Goal: Transaction & Acquisition: Purchase product/service

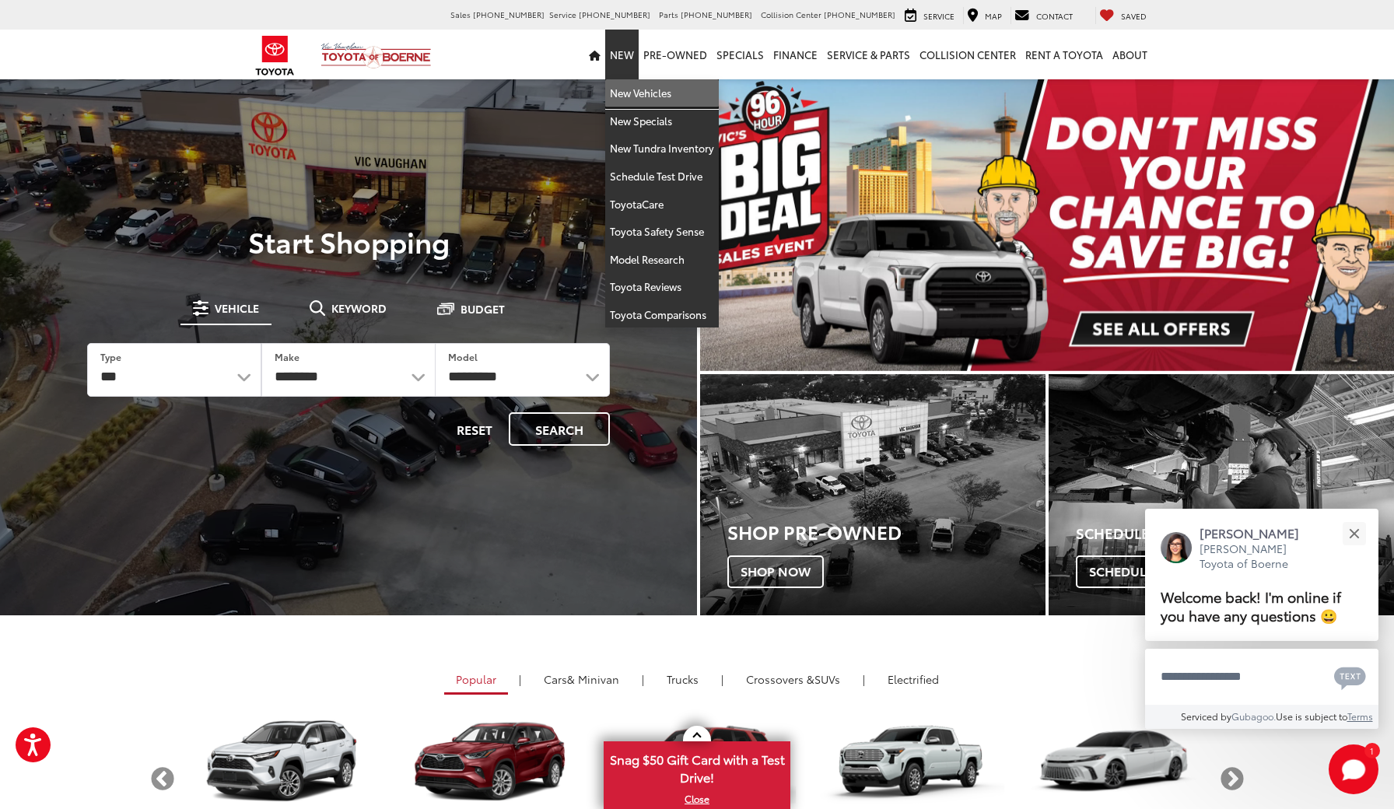
click at [633, 92] on link "New Vehicles" at bounding box center [662, 93] width 114 height 28
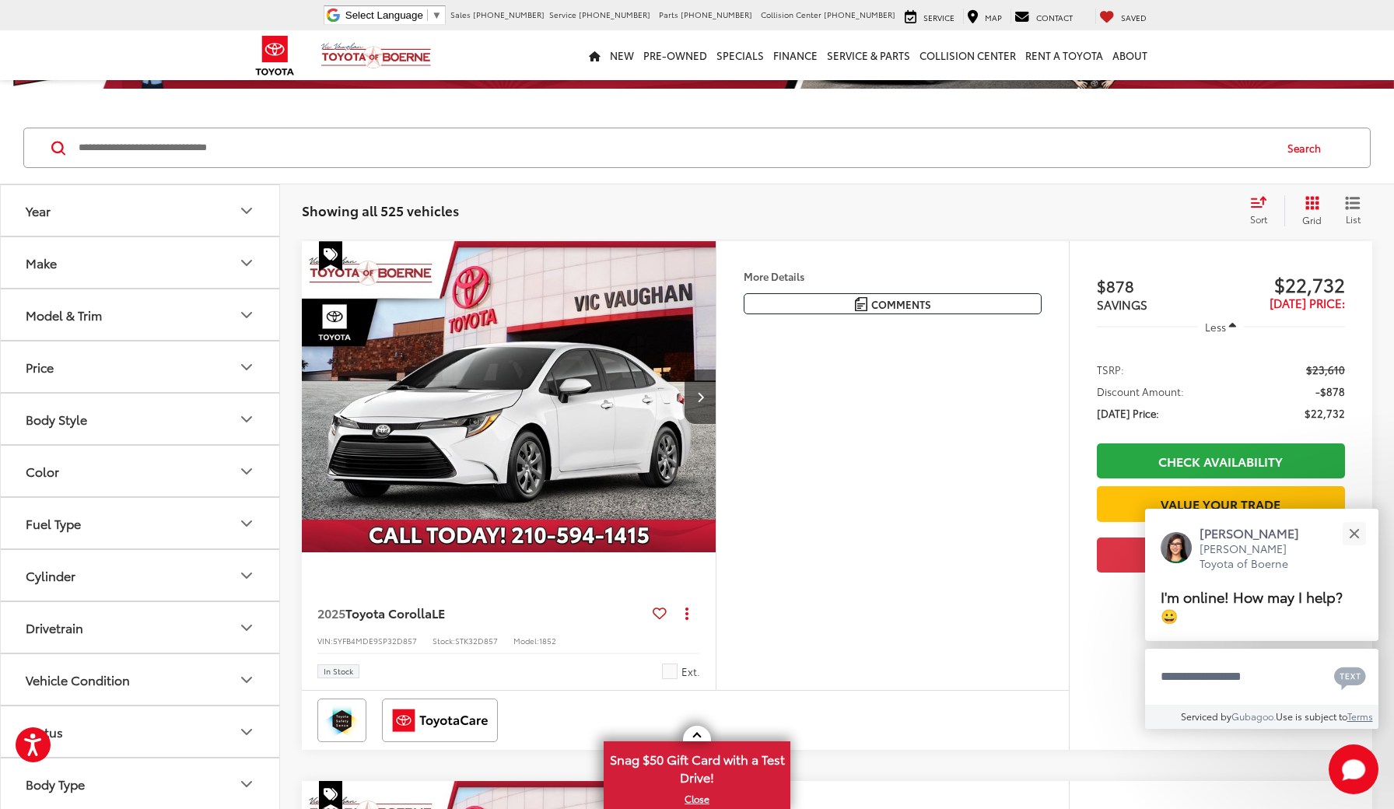
scroll to position [226, 0]
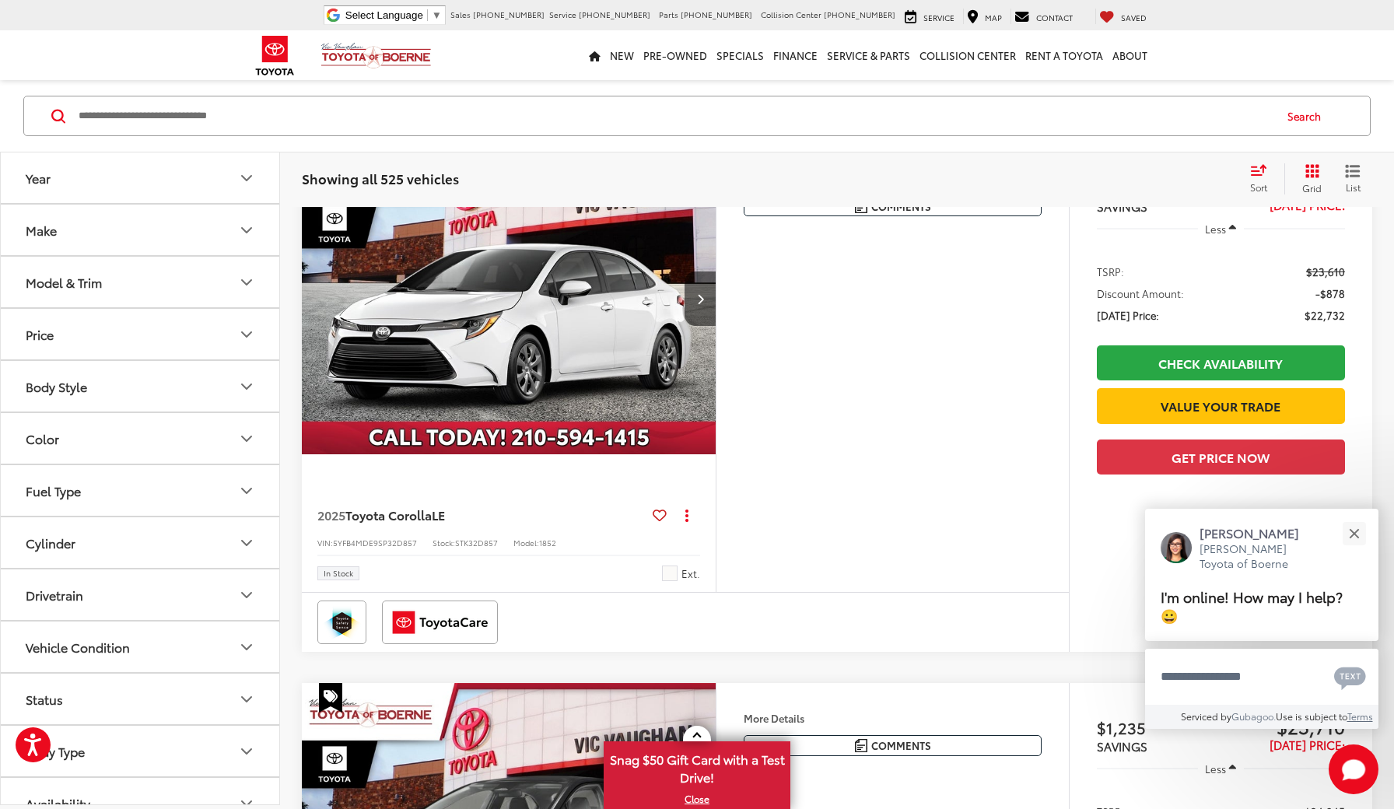
click at [245, 387] on icon "Body Style" at bounding box center [246, 386] width 9 height 5
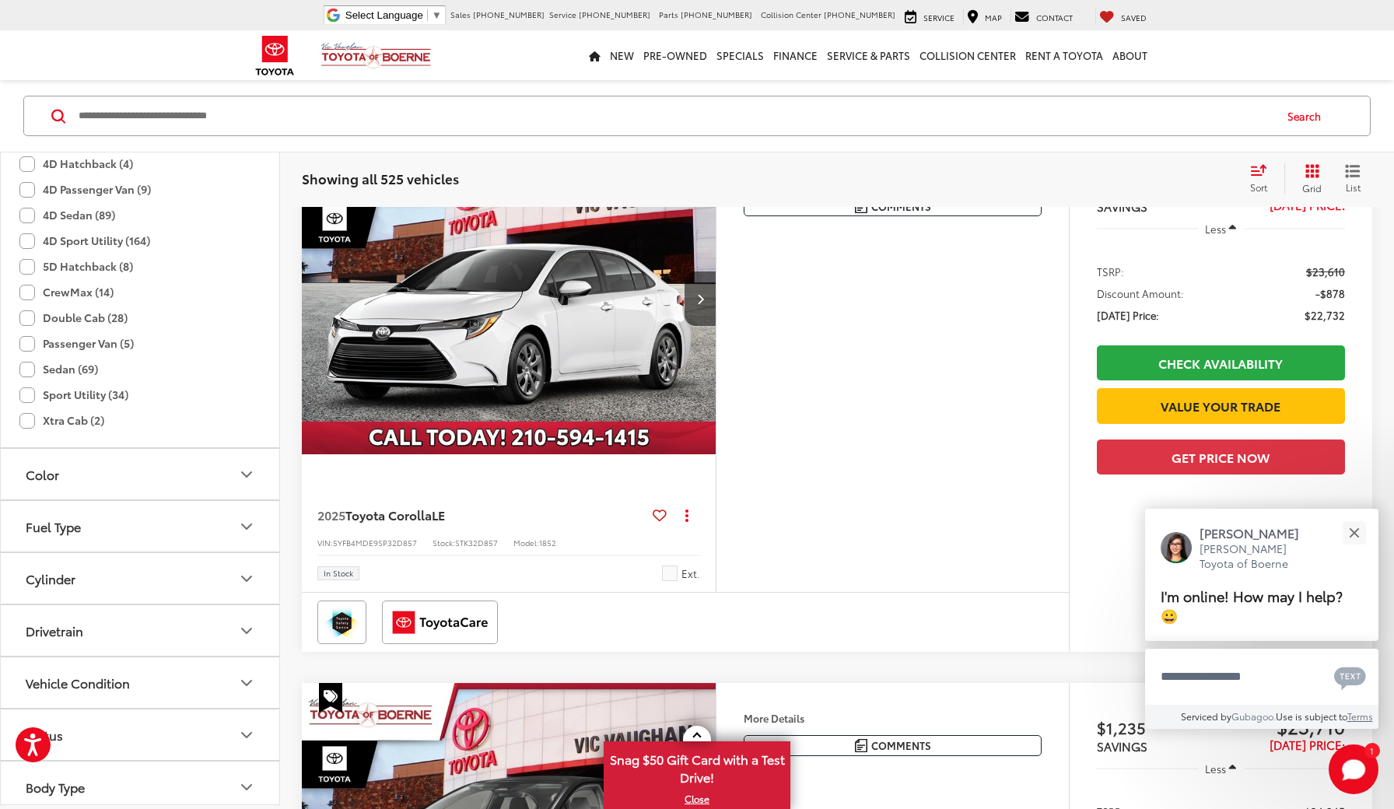
scroll to position [364, 0]
click at [29, 391] on label "Sport Utility (34)" at bounding box center [73, 394] width 109 height 26
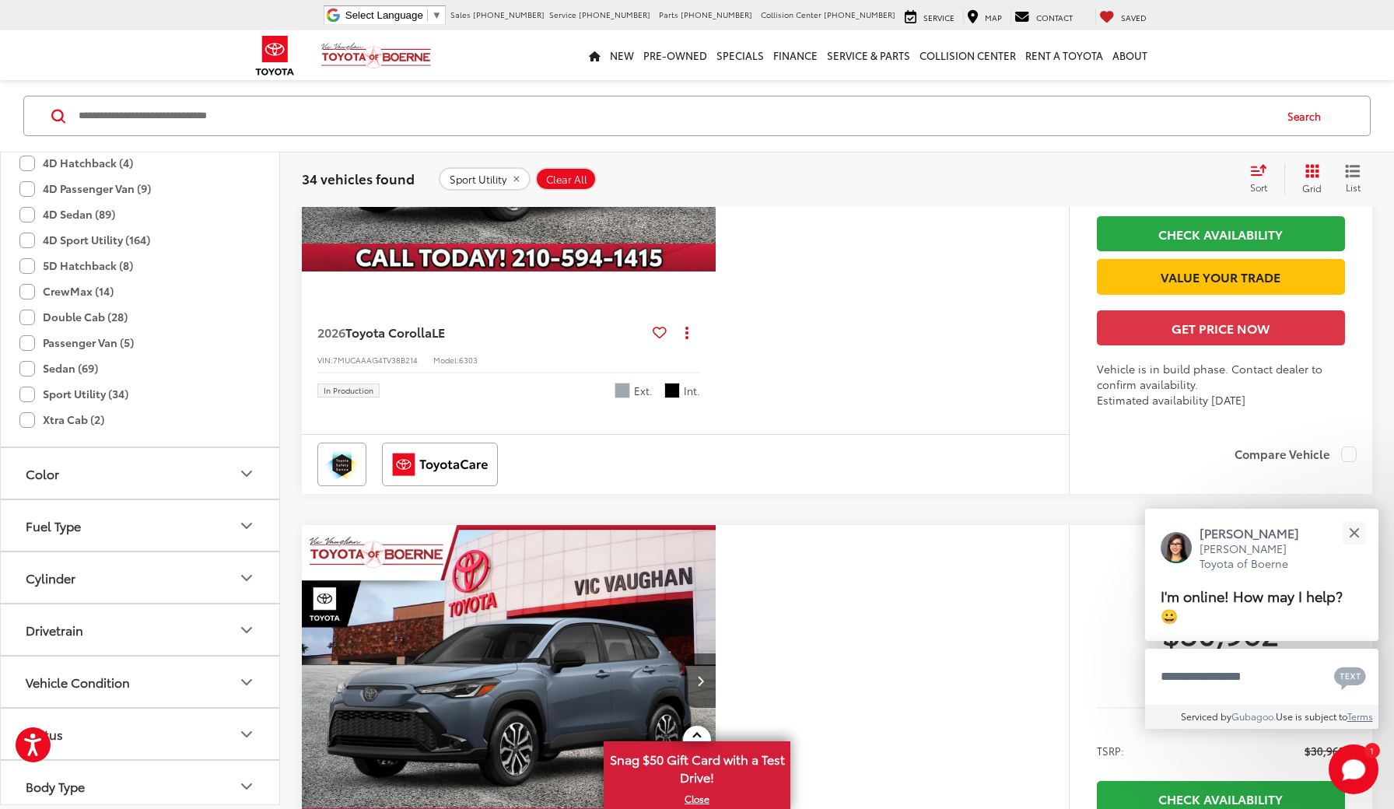
scroll to position [433, 0]
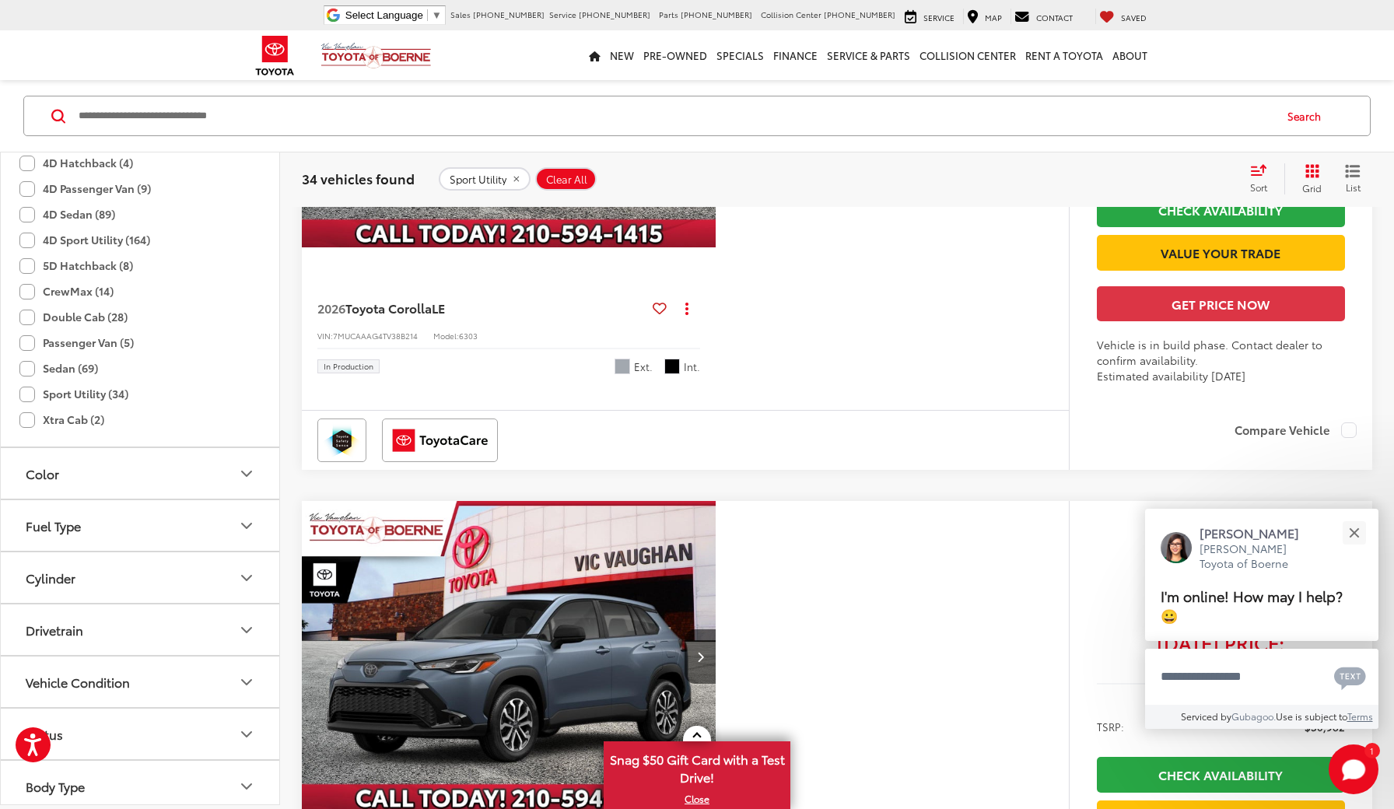
click at [247, 471] on icon "Color" at bounding box center [246, 473] width 19 height 19
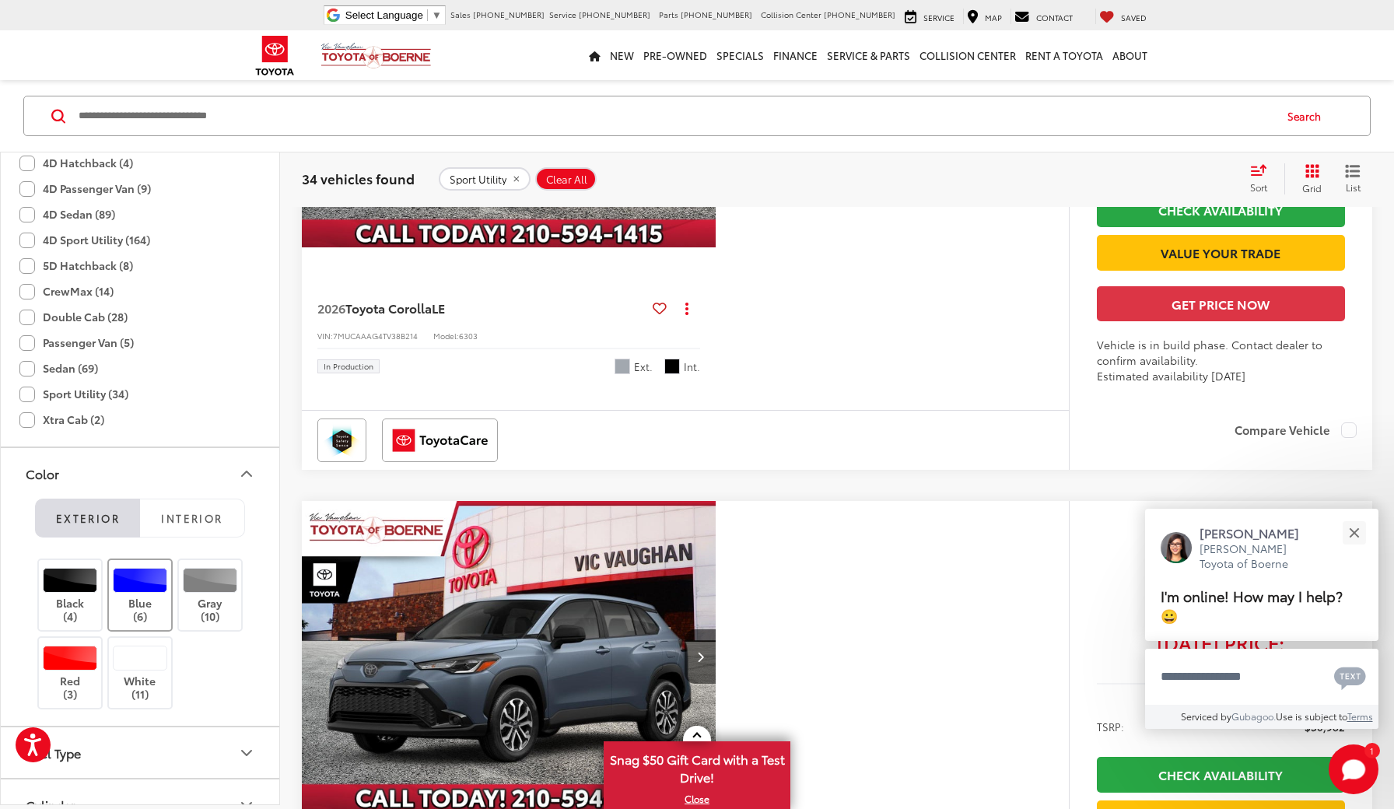
click at [141, 587] on div at bounding box center [140, 579] width 55 height 25
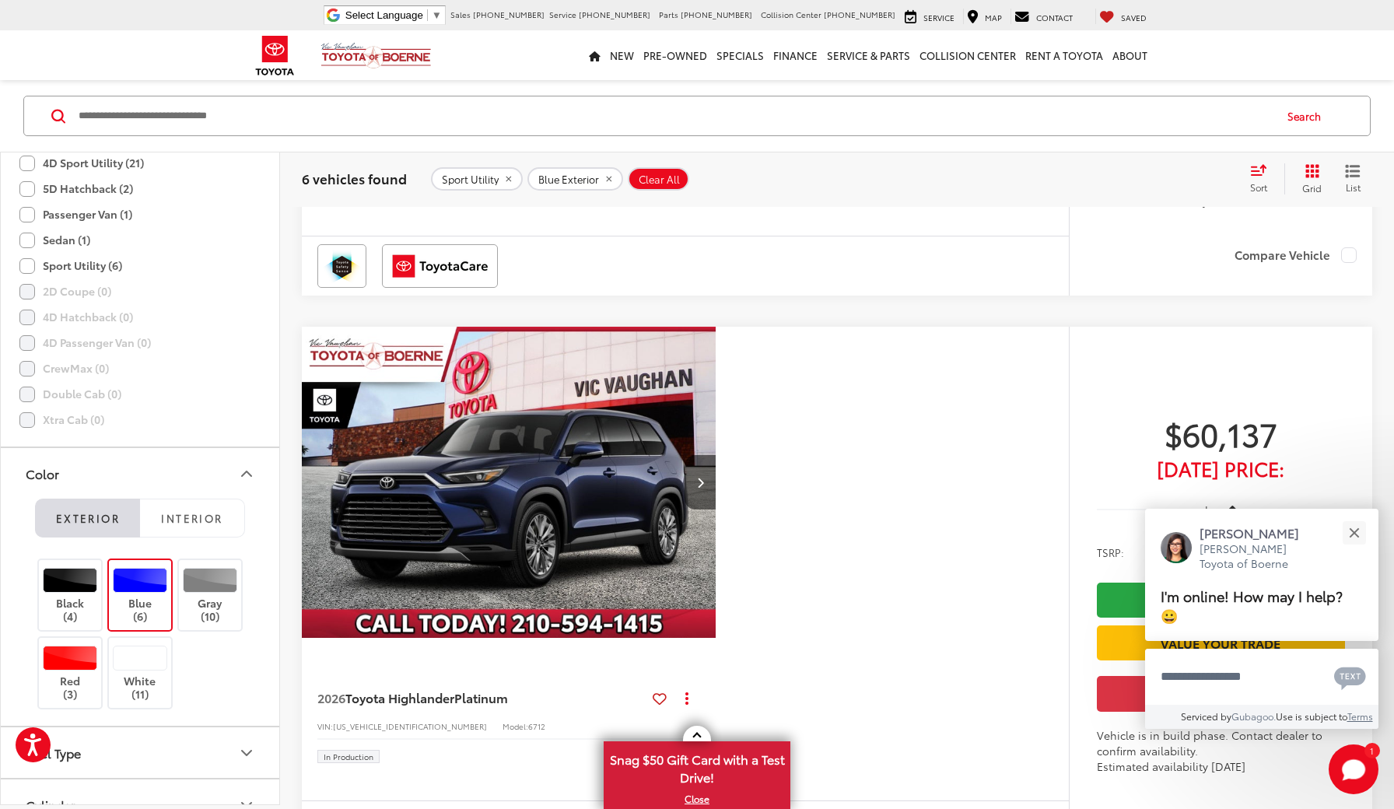
scroll to position [2299, 0]
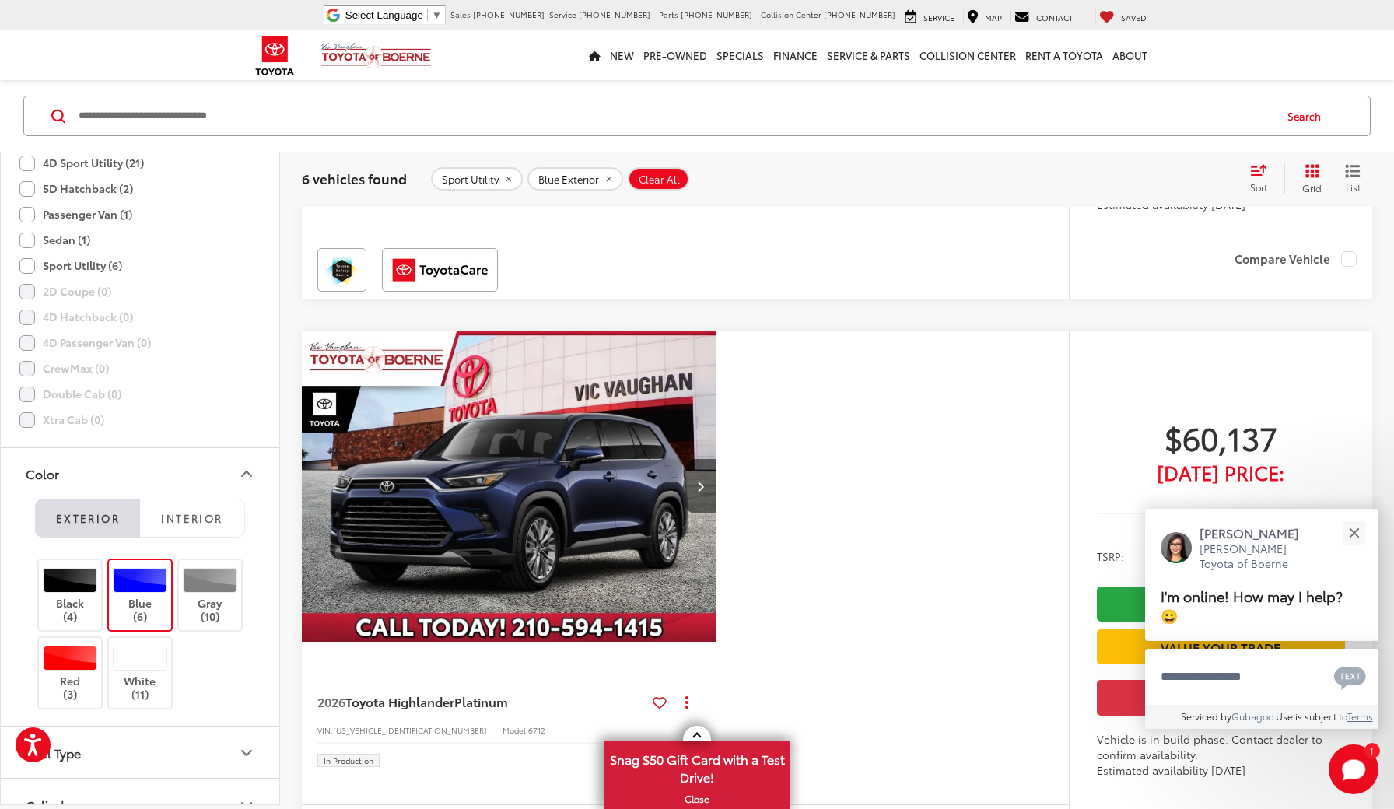
click at [158, 567] on label "Blue (6)" at bounding box center [140, 594] width 63 height 55
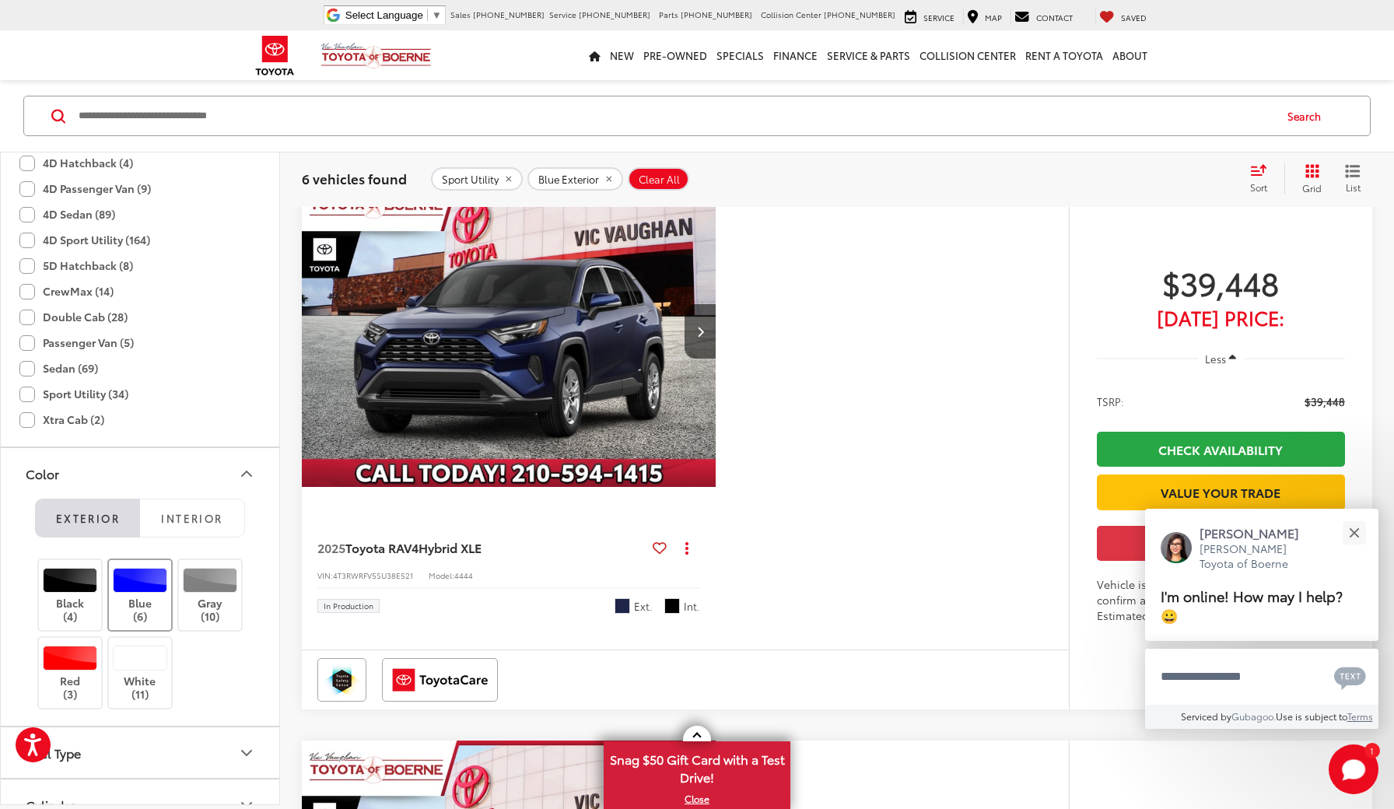
scroll to position [160, 0]
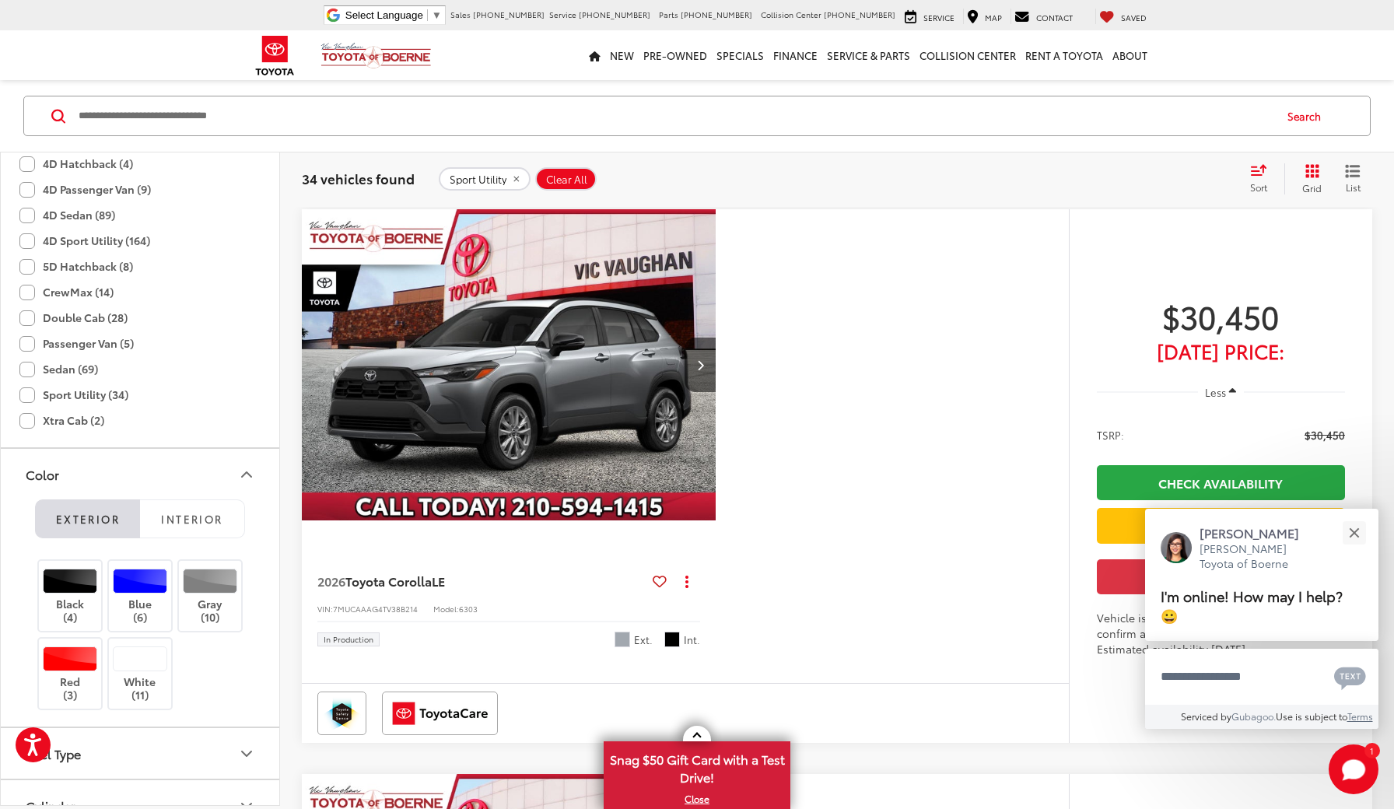
click at [28, 240] on label "4D Sport Utility (164)" at bounding box center [84, 241] width 131 height 26
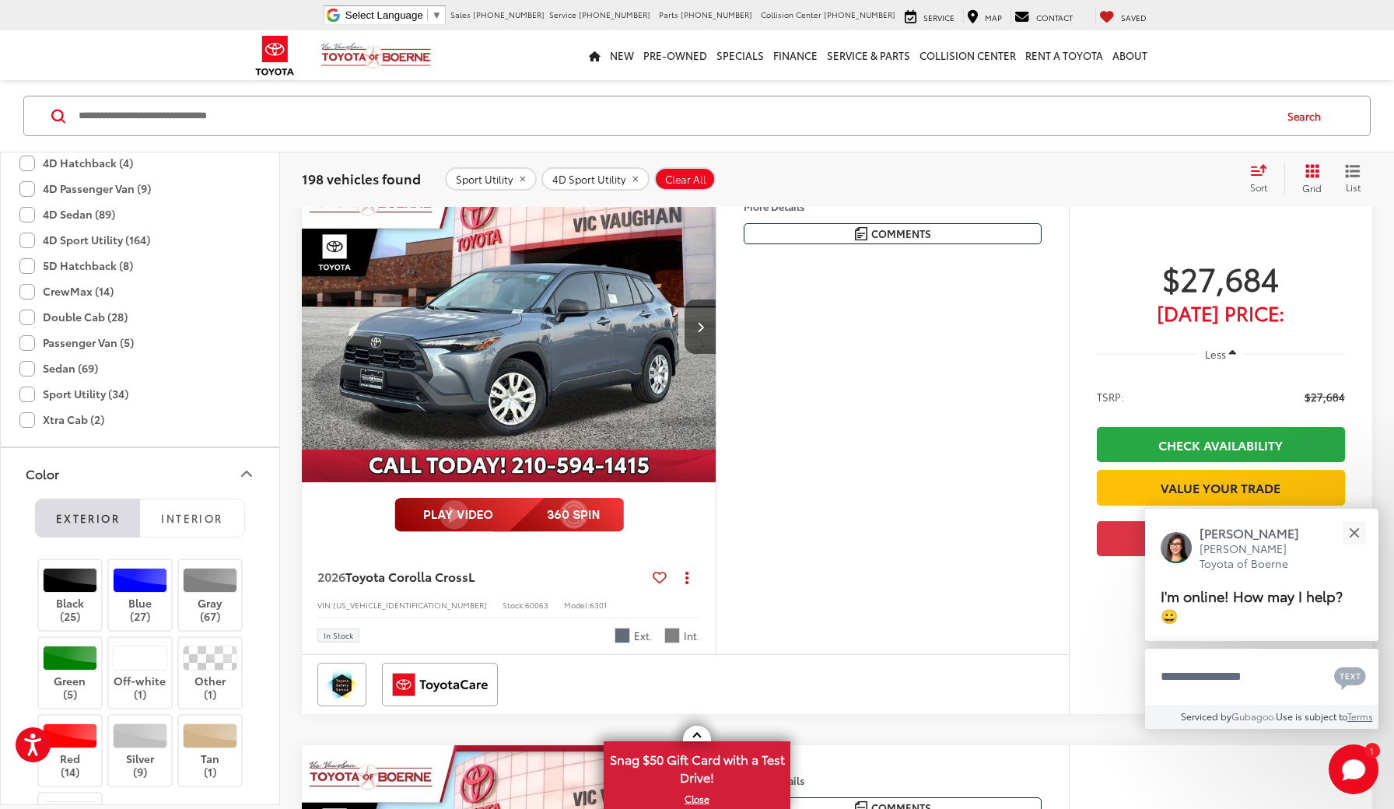
scroll to position [775, 0]
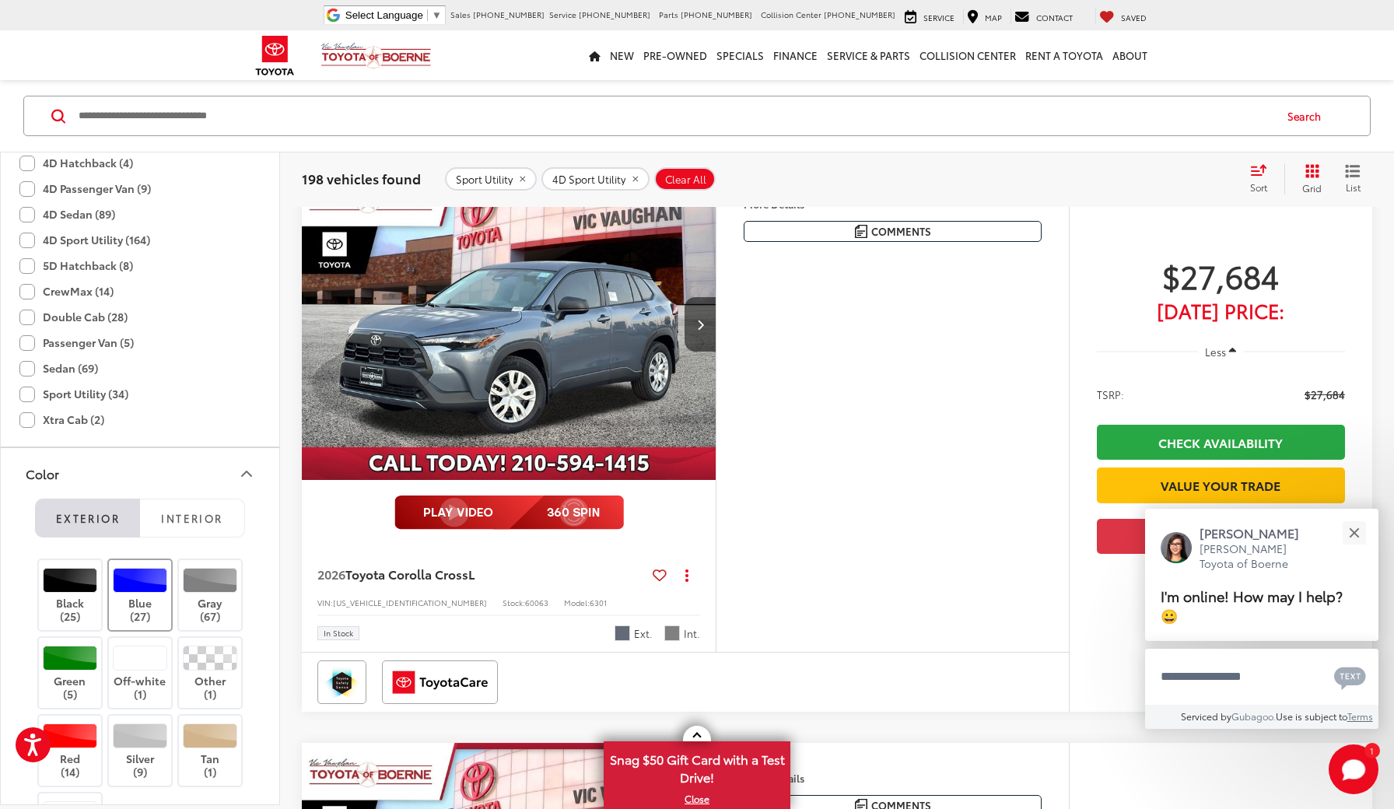
click at [145, 590] on div at bounding box center [140, 579] width 55 height 25
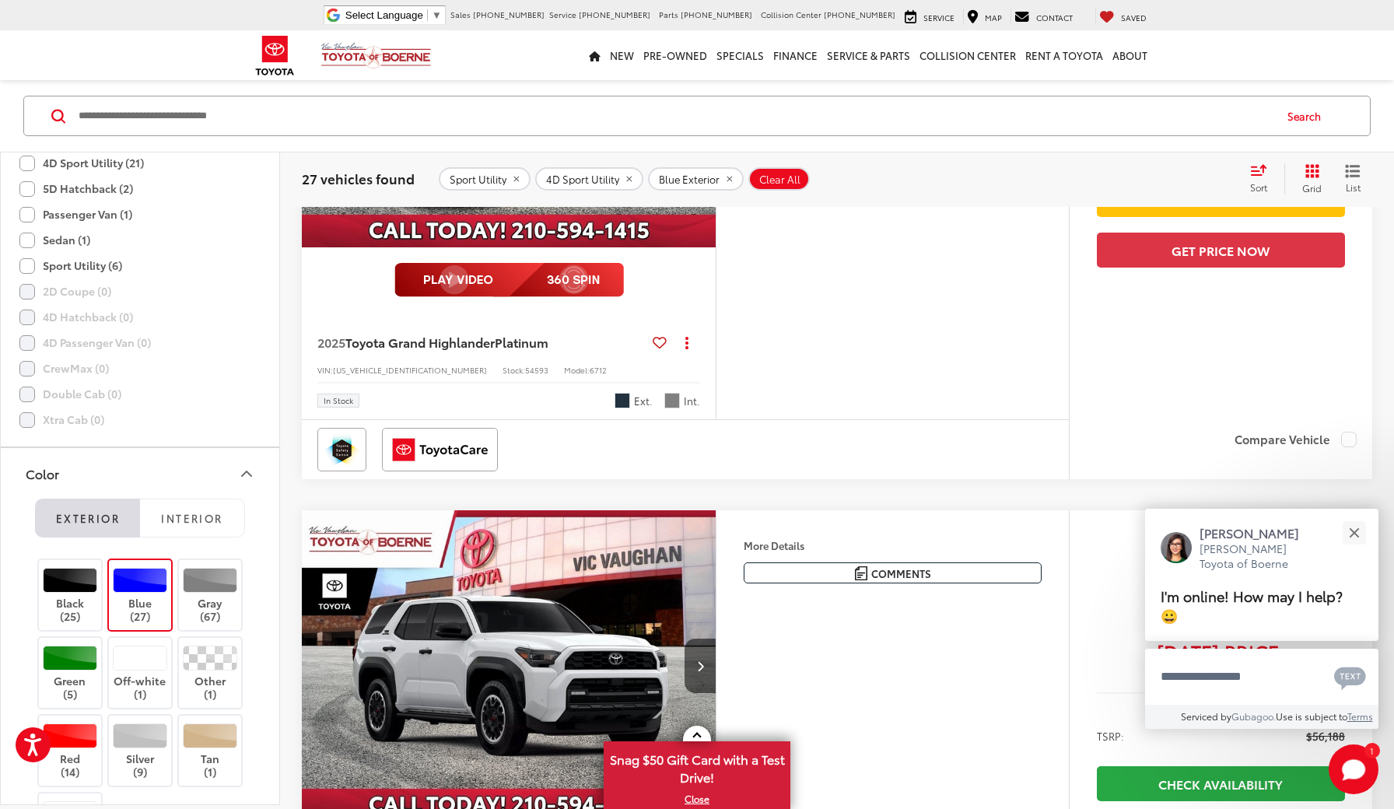
scroll to position [4321, 0]
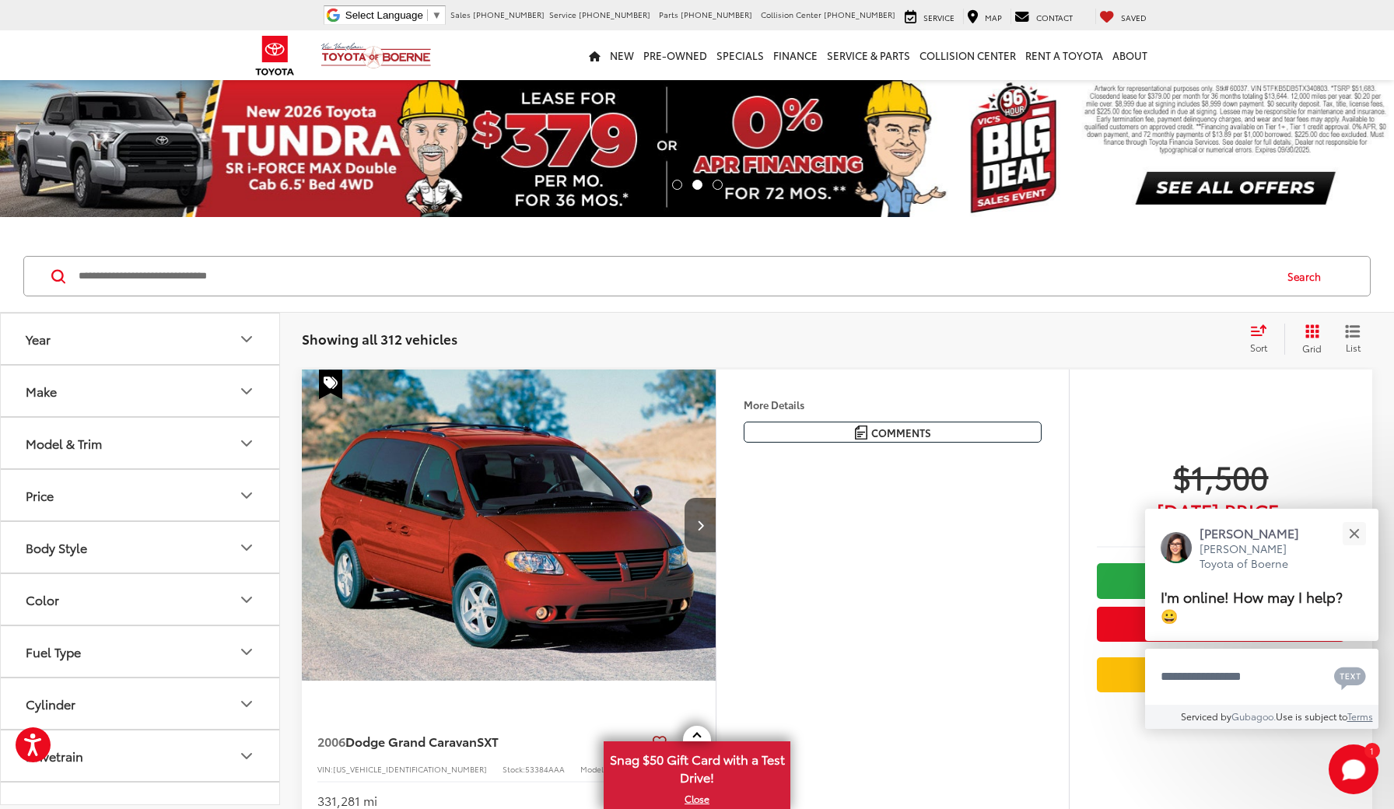
click at [249, 443] on icon "Model & Trim" at bounding box center [246, 443] width 9 height 5
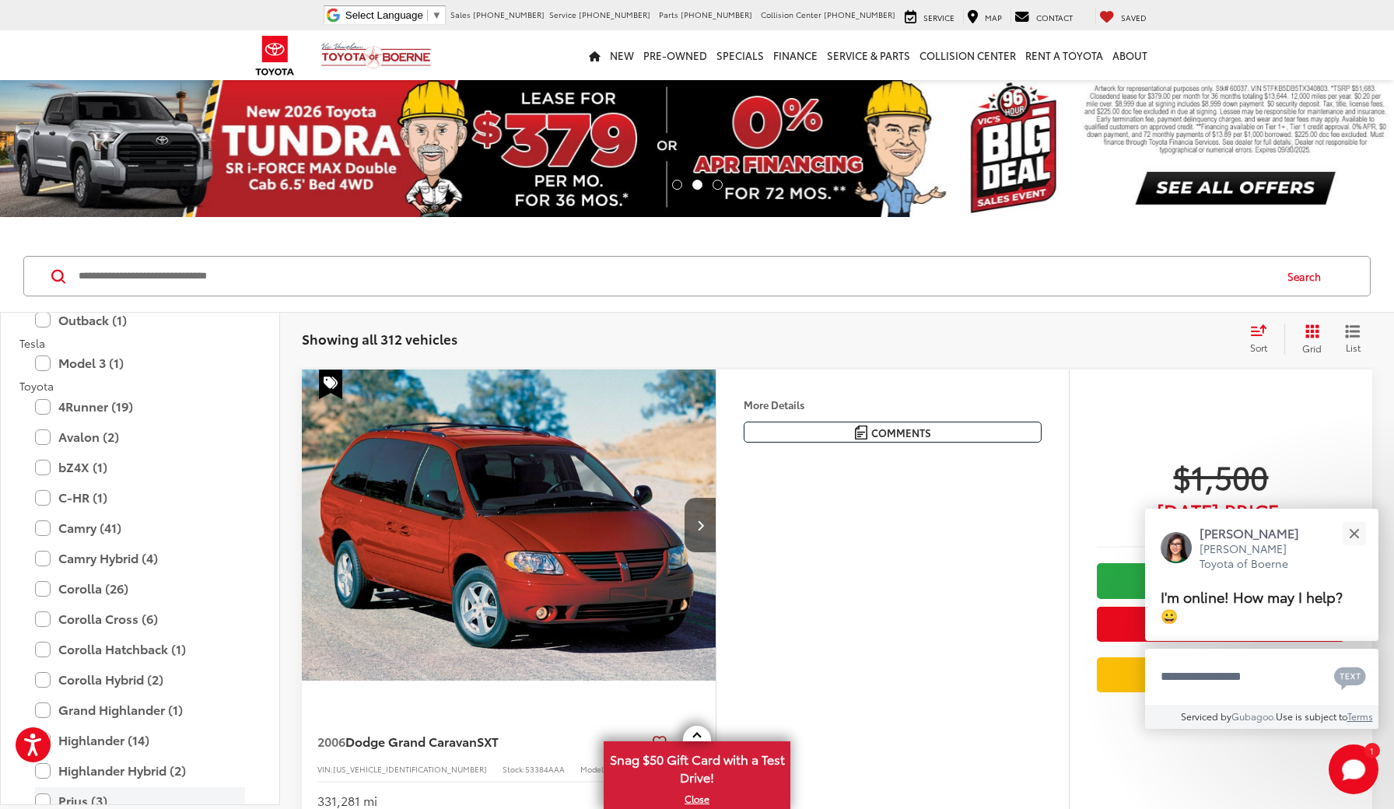
scroll to position [2694, 0]
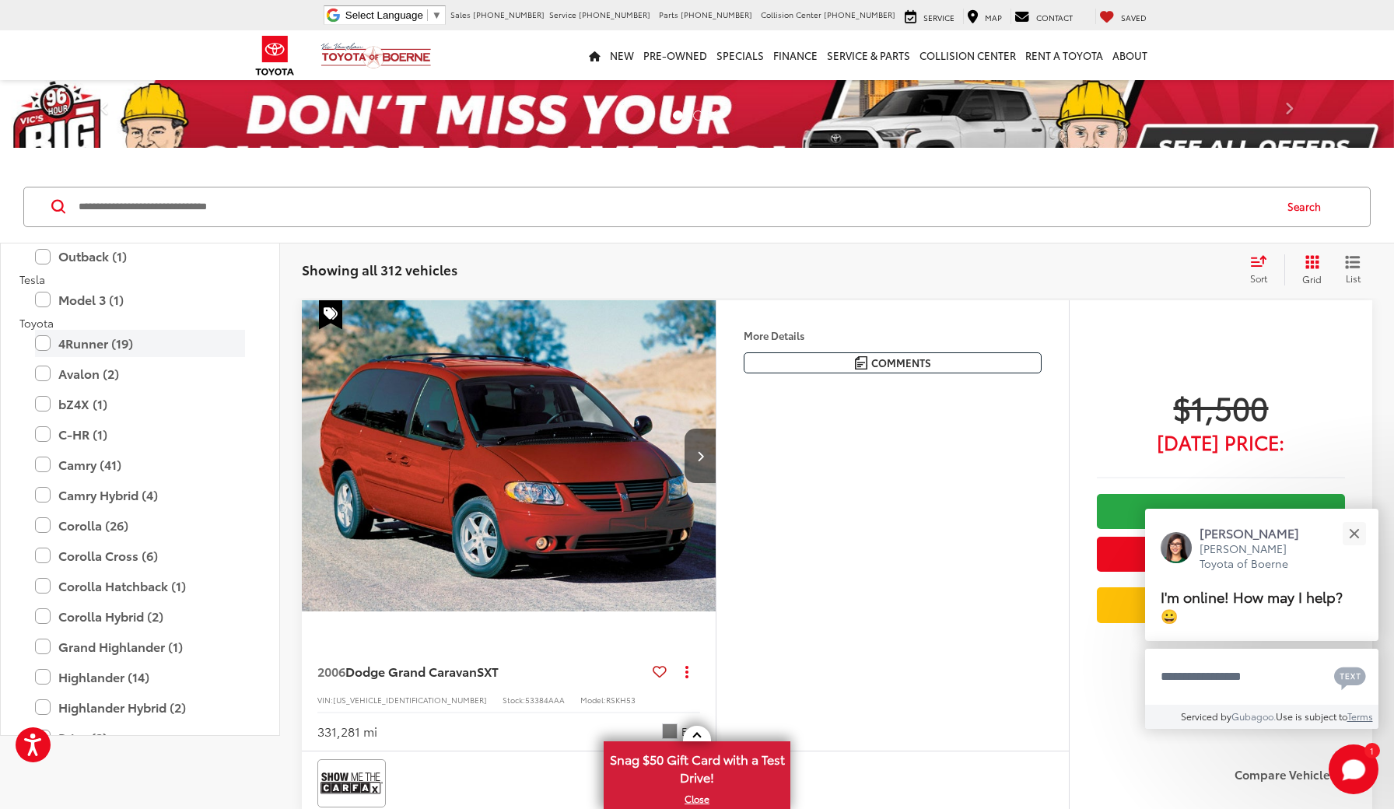
click at [41, 330] on label "4Runner (19)" at bounding box center [140, 343] width 210 height 27
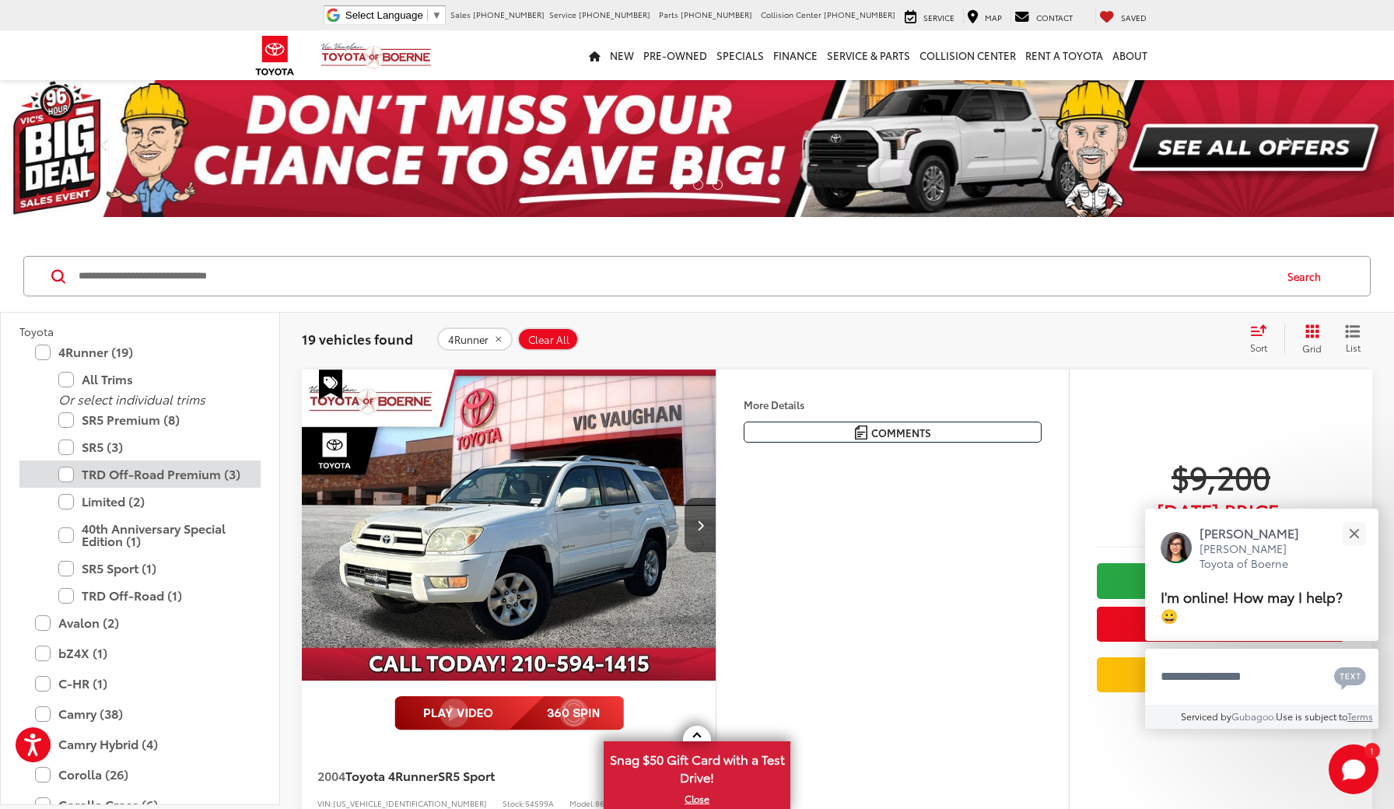
click at [65, 461] on label "TRD Off-Road Premium (3)" at bounding box center [151, 474] width 187 height 27
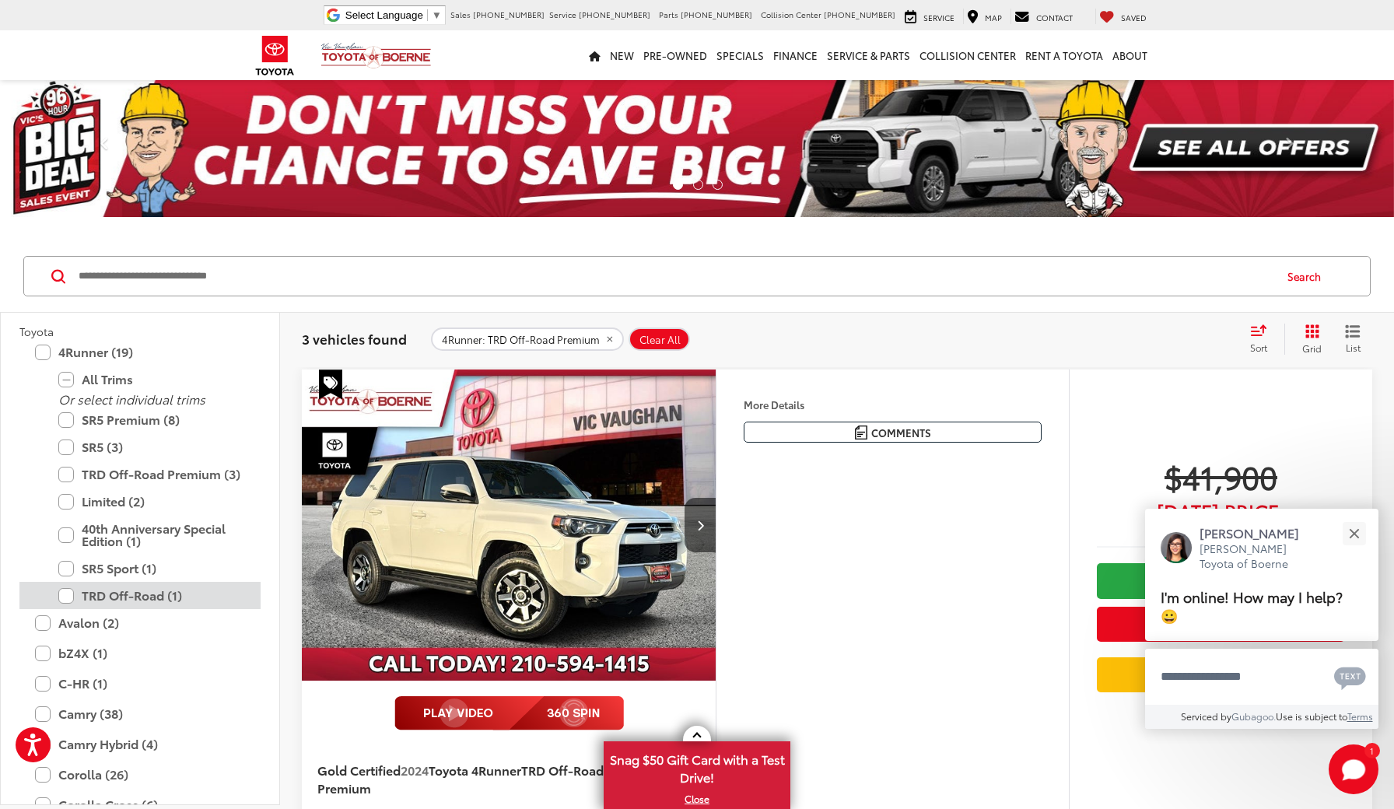
click at [65, 582] on label "TRD Off-Road (1)" at bounding box center [151, 595] width 187 height 27
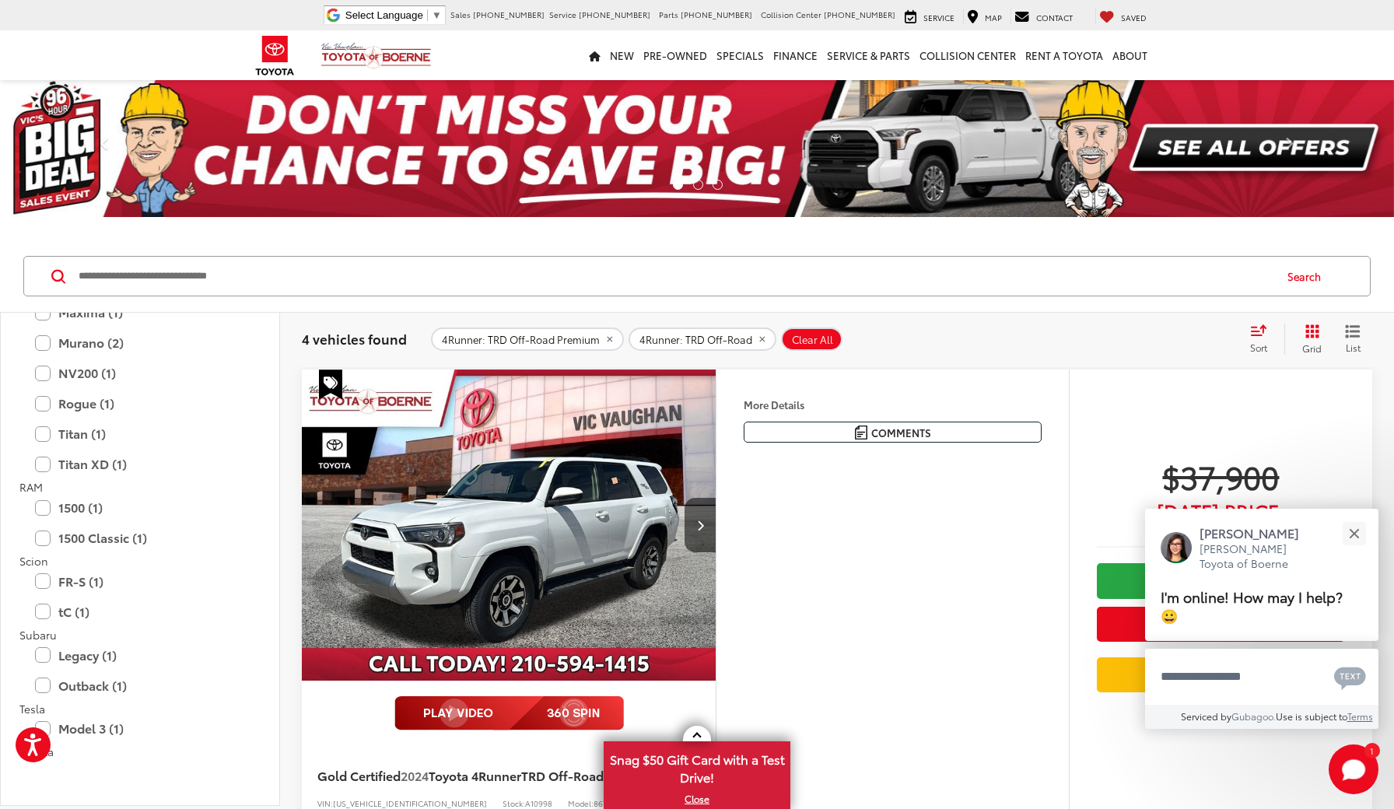
scroll to position [2167, 0]
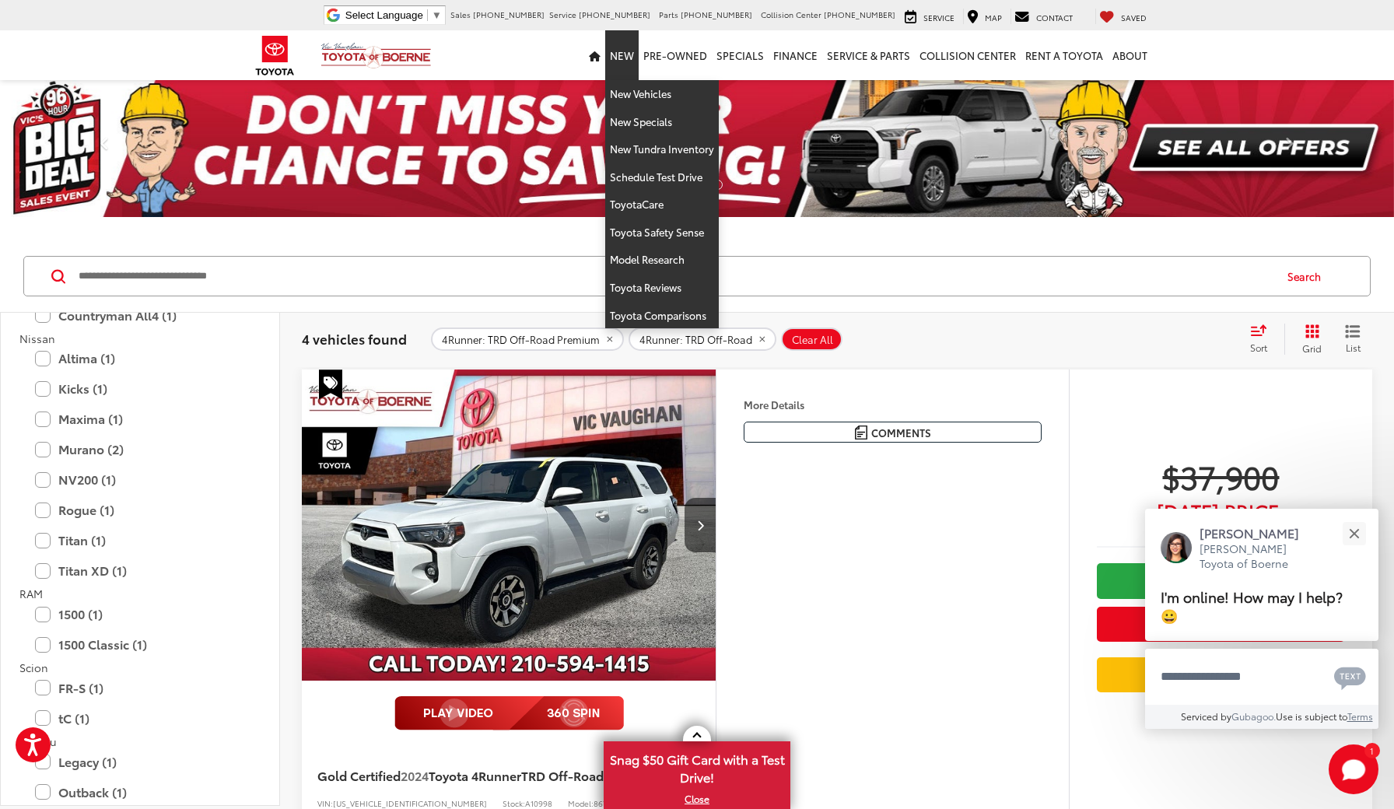
click at [626, 61] on link "New" at bounding box center [621, 55] width 33 height 50
click at [631, 89] on link "New Vehicles" at bounding box center [662, 94] width 114 height 28
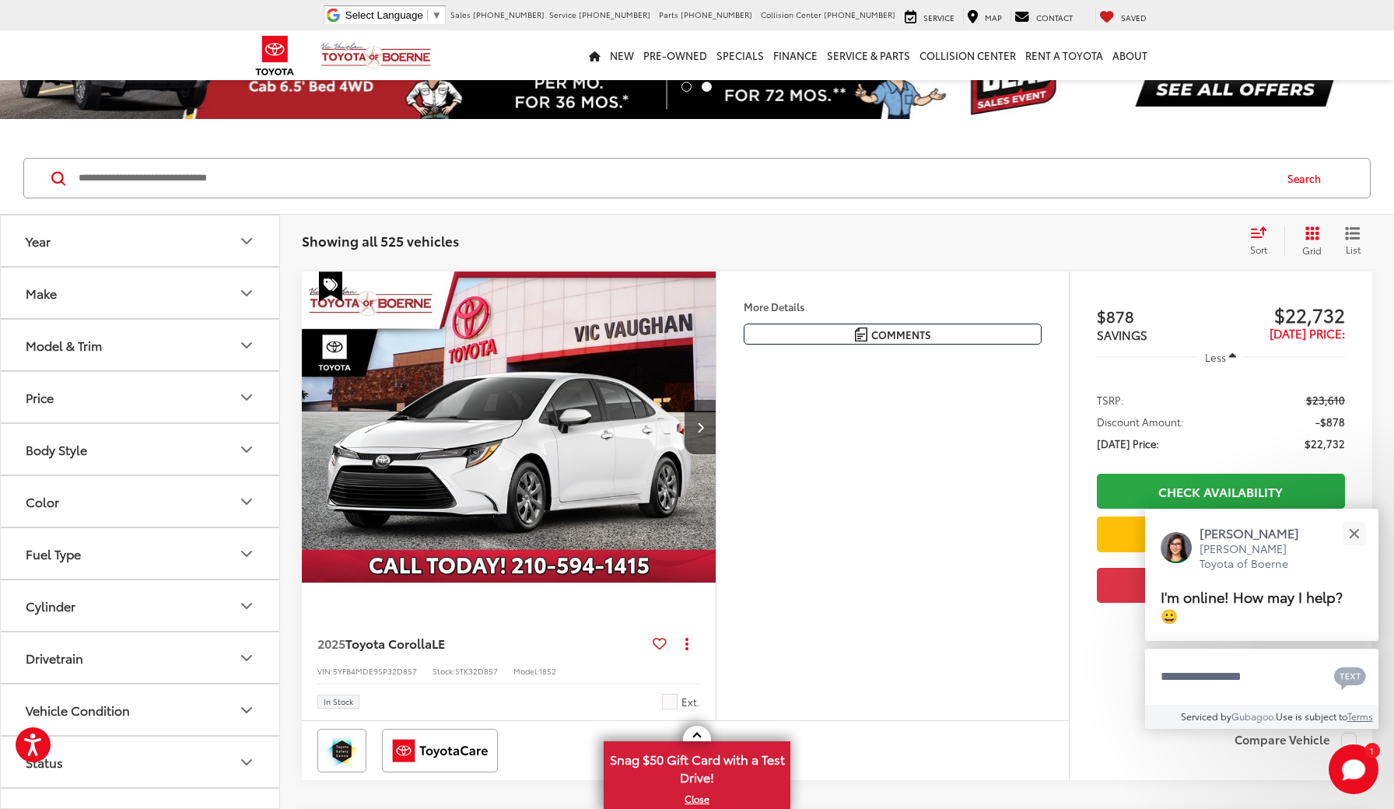
scroll to position [108, 0]
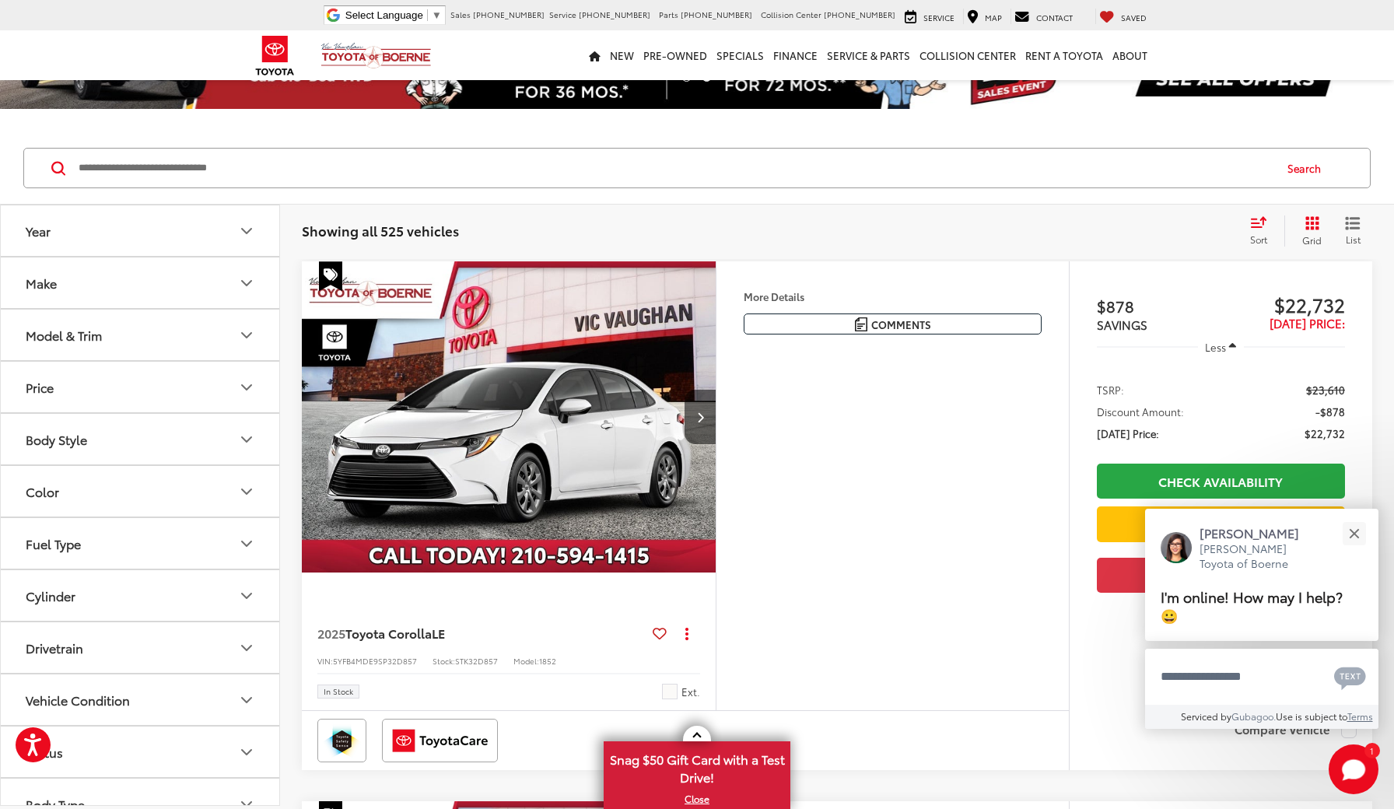
click at [246, 288] on icon "Make" at bounding box center [246, 283] width 19 height 19
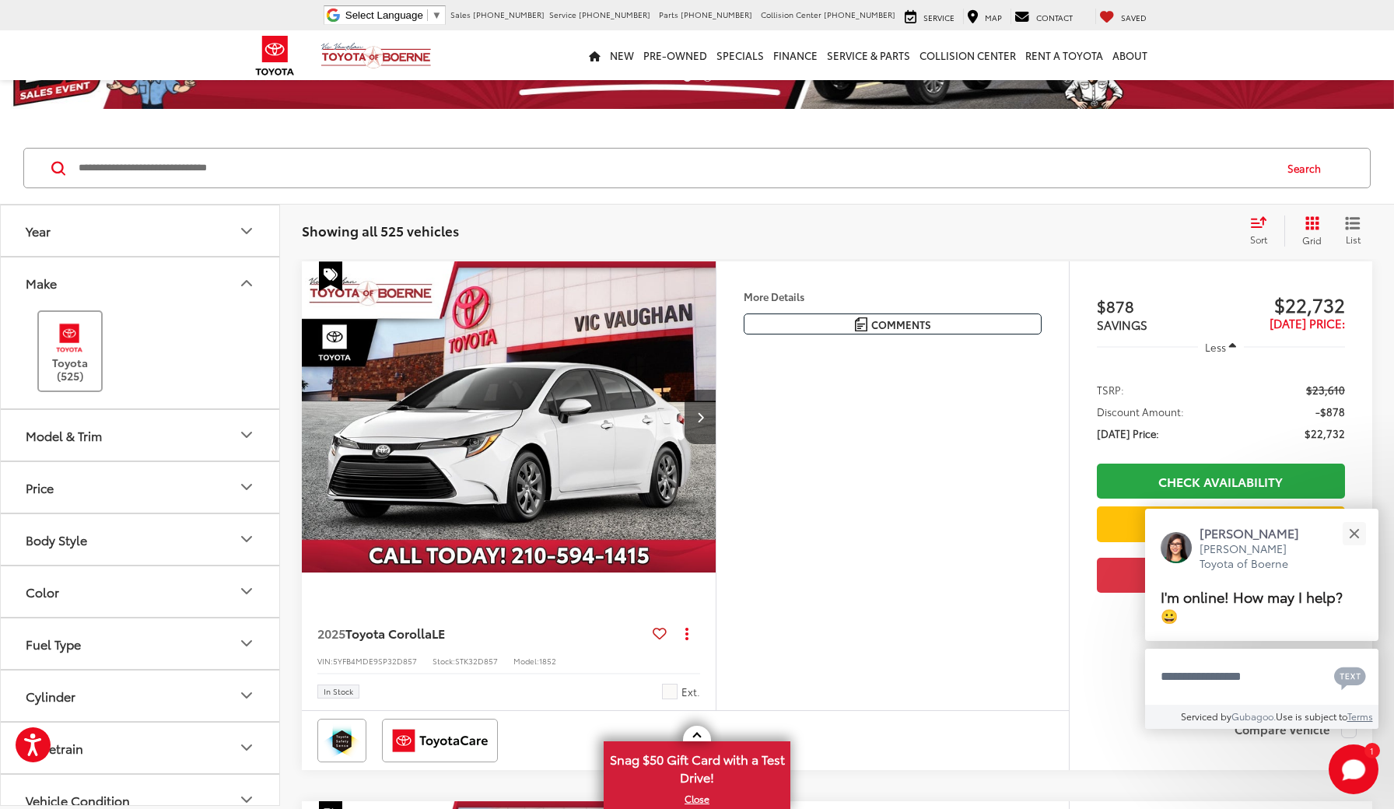
click at [88, 352] on img at bounding box center [69, 338] width 43 height 37
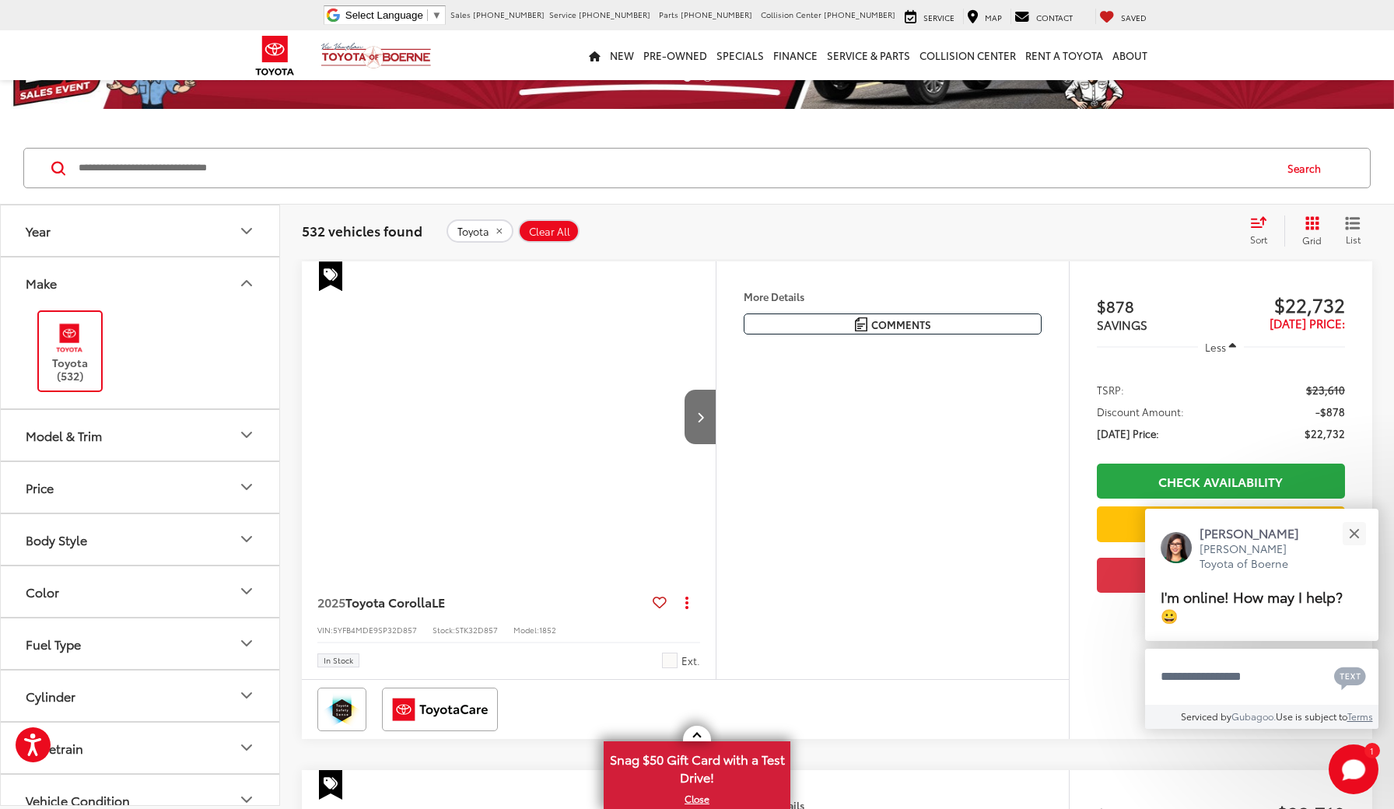
click at [247, 433] on icon "Model & Trim" at bounding box center [246, 435] width 19 height 19
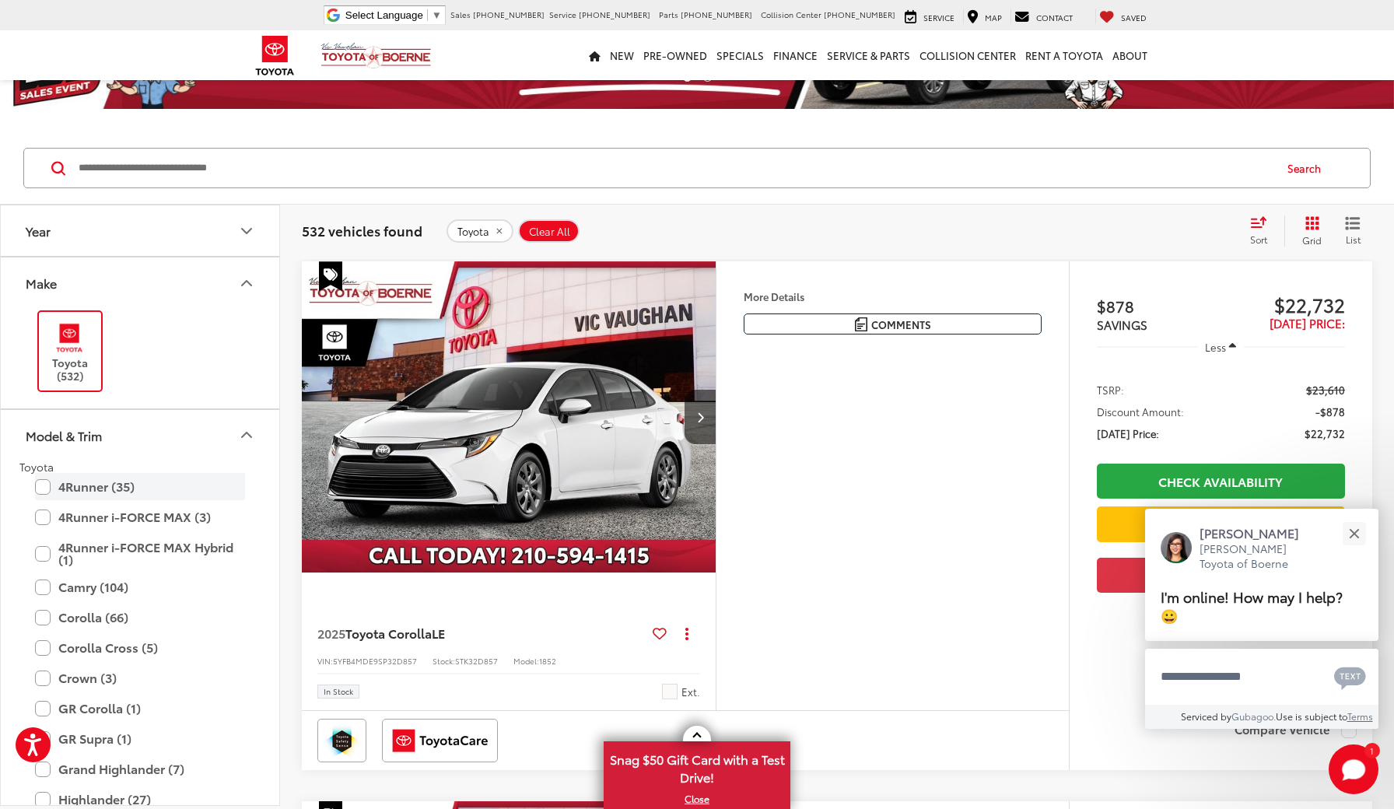
click at [42, 489] on label "4Runner (35)" at bounding box center [140, 486] width 210 height 27
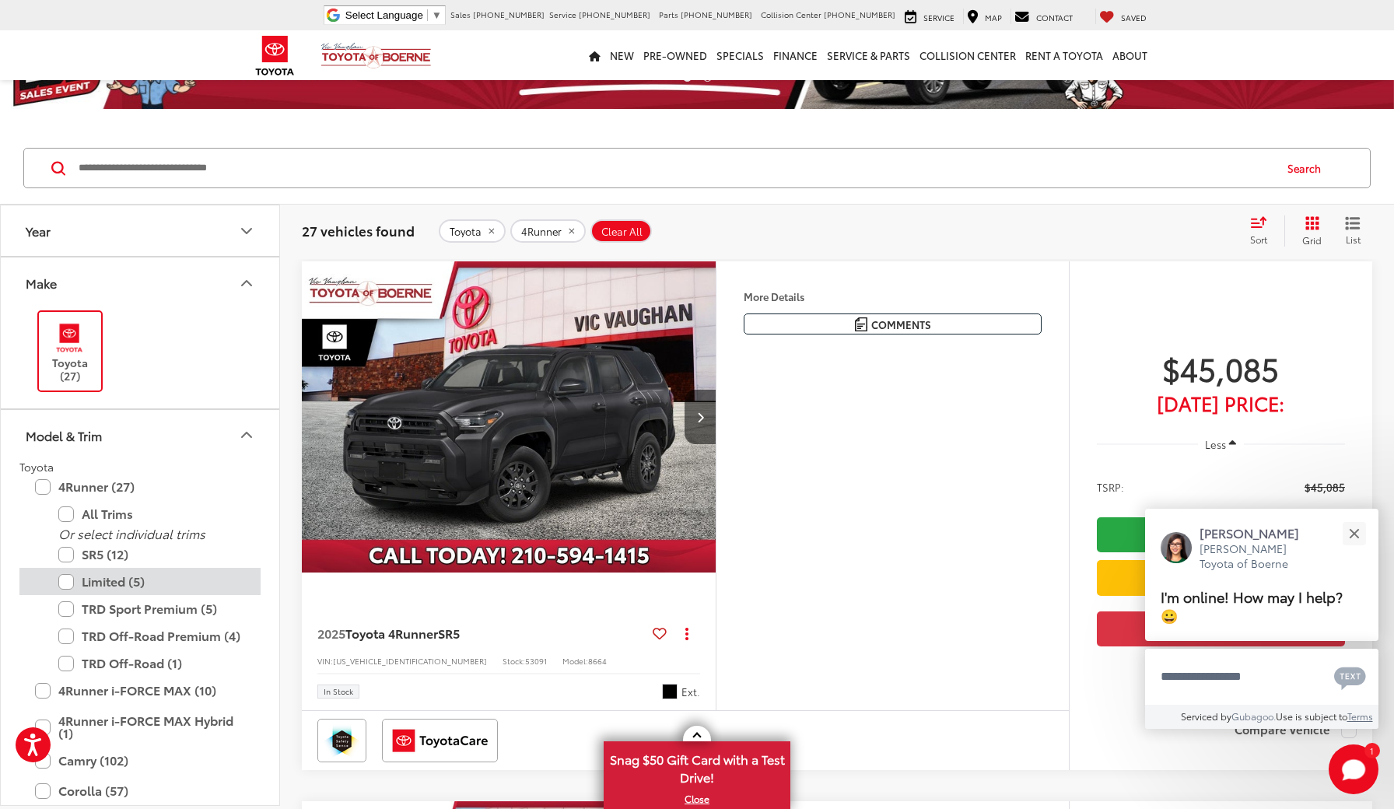
click at [68, 579] on label "Limited (5)" at bounding box center [151, 581] width 187 height 27
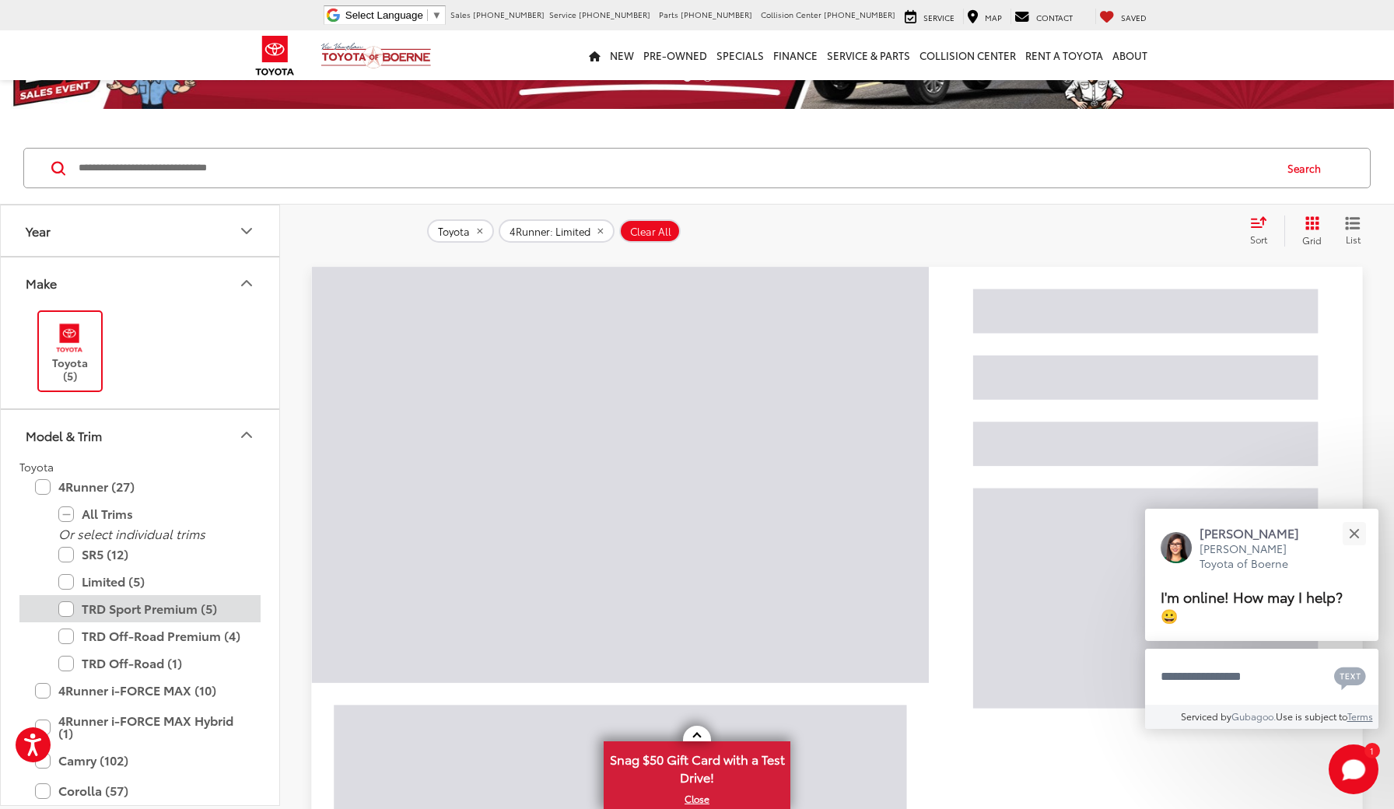
click at [68, 606] on label "TRD Sport Premium (5)" at bounding box center [151, 608] width 187 height 27
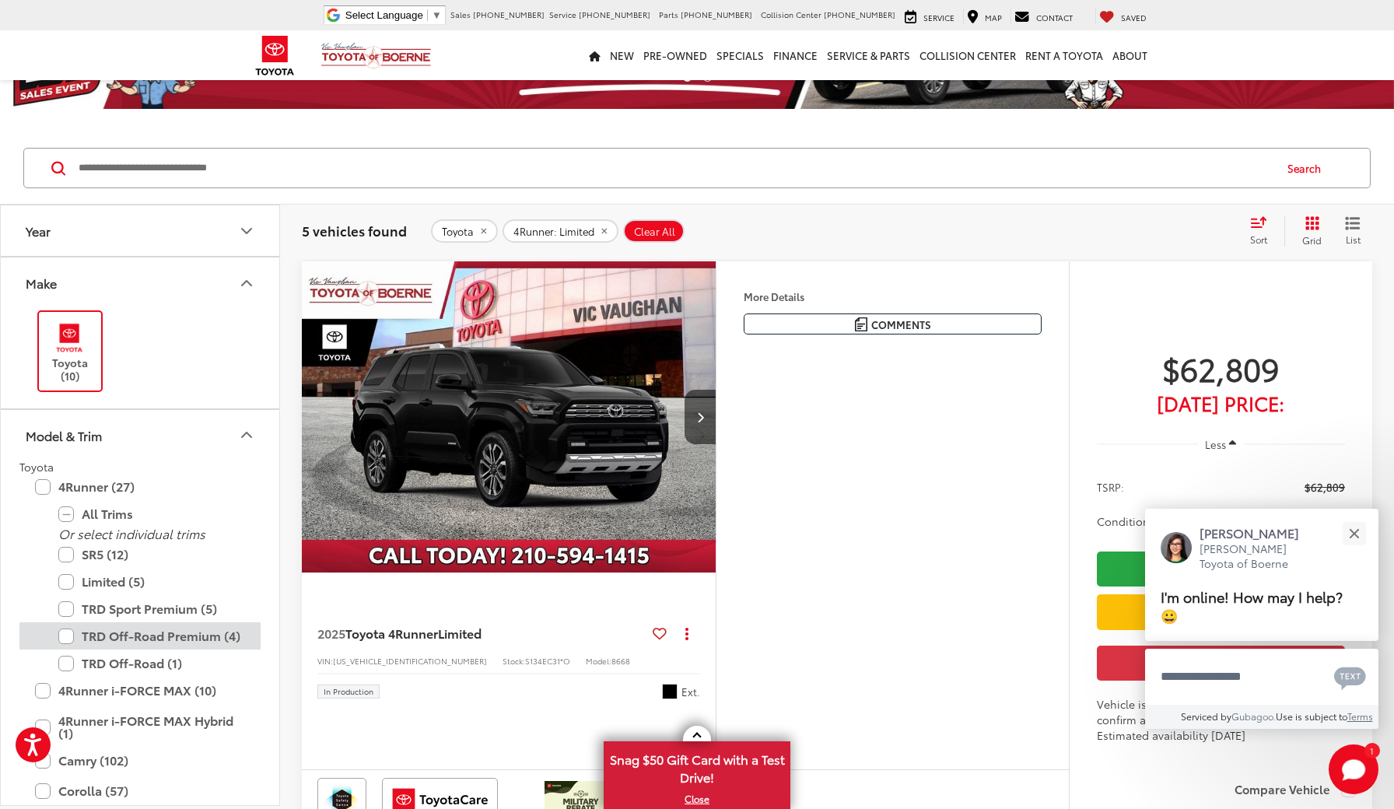
click at [67, 633] on label "TRD Off-Road Premium (4)" at bounding box center [151, 635] width 187 height 27
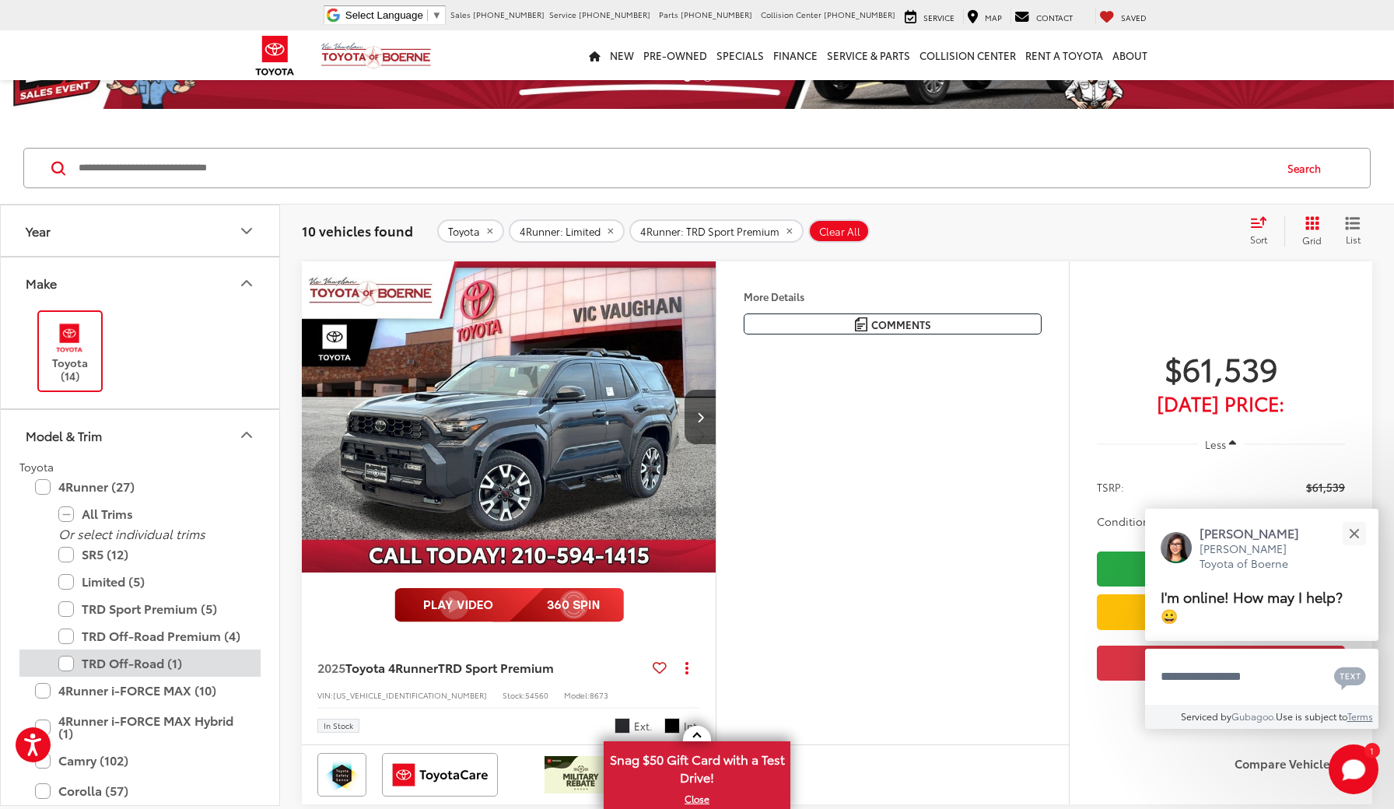
click at [67, 665] on label "TRD Off-Road (1)" at bounding box center [151, 663] width 187 height 27
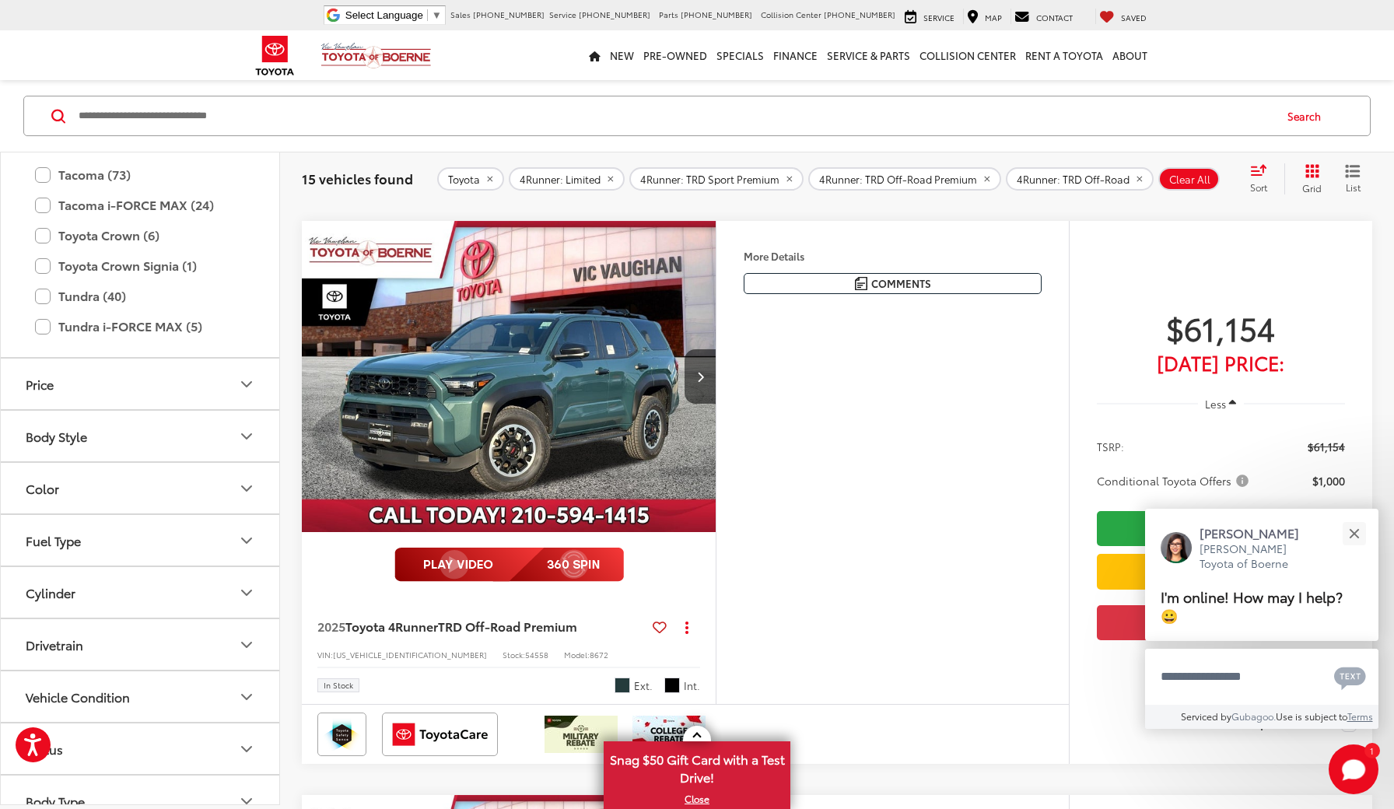
scroll to position [836, 0]
click at [246, 483] on icon "Color" at bounding box center [246, 487] width 19 height 19
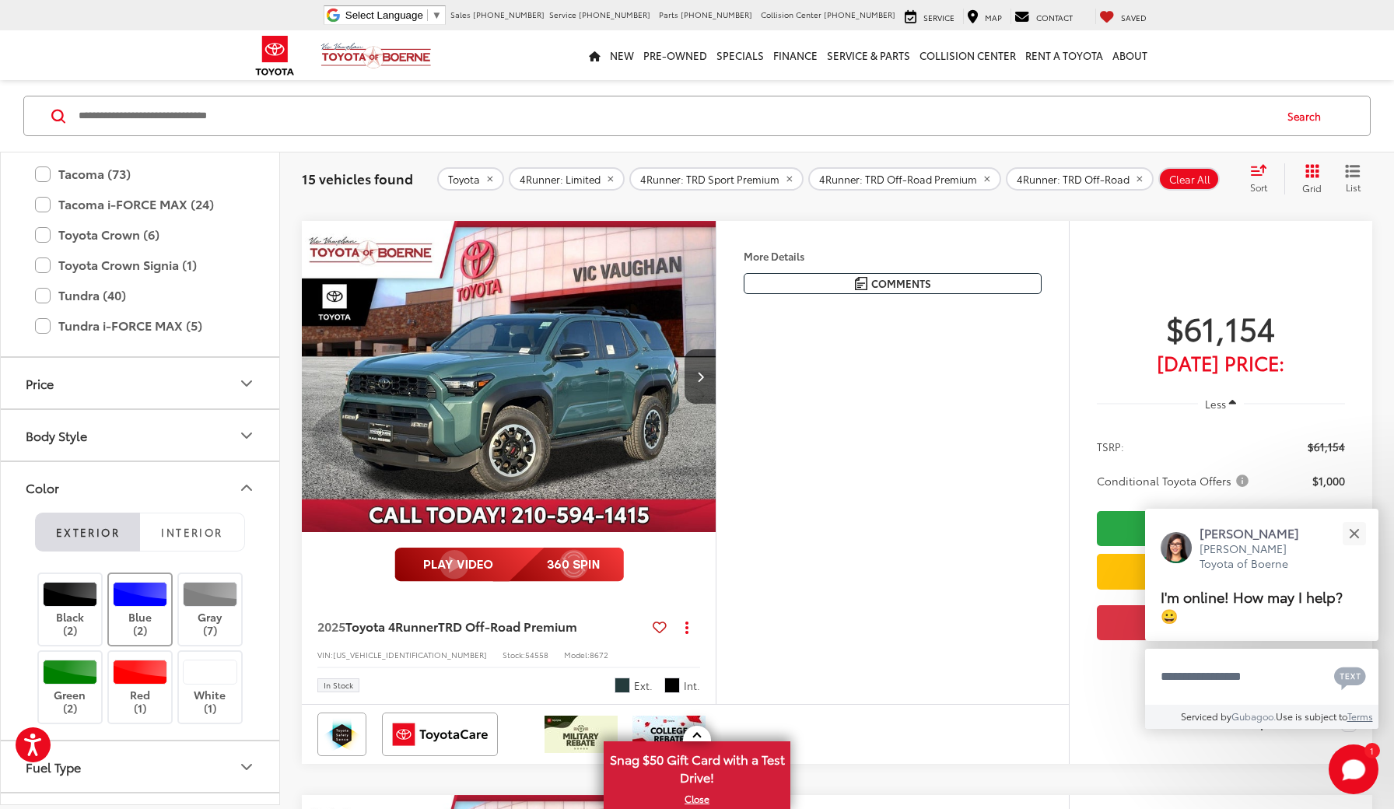
click at [150, 598] on div at bounding box center [140, 594] width 55 height 25
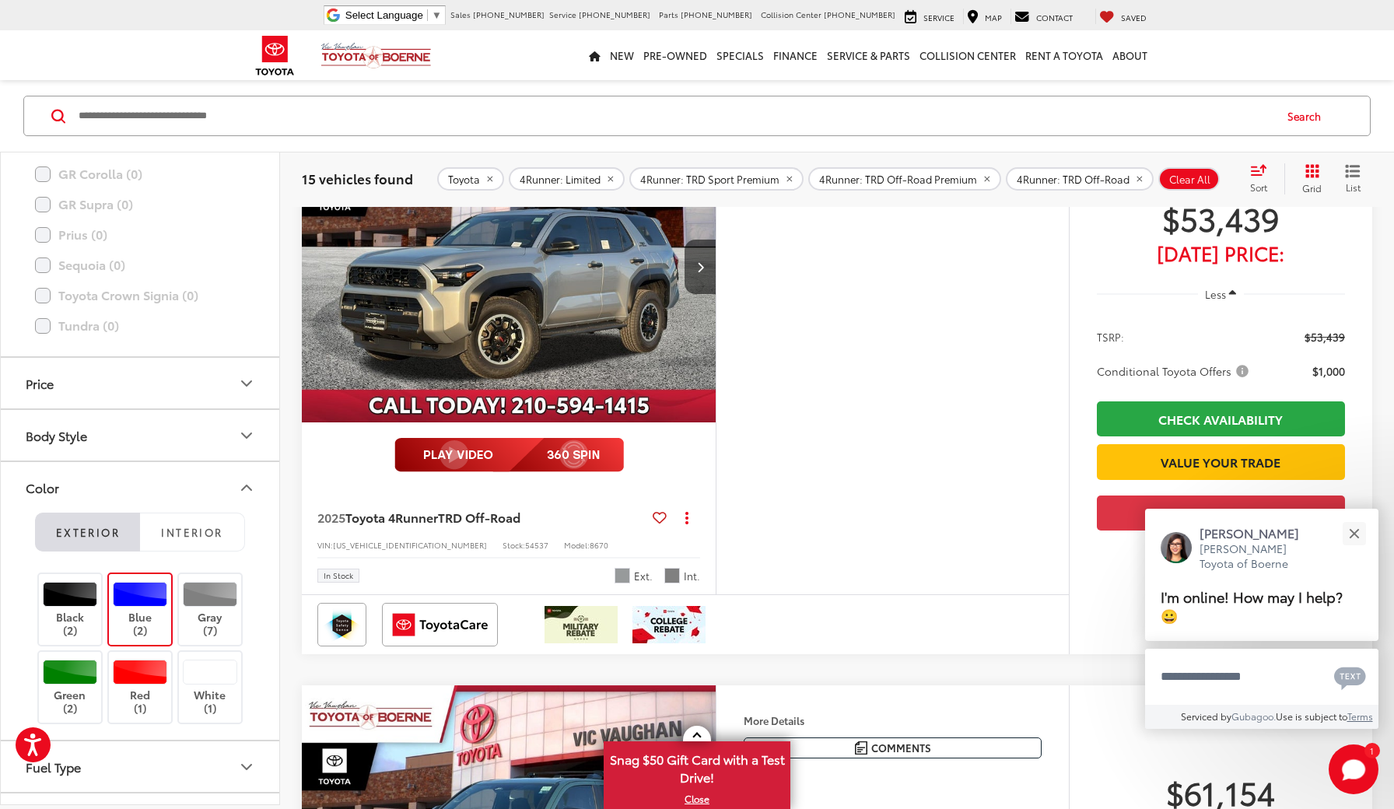
scroll to position [160, 0]
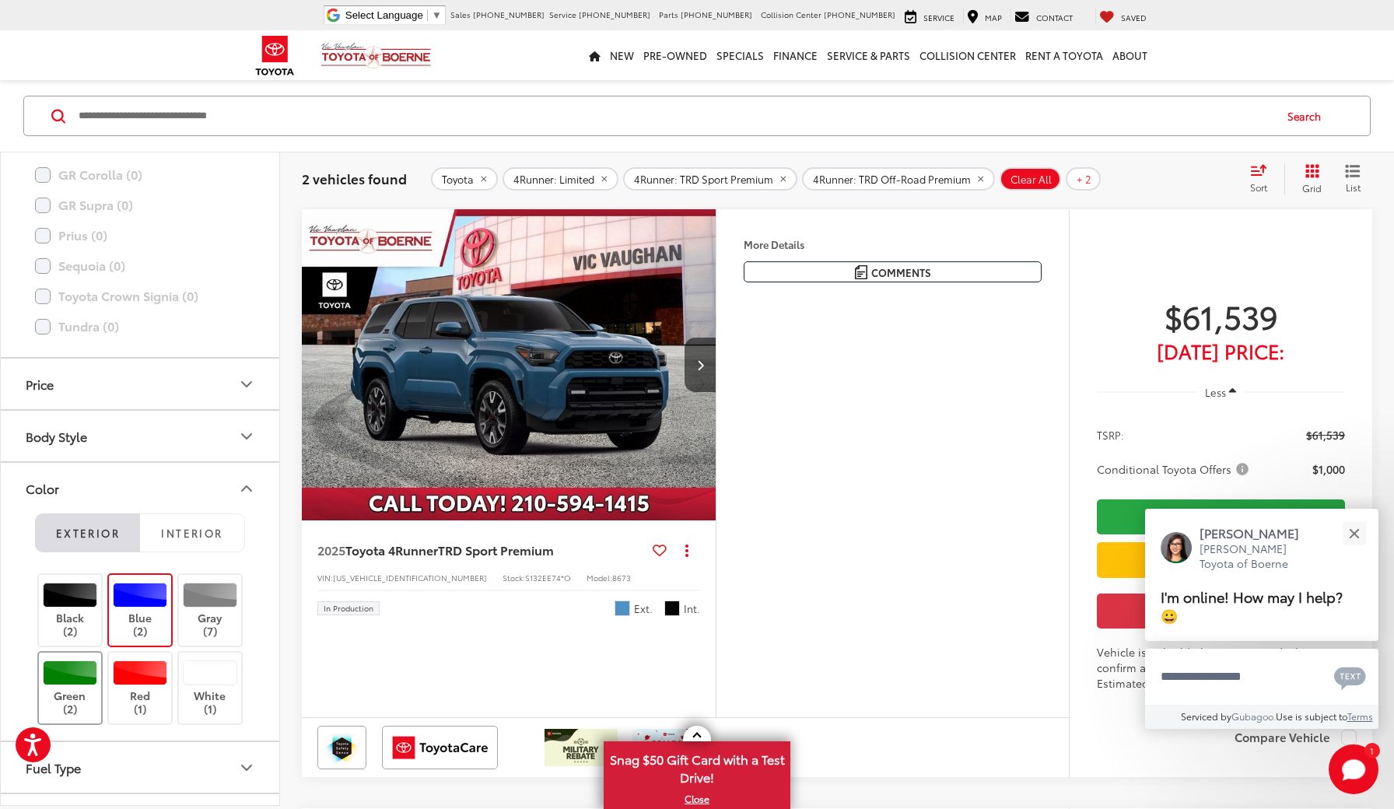
click at [72, 675] on div at bounding box center [70, 673] width 55 height 25
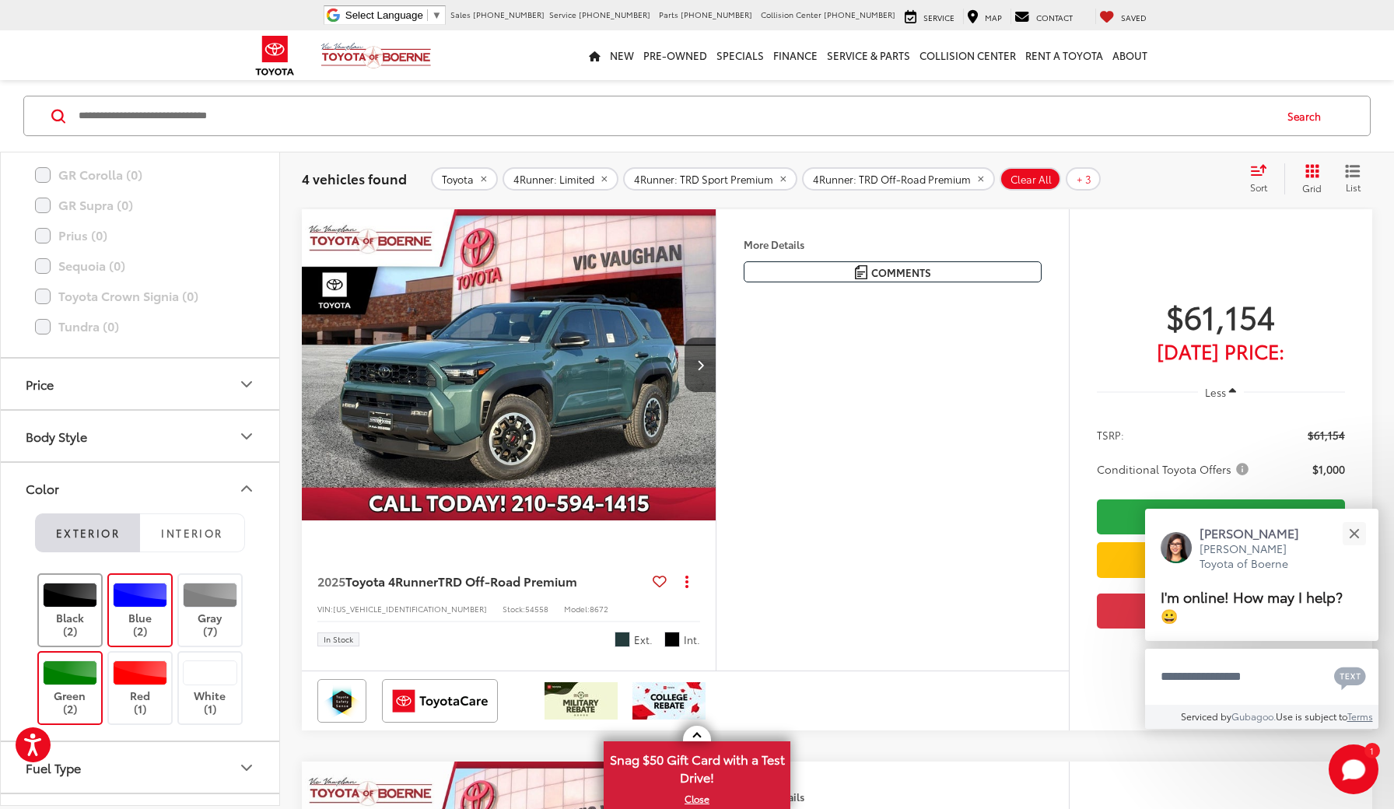
click at [73, 615] on label "Black (2)" at bounding box center [70, 610] width 63 height 55
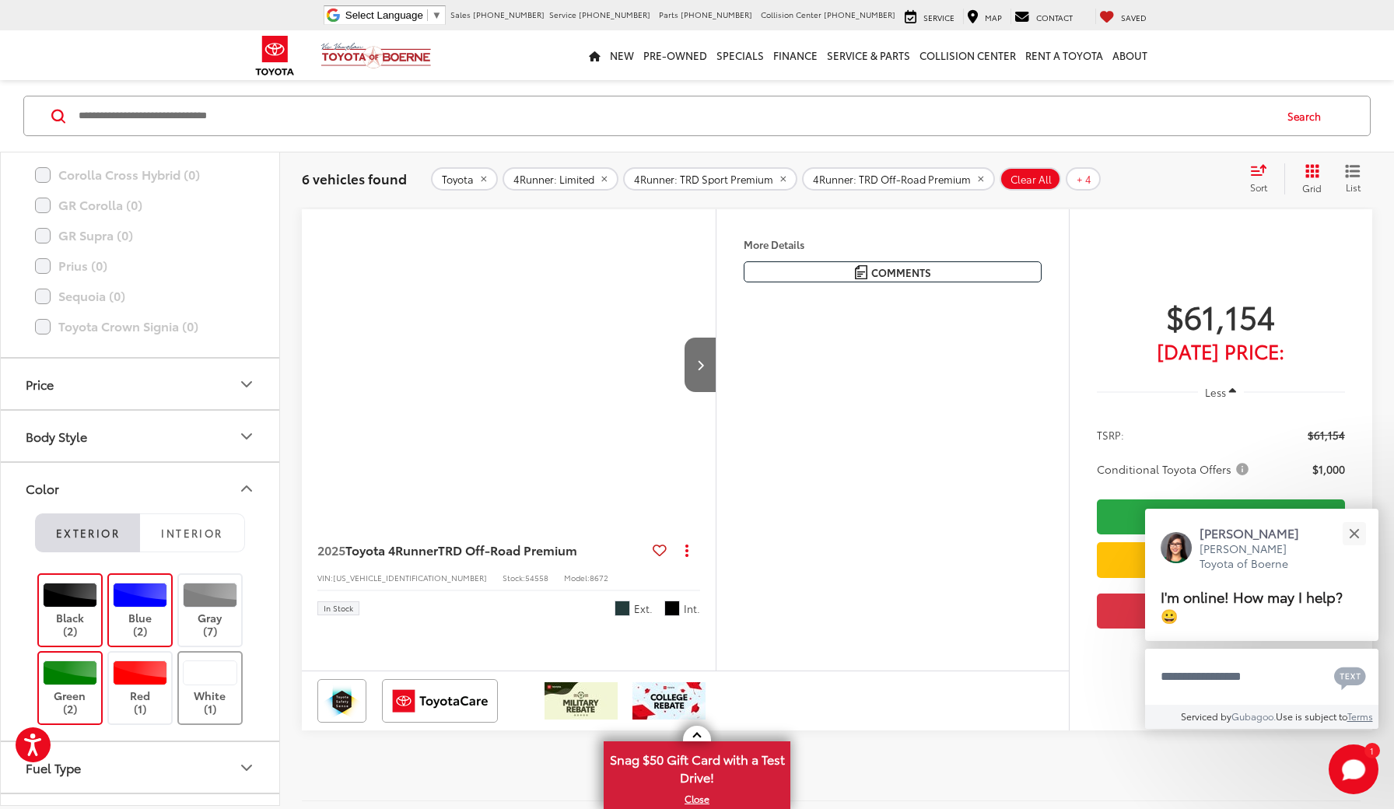
click at [211, 688] on label "White (1)" at bounding box center [210, 688] width 63 height 55
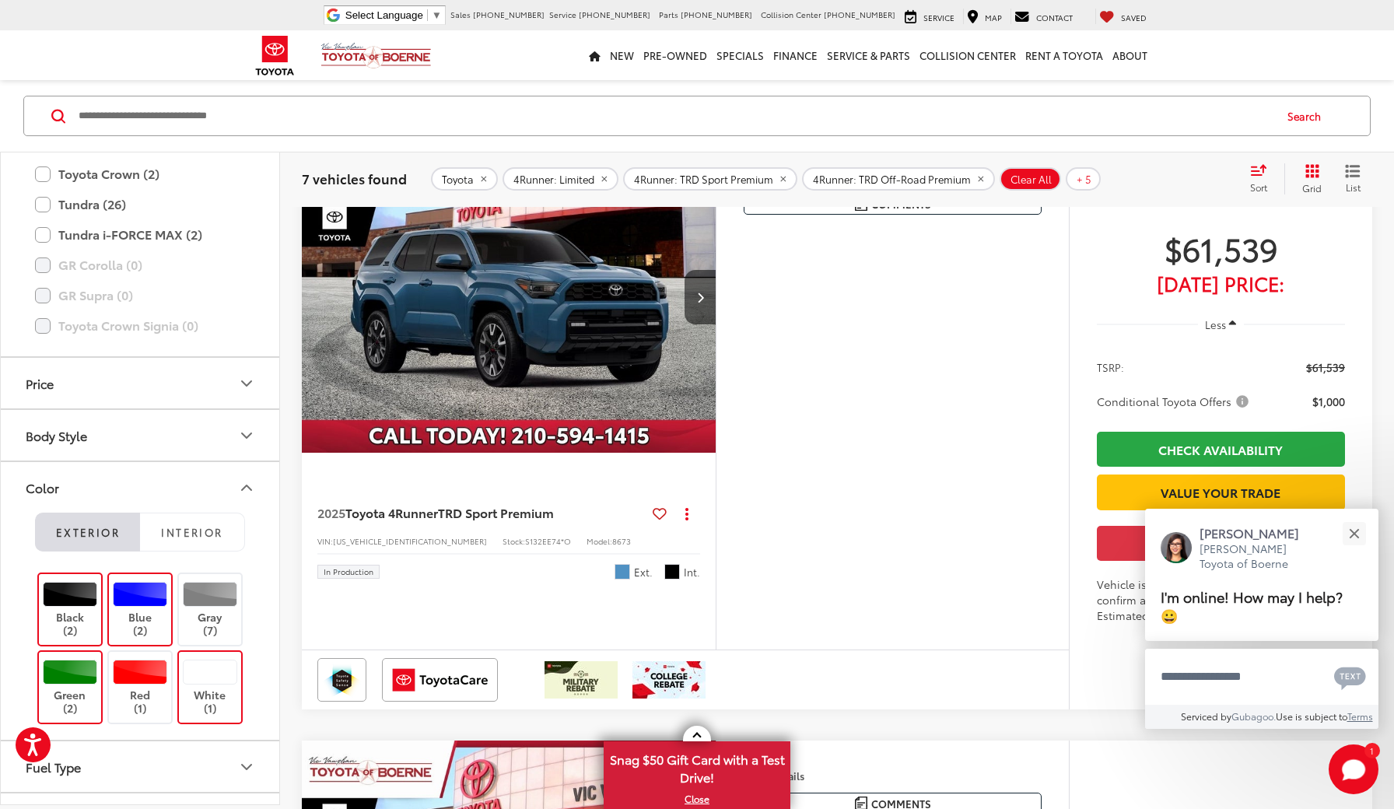
scroll to position [1978, 0]
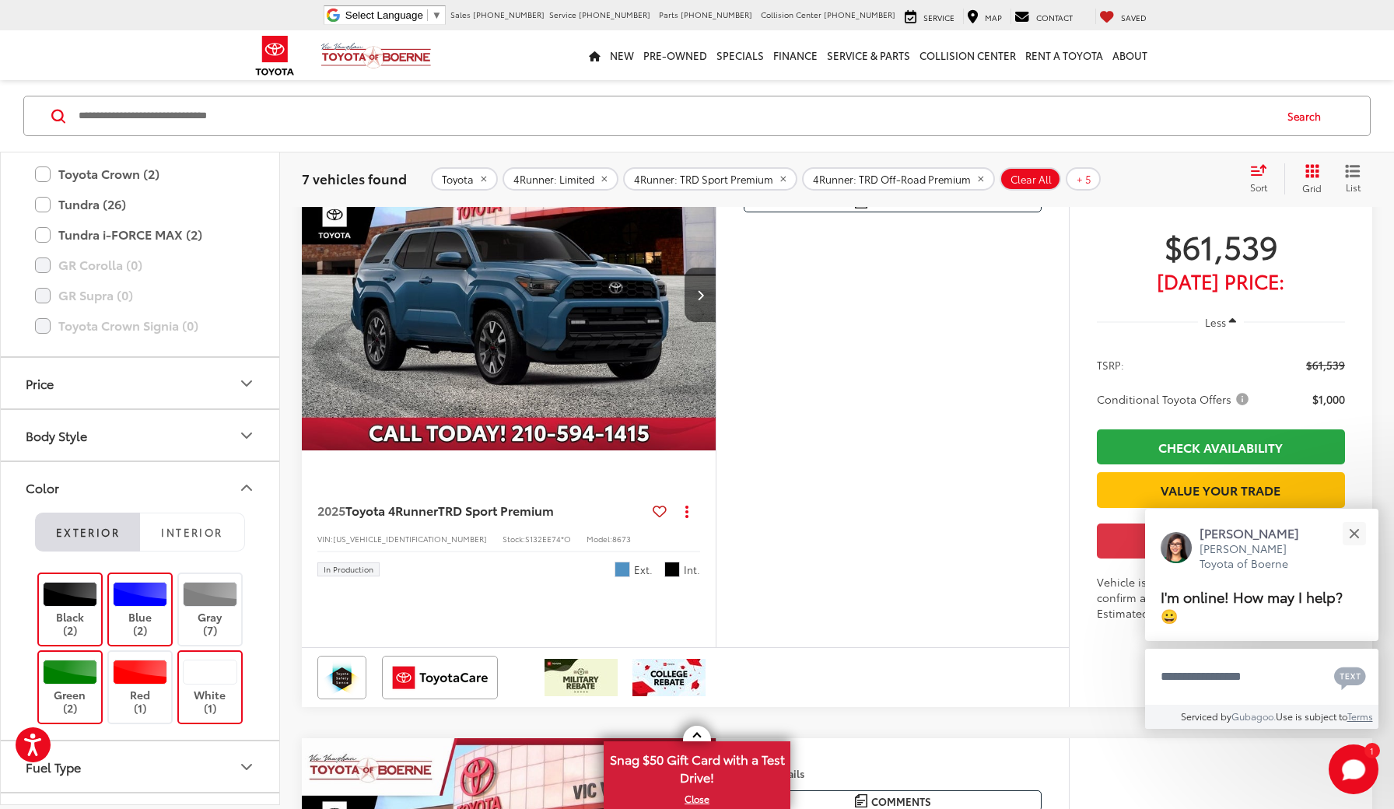
click at [584, 452] on img "2025 Toyota 4Runner TRD Sport Premium 0" at bounding box center [509, 295] width 416 height 313
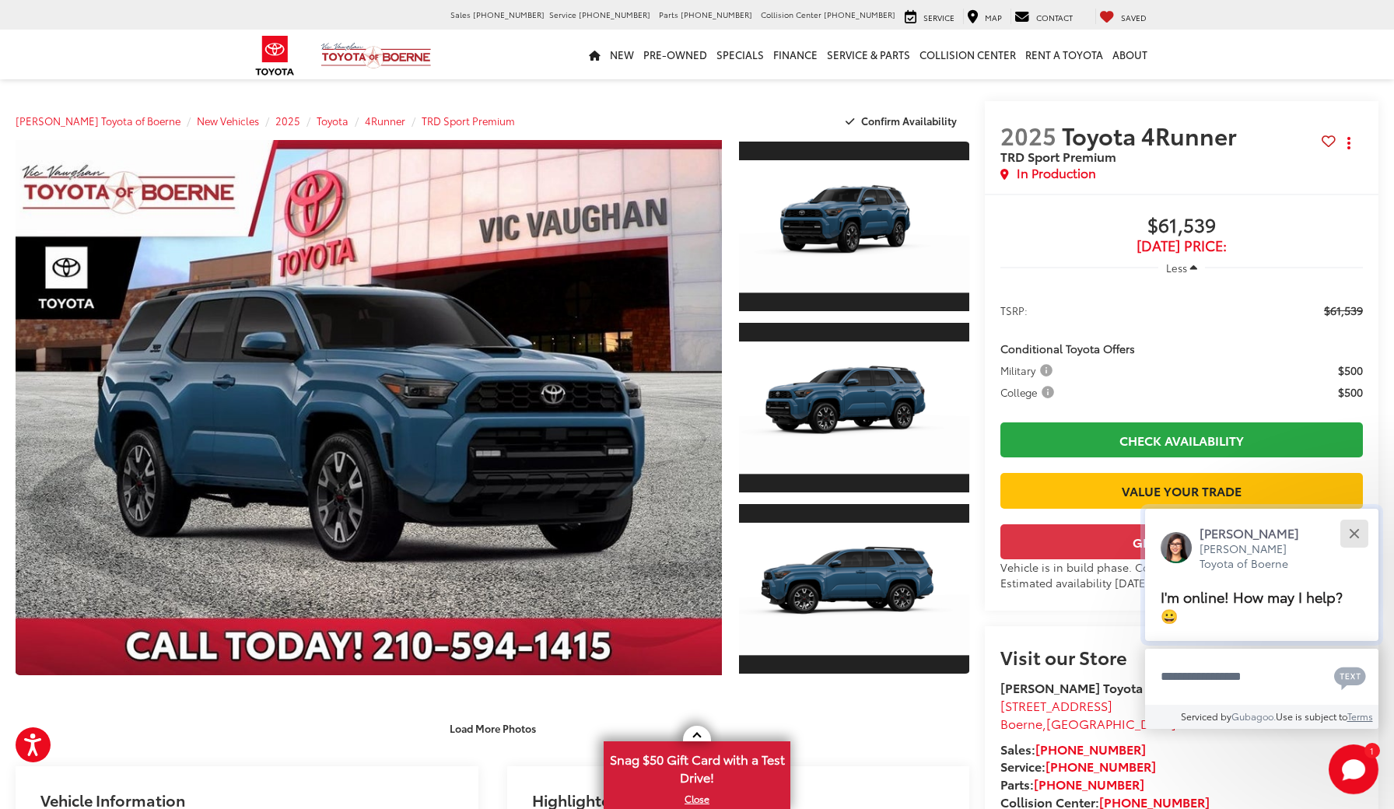
click at [1358, 536] on button "Close" at bounding box center [1353, 533] width 33 height 33
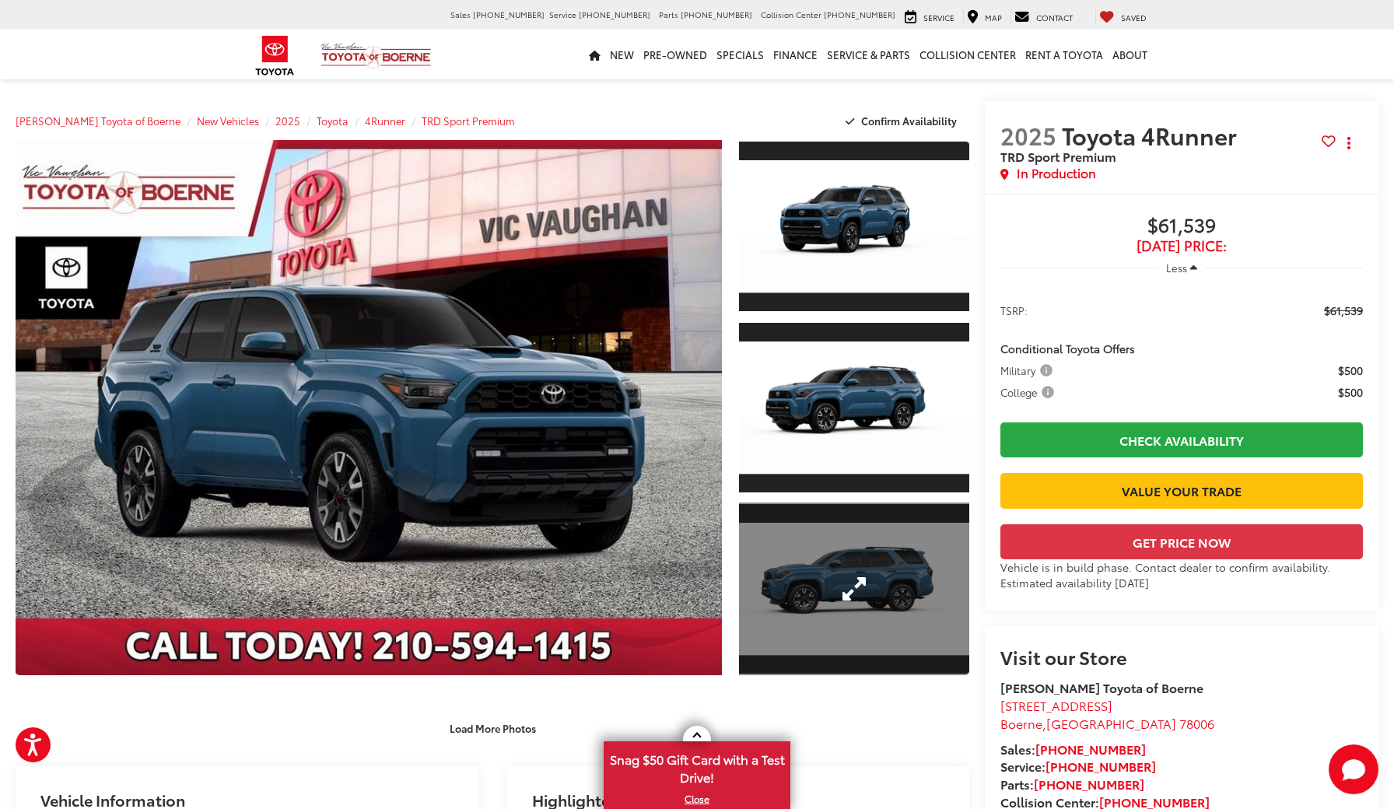
click at [901, 585] on link "Expand Photo 3" at bounding box center [854, 589] width 230 height 173
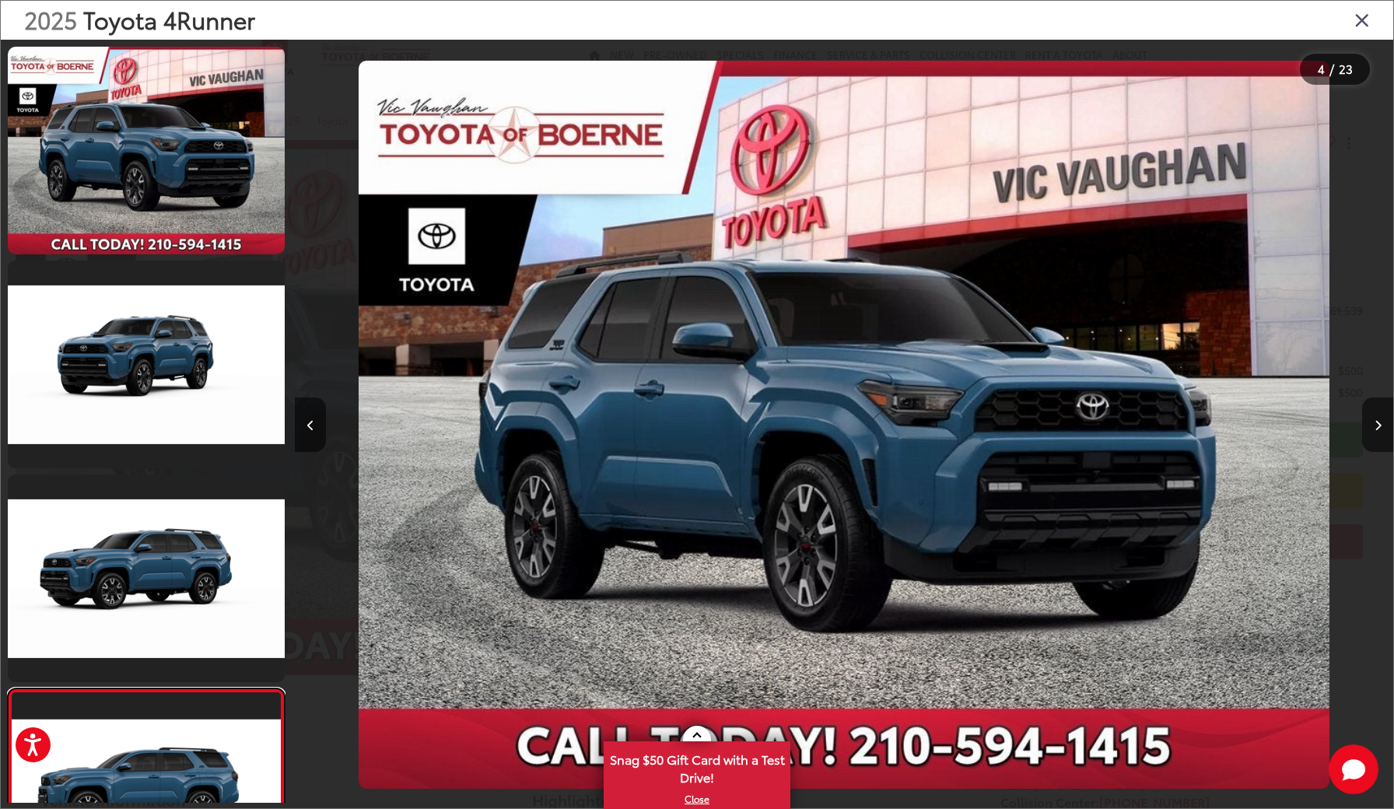
scroll to position [0, 3296]
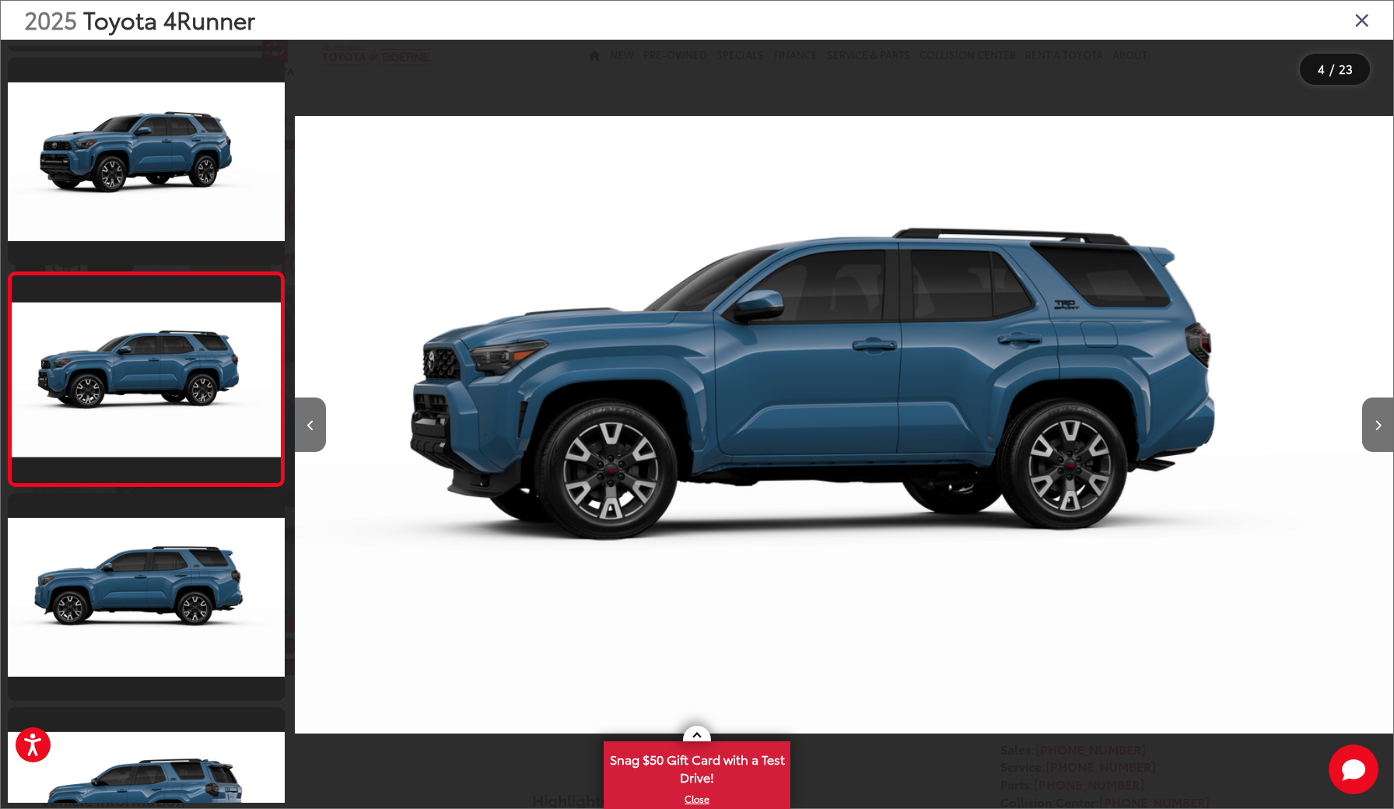
click at [1365, 29] on icon "Close gallery" at bounding box center [1363, 19] width 16 height 20
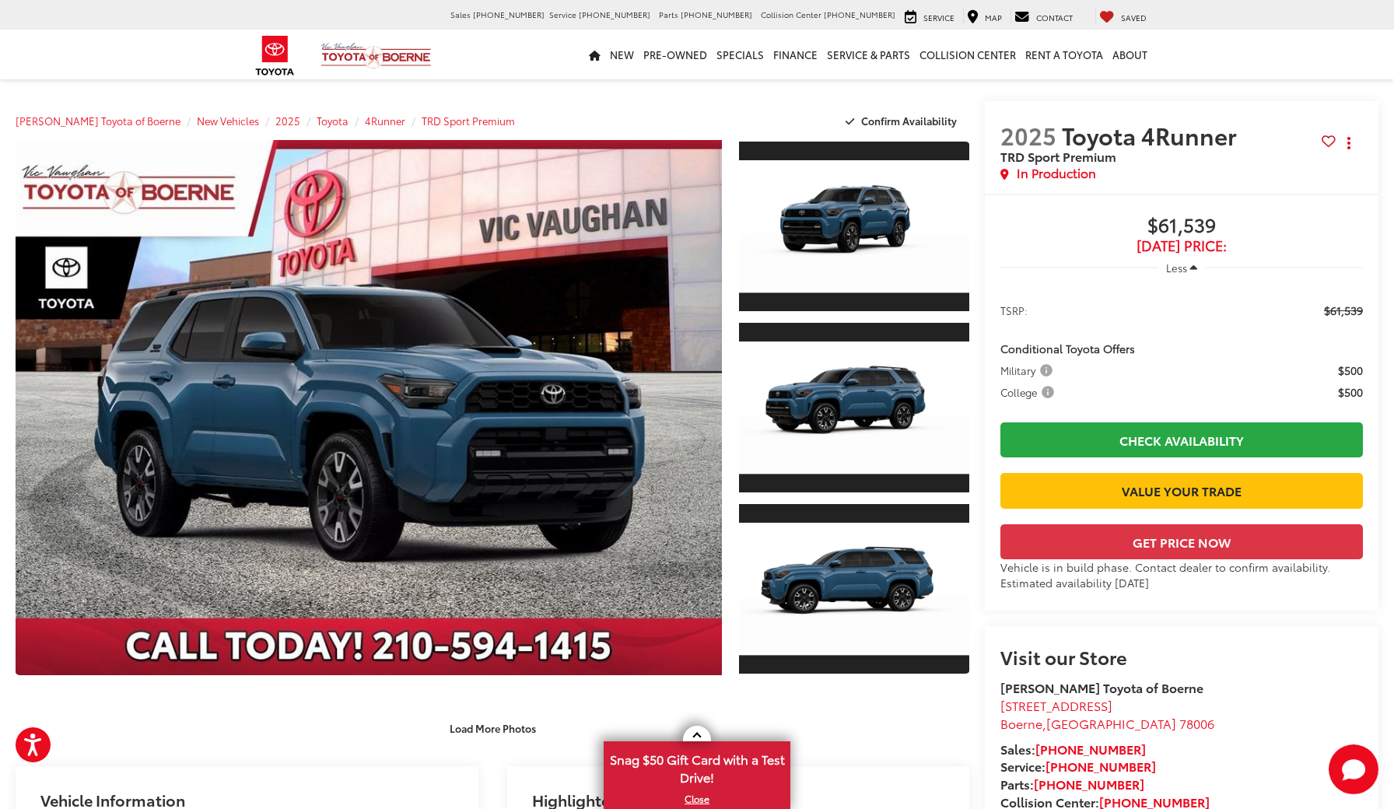
scroll to position [0, 0]
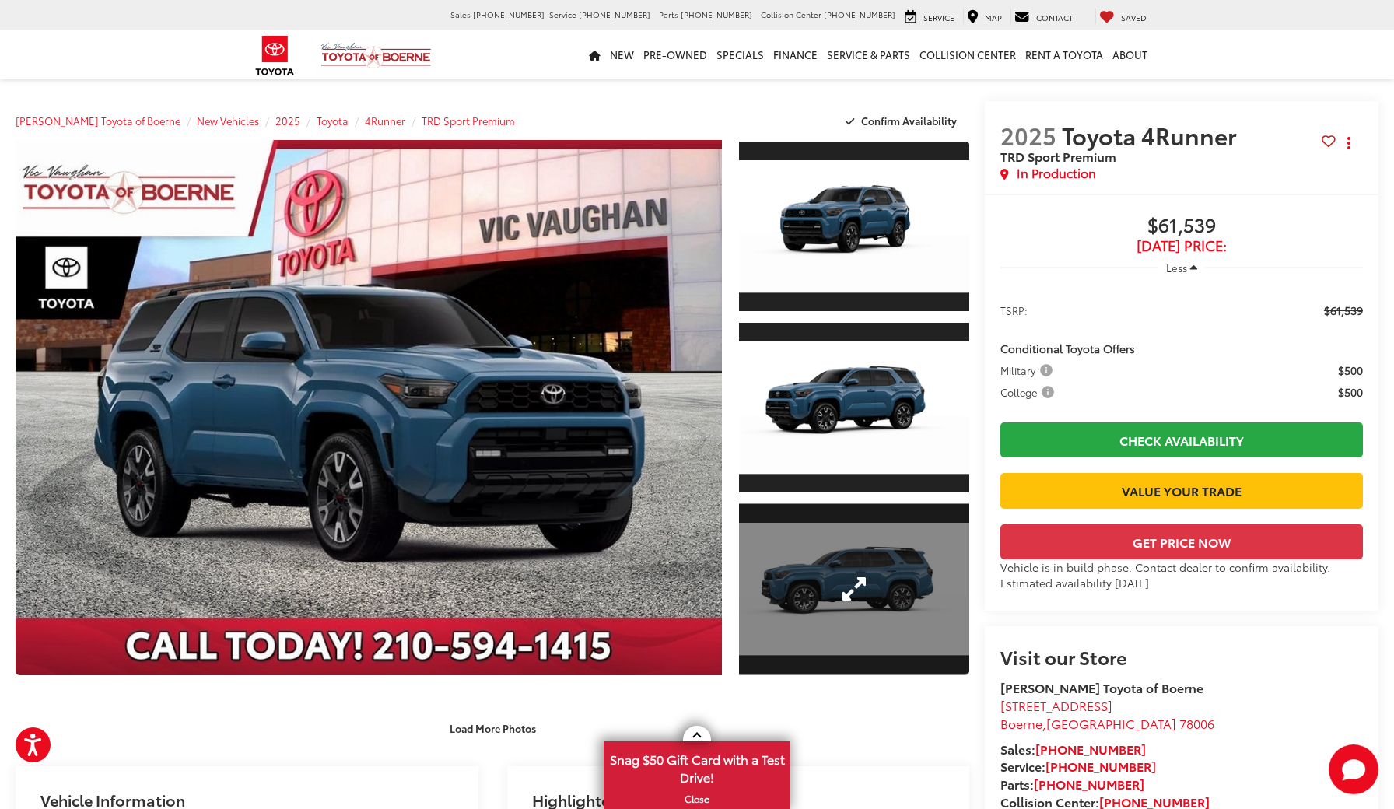
click at [853, 570] on link "Expand Photo 3" at bounding box center [854, 589] width 230 height 173
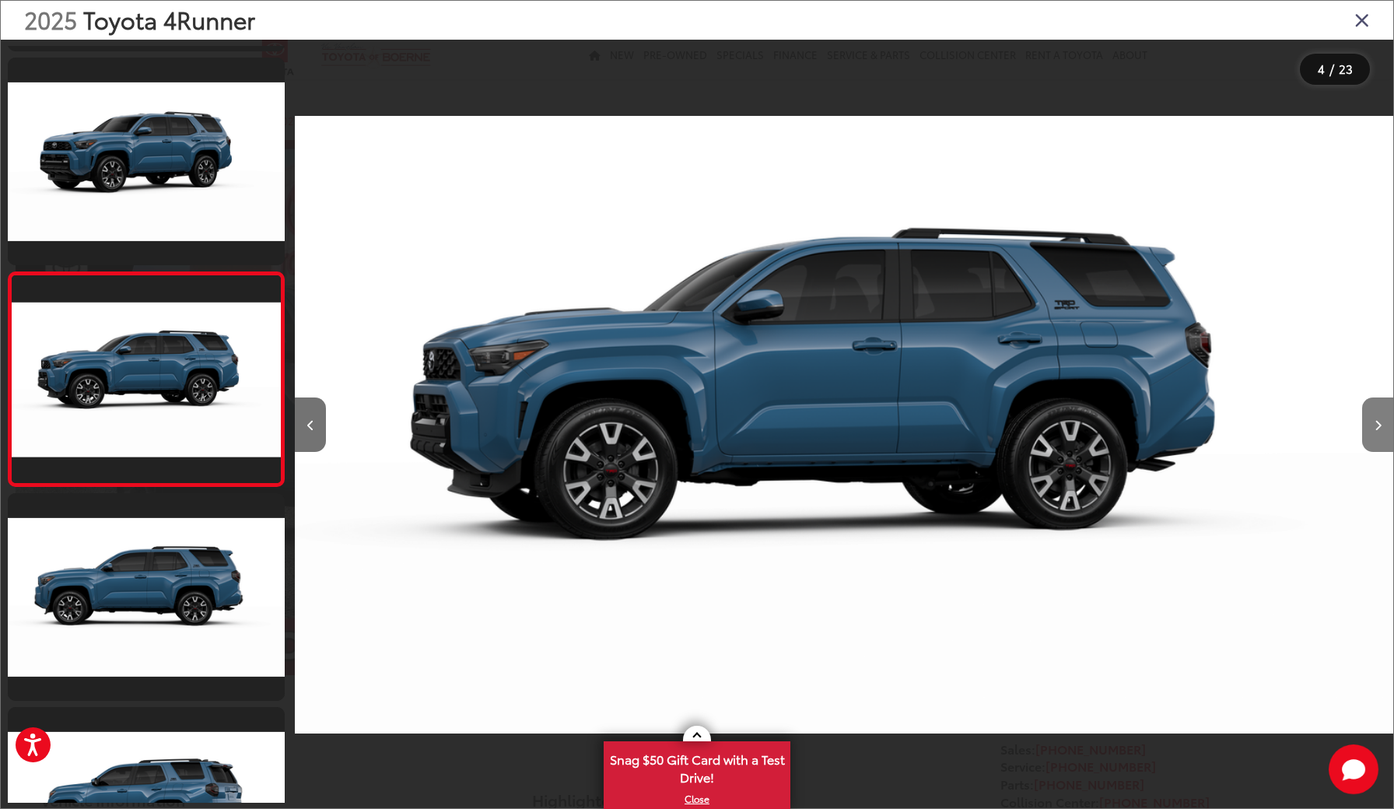
click at [1376, 424] on icon "Next image" at bounding box center [1378, 425] width 7 height 11
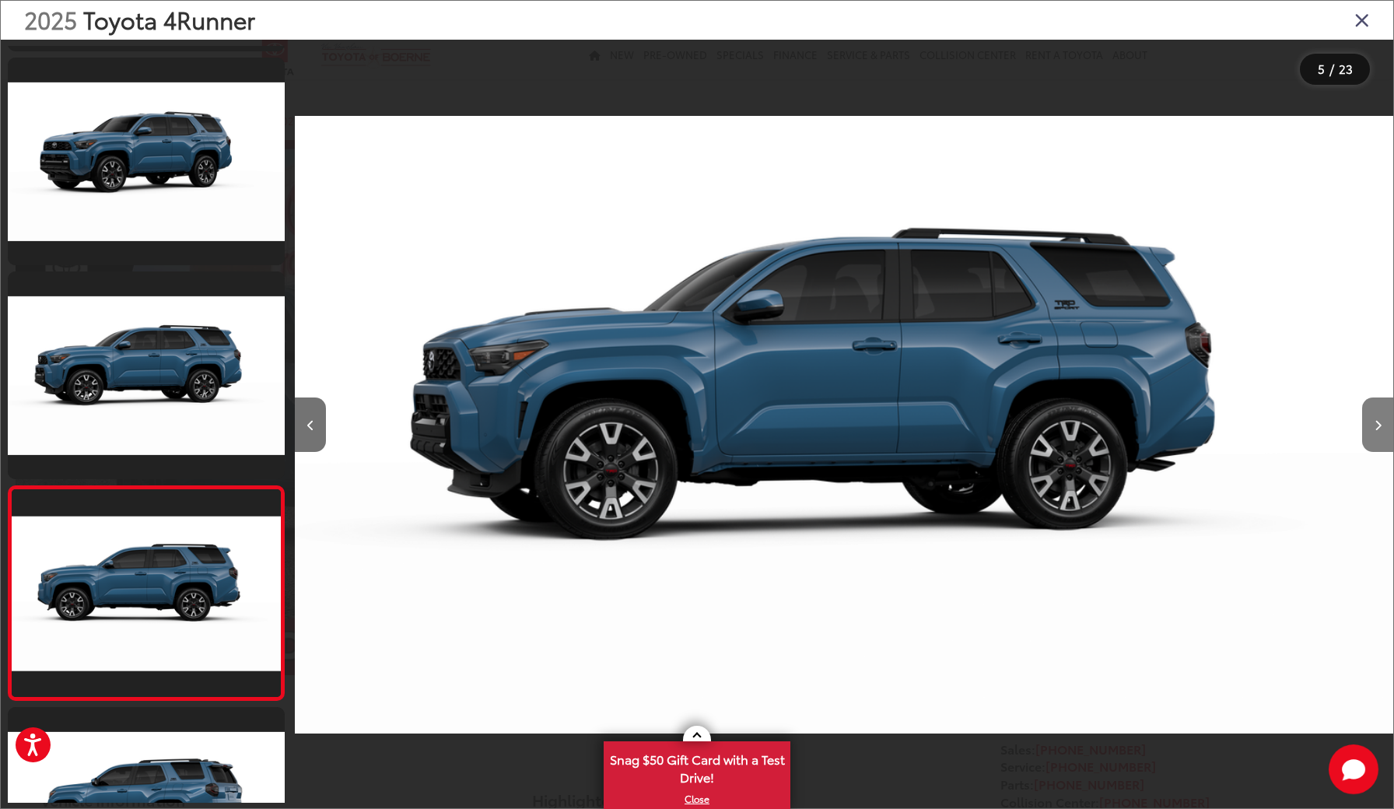
scroll to position [631, 0]
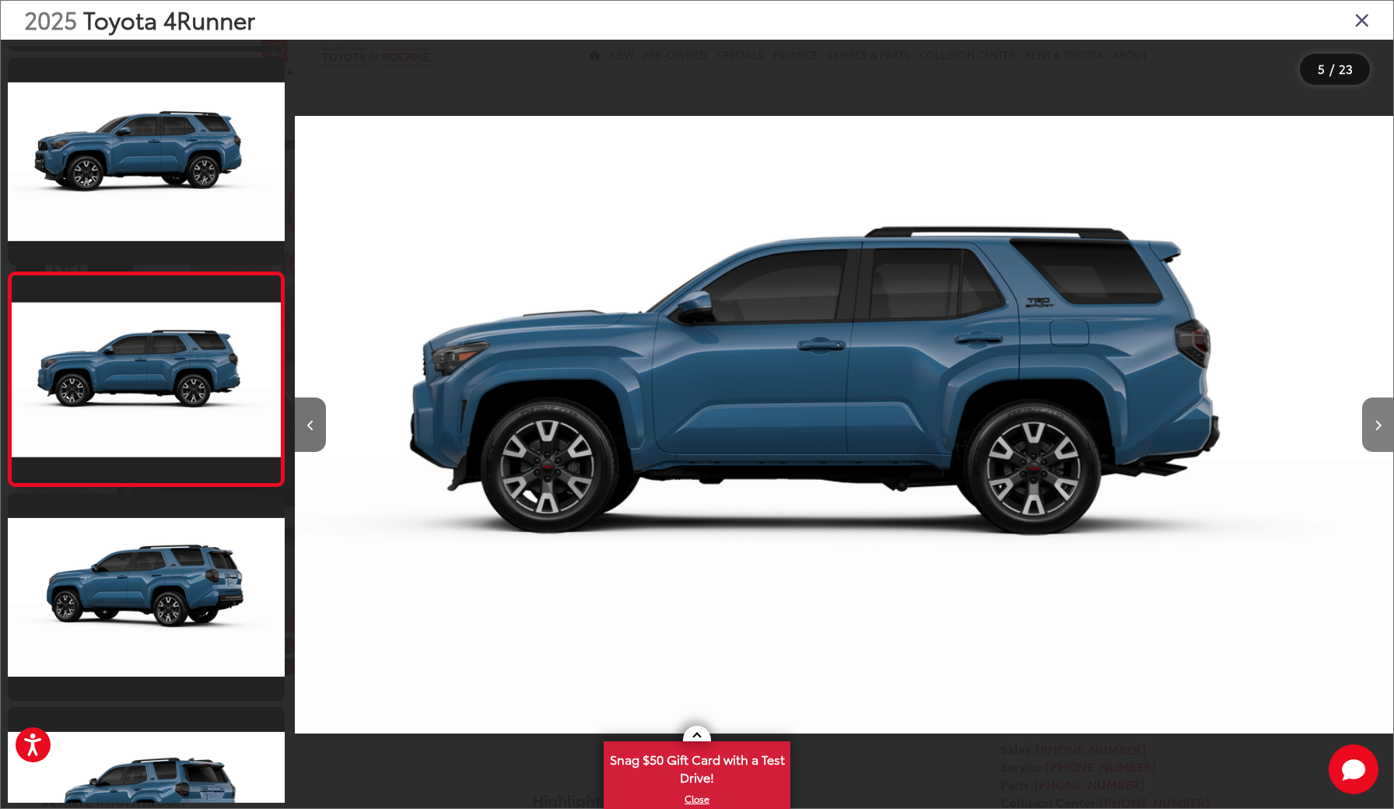
click at [1376, 424] on icon "Next image" at bounding box center [1378, 425] width 7 height 11
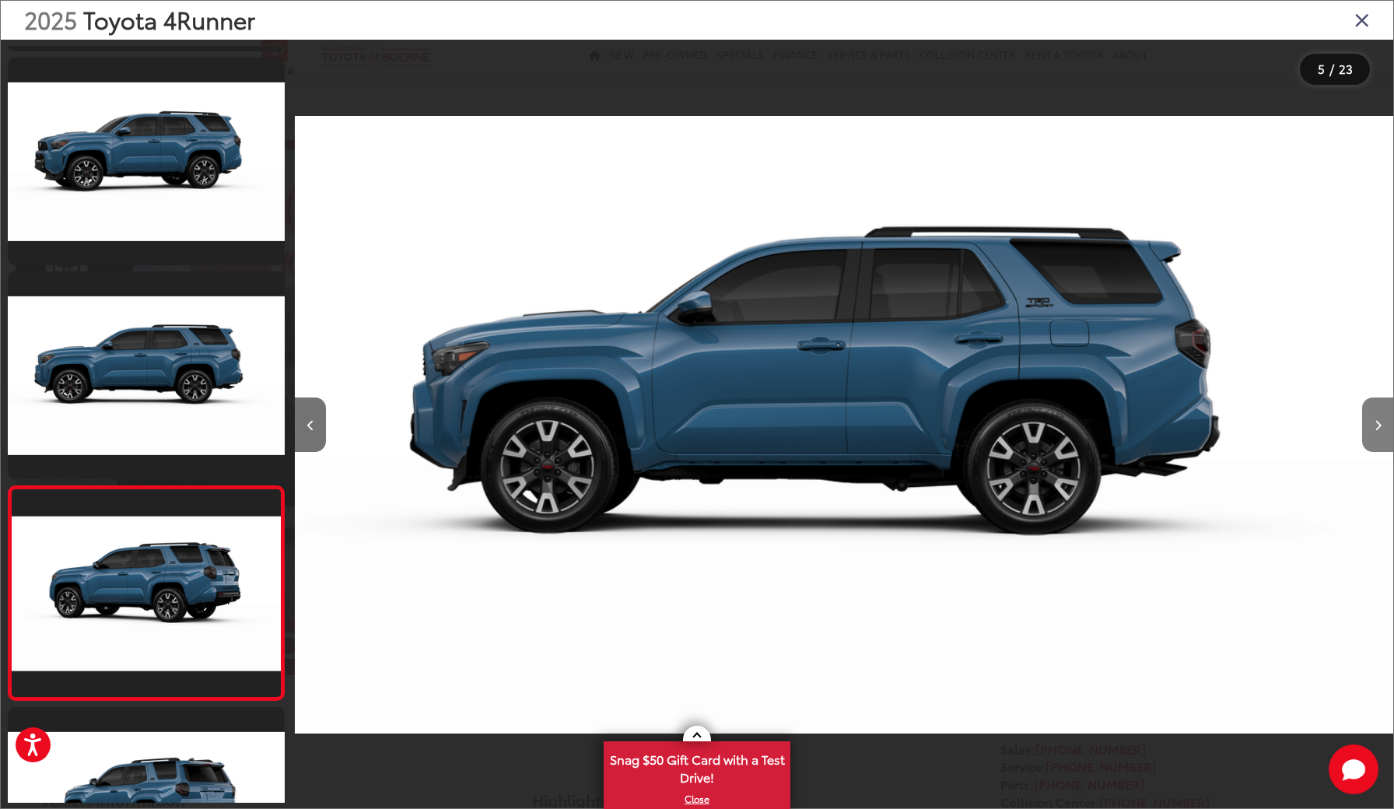
scroll to position [845, 0]
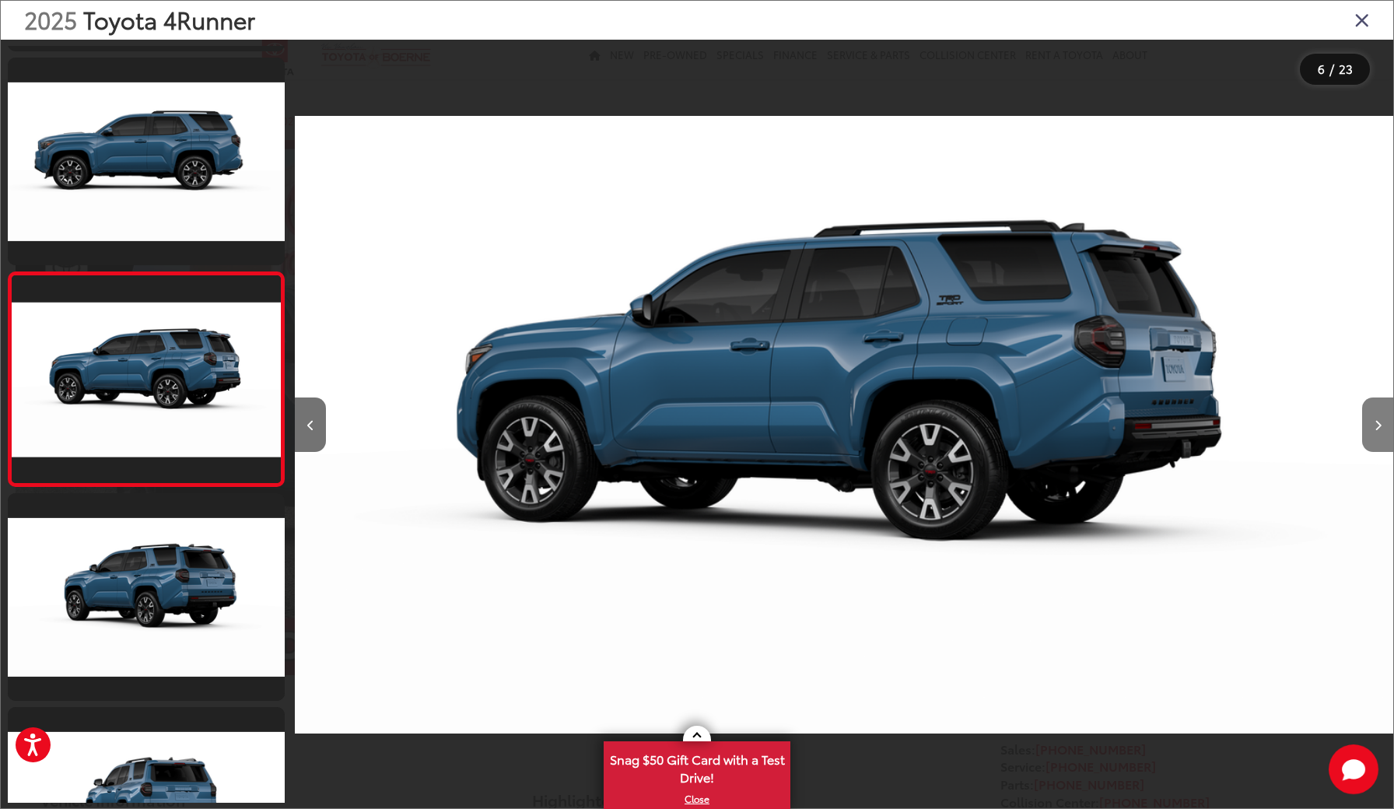
click at [1376, 424] on icon "Next image" at bounding box center [1378, 425] width 7 height 11
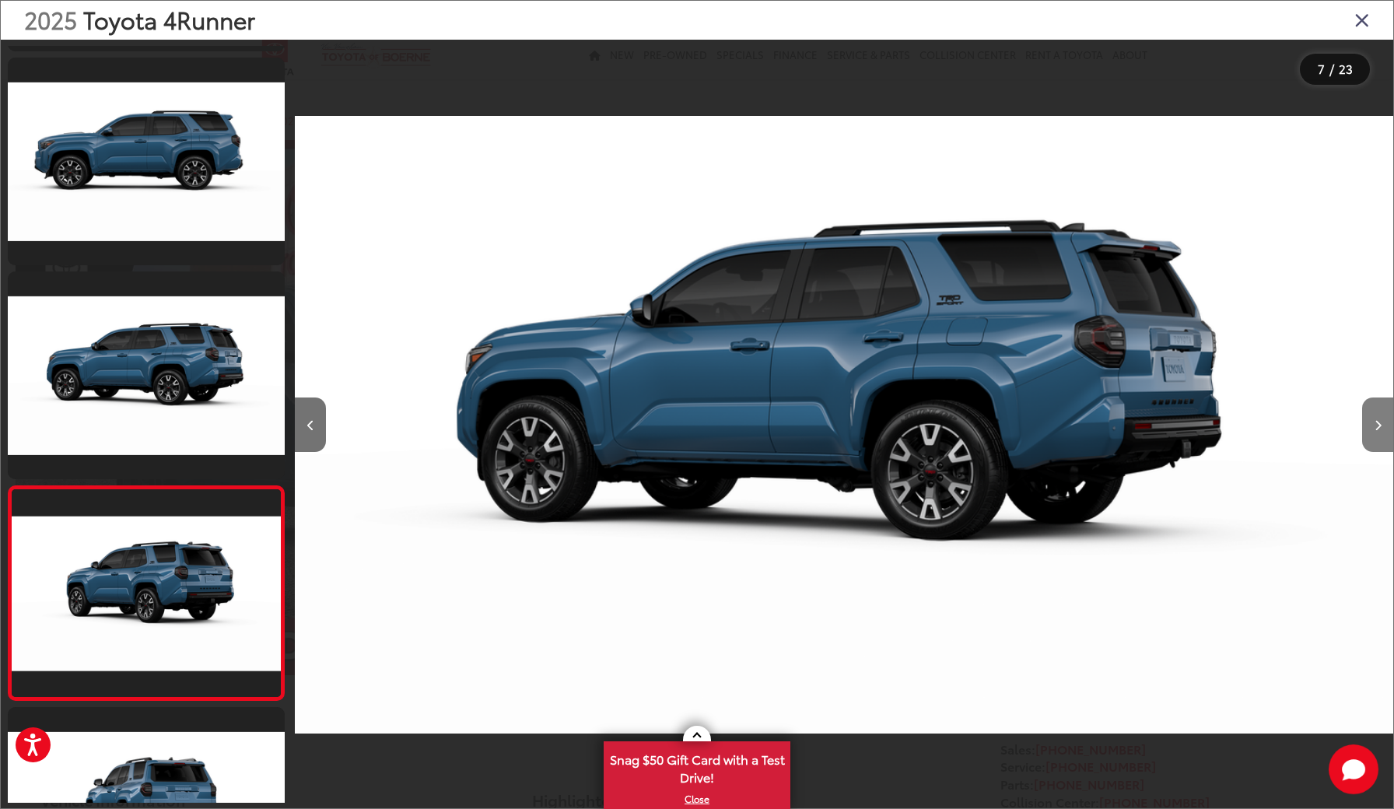
scroll to position [1059, 0]
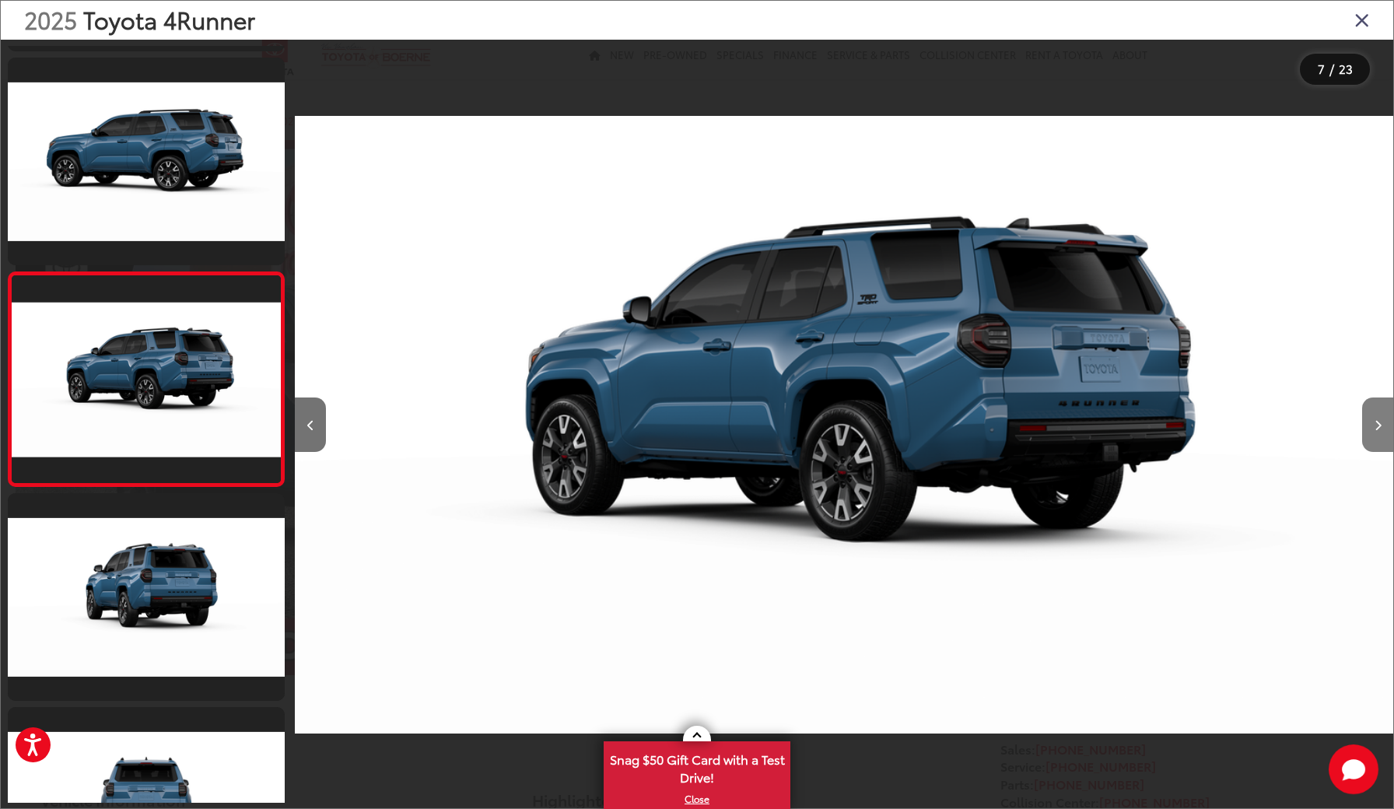
click at [1376, 424] on icon "Next image" at bounding box center [1378, 425] width 7 height 11
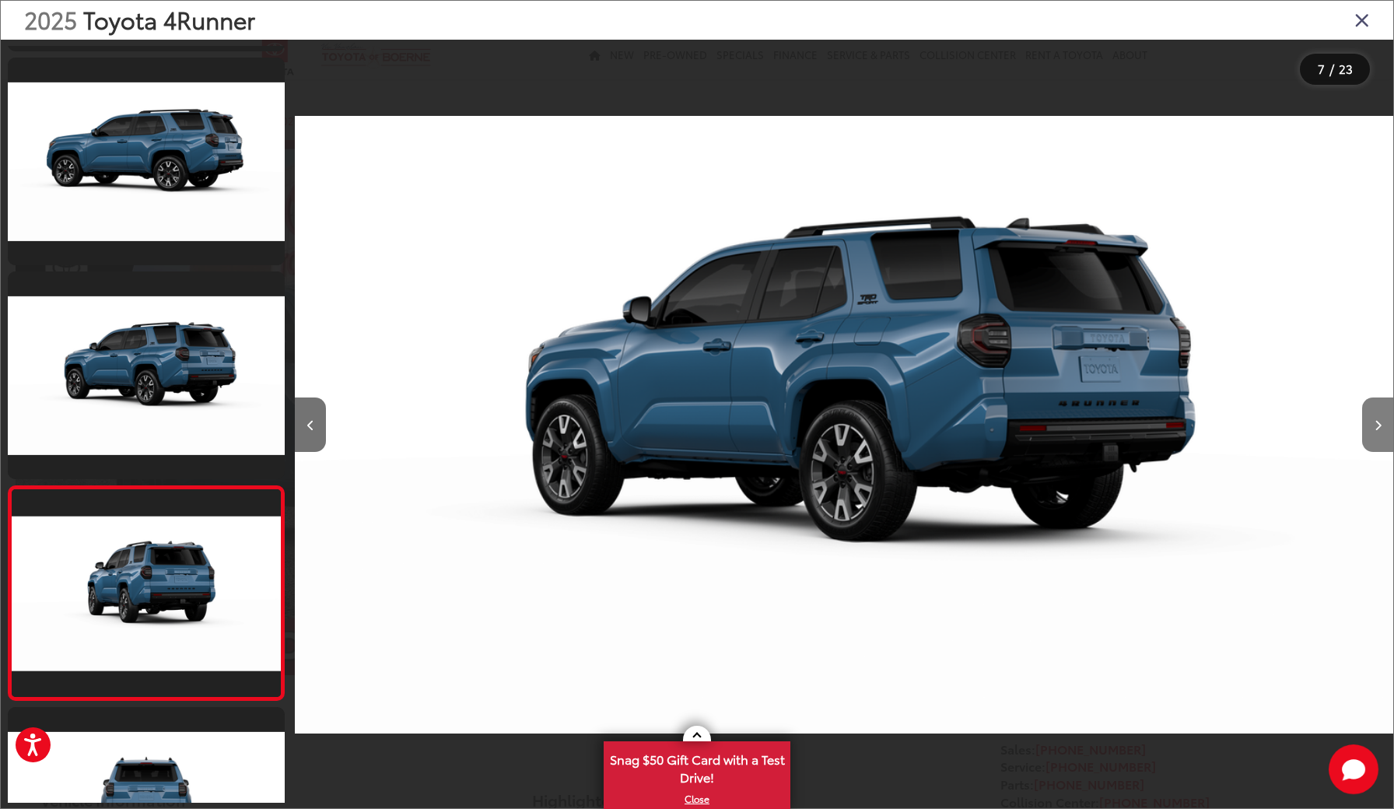
scroll to position [1273, 0]
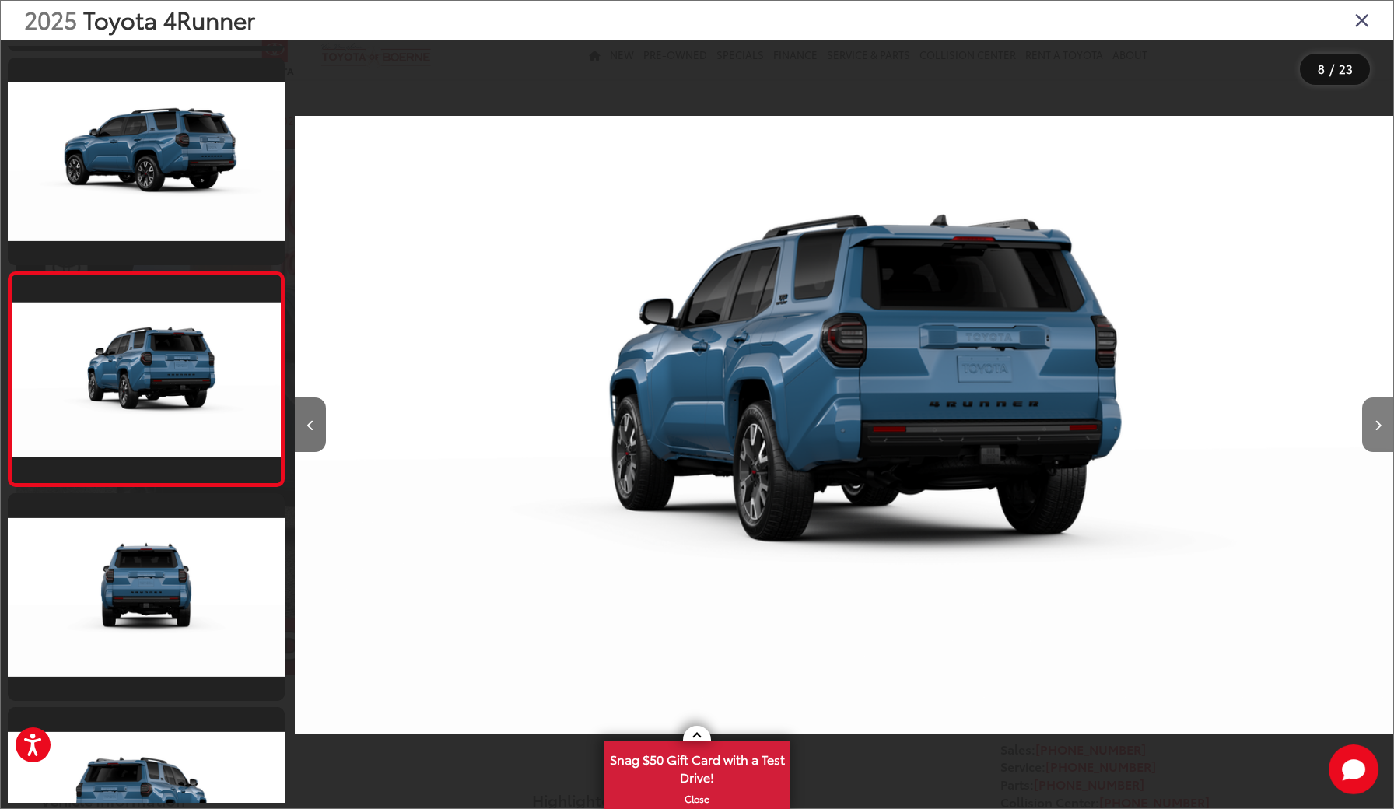
click at [1376, 424] on icon "Next image" at bounding box center [1378, 425] width 7 height 11
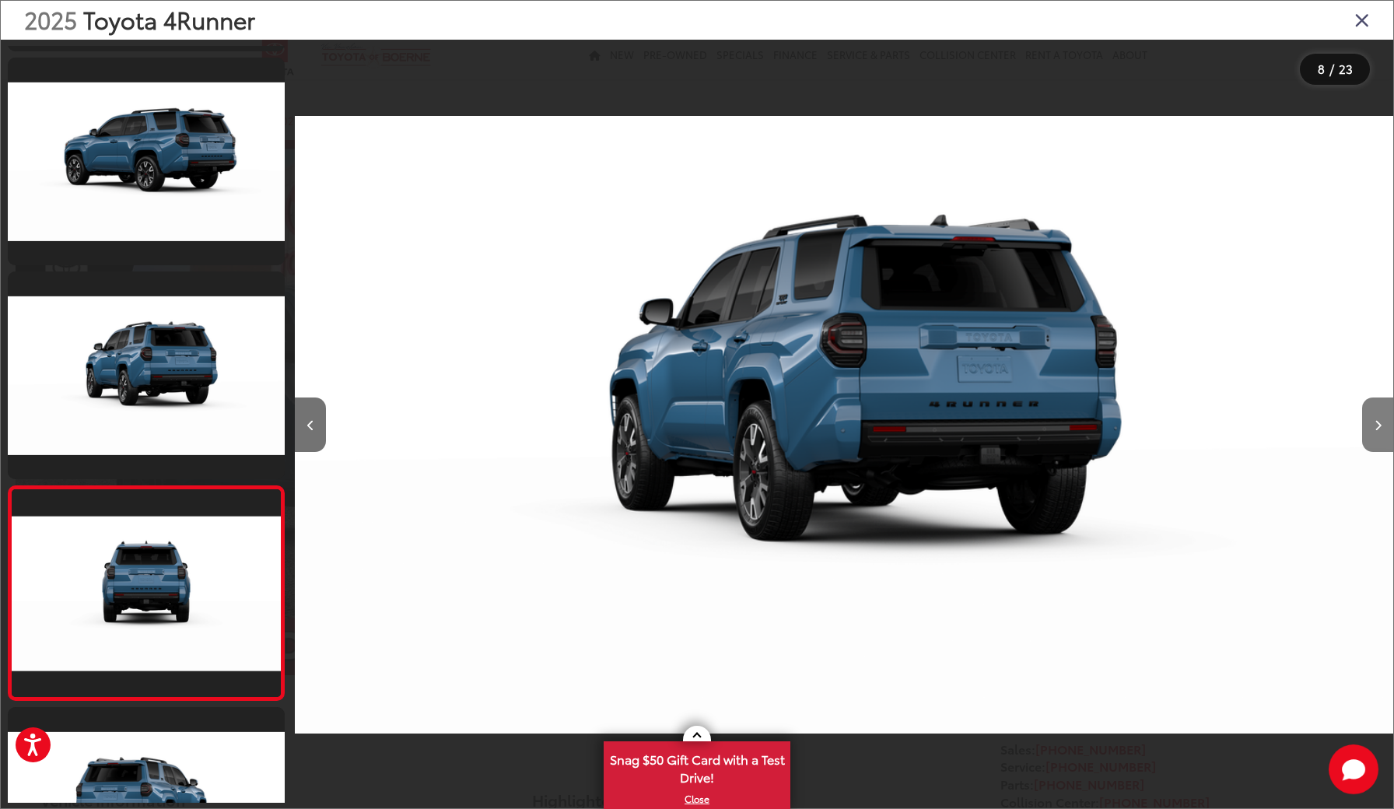
scroll to position [1487, 0]
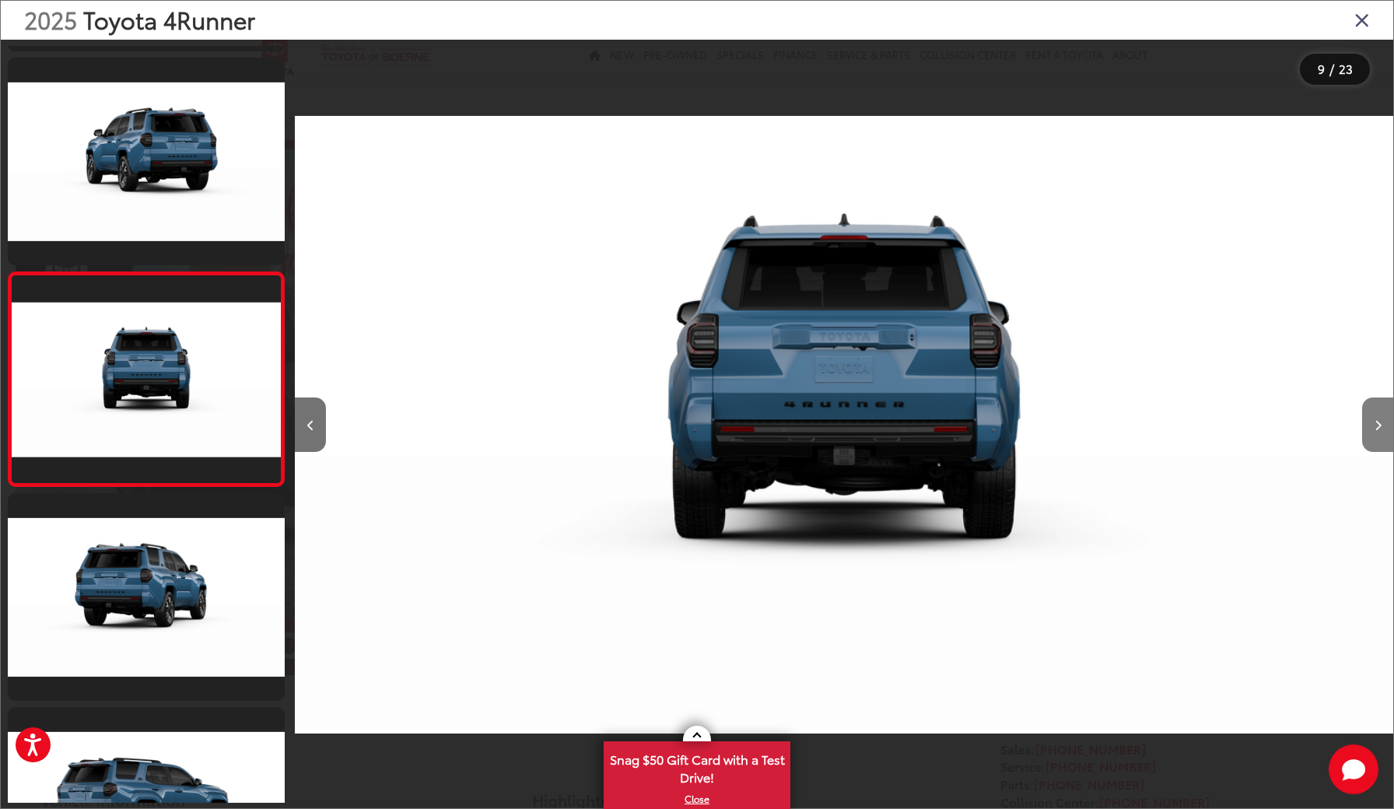
click at [1376, 424] on icon "Next image" at bounding box center [1378, 425] width 7 height 11
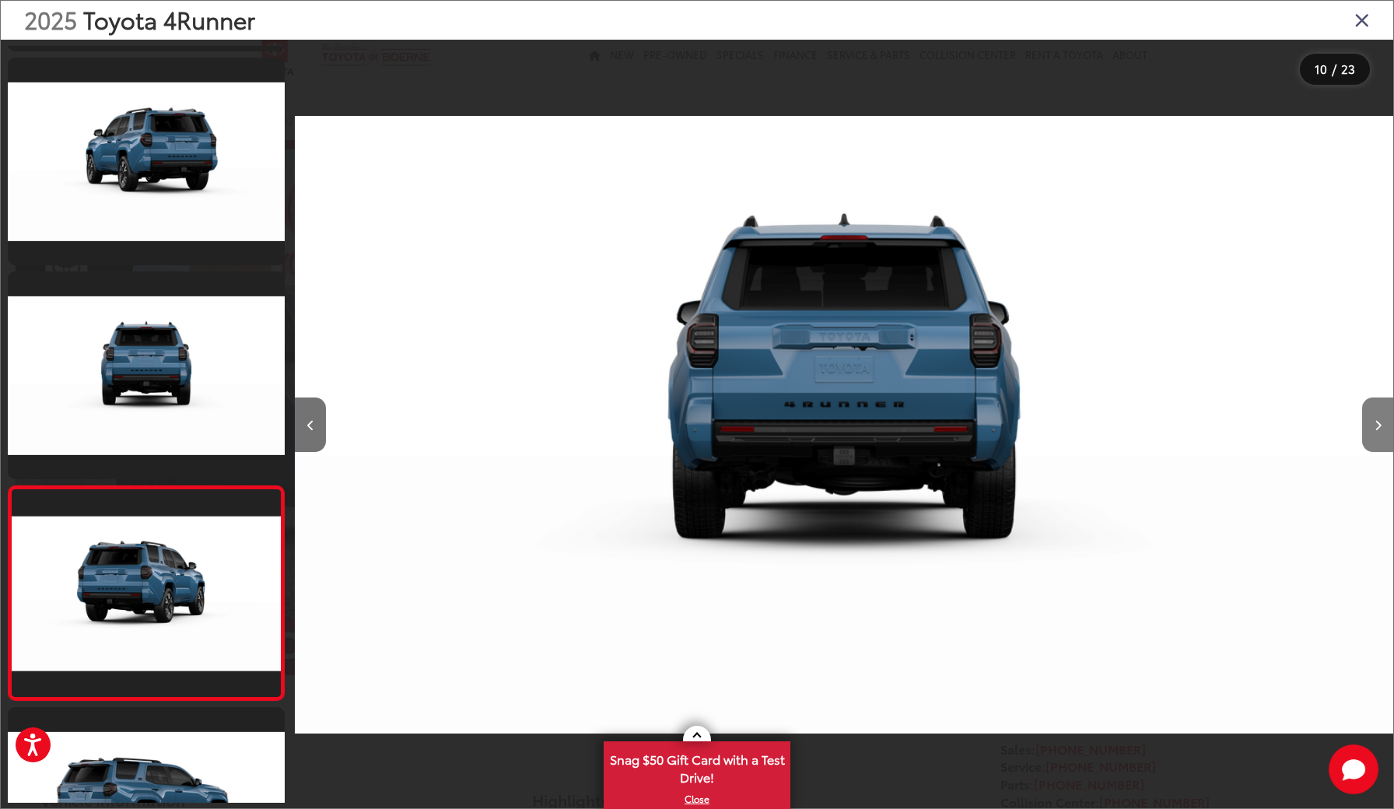
scroll to position [1701, 0]
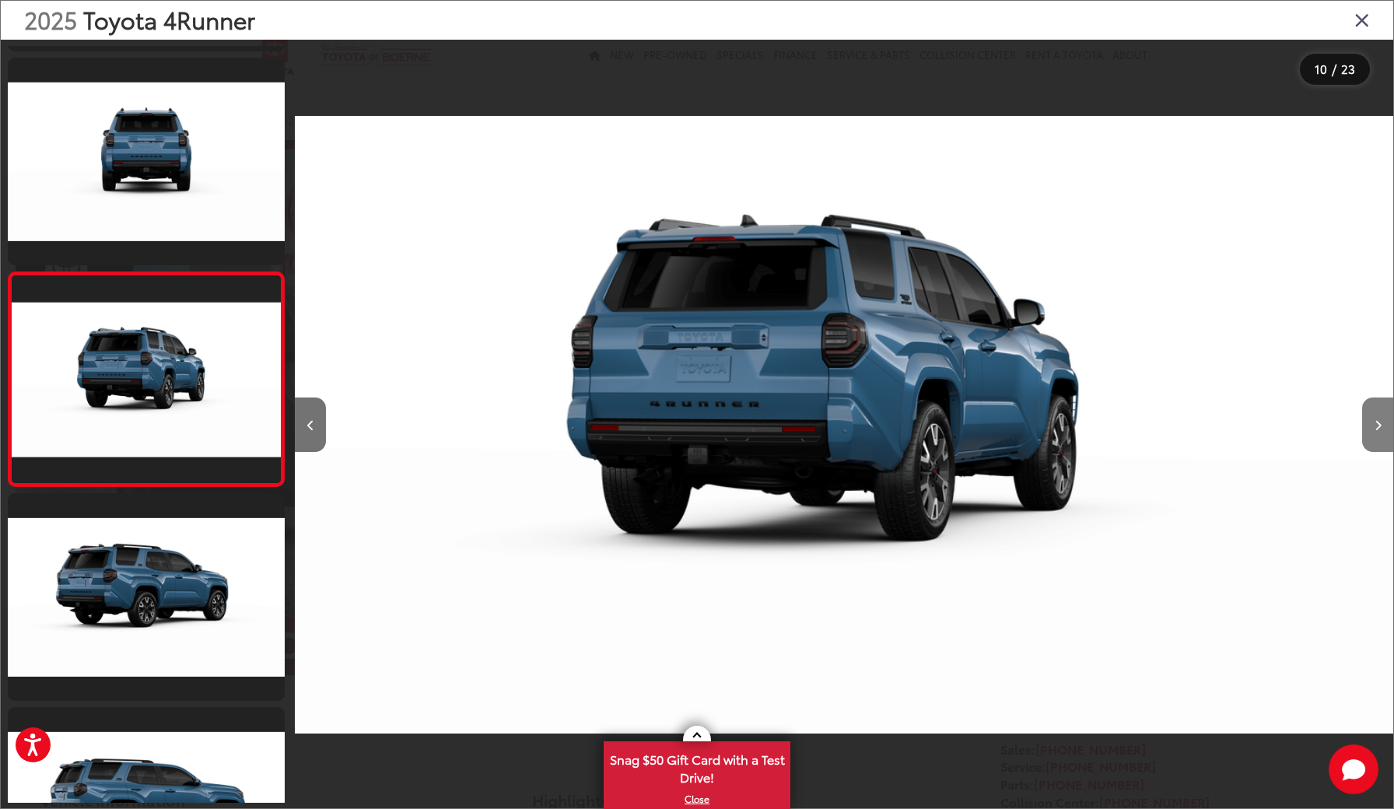
click at [1376, 424] on icon "Next image" at bounding box center [1378, 425] width 7 height 11
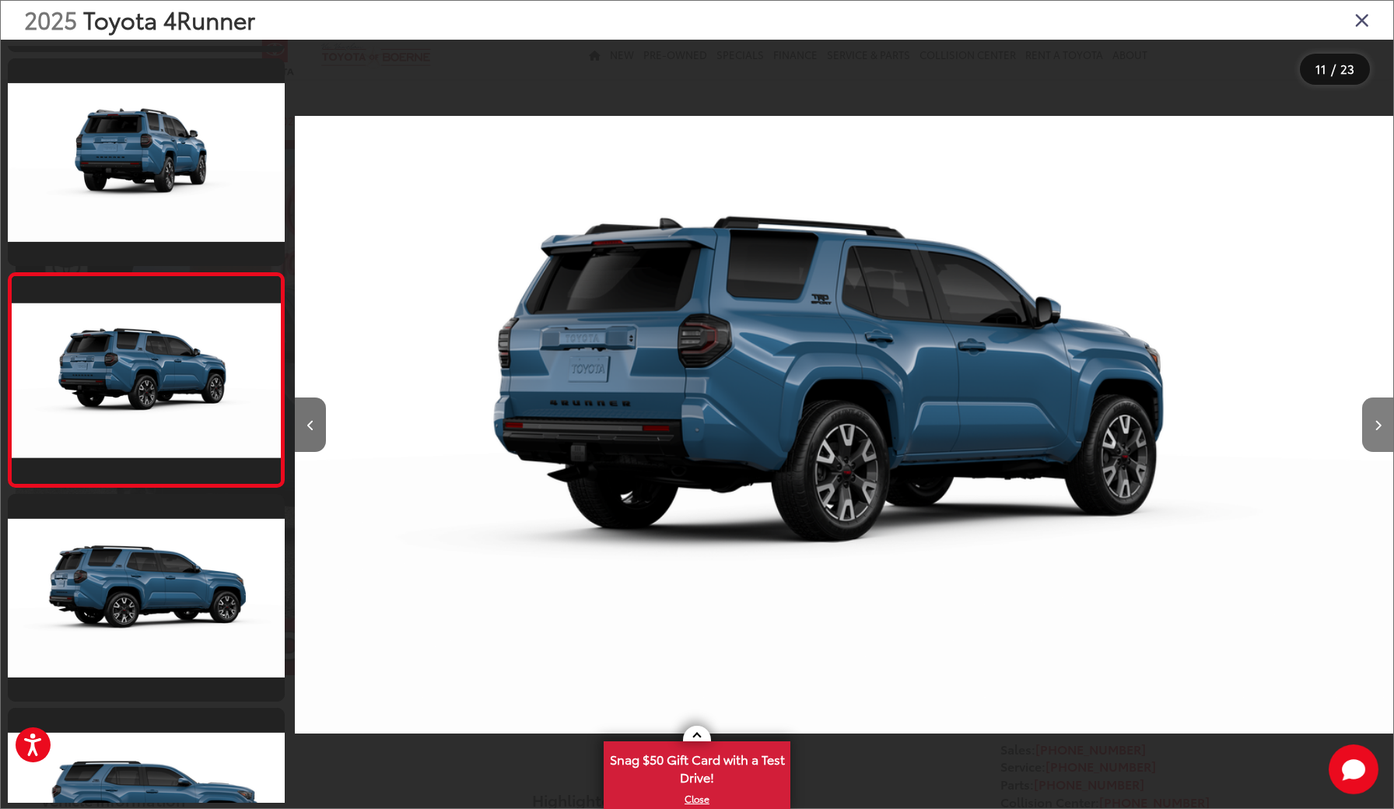
scroll to position [1915, 0]
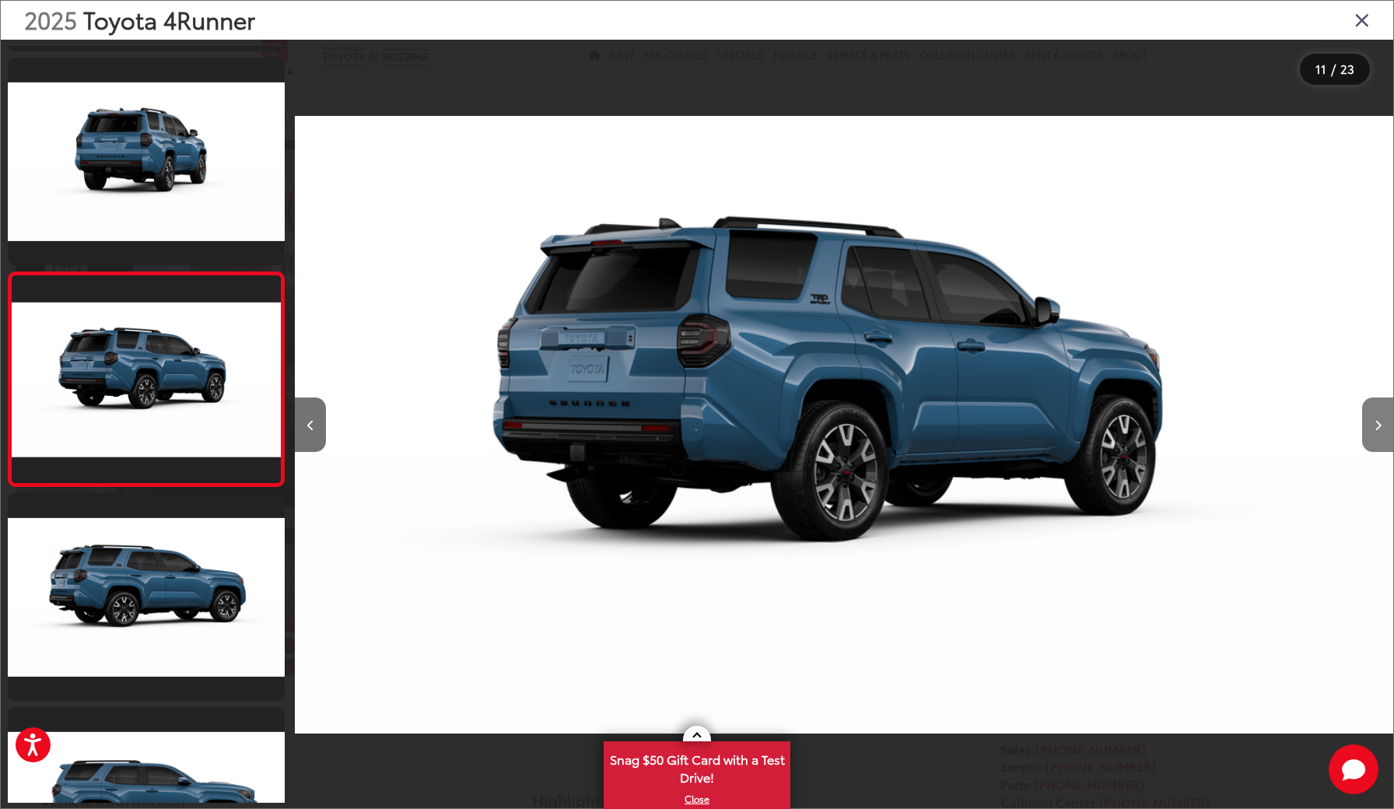
click at [1376, 424] on icon "Next image" at bounding box center [1378, 425] width 7 height 11
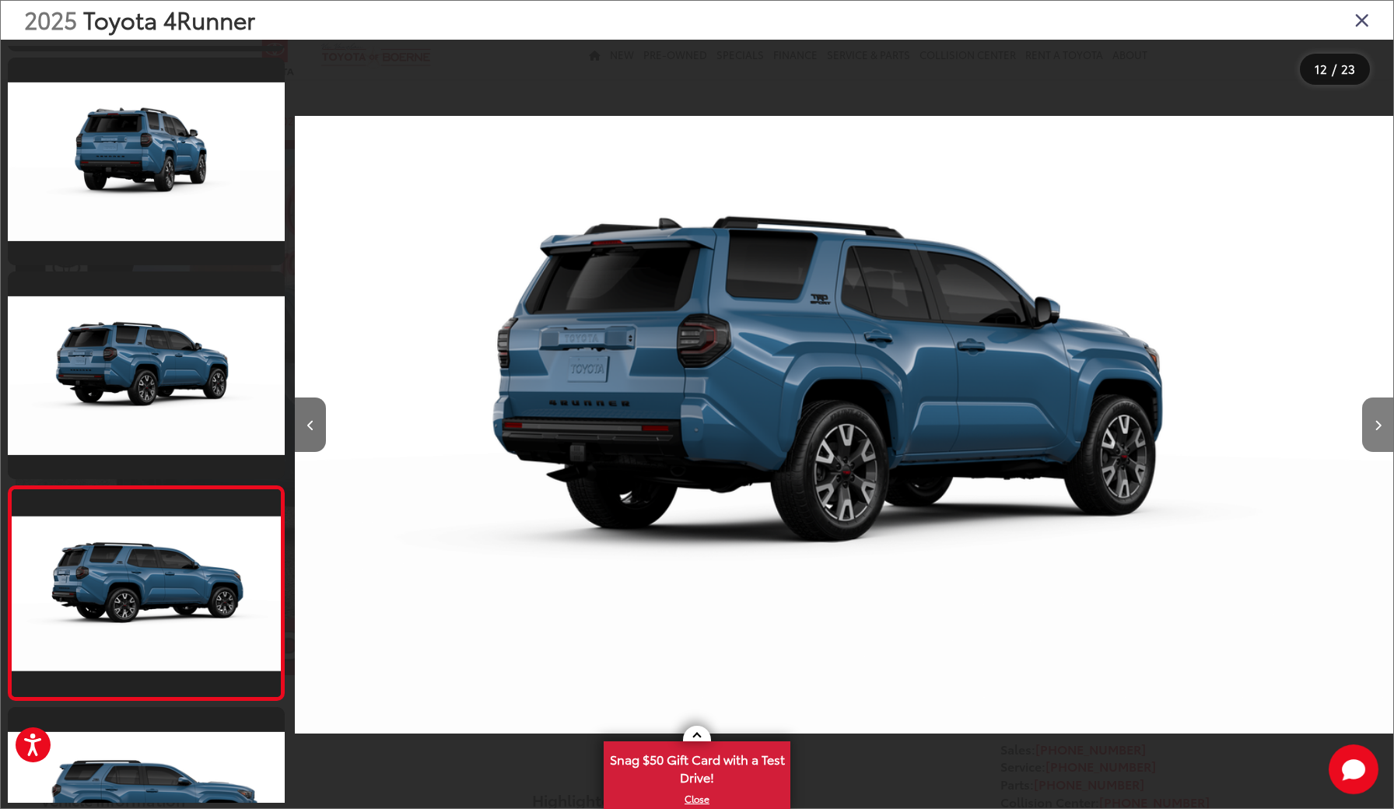
scroll to position [2129, 0]
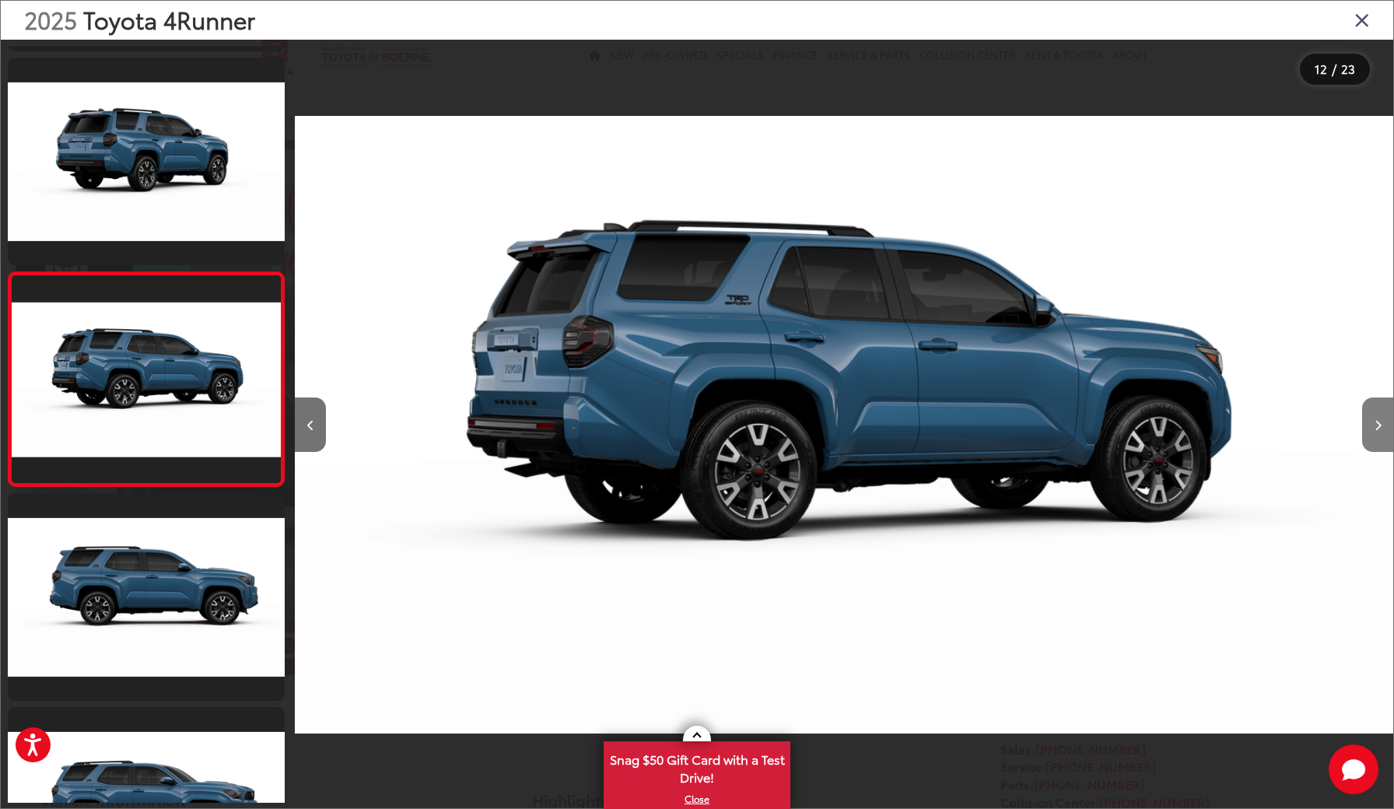
click at [1376, 424] on icon "Next image" at bounding box center [1378, 425] width 7 height 11
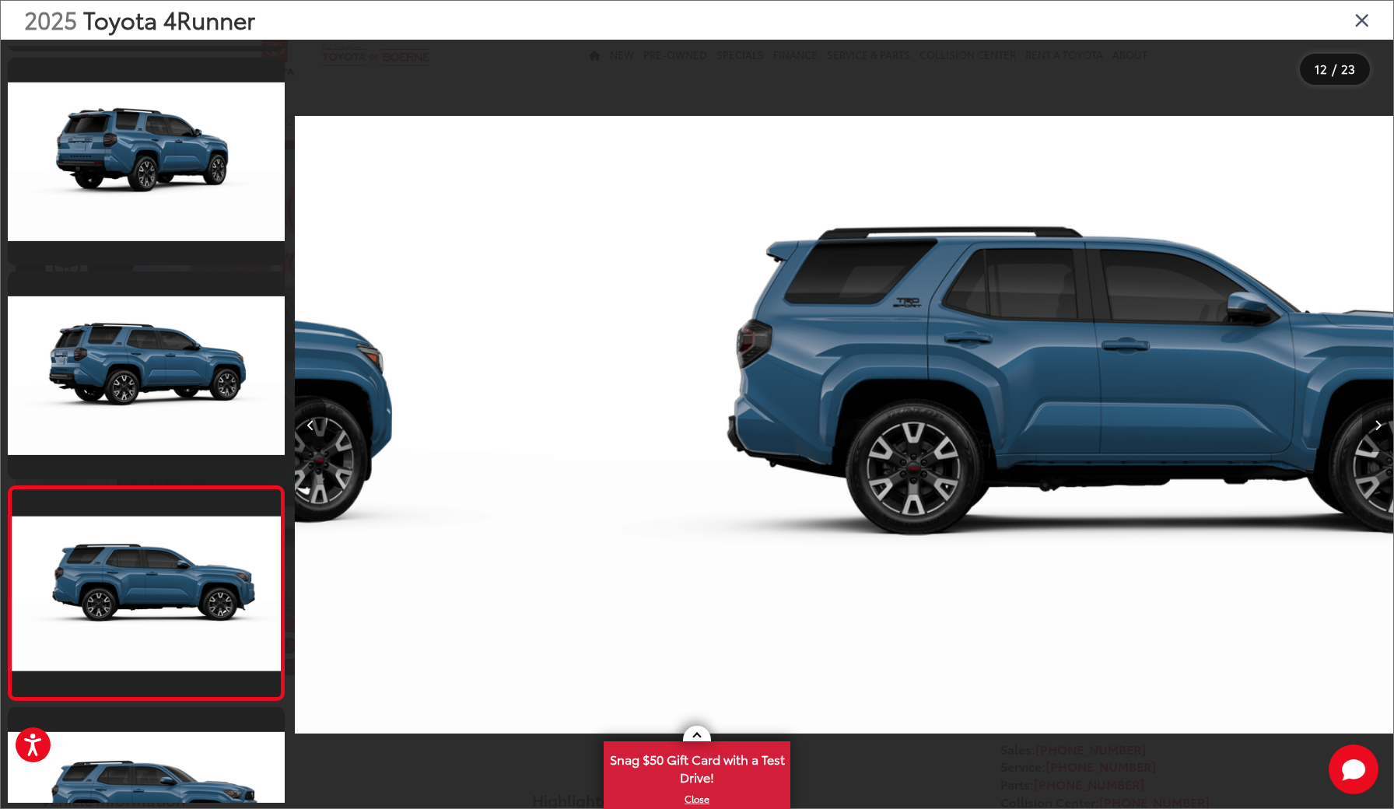
scroll to position [2343, 0]
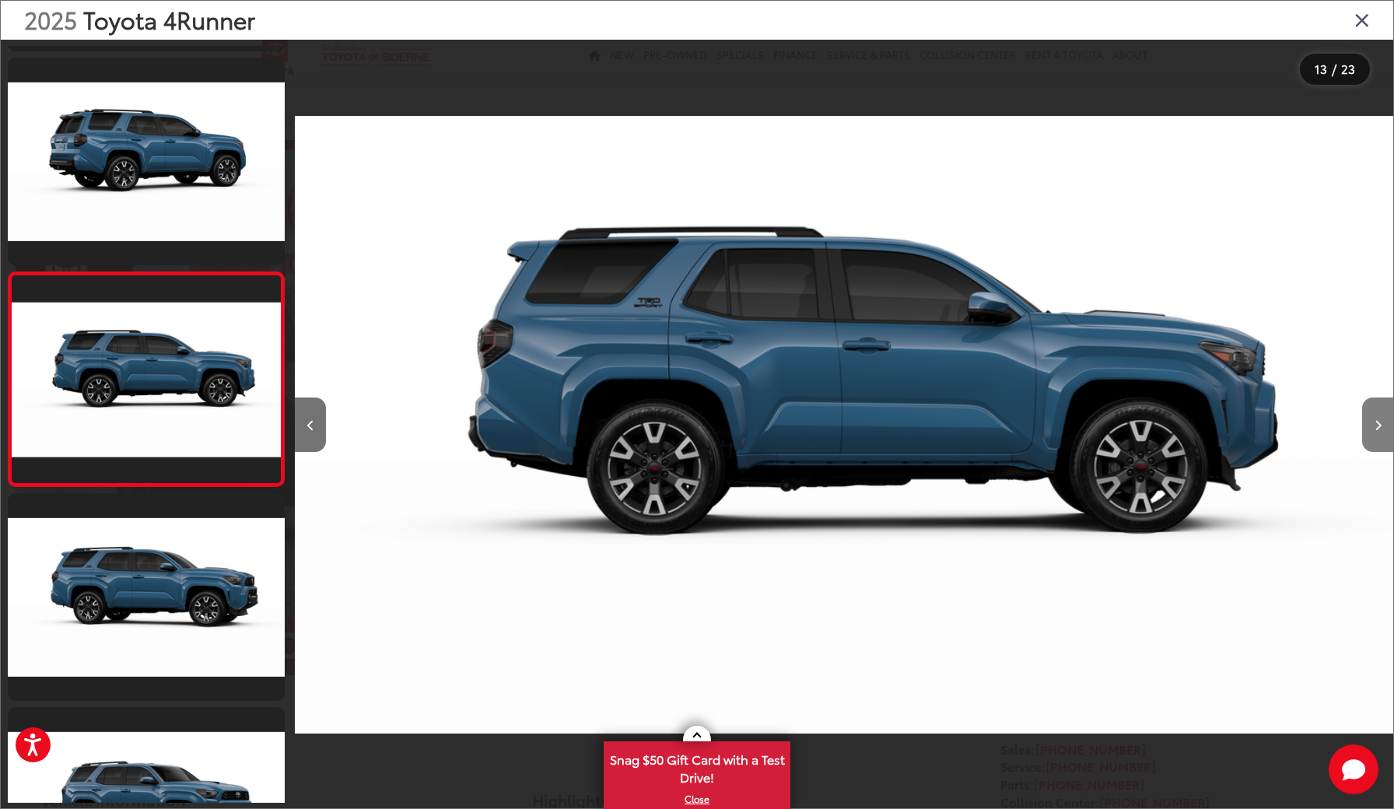
click at [1376, 424] on icon "Next image" at bounding box center [1378, 425] width 7 height 11
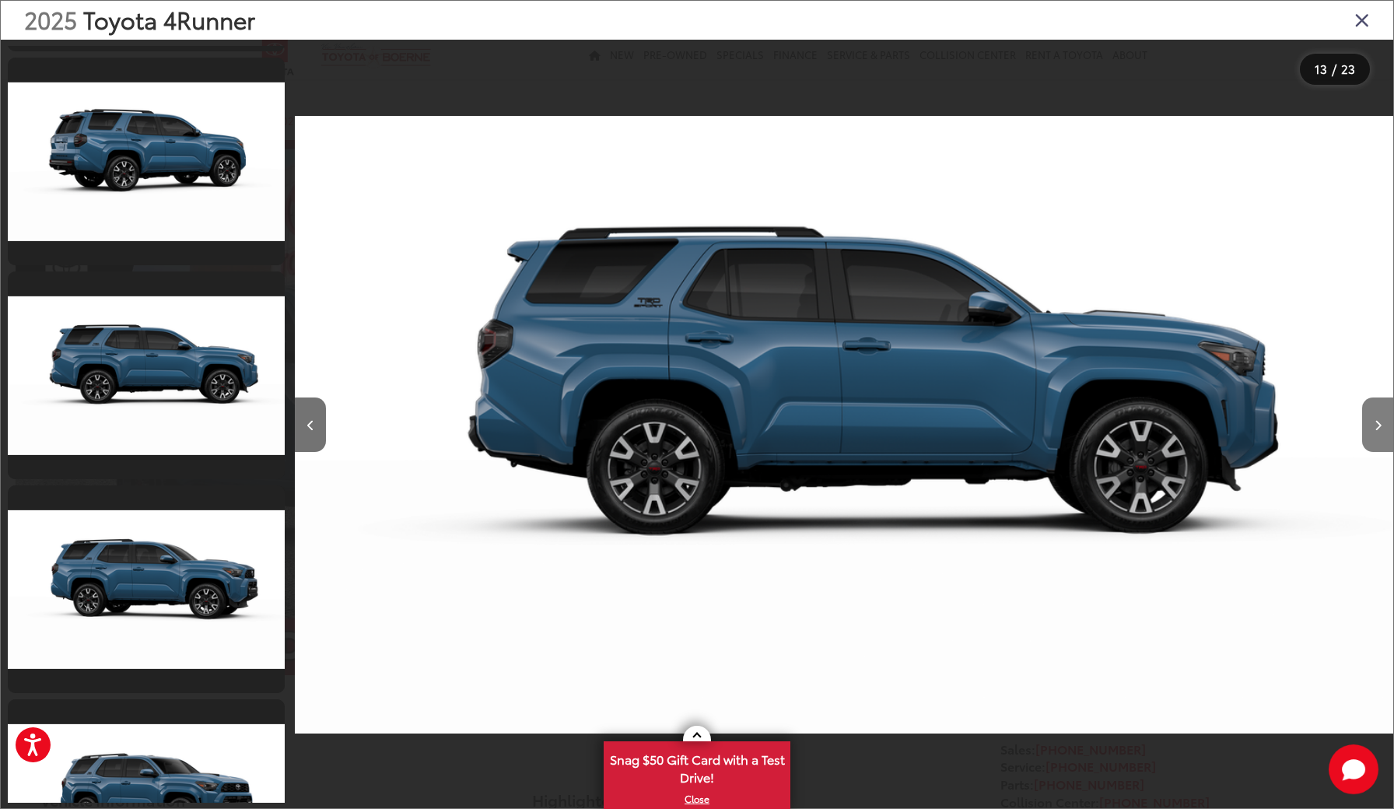
scroll to position [2557, 0]
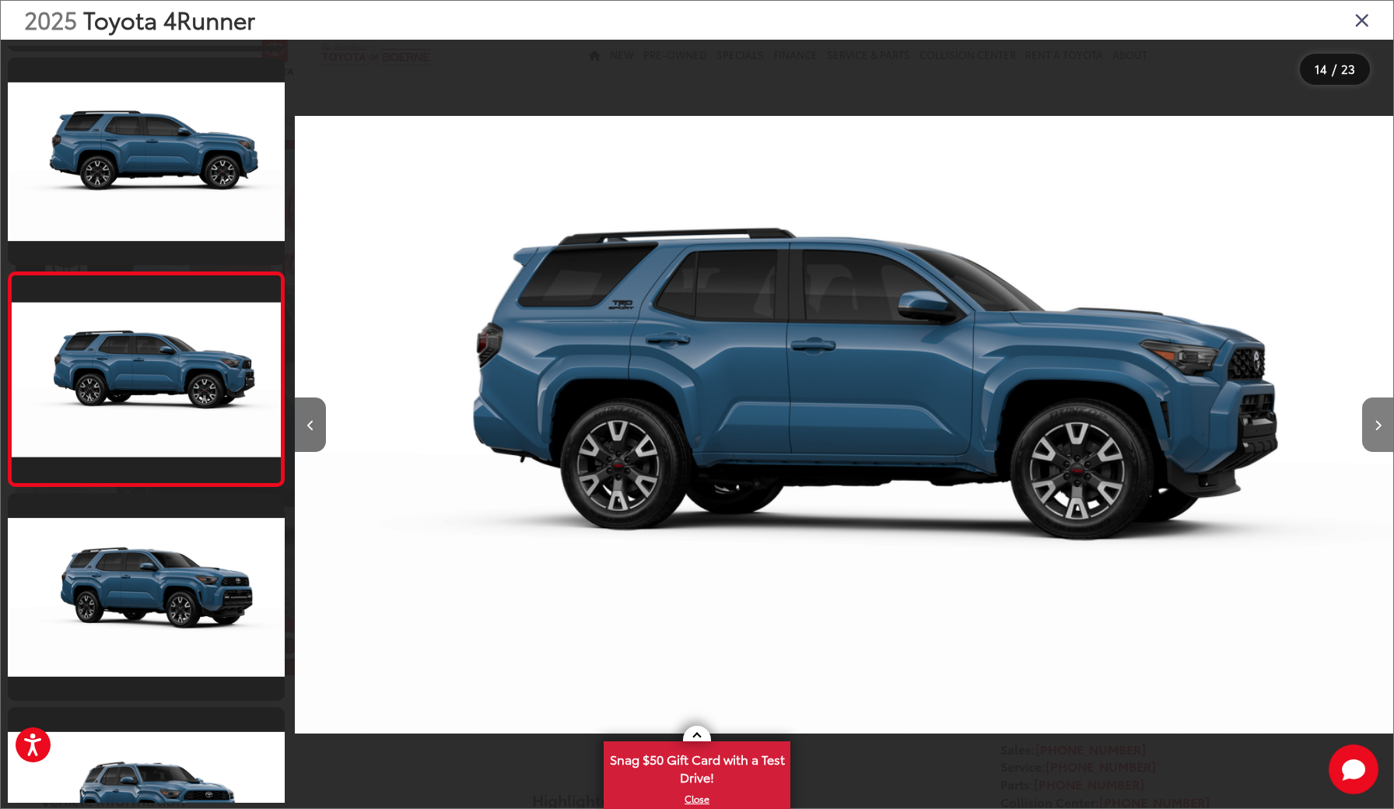
click at [1376, 424] on icon "Next image" at bounding box center [1378, 425] width 7 height 11
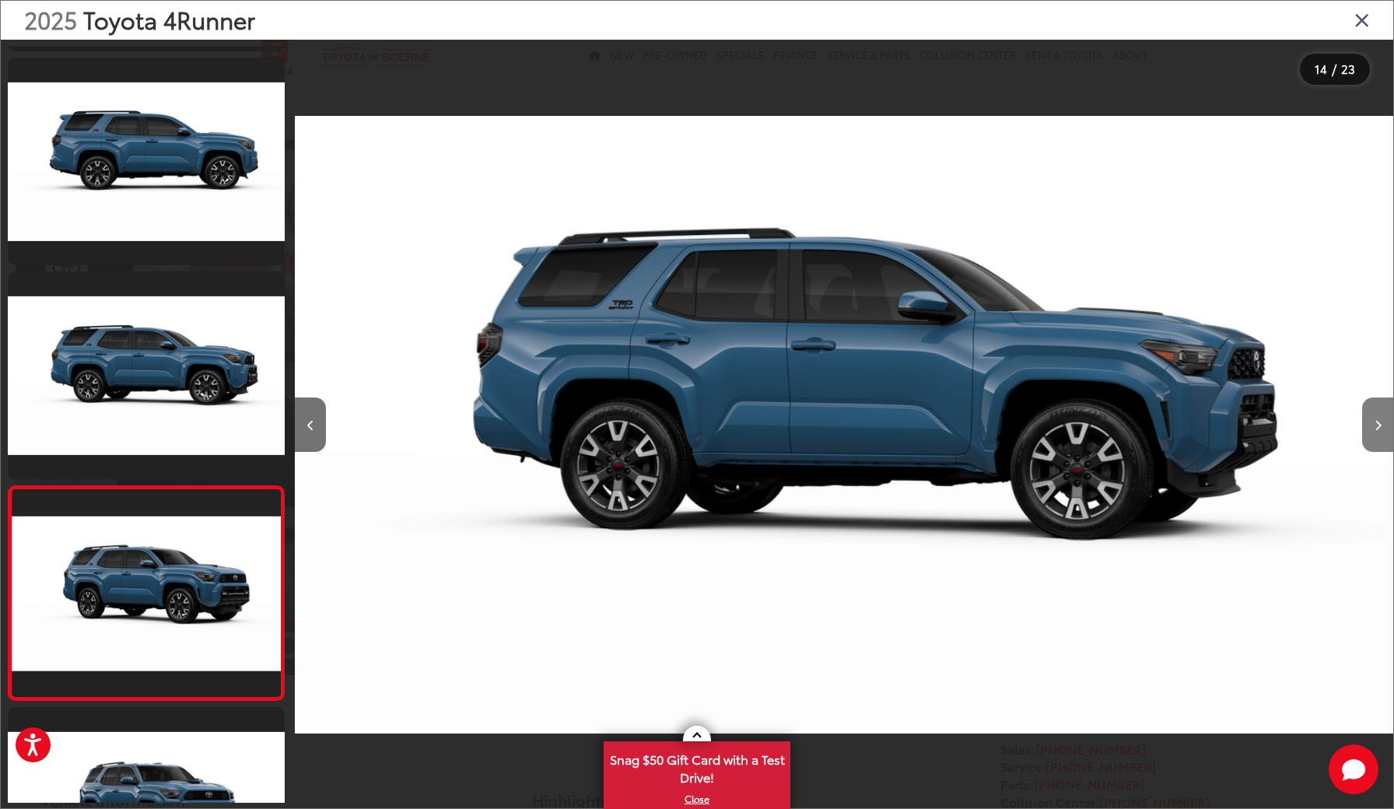
scroll to position [2771, 0]
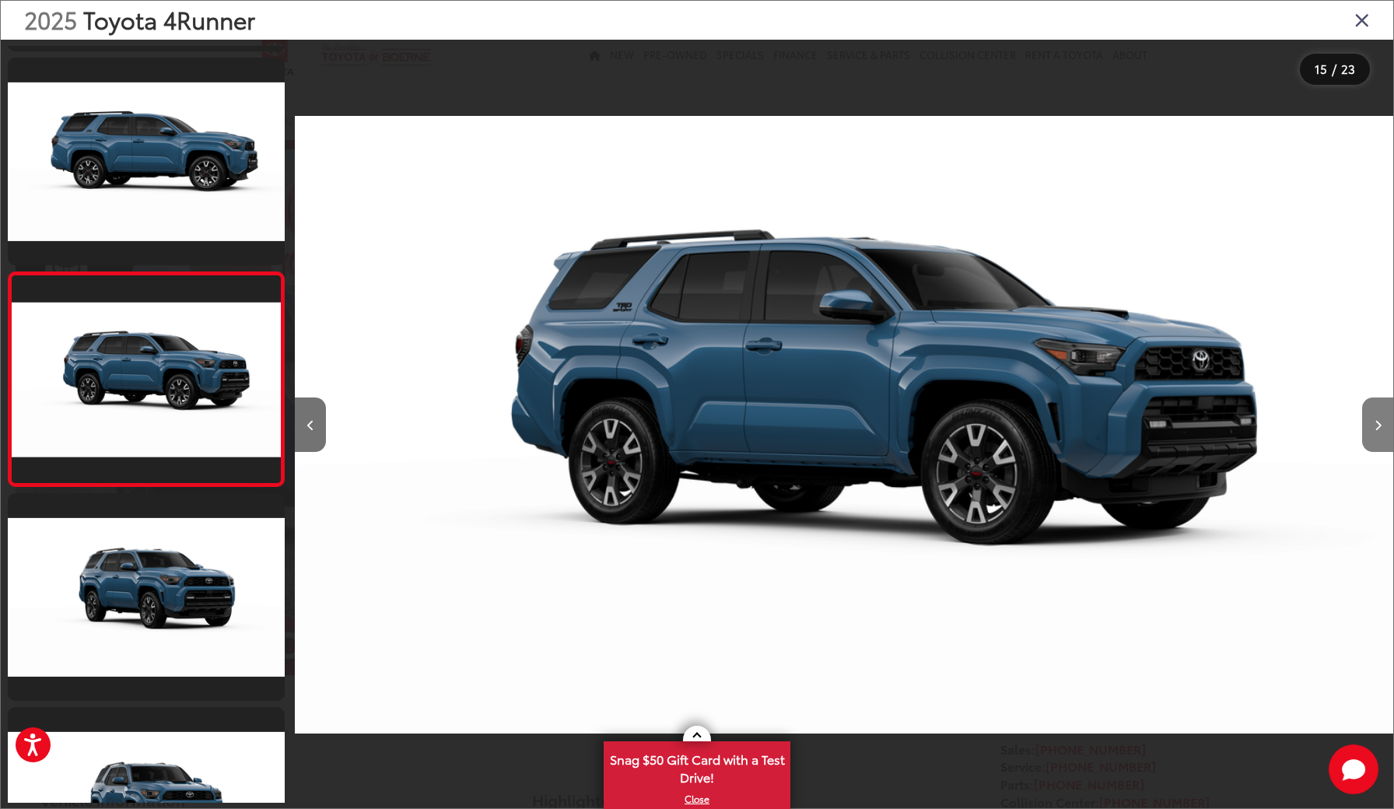
click at [1376, 424] on icon "Next image" at bounding box center [1378, 425] width 7 height 11
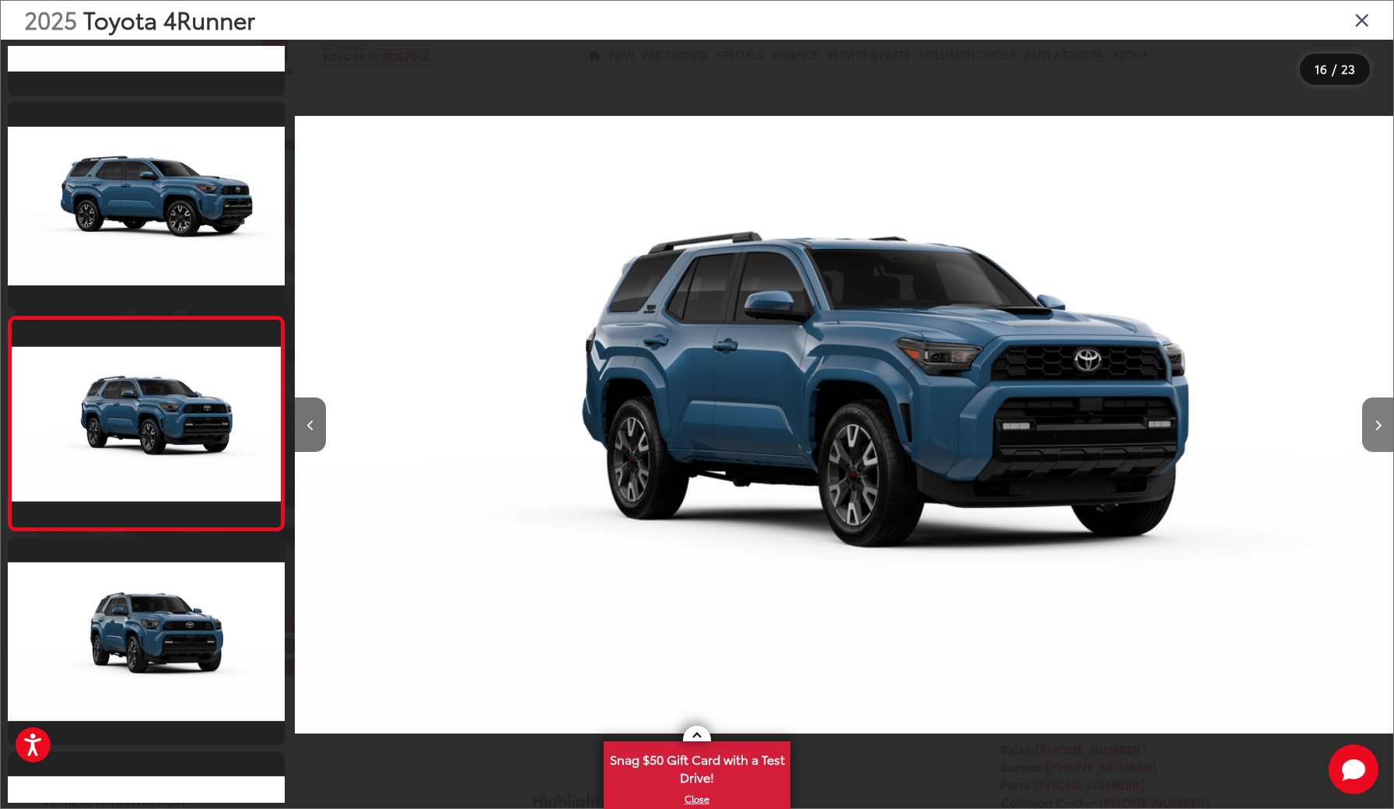
scroll to position [0, 0]
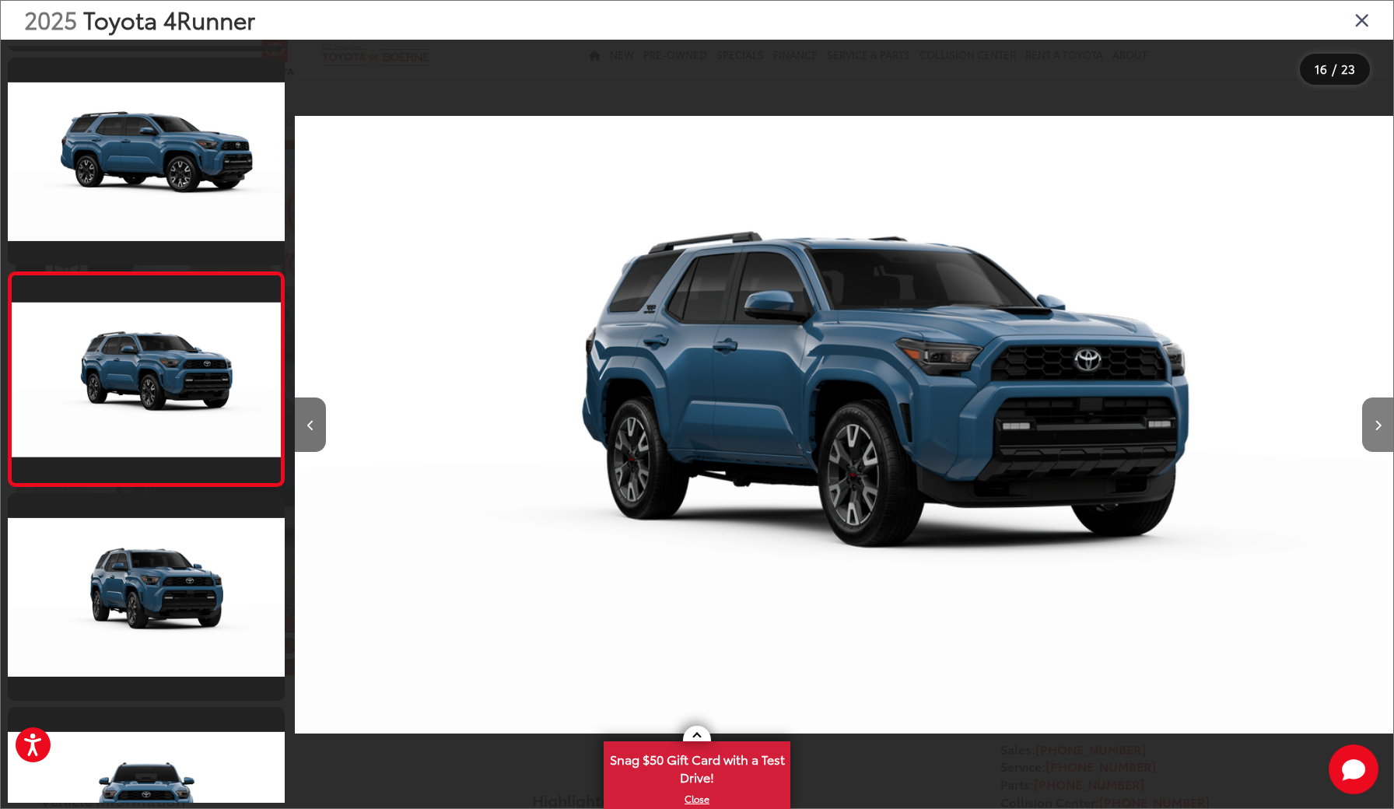
click at [1376, 424] on icon "Next image" at bounding box center [1378, 425] width 7 height 11
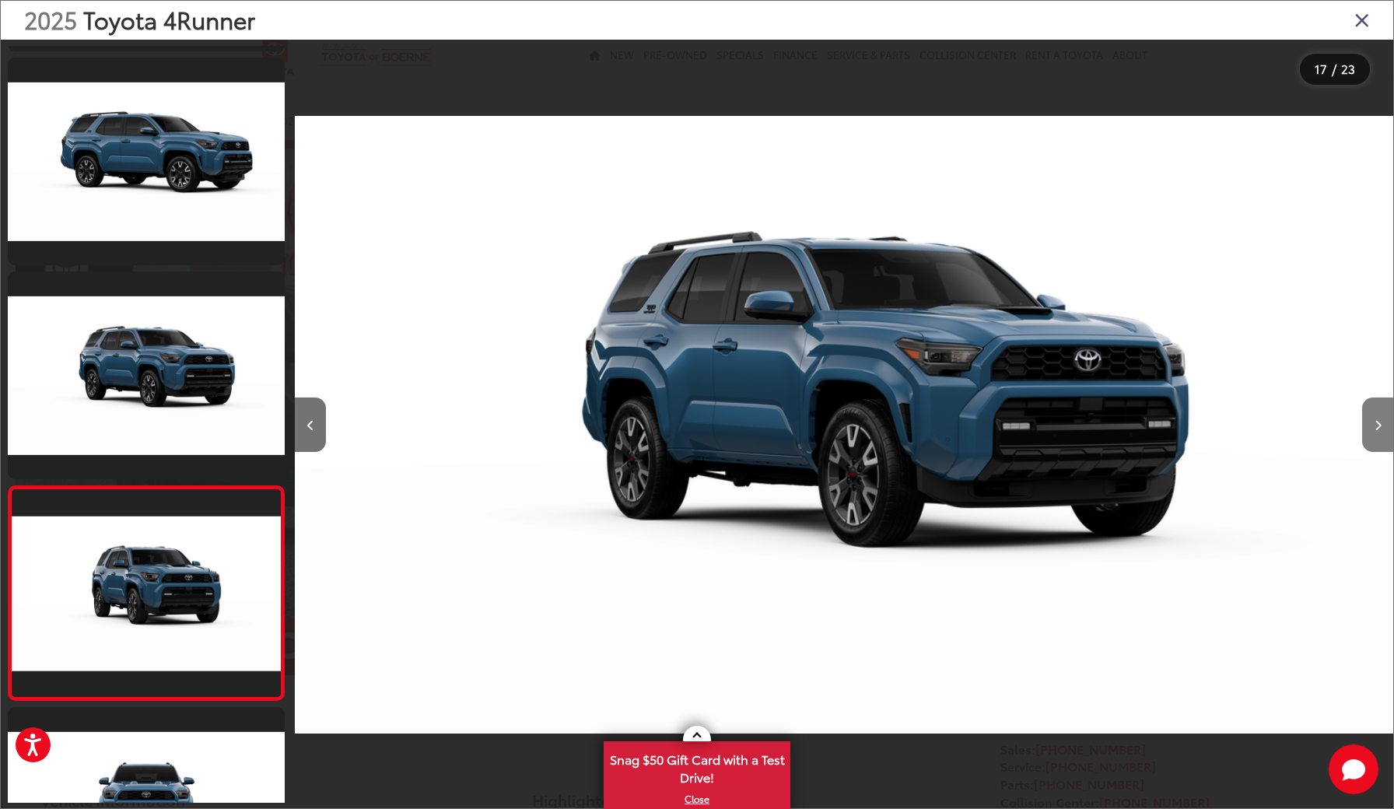
scroll to position [3195, 0]
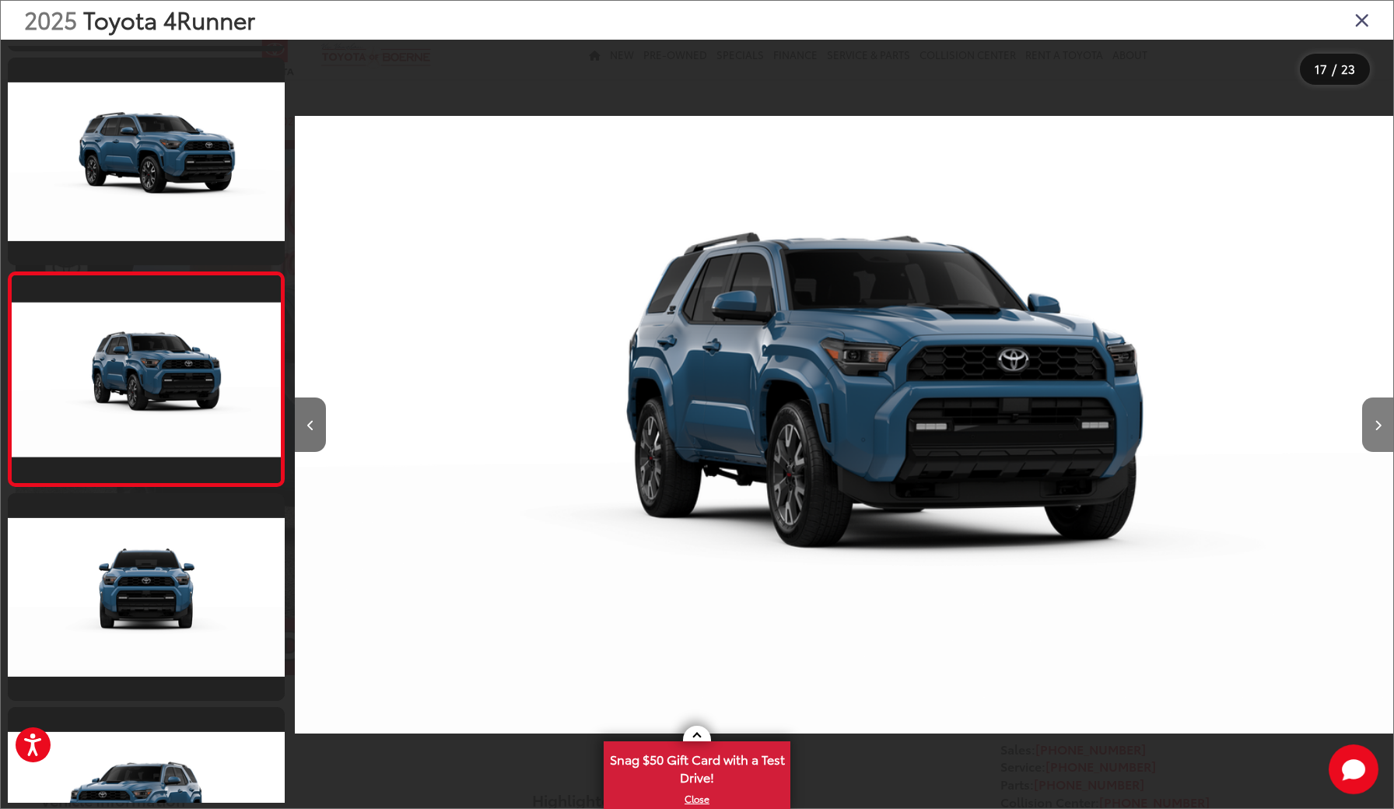
click at [1376, 424] on icon "Next image" at bounding box center [1378, 425] width 7 height 11
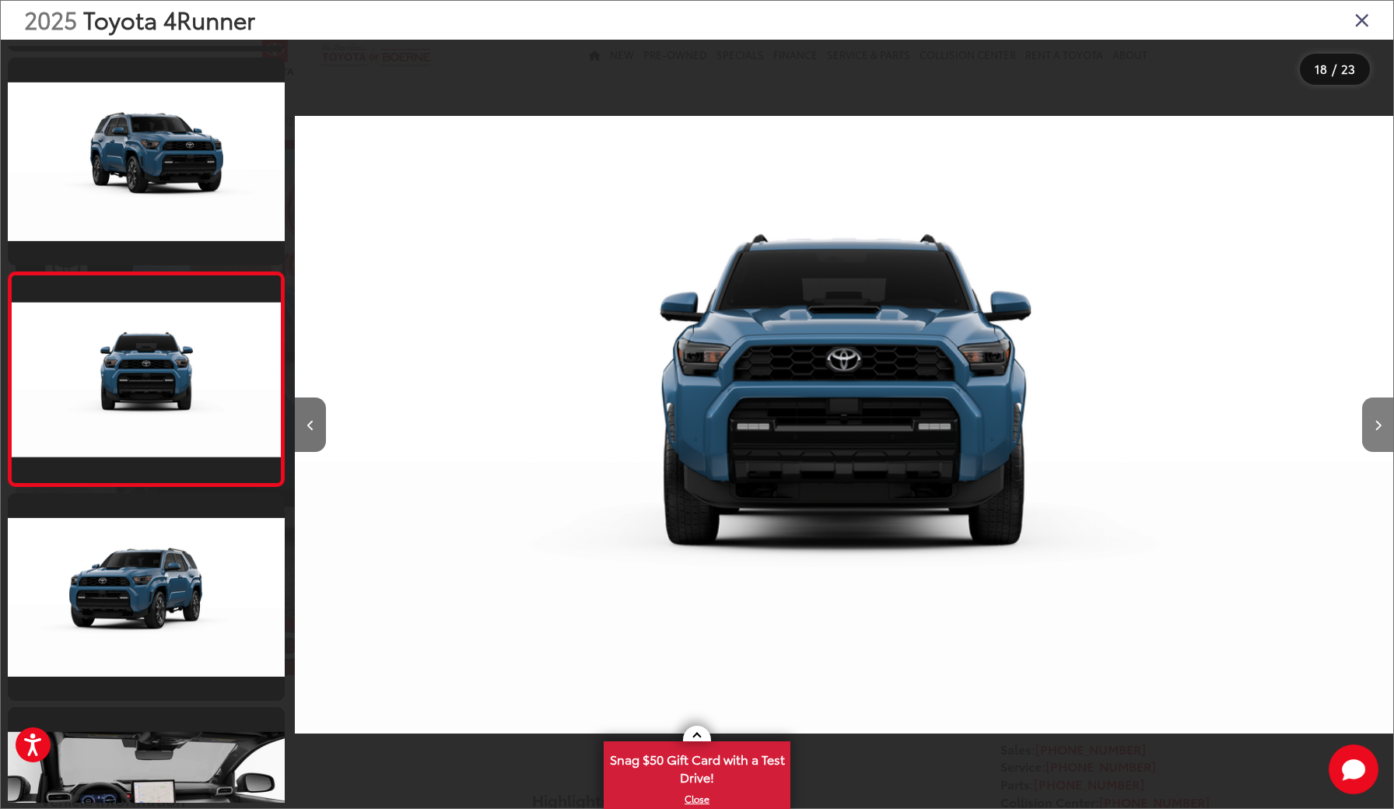
click at [1376, 424] on icon "Next image" at bounding box center [1378, 425] width 7 height 11
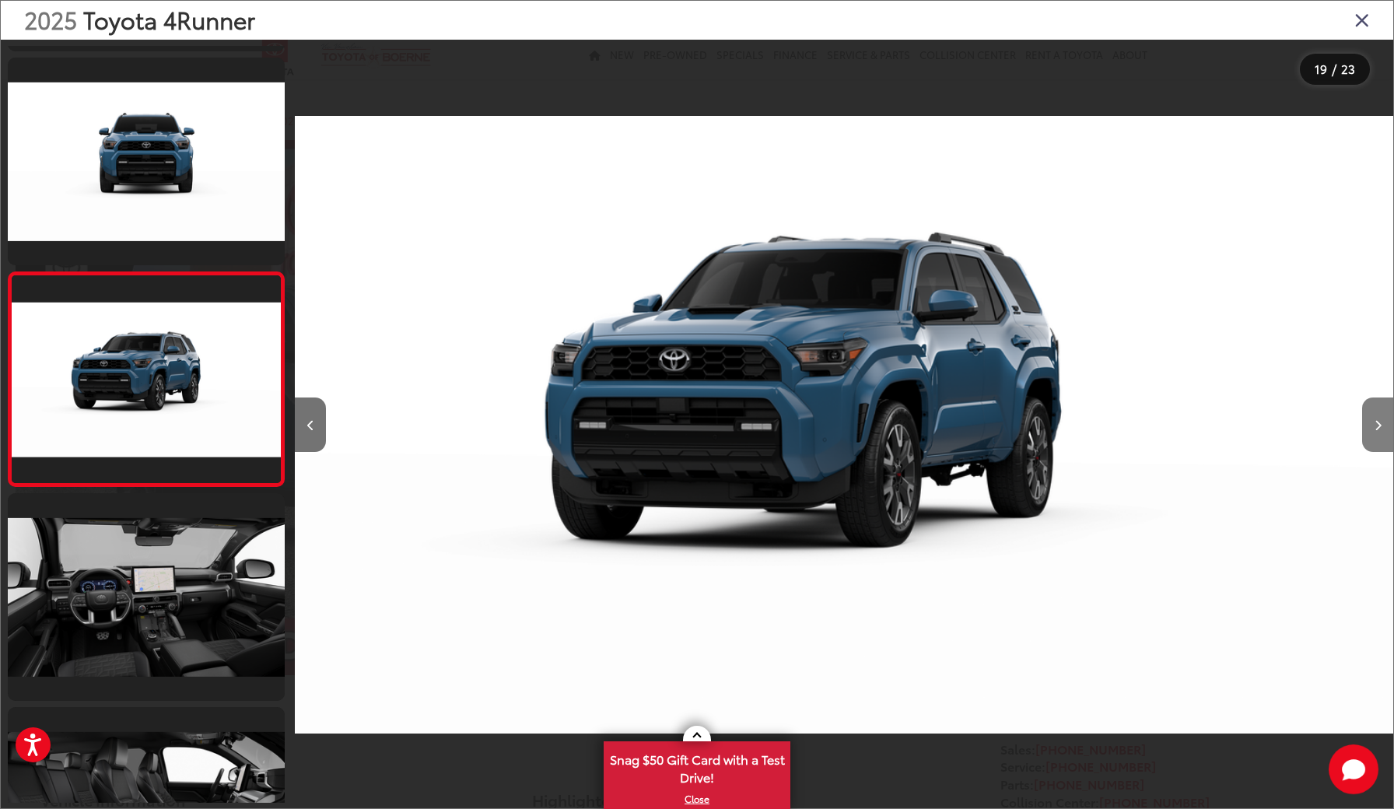
click at [1376, 424] on icon "Next image" at bounding box center [1378, 425] width 7 height 11
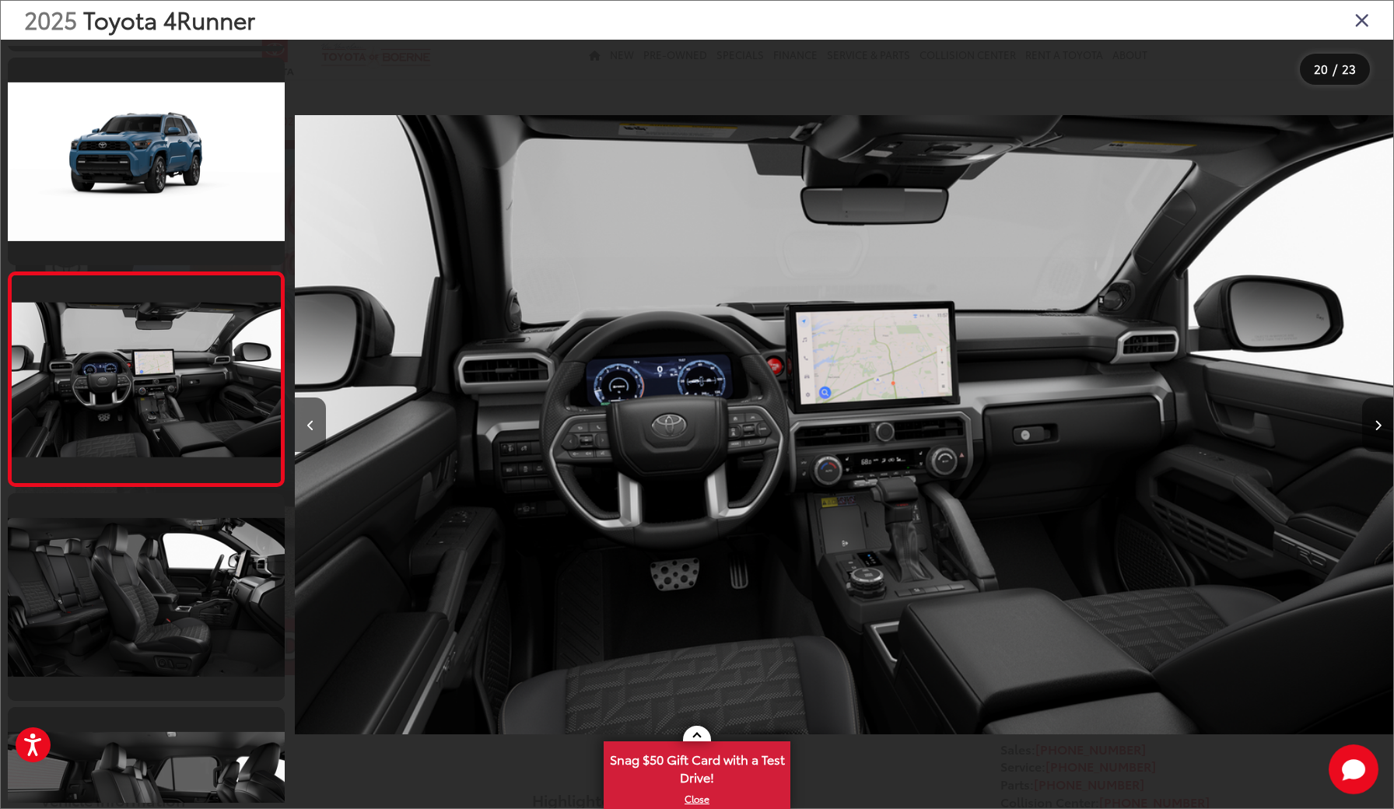
click at [1376, 424] on icon "Next image" at bounding box center [1378, 425] width 7 height 11
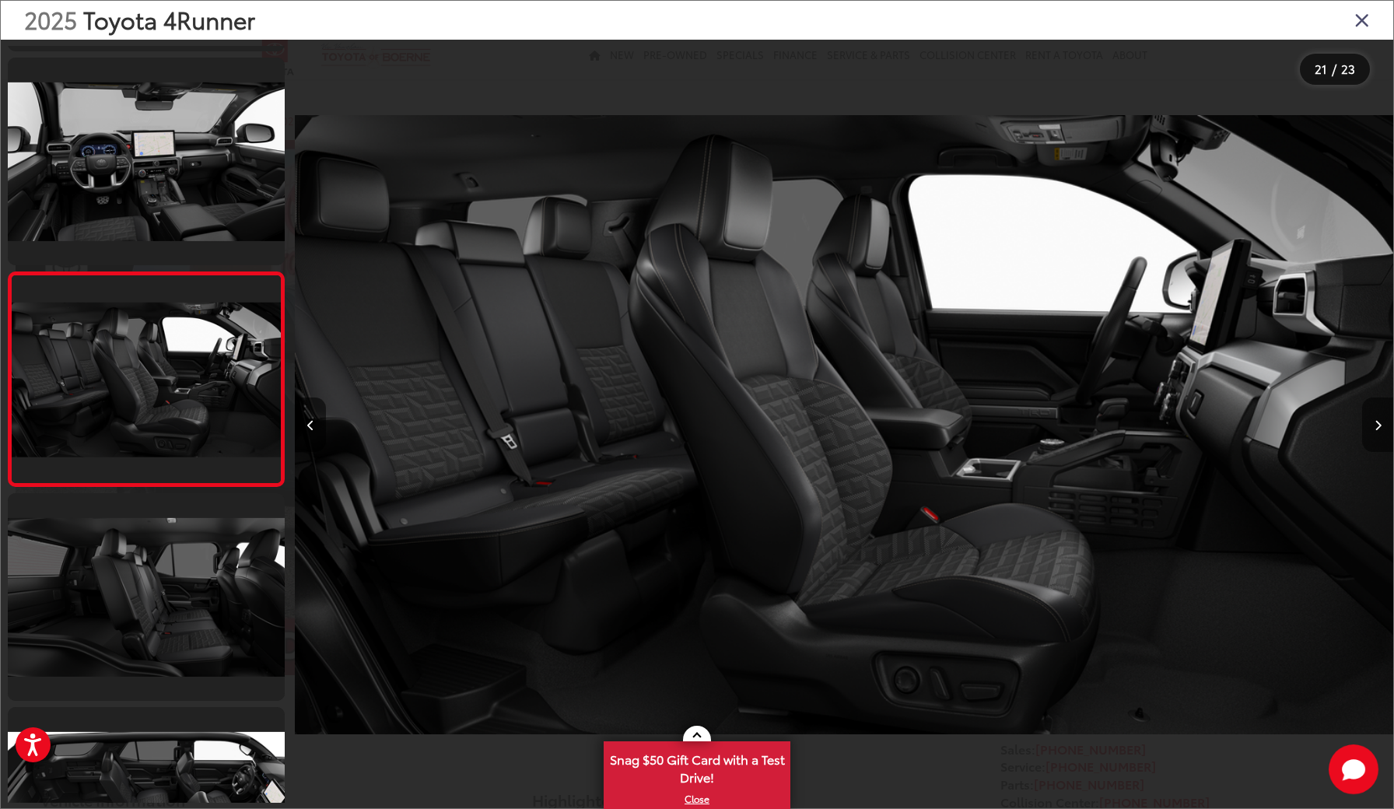
click at [1376, 424] on icon "Next image" at bounding box center [1378, 425] width 7 height 11
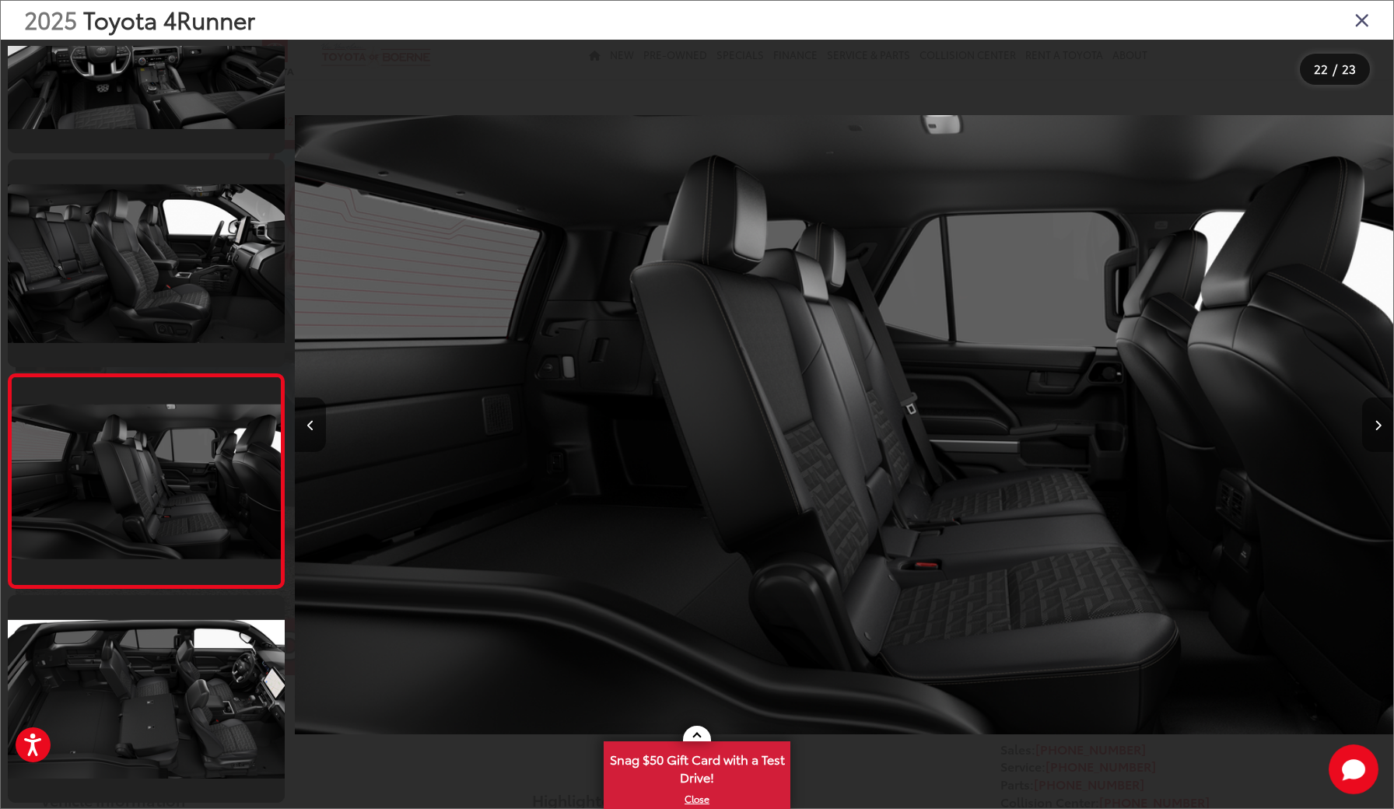
click at [1376, 424] on icon "Next image" at bounding box center [1378, 425] width 7 height 11
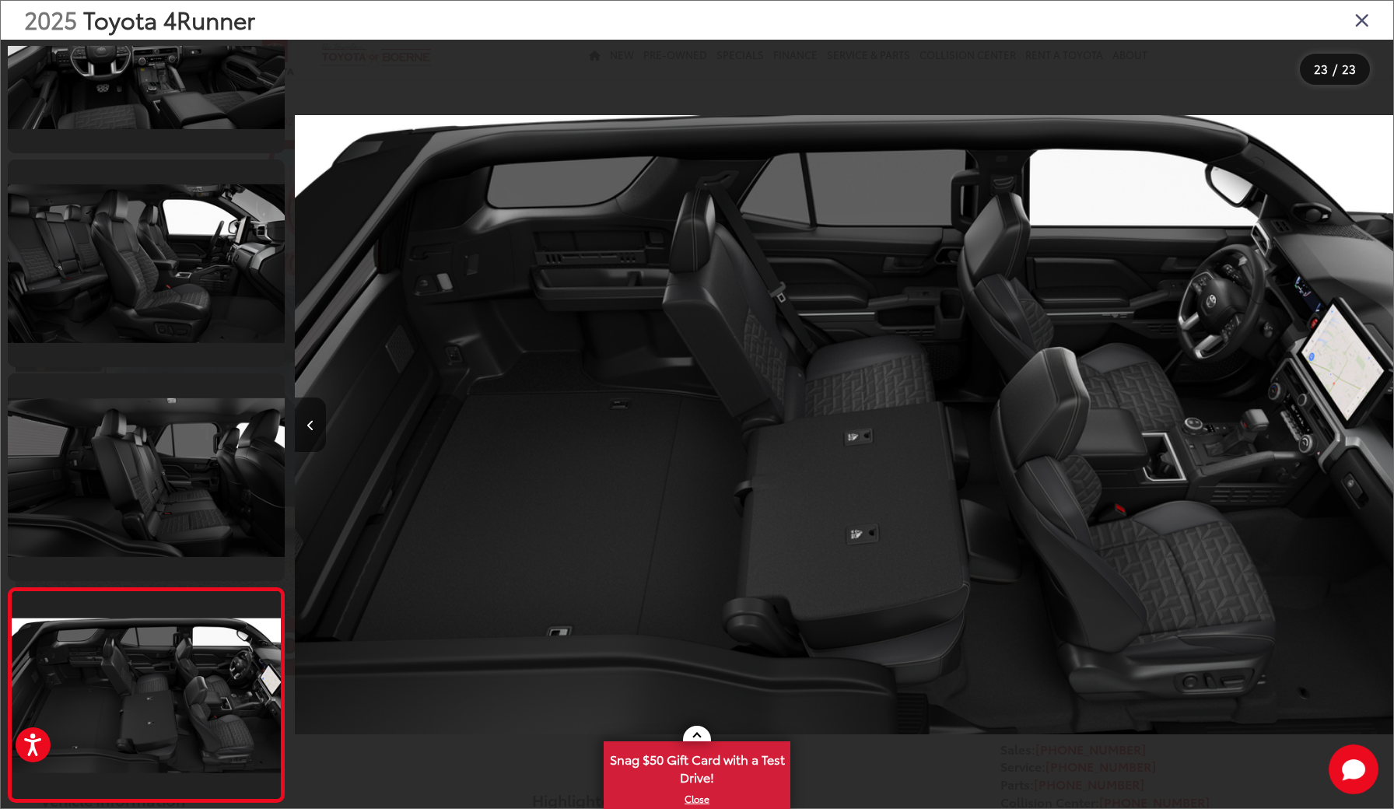
click at [1376, 424] on div at bounding box center [1256, 425] width 275 height 770
click at [1367, 26] on icon "Close gallery" at bounding box center [1363, 19] width 16 height 20
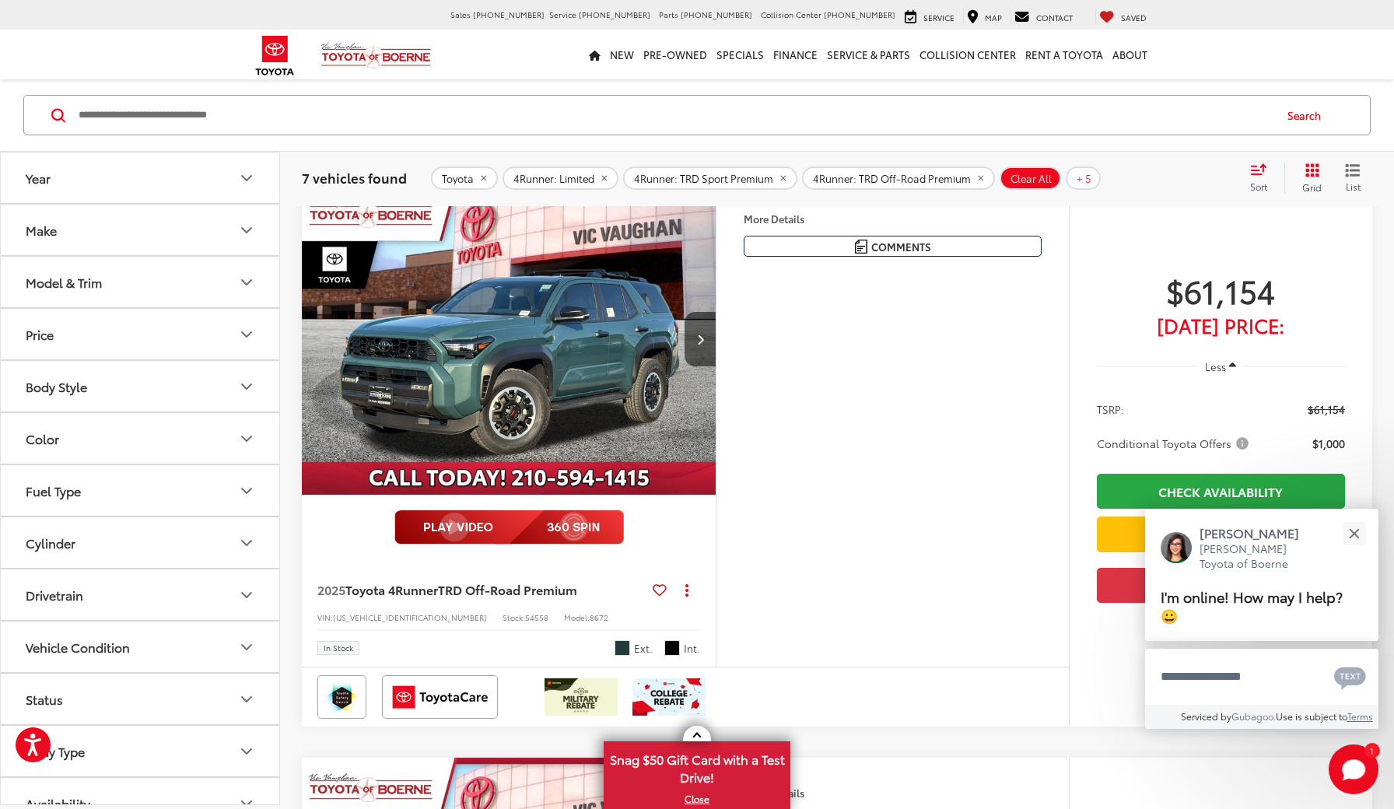
scroll to position [184, 0]
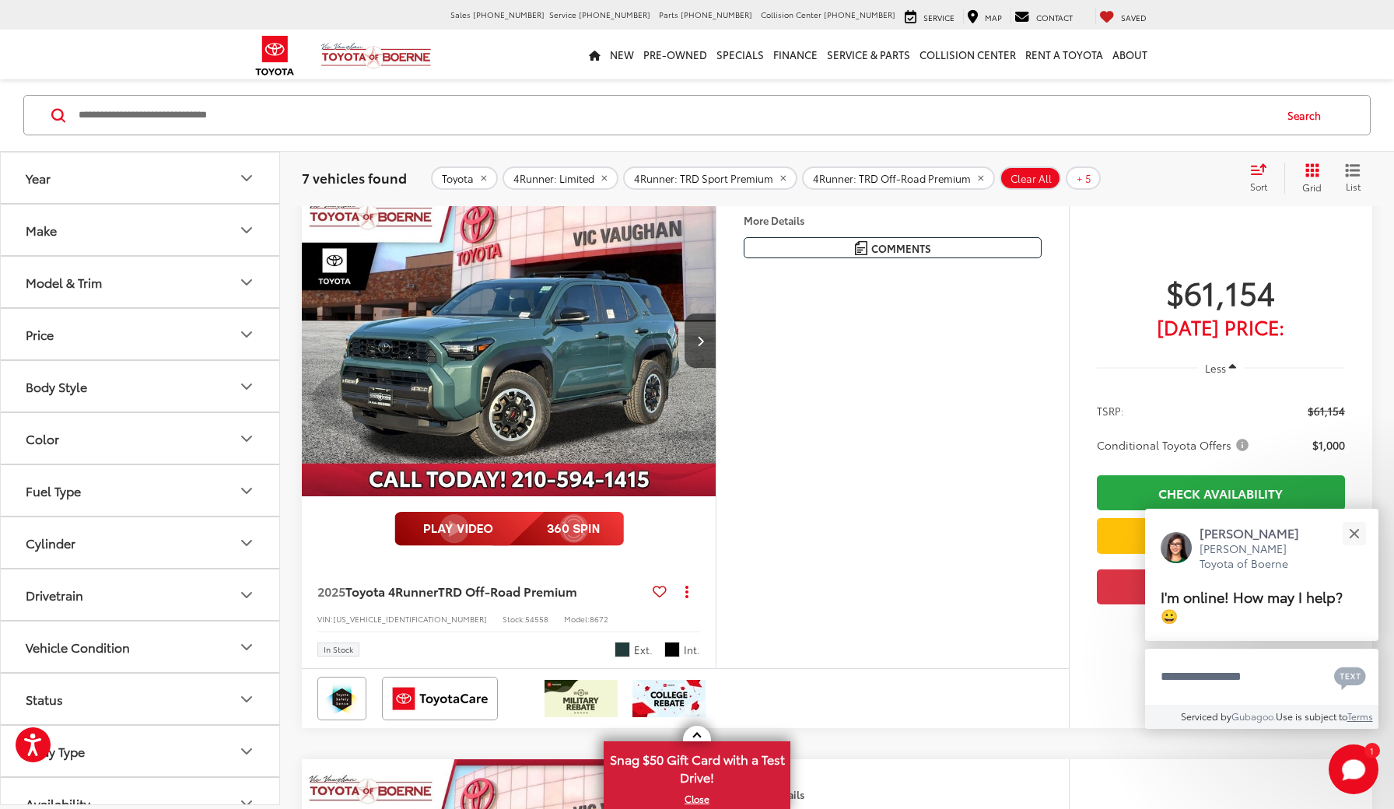
click at [551, 354] on img "2025 Toyota 4Runner TRD Off-Road Premium 0" at bounding box center [509, 341] width 416 height 313
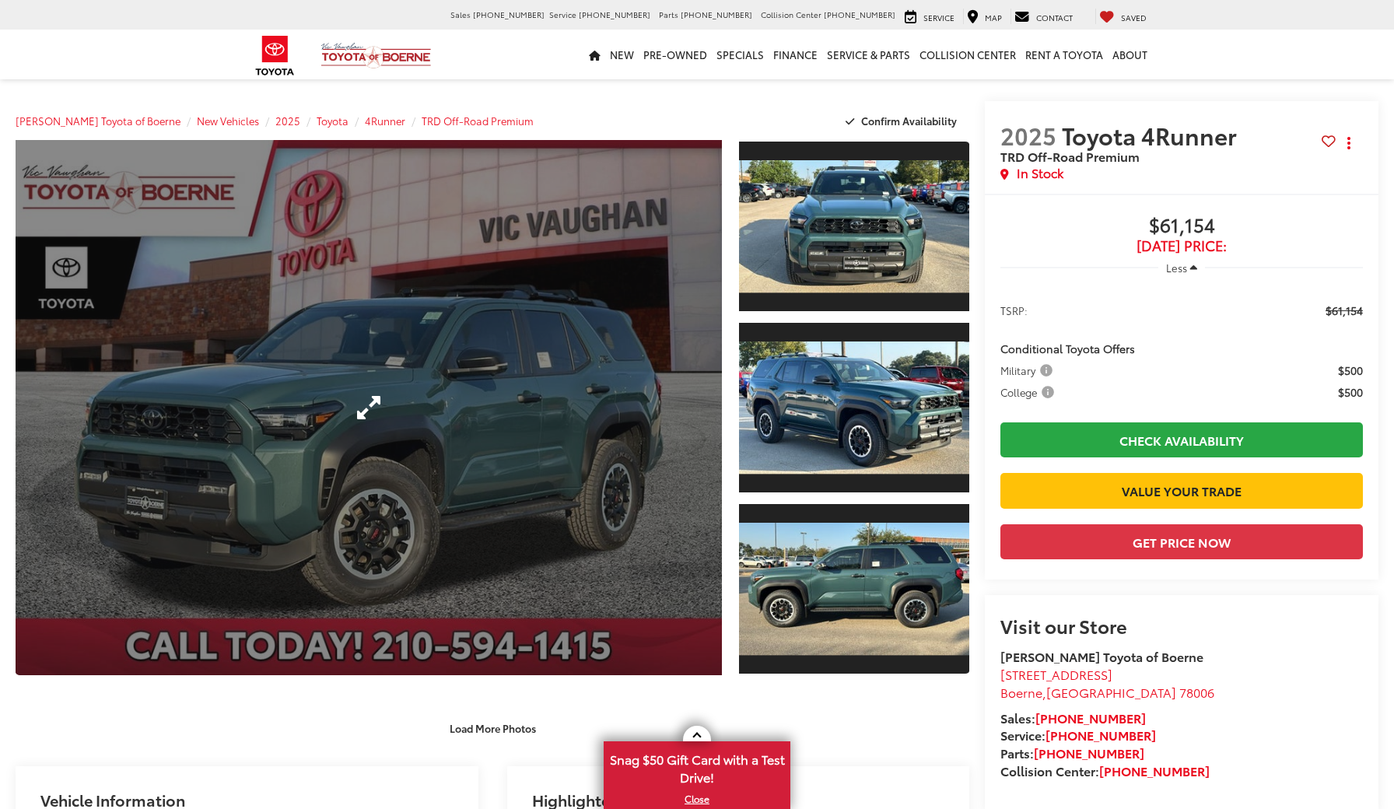
click at [514, 369] on link "Expand Photo 0" at bounding box center [369, 407] width 706 height 535
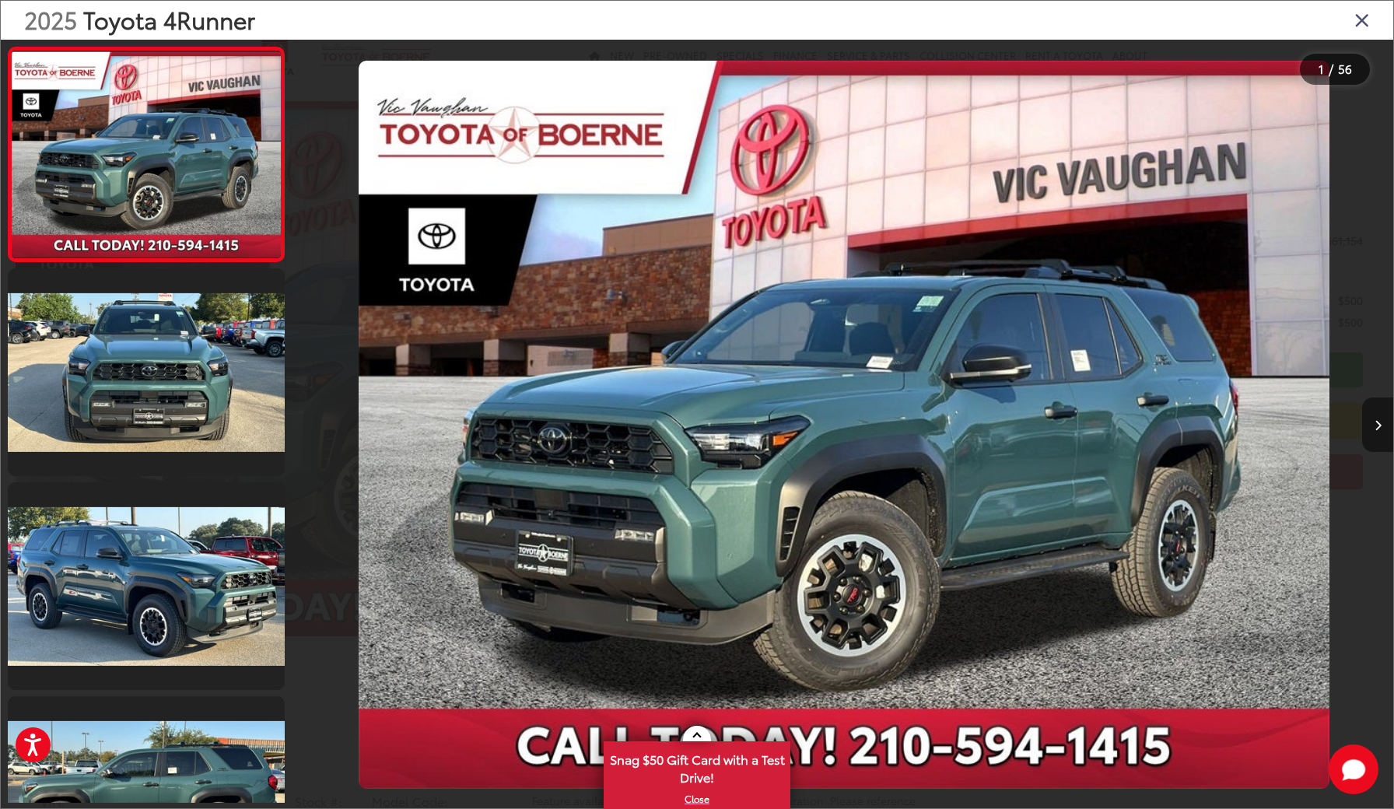
click at [1376, 431] on button "Next image" at bounding box center [1377, 425] width 31 height 54
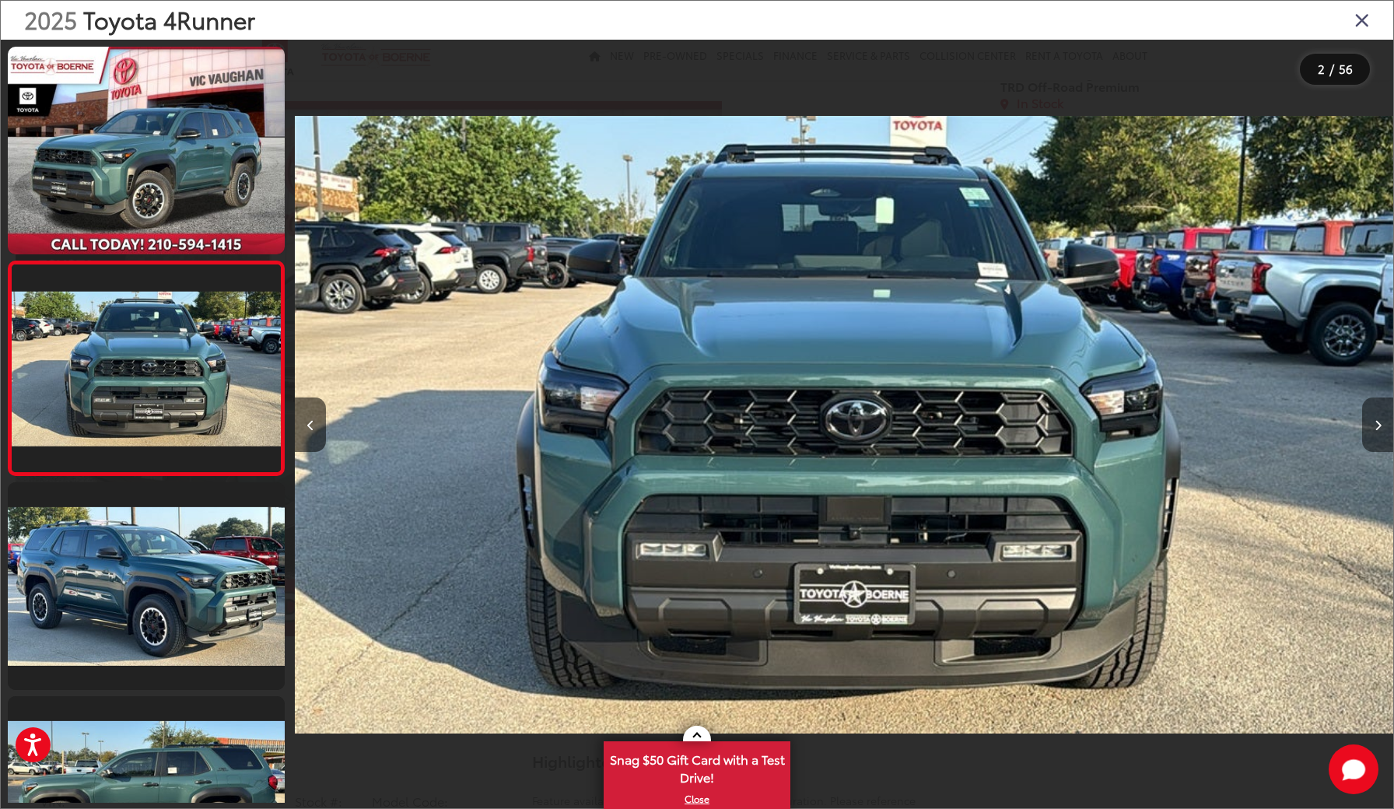
click at [1376, 431] on button "Next image" at bounding box center [1377, 425] width 31 height 54
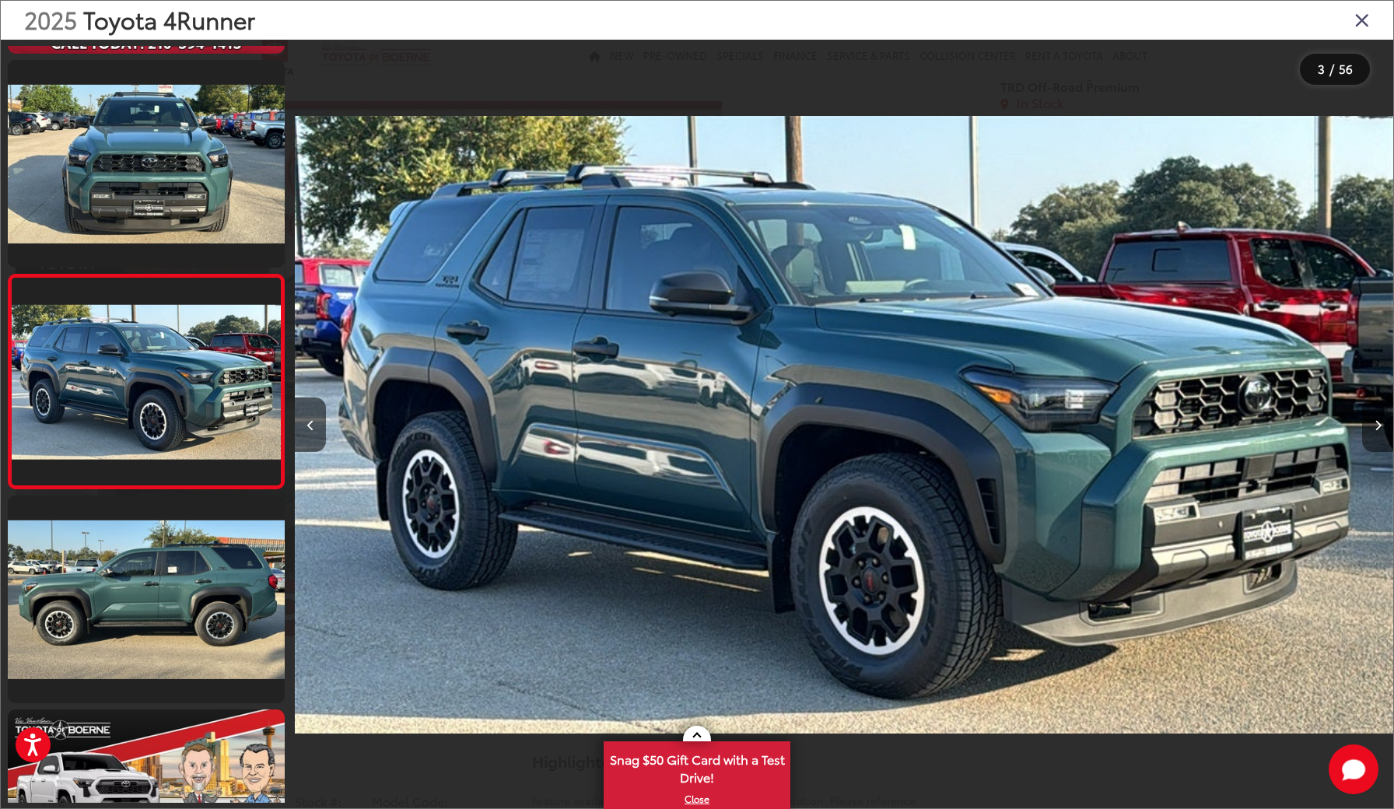
scroll to position [203, 0]
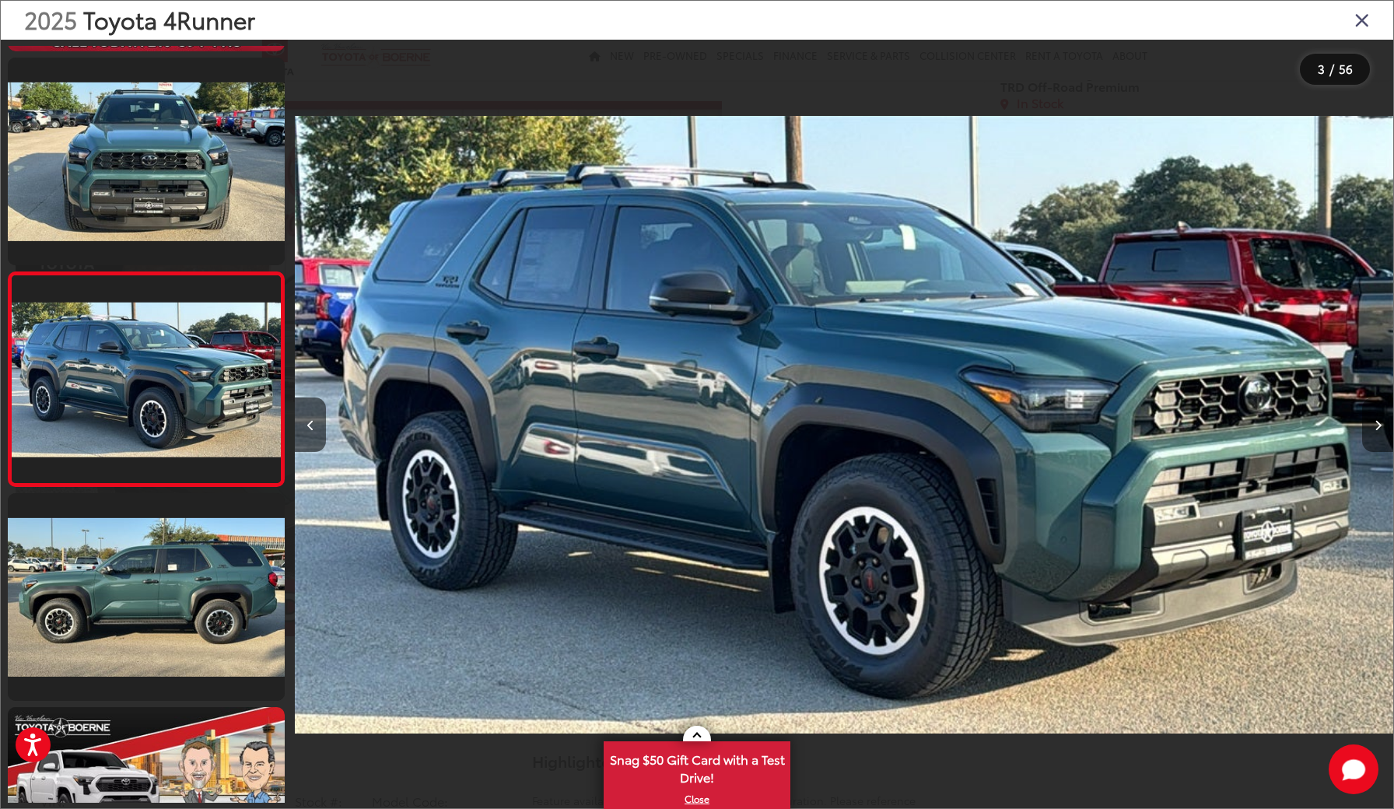
click at [1376, 431] on button "Next image" at bounding box center [1377, 425] width 31 height 54
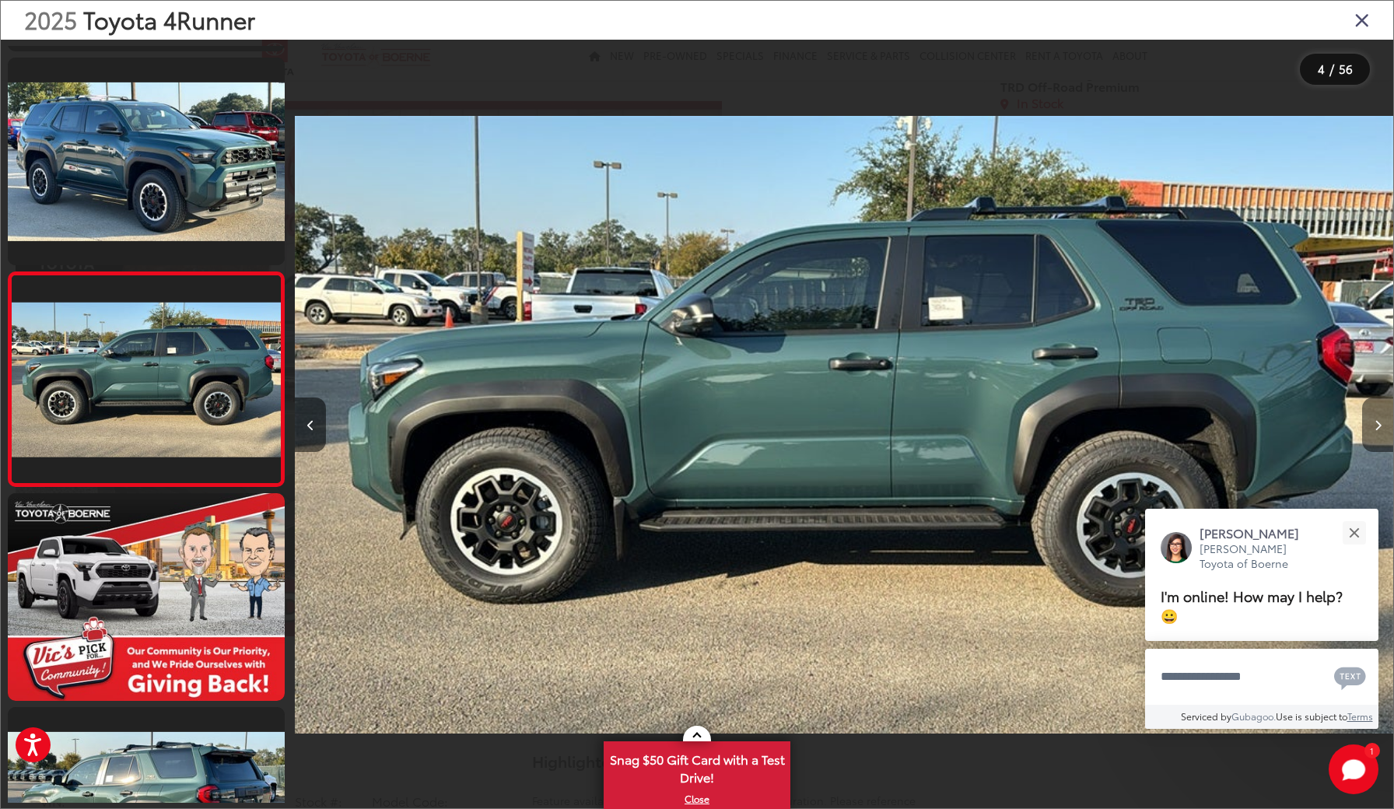
scroll to position [0, 0]
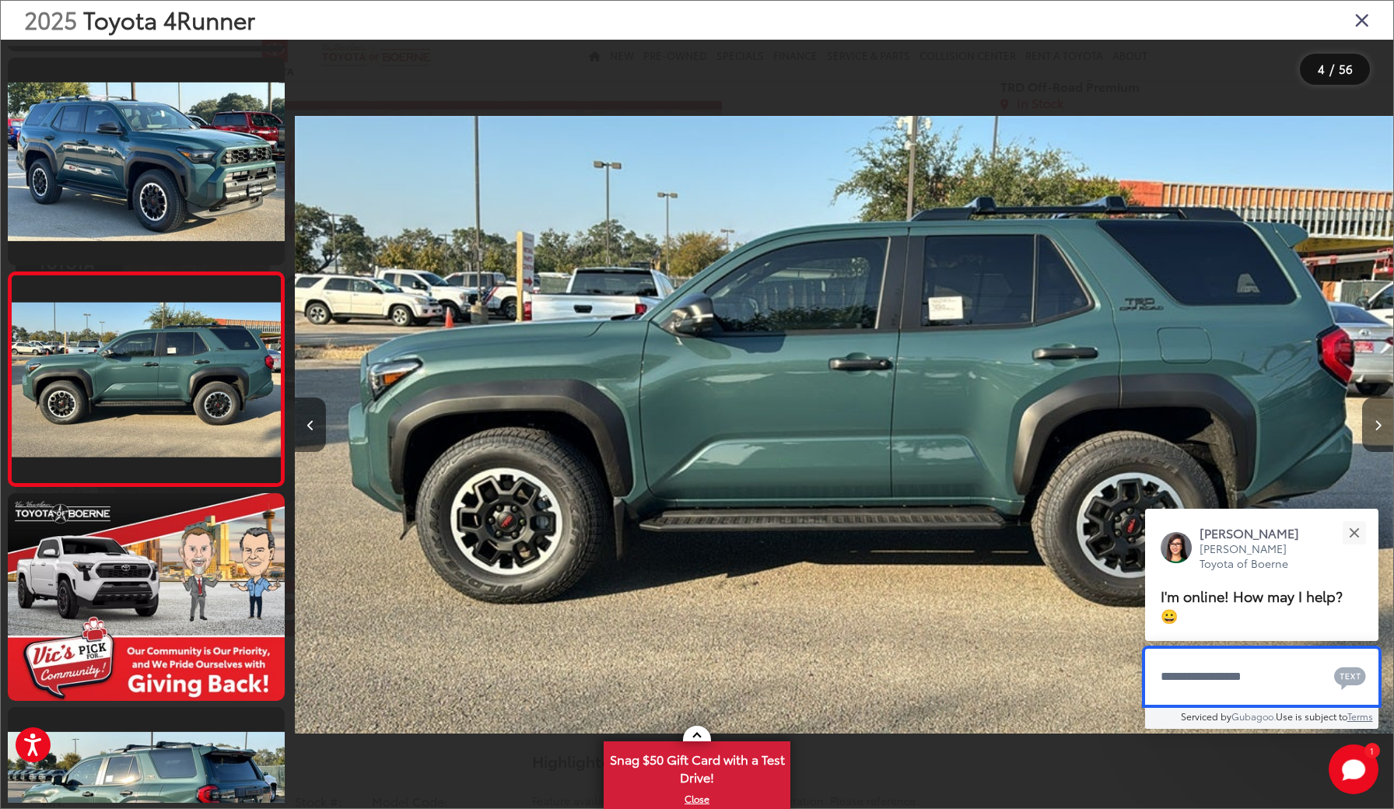
click at [1204, 678] on textarea "Type your message" at bounding box center [1261, 677] width 233 height 56
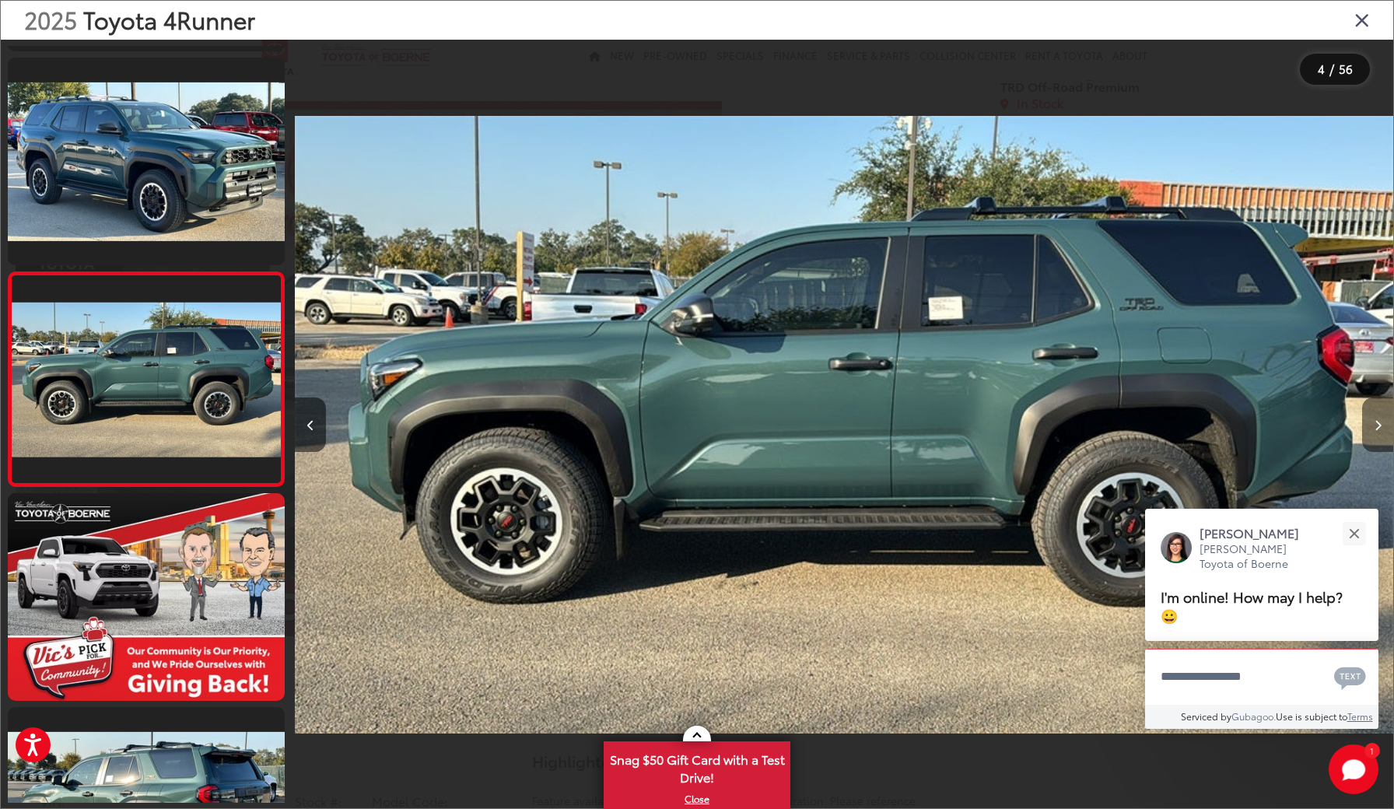
click at [1377, 434] on button "Next image" at bounding box center [1377, 425] width 31 height 54
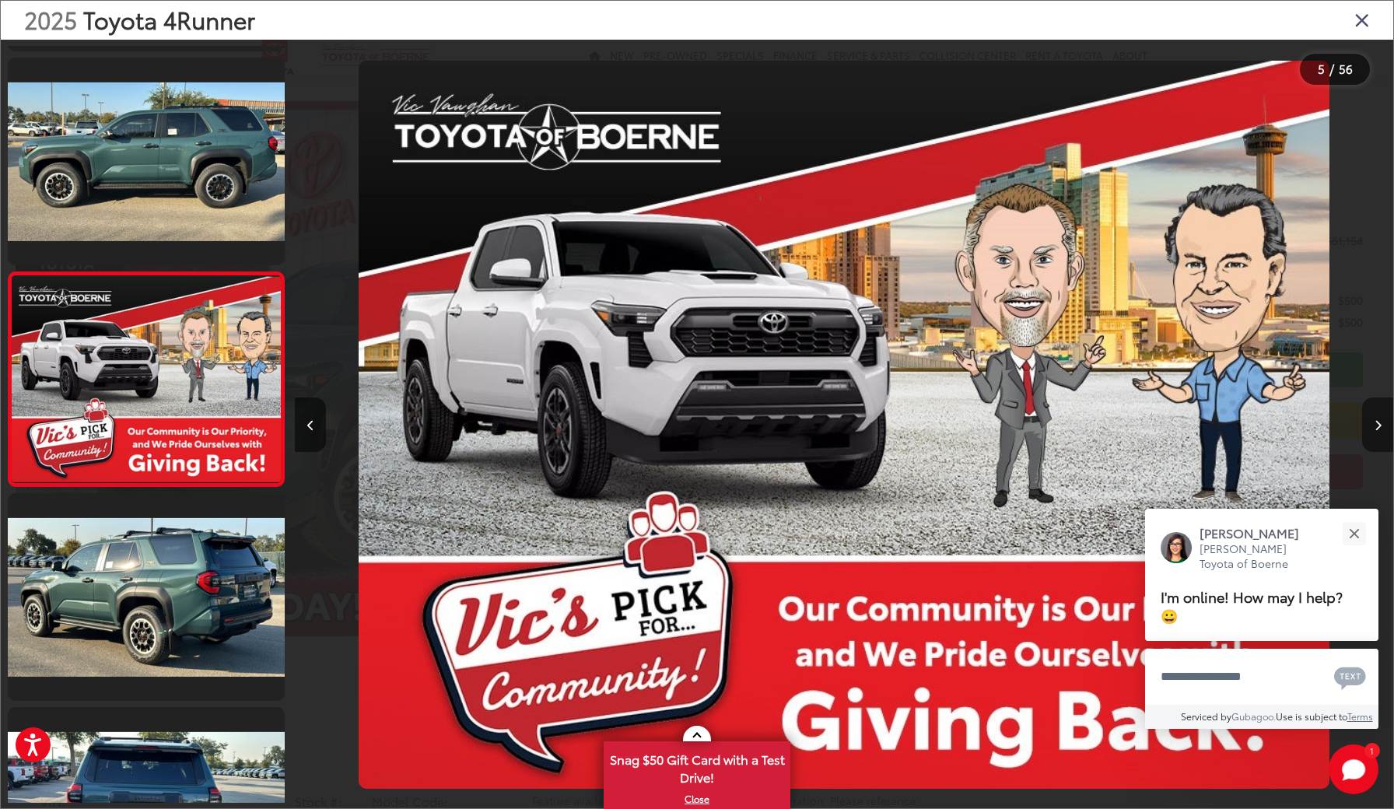
click at [1377, 434] on button "Next image" at bounding box center [1377, 425] width 31 height 54
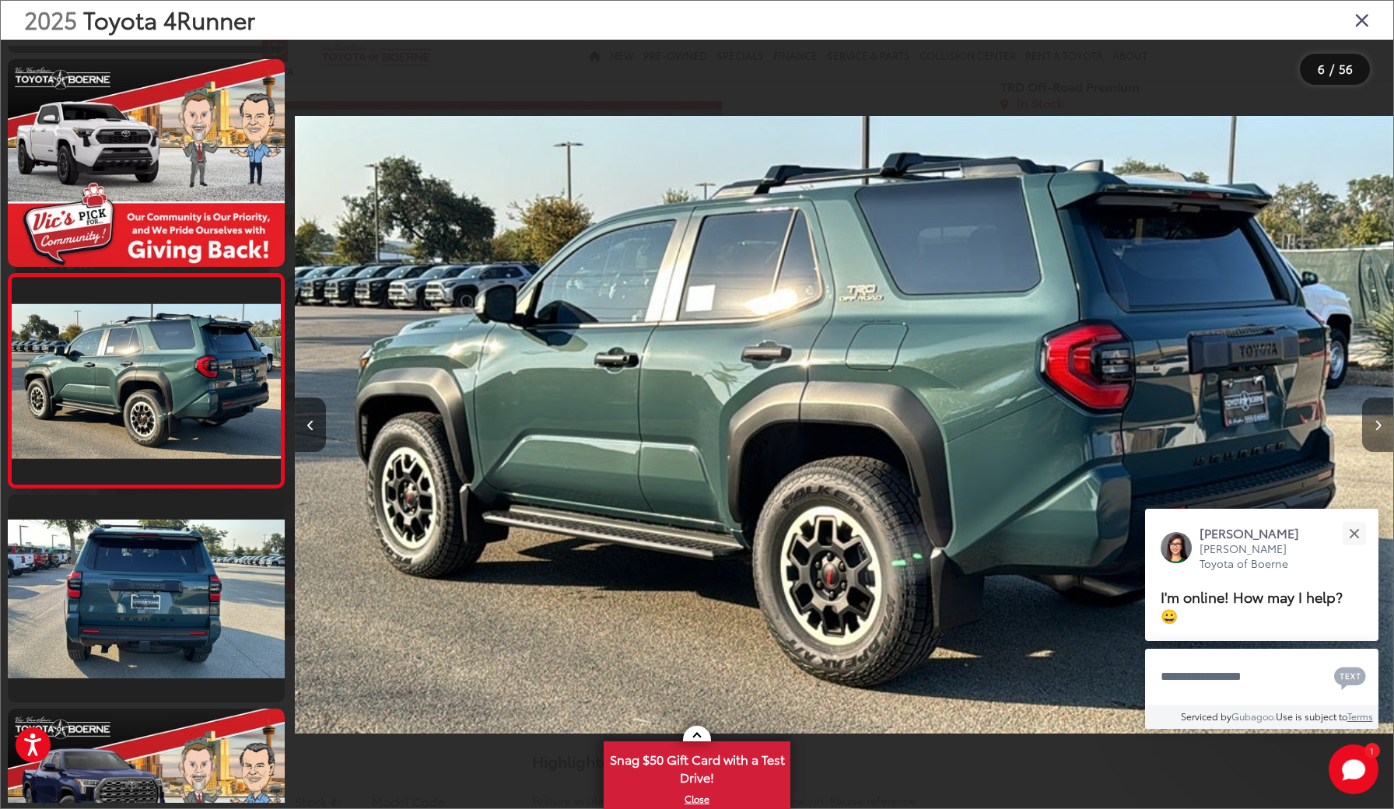
scroll to position [845, 0]
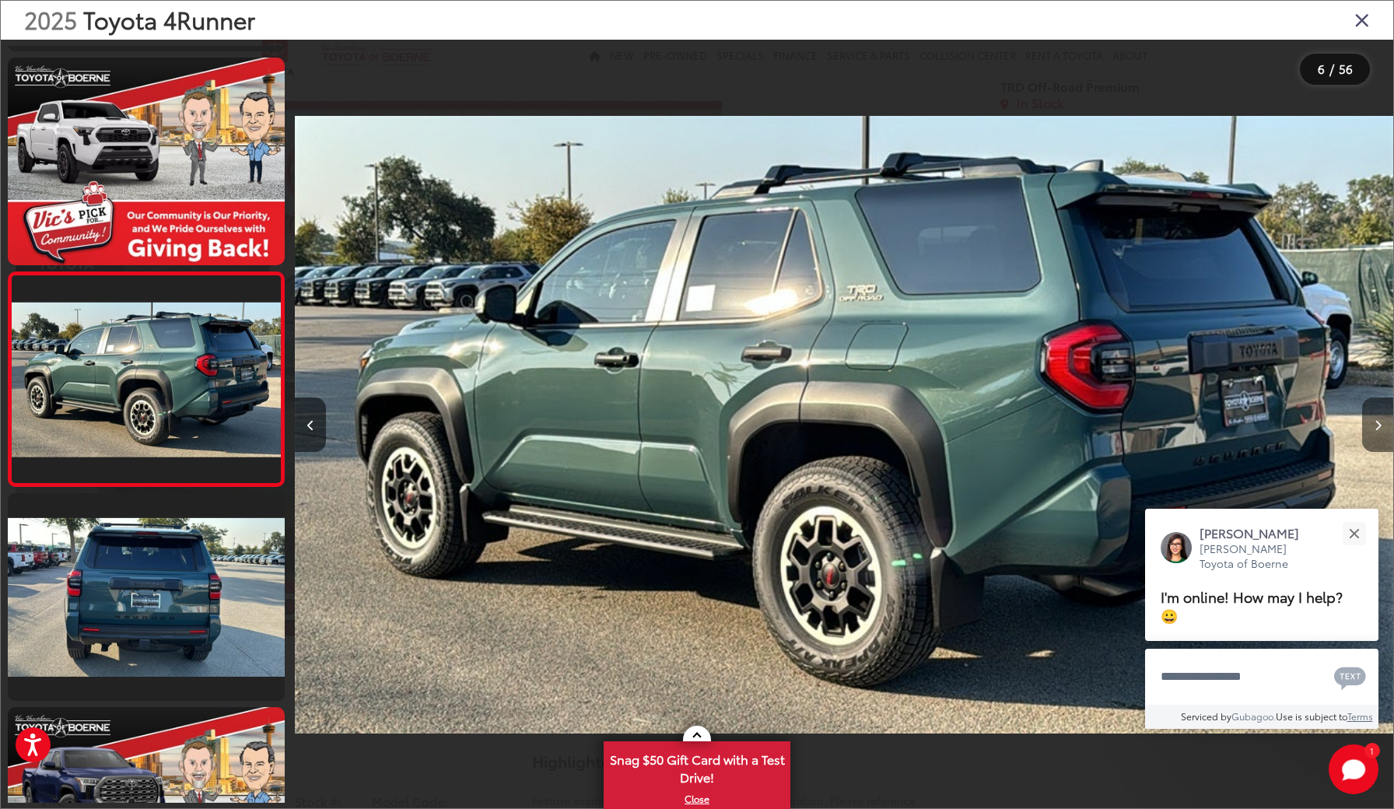
click at [1377, 434] on button "Next image" at bounding box center [1377, 425] width 31 height 54
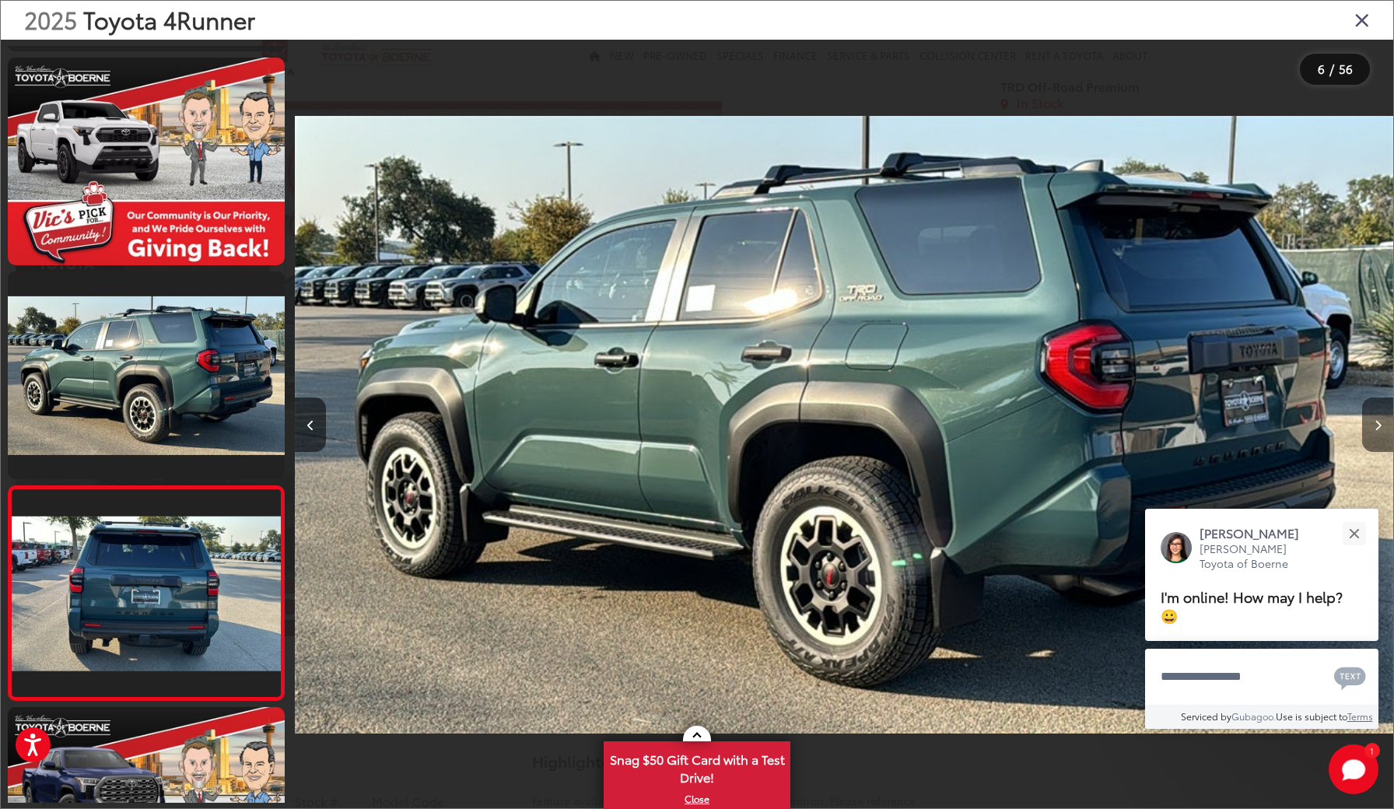
scroll to position [0, 6592]
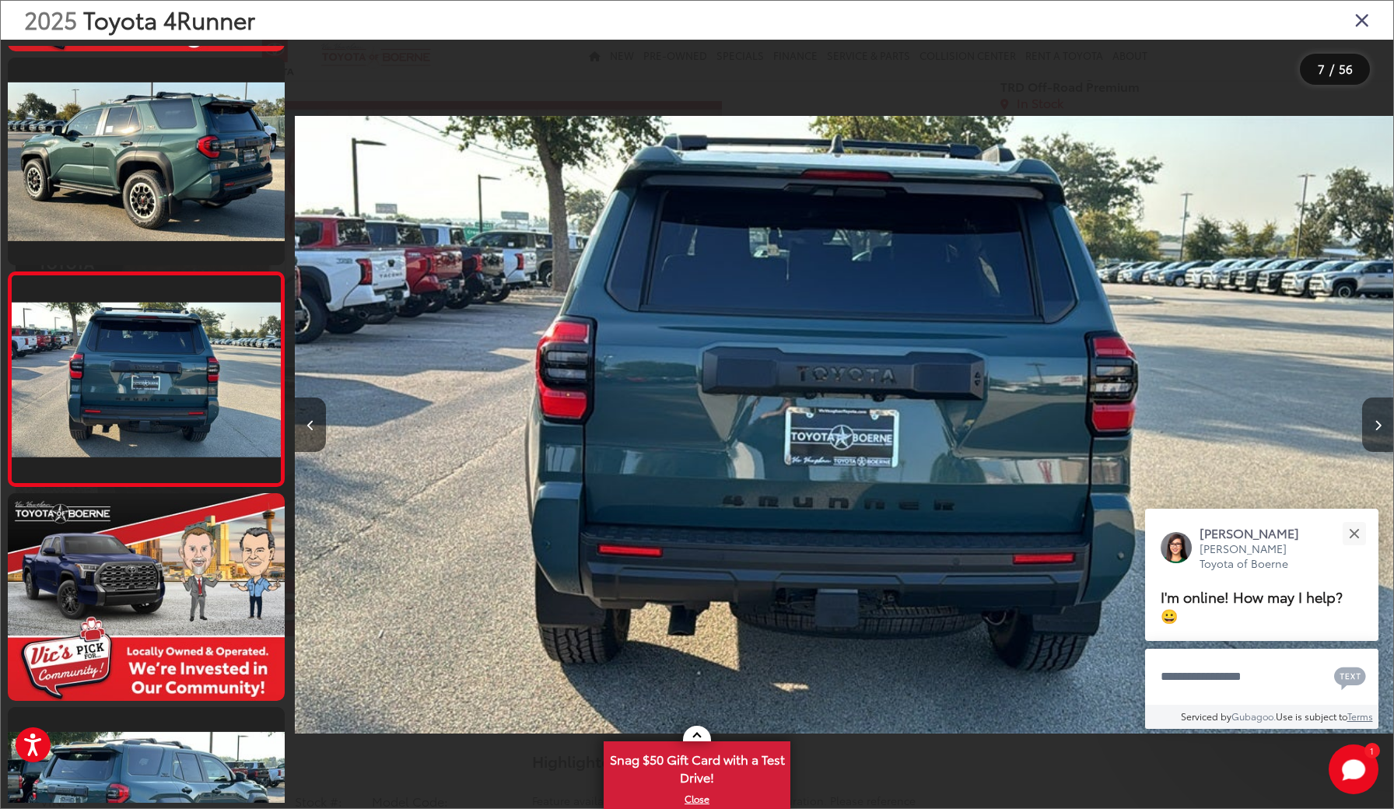
click at [1377, 434] on button "Next image" at bounding box center [1377, 425] width 31 height 54
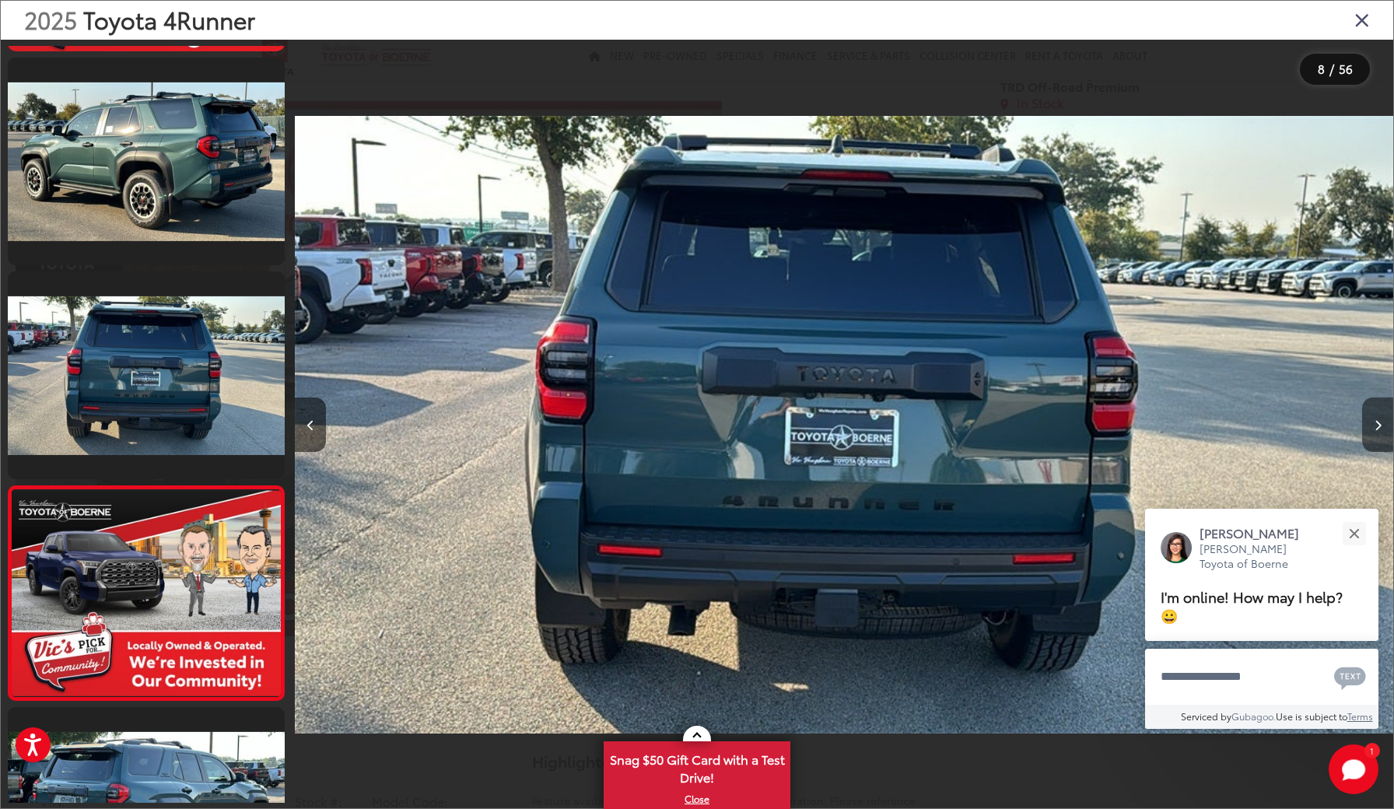
scroll to position [1273, 0]
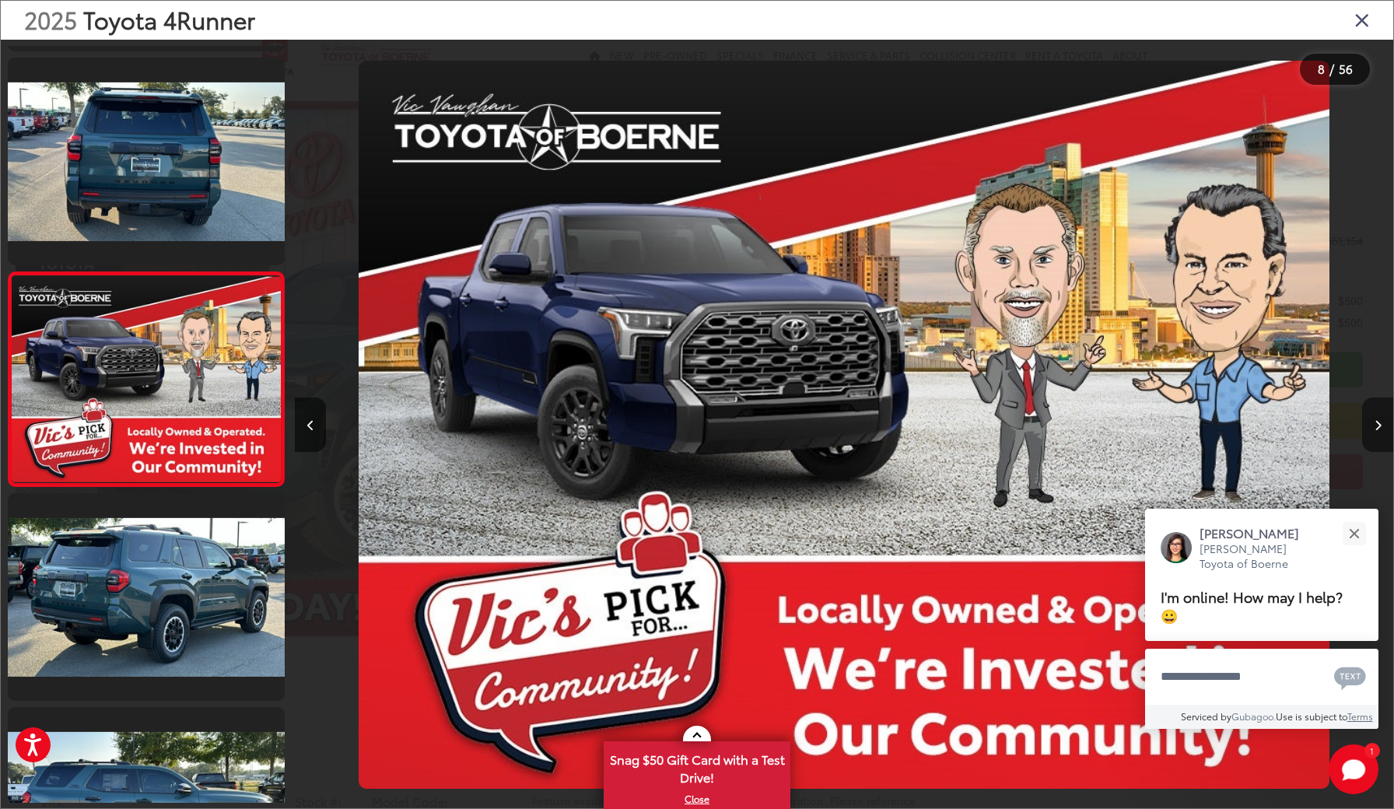
click at [1377, 434] on button "Next image" at bounding box center [1377, 425] width 31 height 54
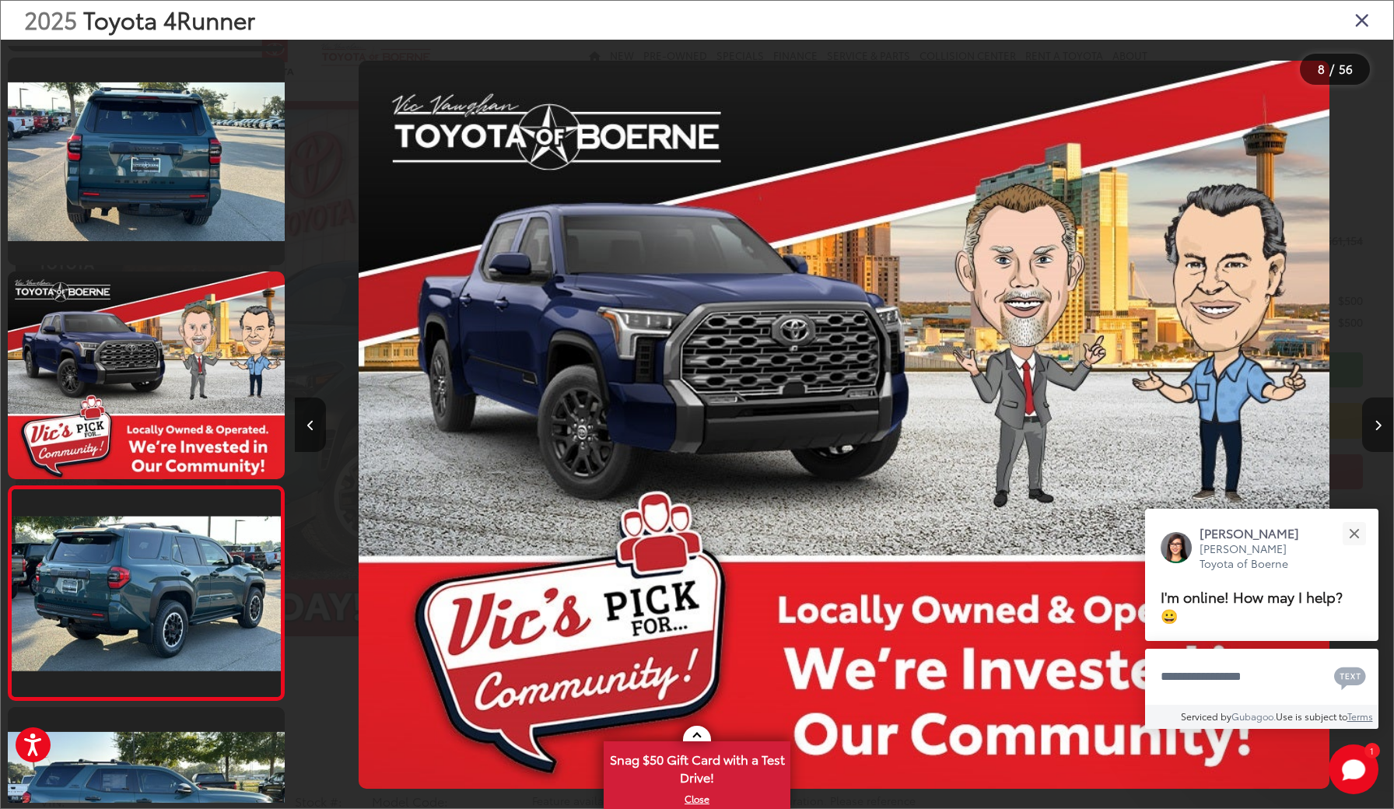
scroll to position [1487, 0]
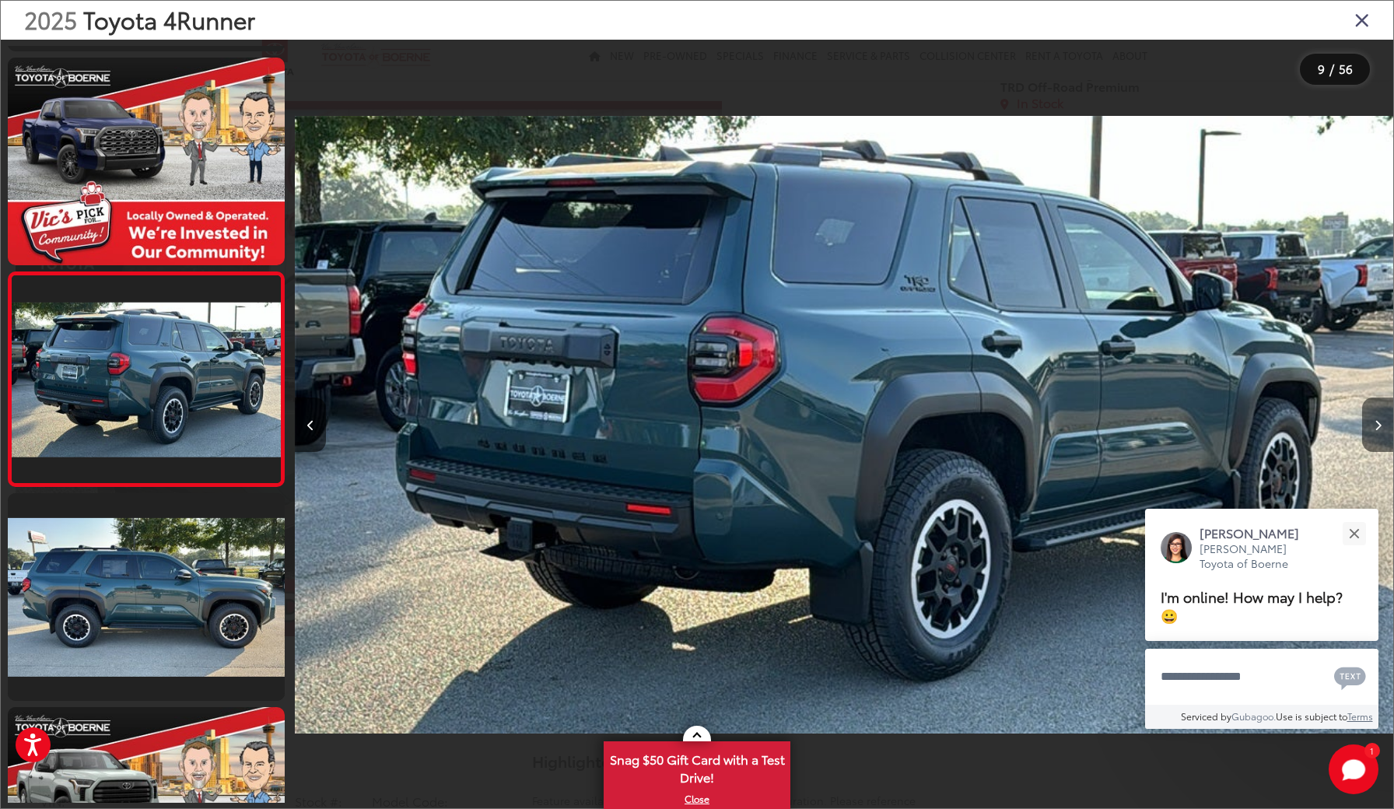
click at [1377, 434] on button "Next image" at bounding box center [1377, 425] width 31 height 54
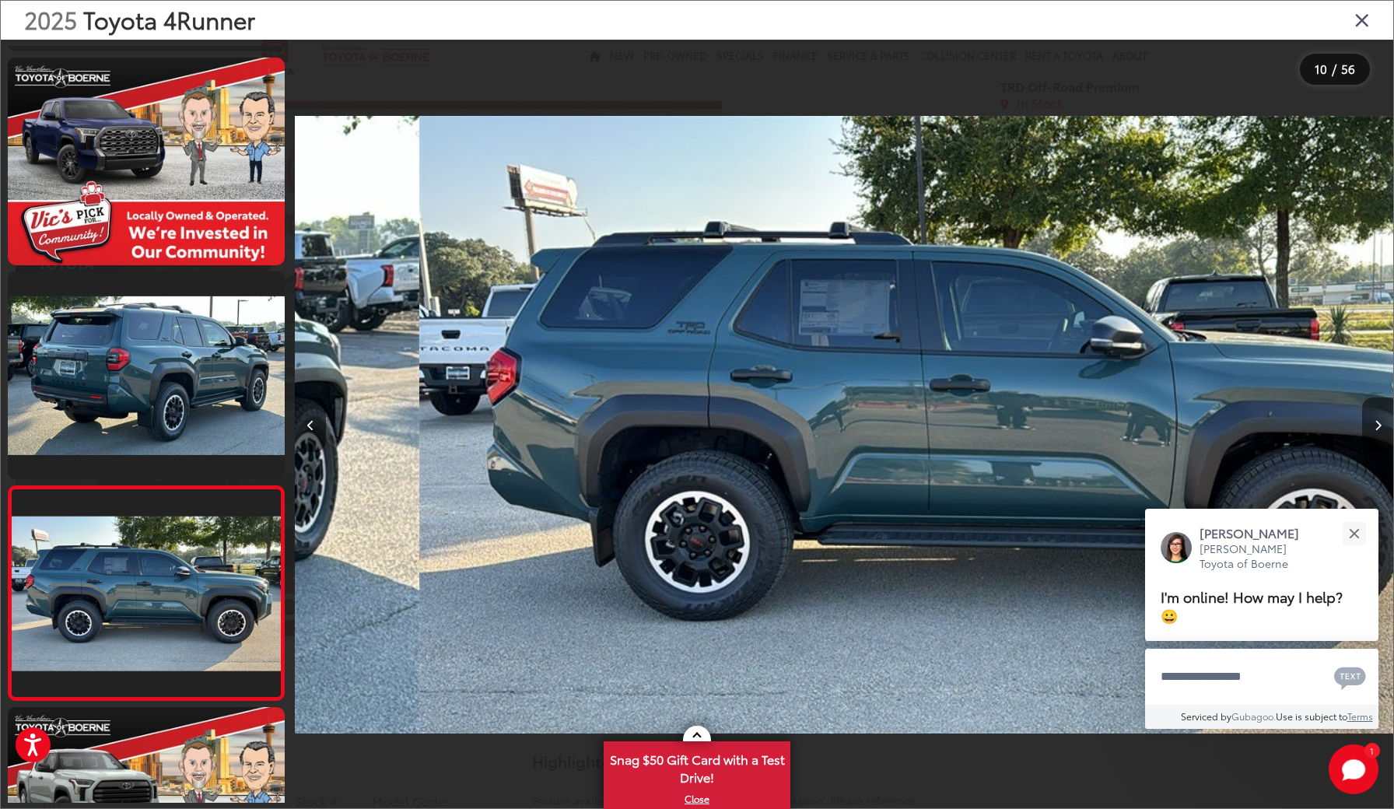
scroll to position [1701, 0]
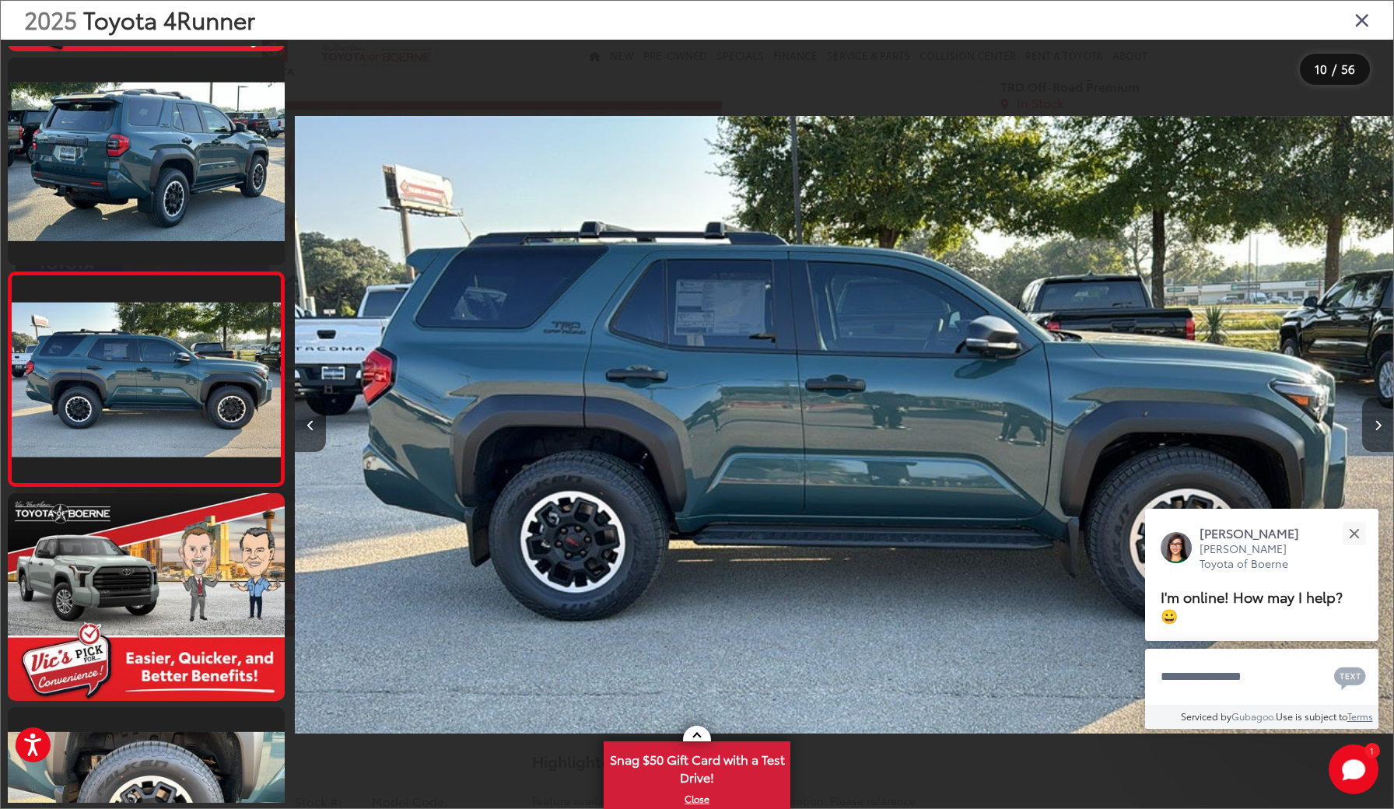
click at [1377, 434] on button "Next image" at bounding box center [1377, 425] width 31 height 54
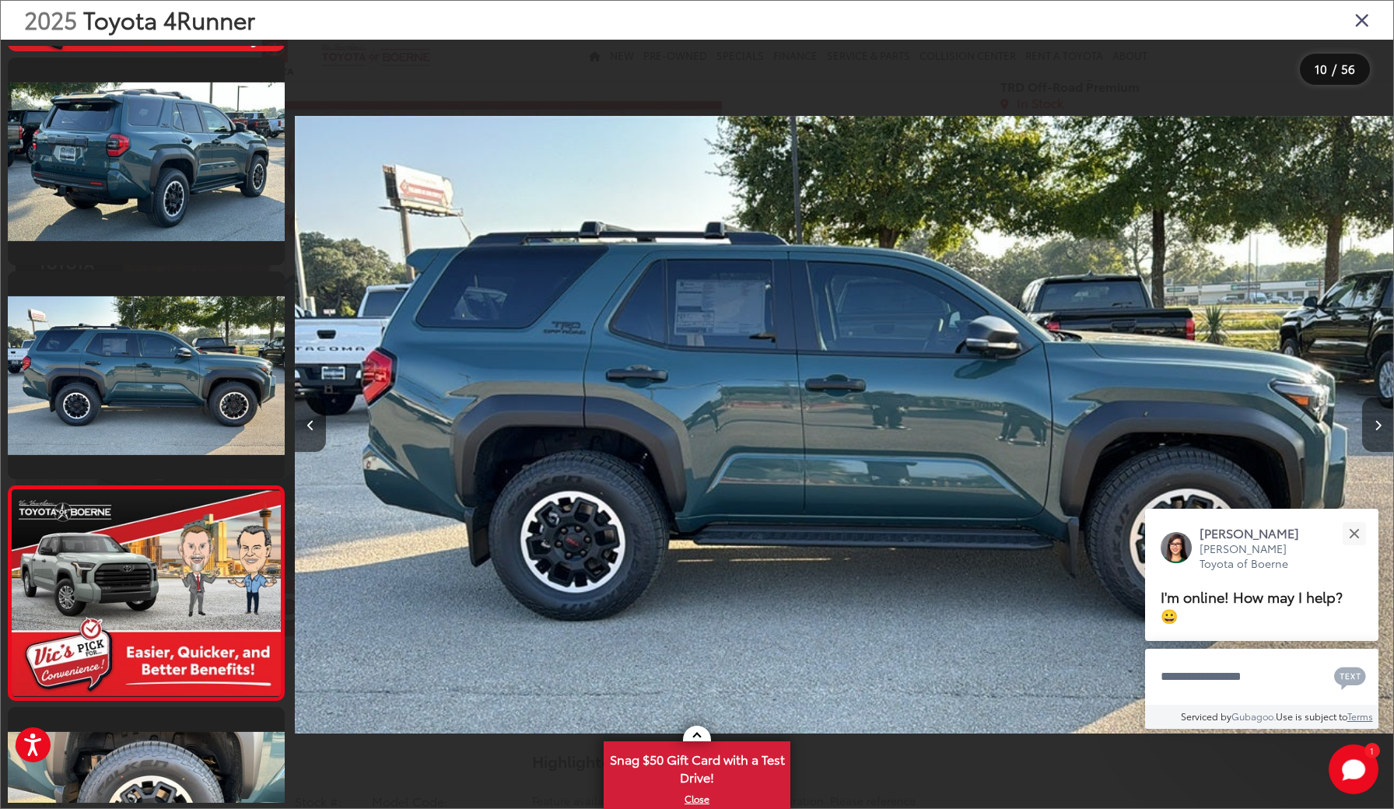
scroll to position [1915, 0]
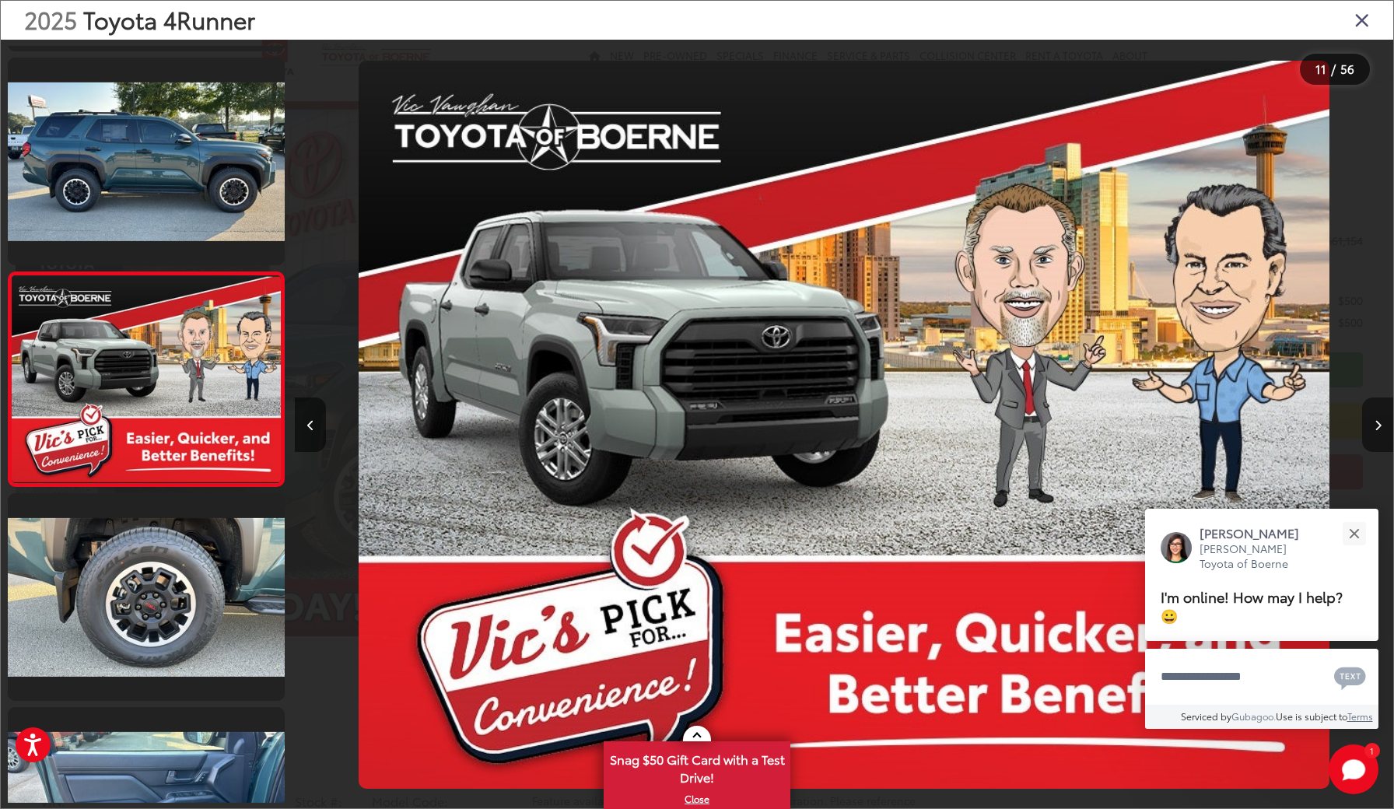
click at [1377, 434] on button "Next image" at bounding box center [1377, 425] width 31 height 54
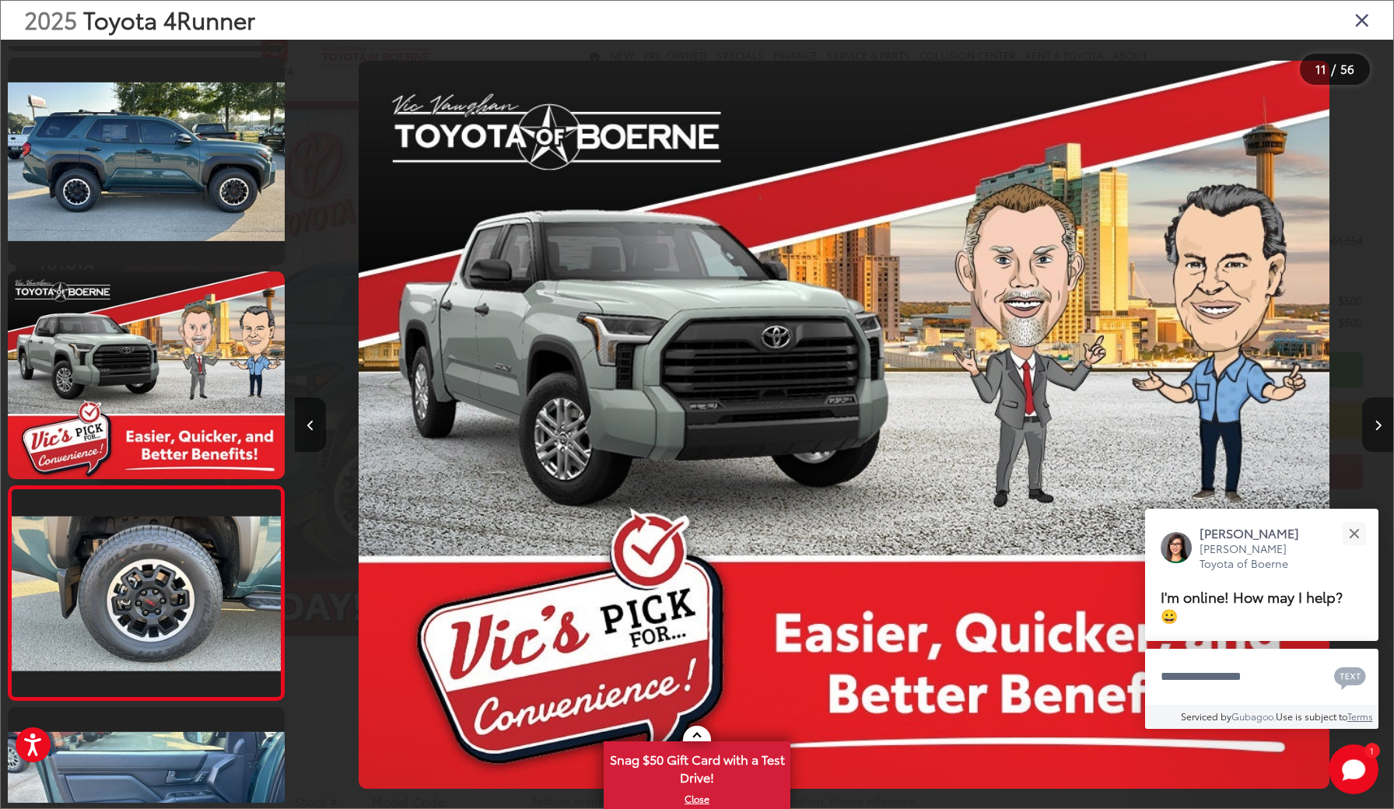
scroll to position [2129, 0]
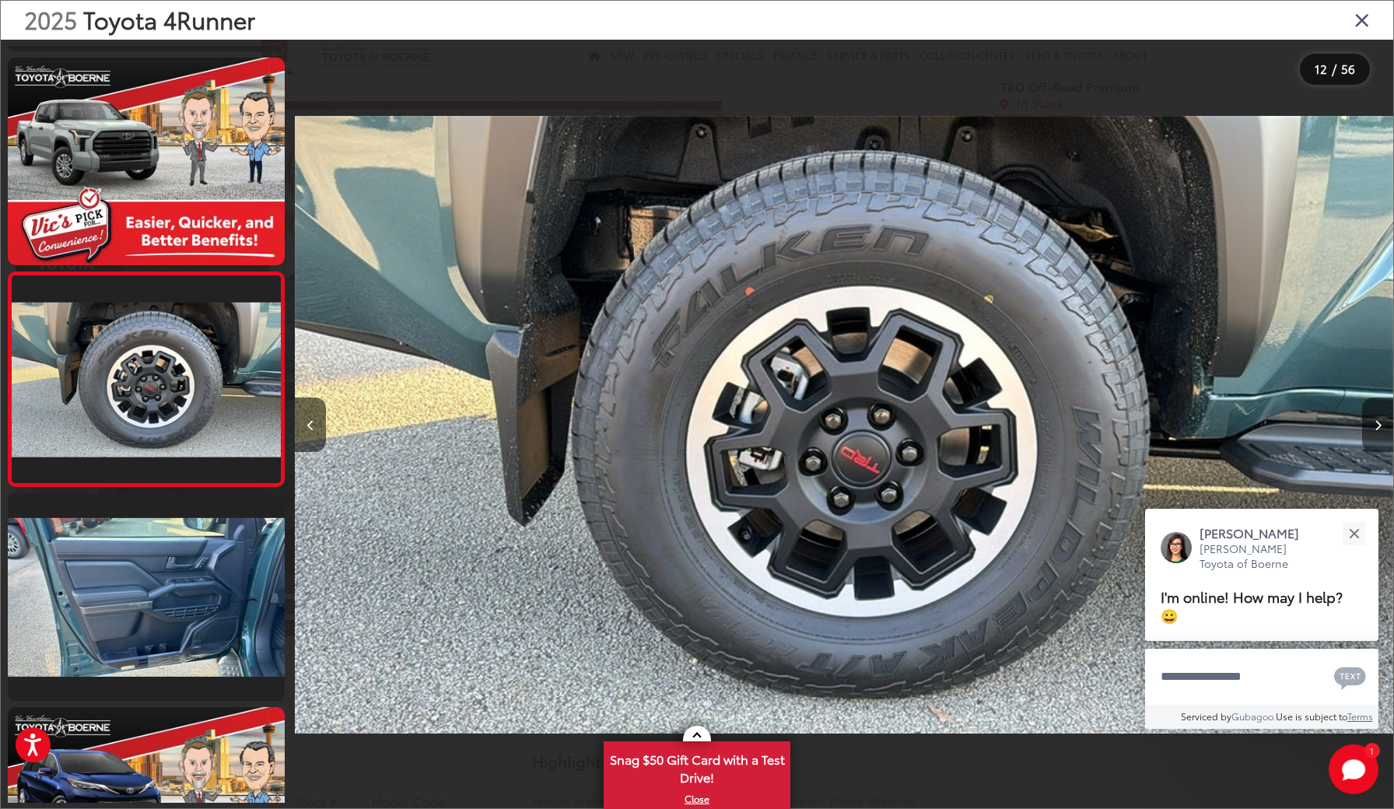
click at [1377, 434] on button "Next image" at bounding box center [1377, 425] width 31 height 54
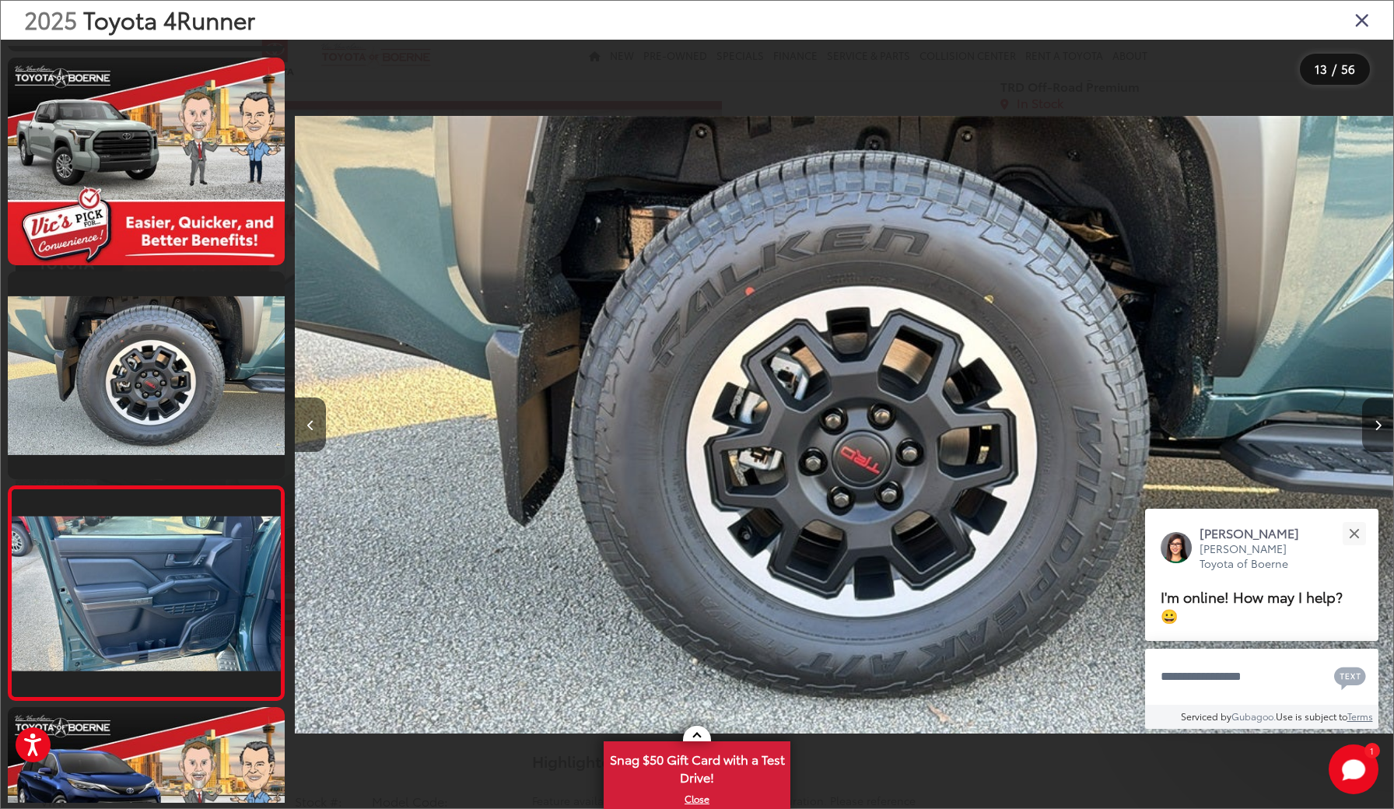
scroll to position [0, 13183]
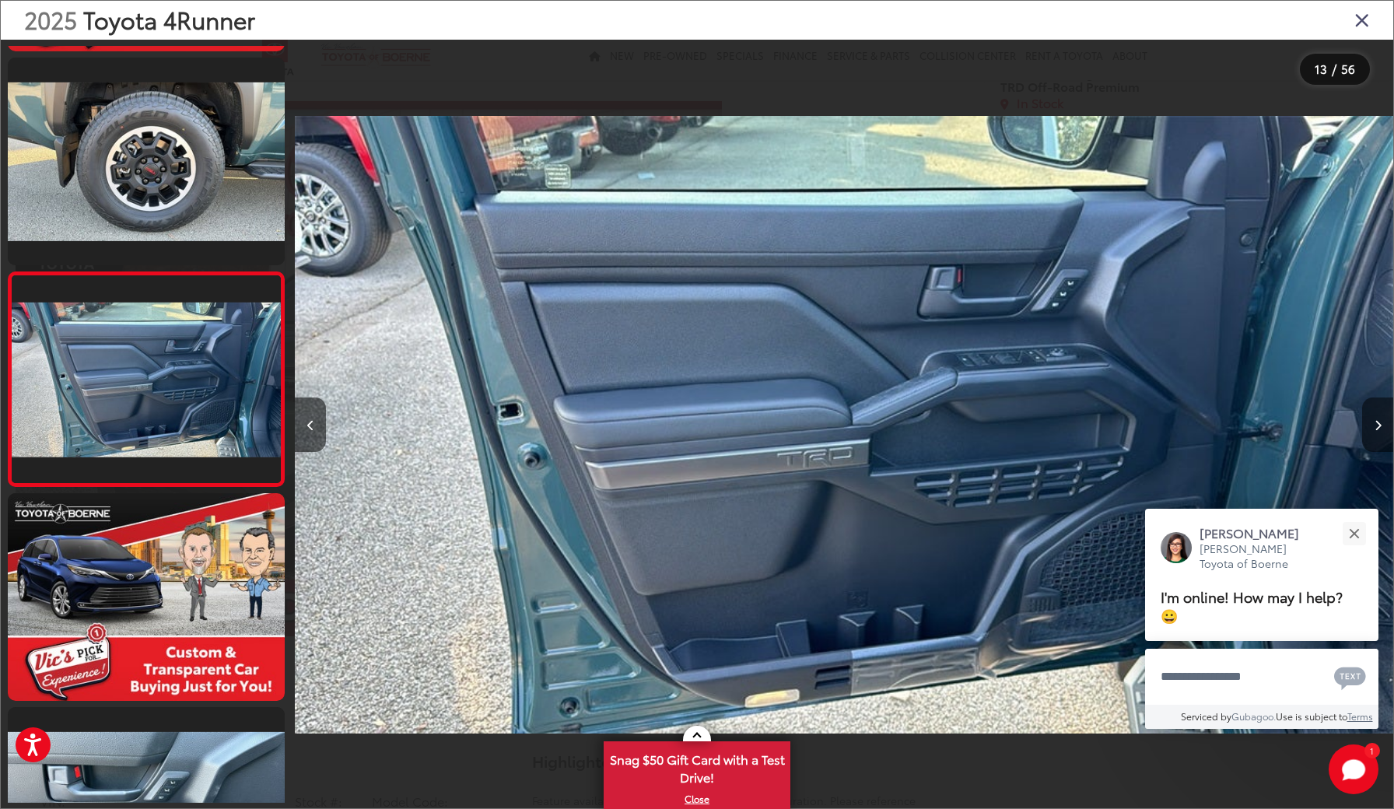
click at [1377, 434] on button "Next image" at bounding box center [1377, 425] width 31 height 54
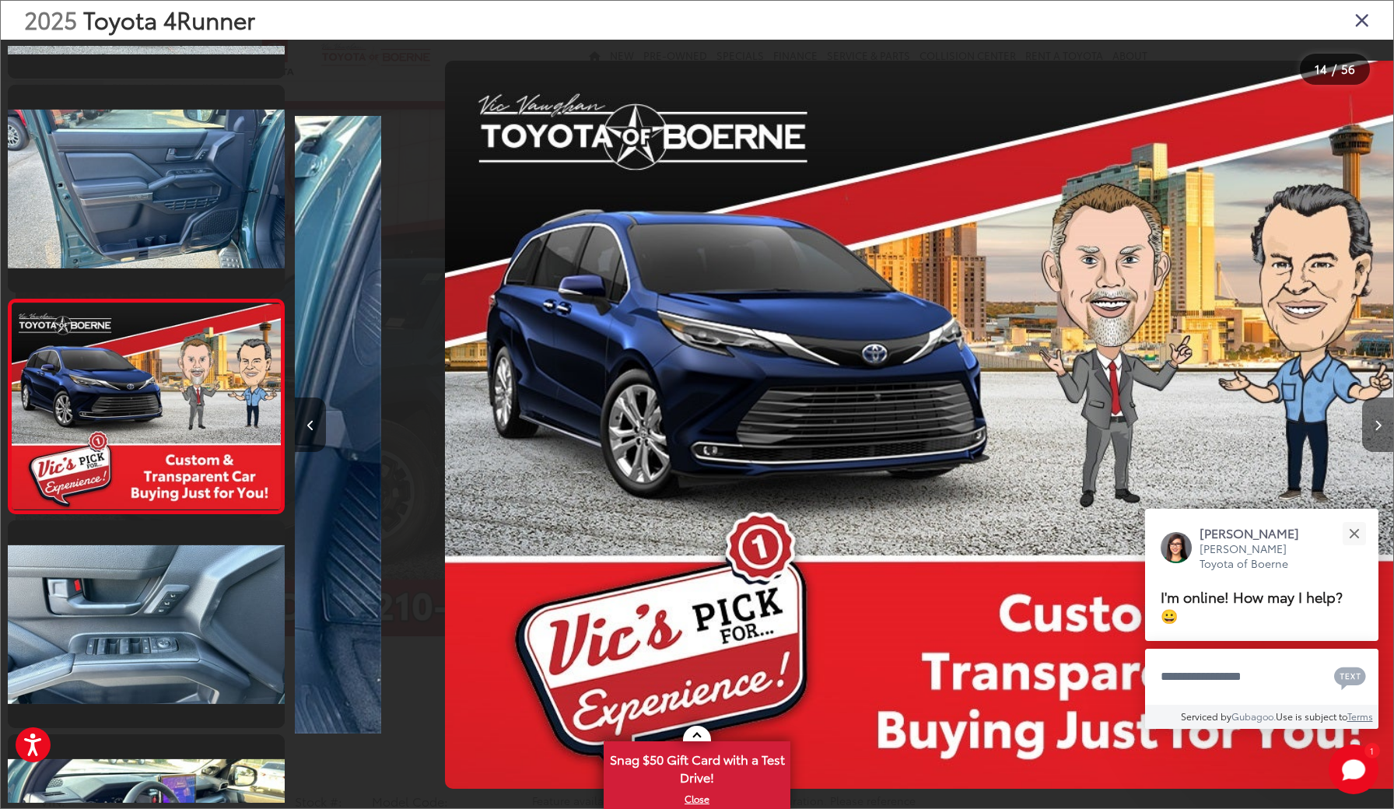
scroll to position [0, 14282]
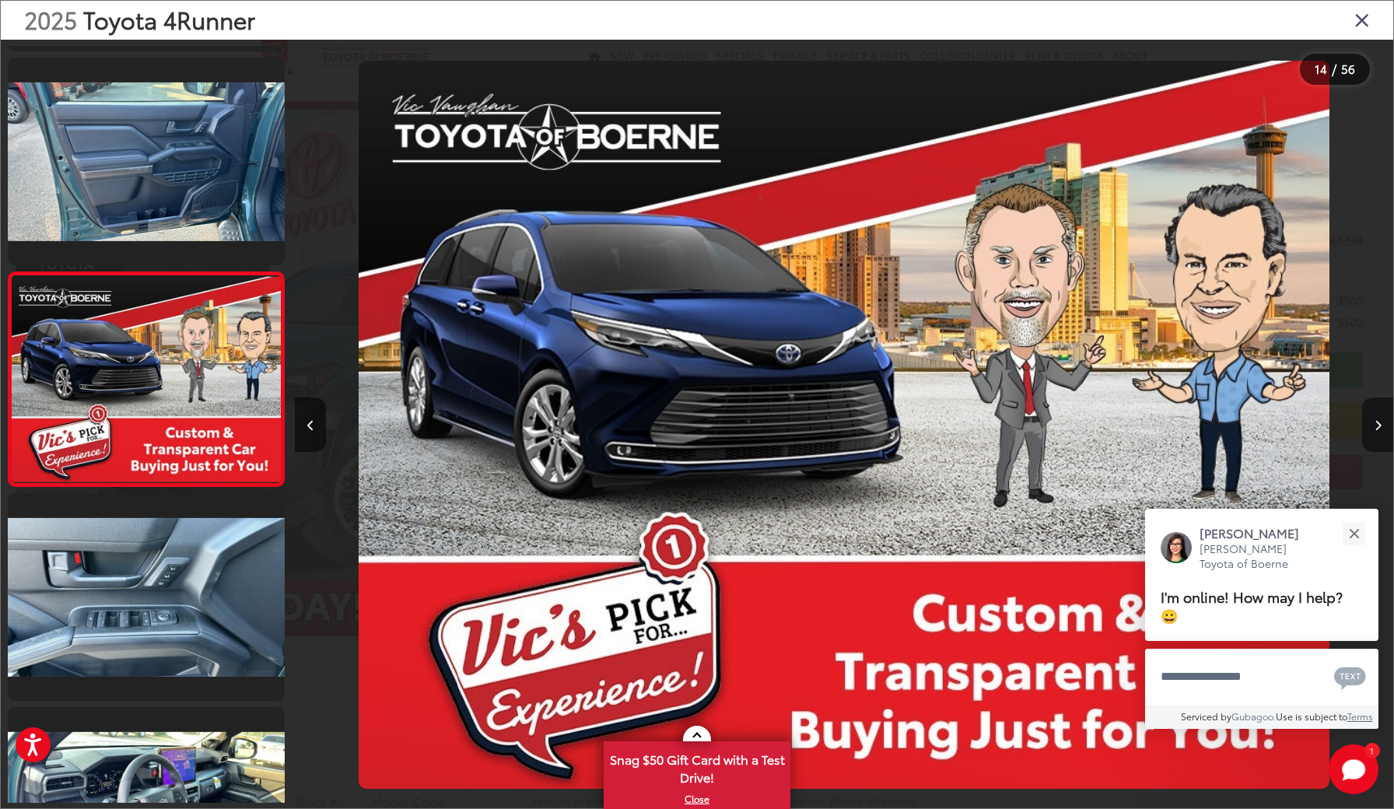
click at [1377, 434] on button "Next image" at bounding box center [1377, 425] width 31 height 54
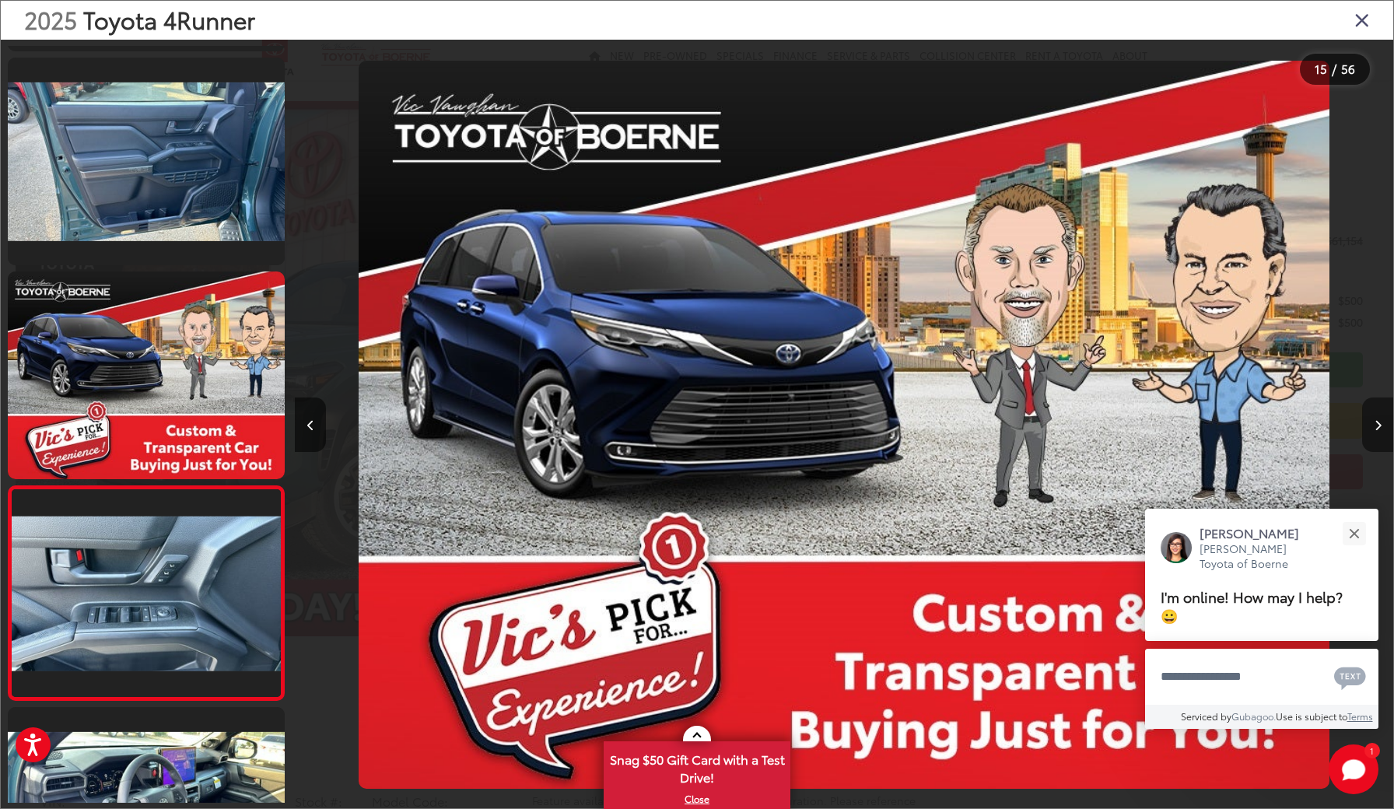
scroll to position [0, 0]
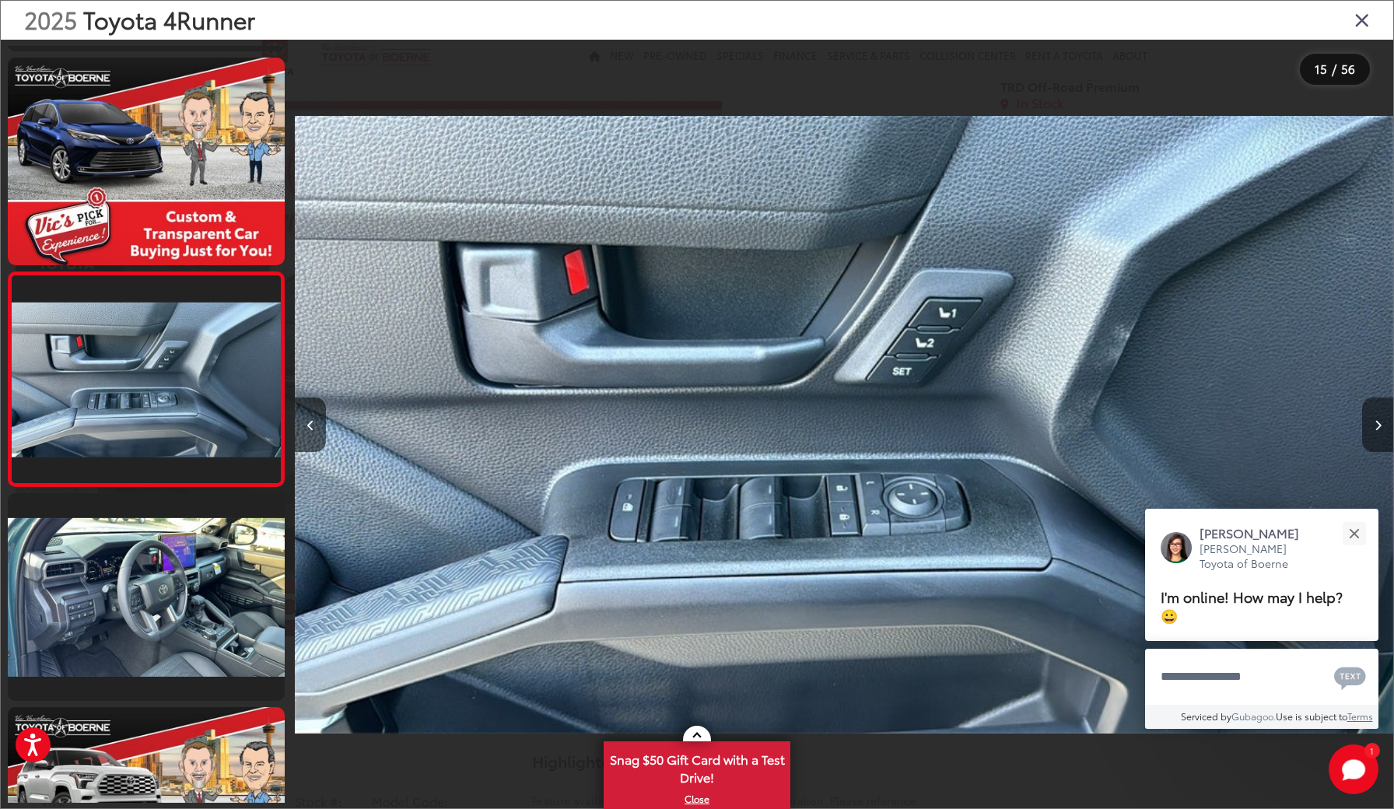
click at [1377, 434] on button "Next image" at bounding box center [1377, 425] width 31 height 54
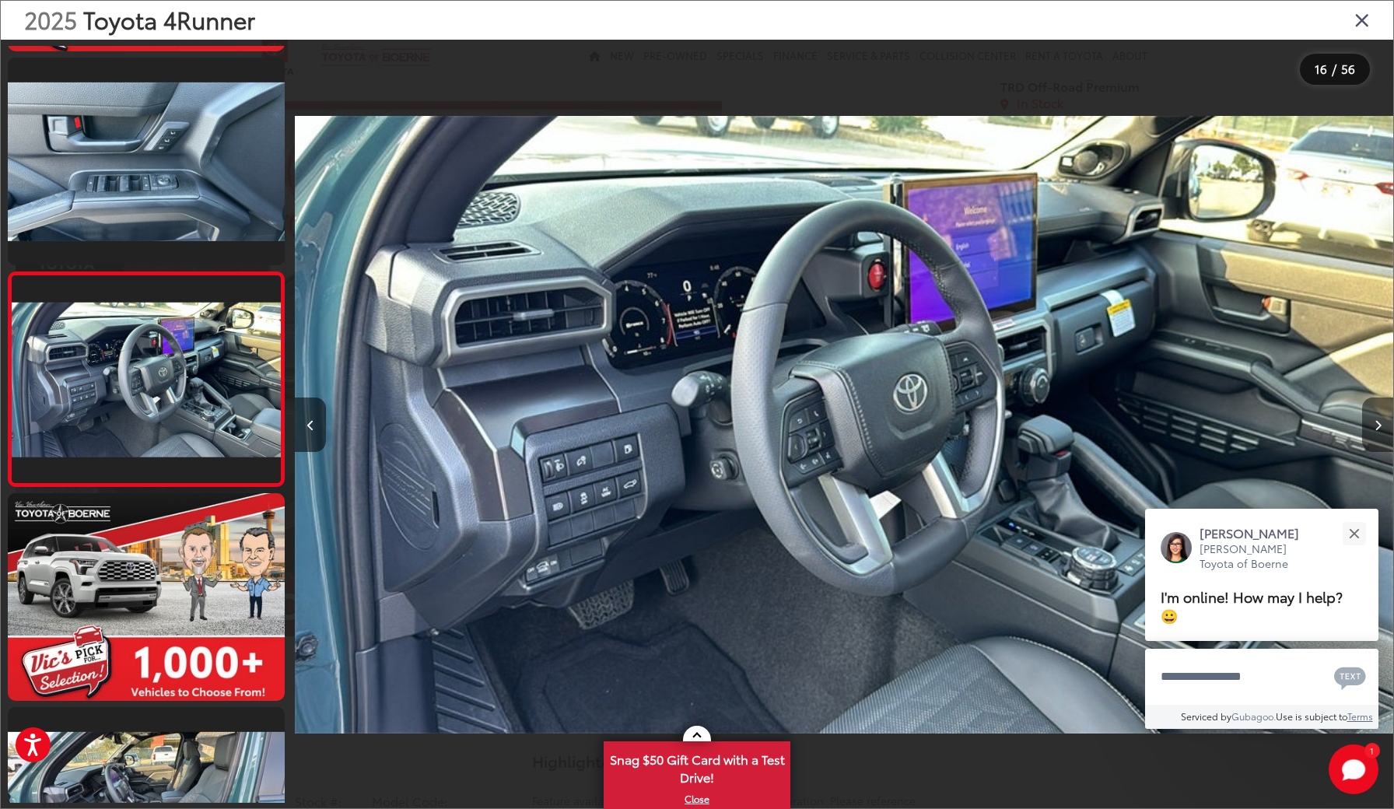
click at [1377, 434] on button "Next image" at bounding box center [1377, 425] width 31 height 54
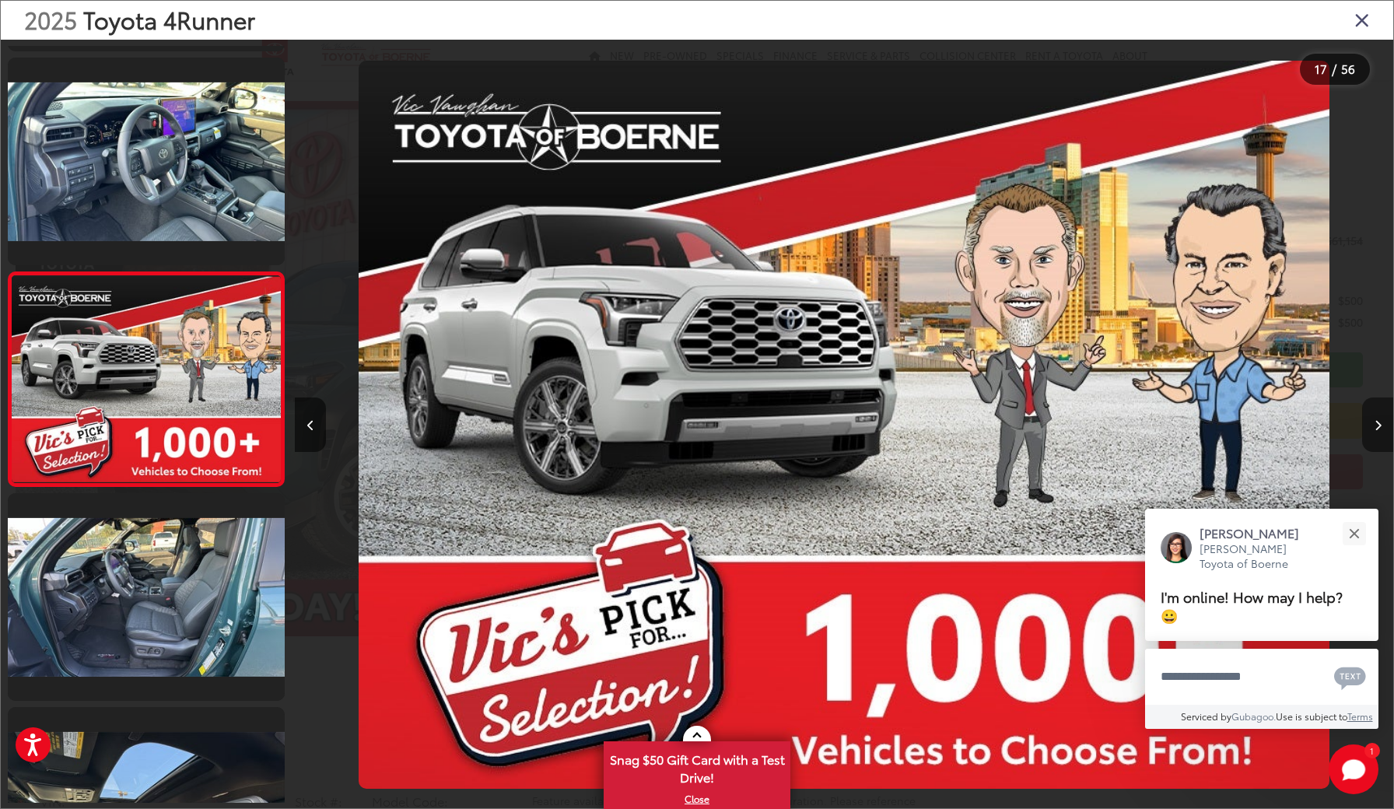
click at [1377, 434] on button "Next image" at bounding box center [1377, 425] width 31 height 54
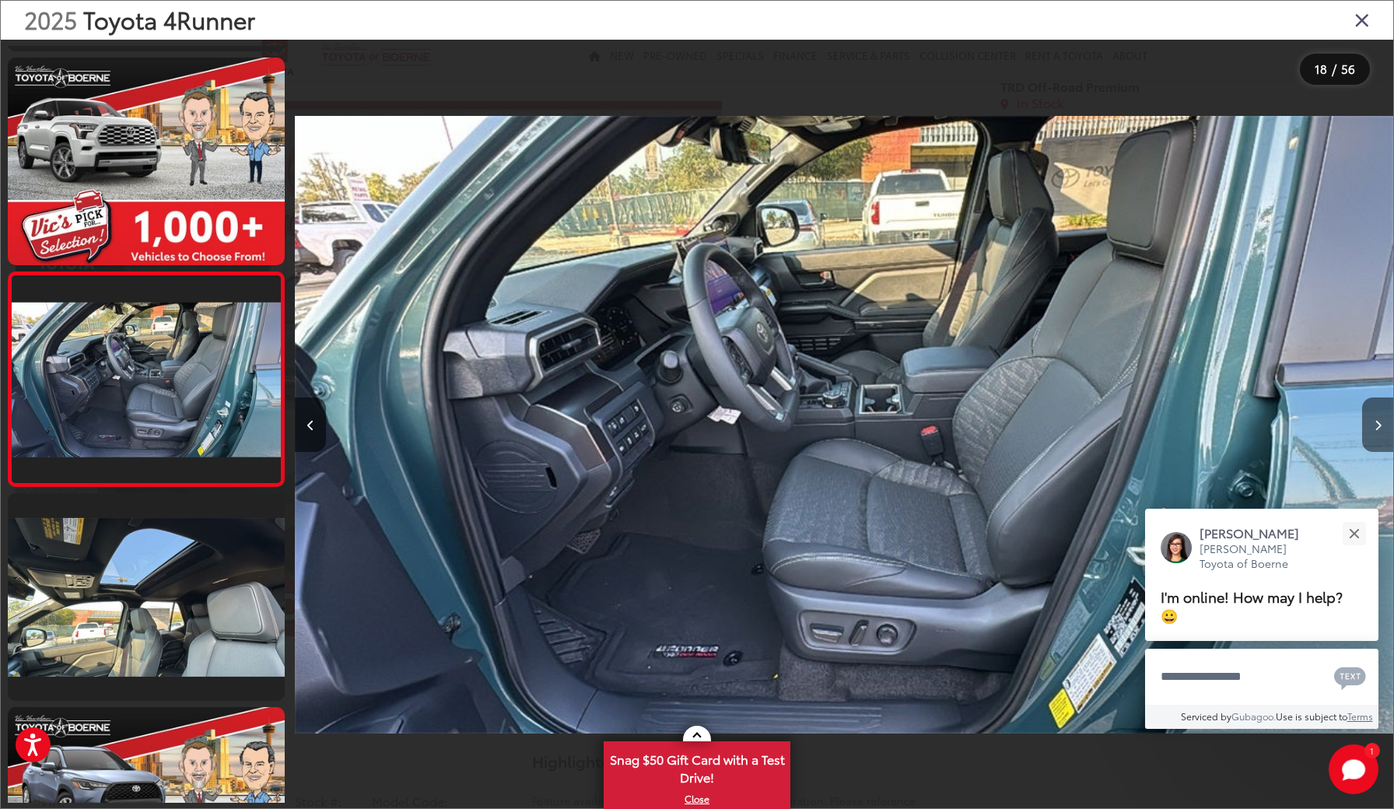
click at [1377, 434] on button "Next image" at bounding box center [1377, 425] width 31 height 54
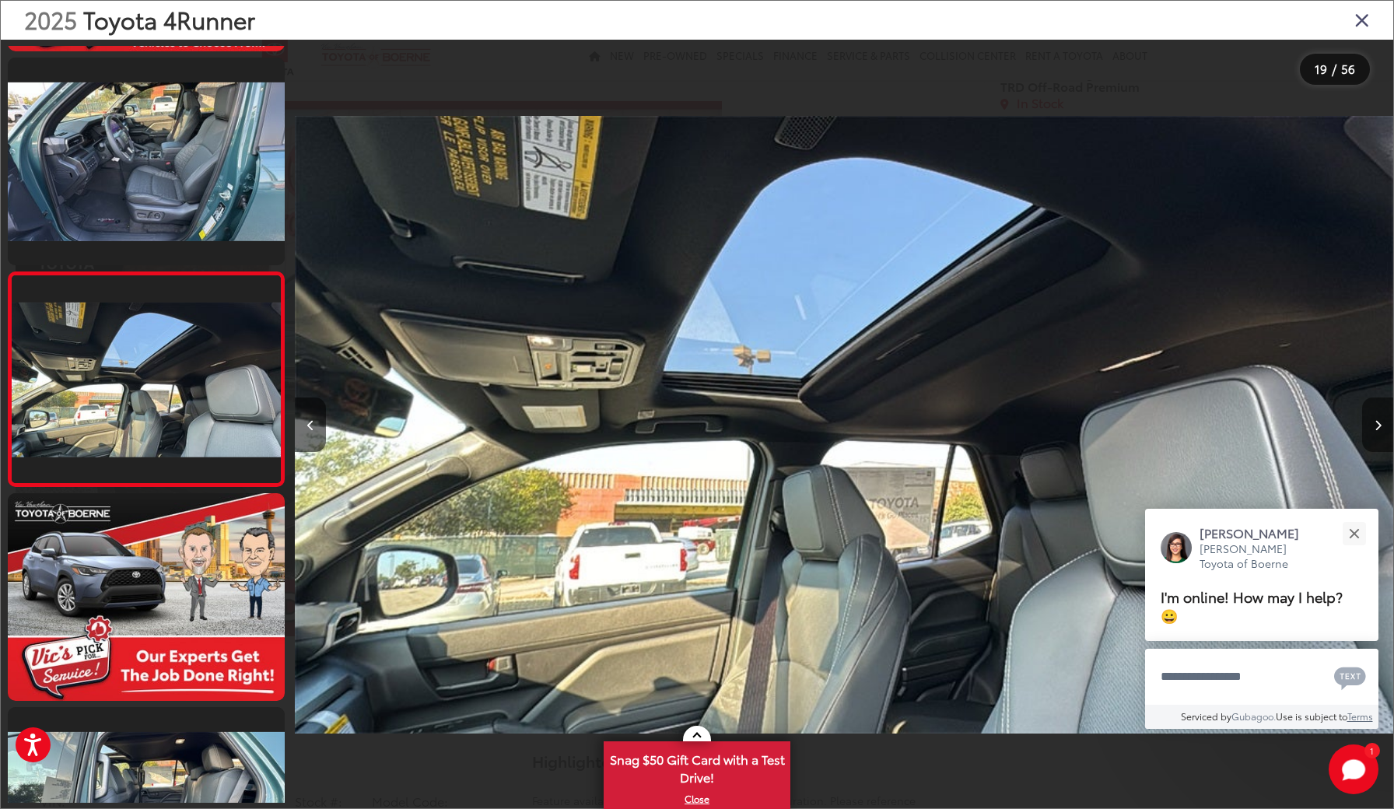
click at [1377, 434] on button "Next image" at bounding box center [1377, 425] width 31 height 54
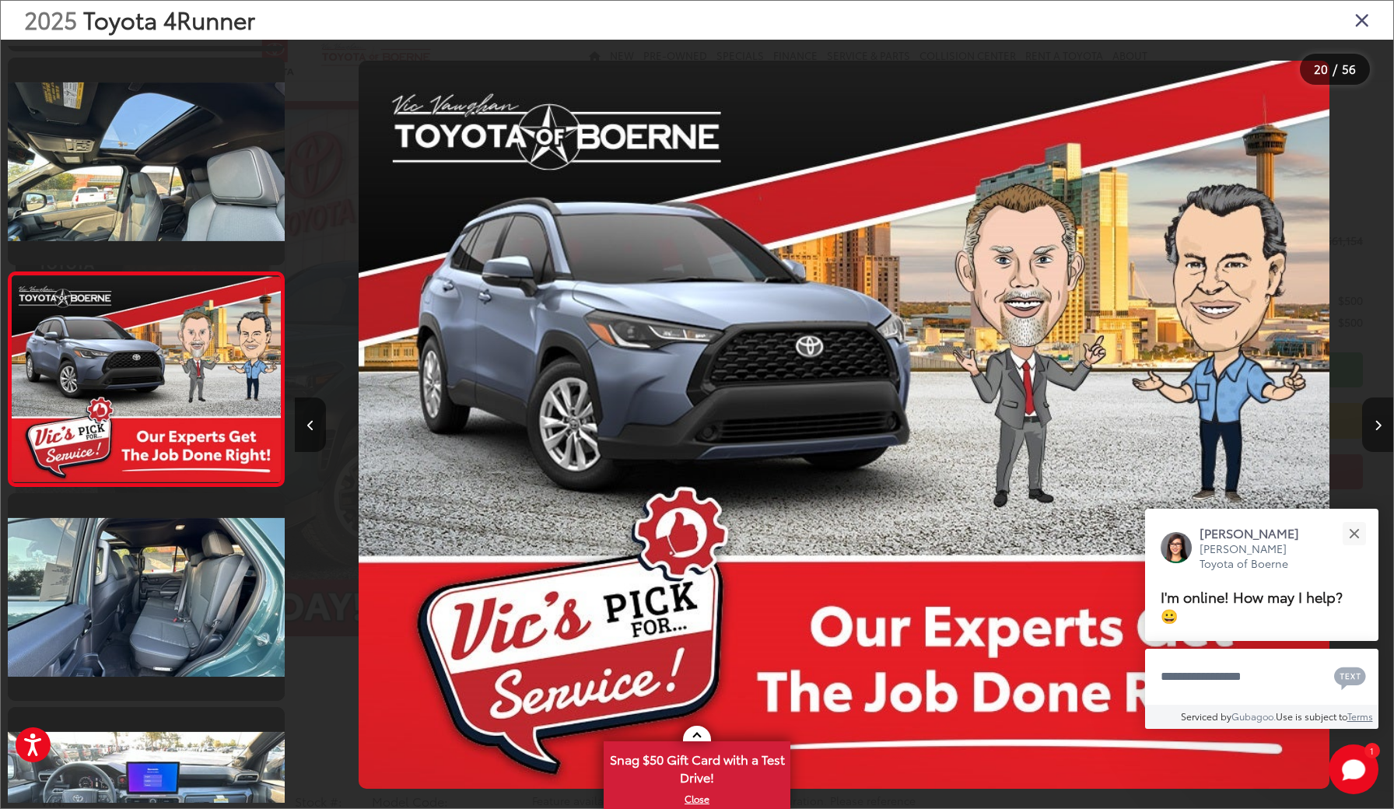
click at [1377, 434] on button "Next image" at bounding box center [1377, 425] width 31 height 54
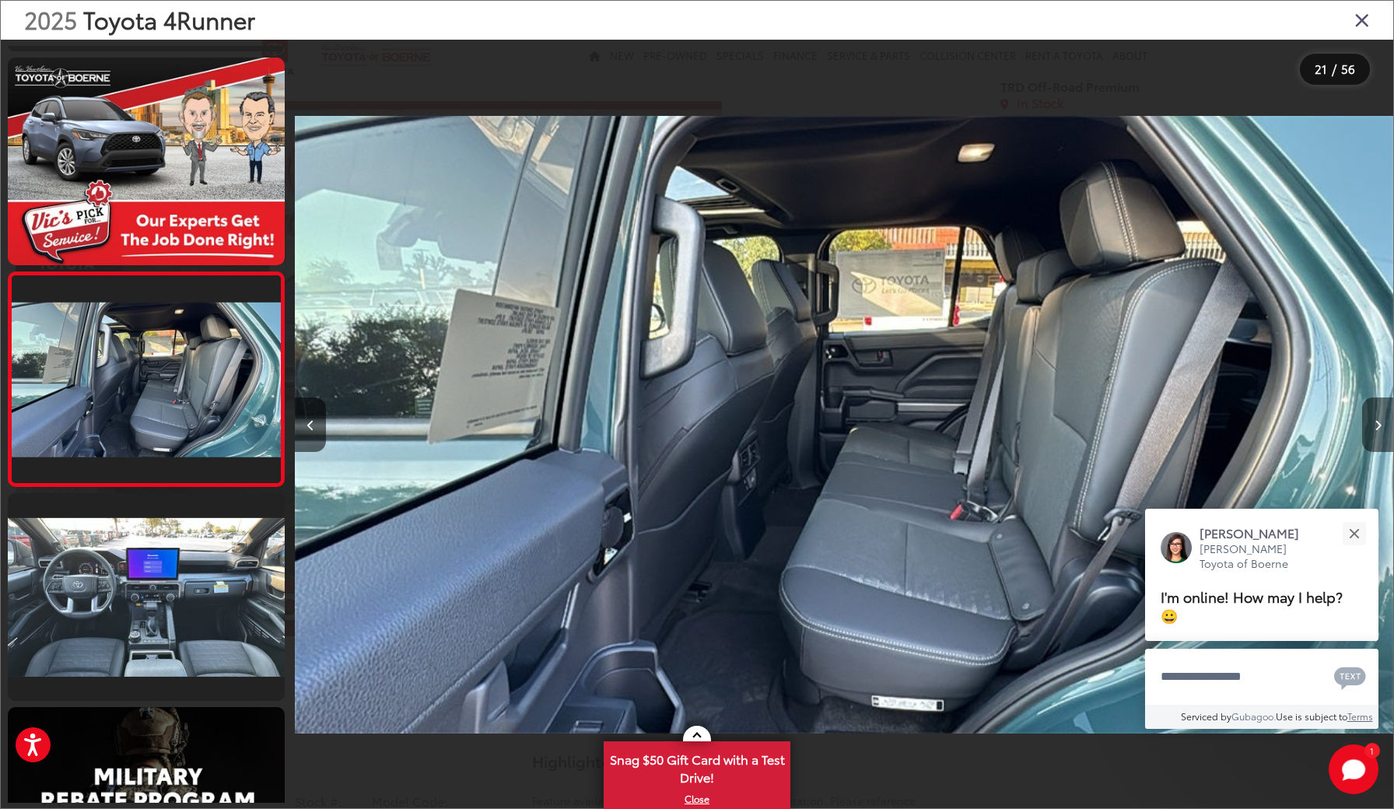
click at [1377, 434] on button "Next image" at bounding box center [1377, 425] width 31 height 54
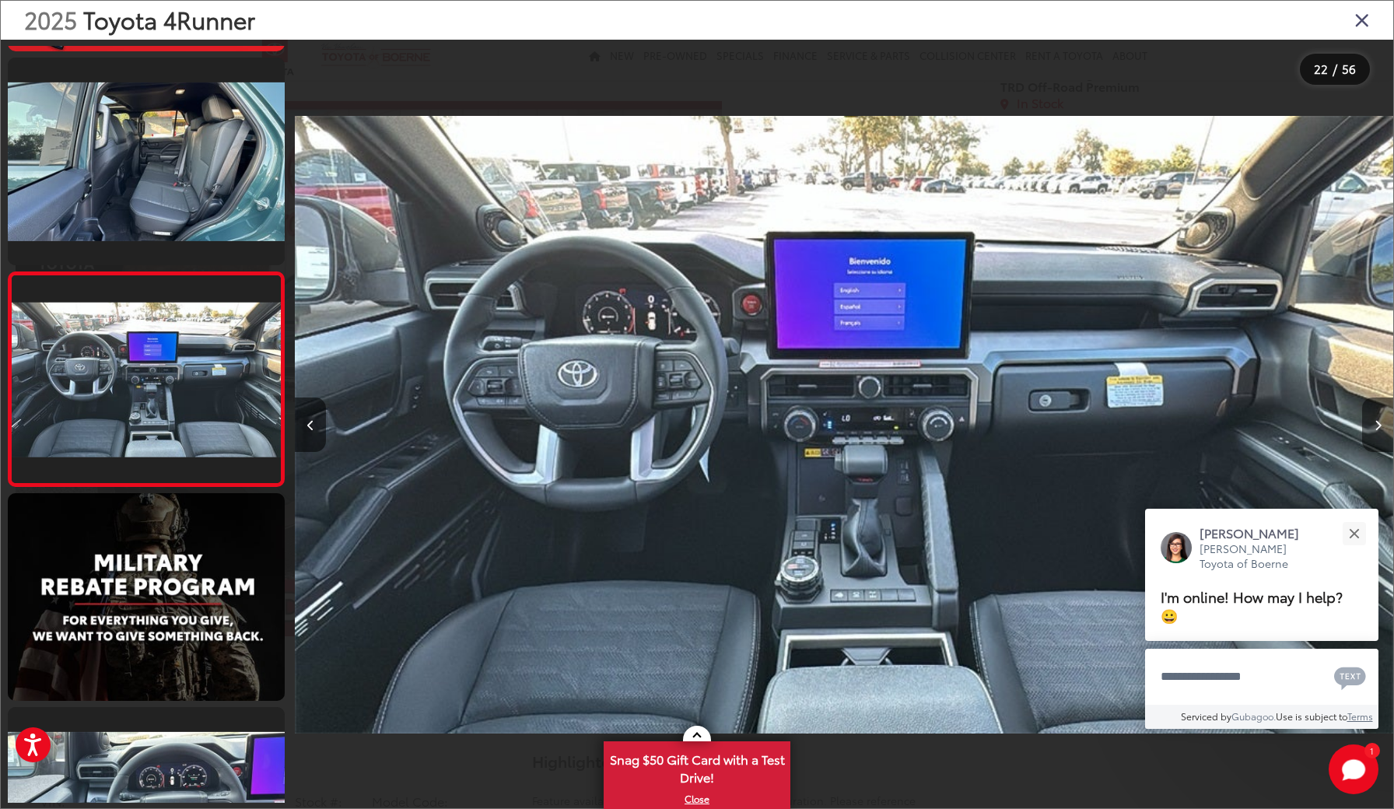
click at [1377, 434] on button "Next image" at bounding box center [1377, 425] width 31 height 54
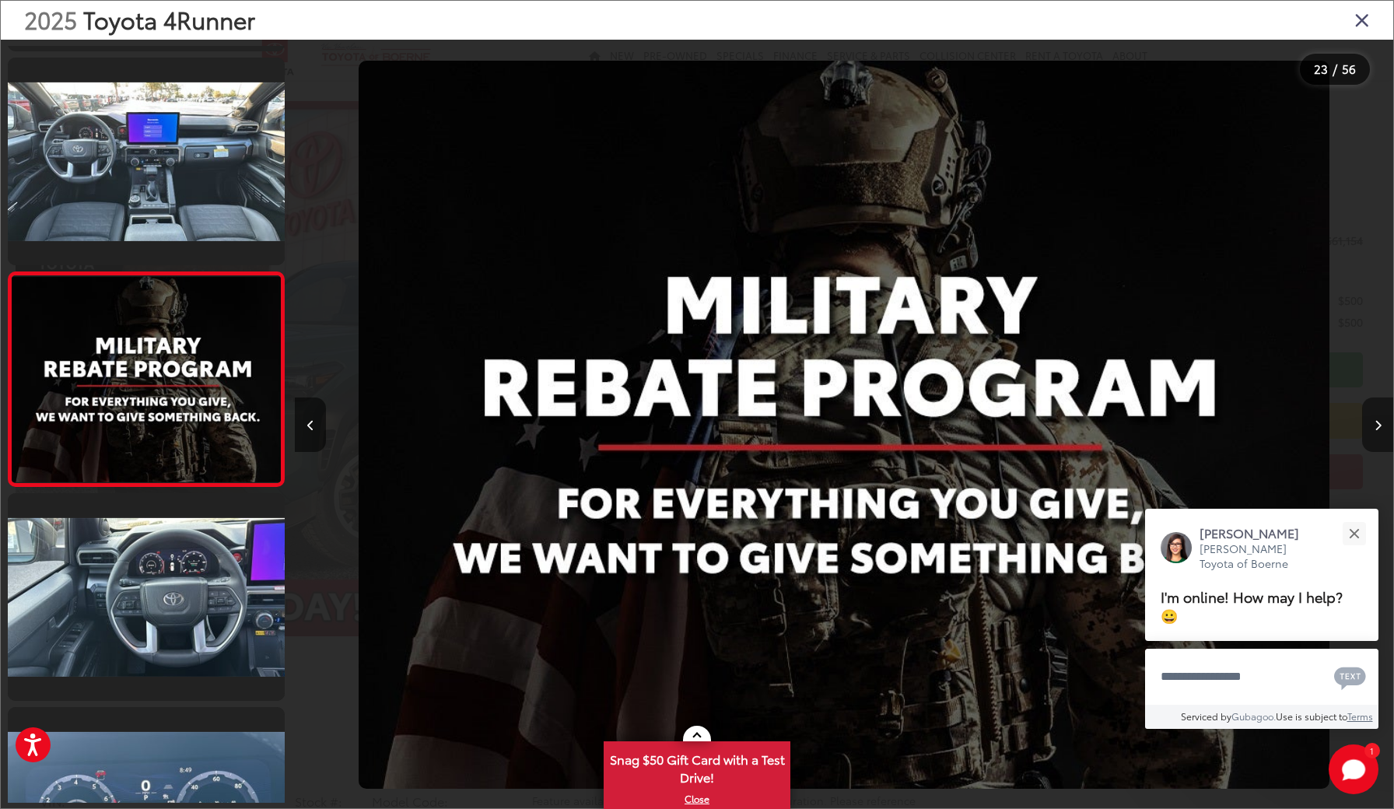
click at [1377, 434] on button "Next image" at bounding box center [1377, 425] width 31 height 54
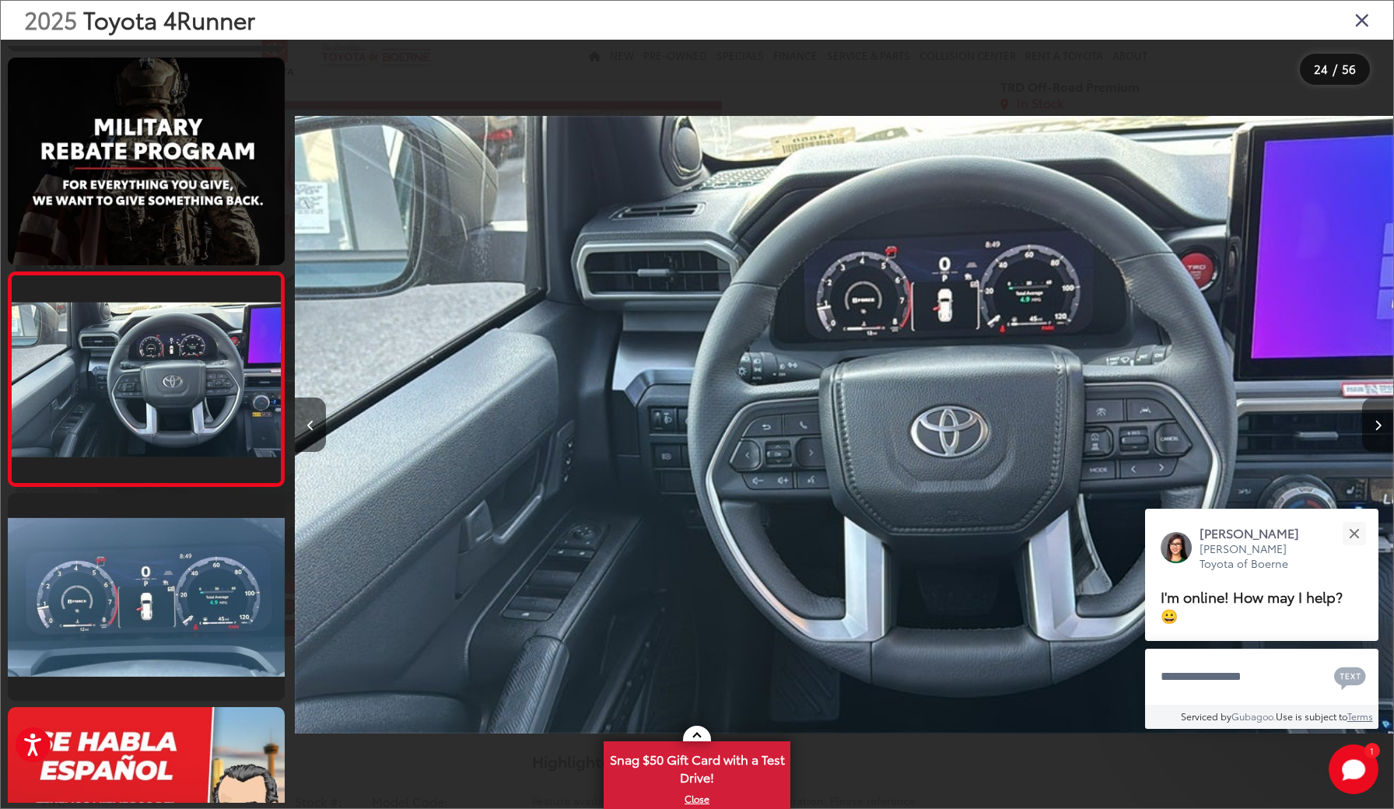
click at [1377, 434] on button "Next image" at bounding box center [1377, 425] width 31 height 54
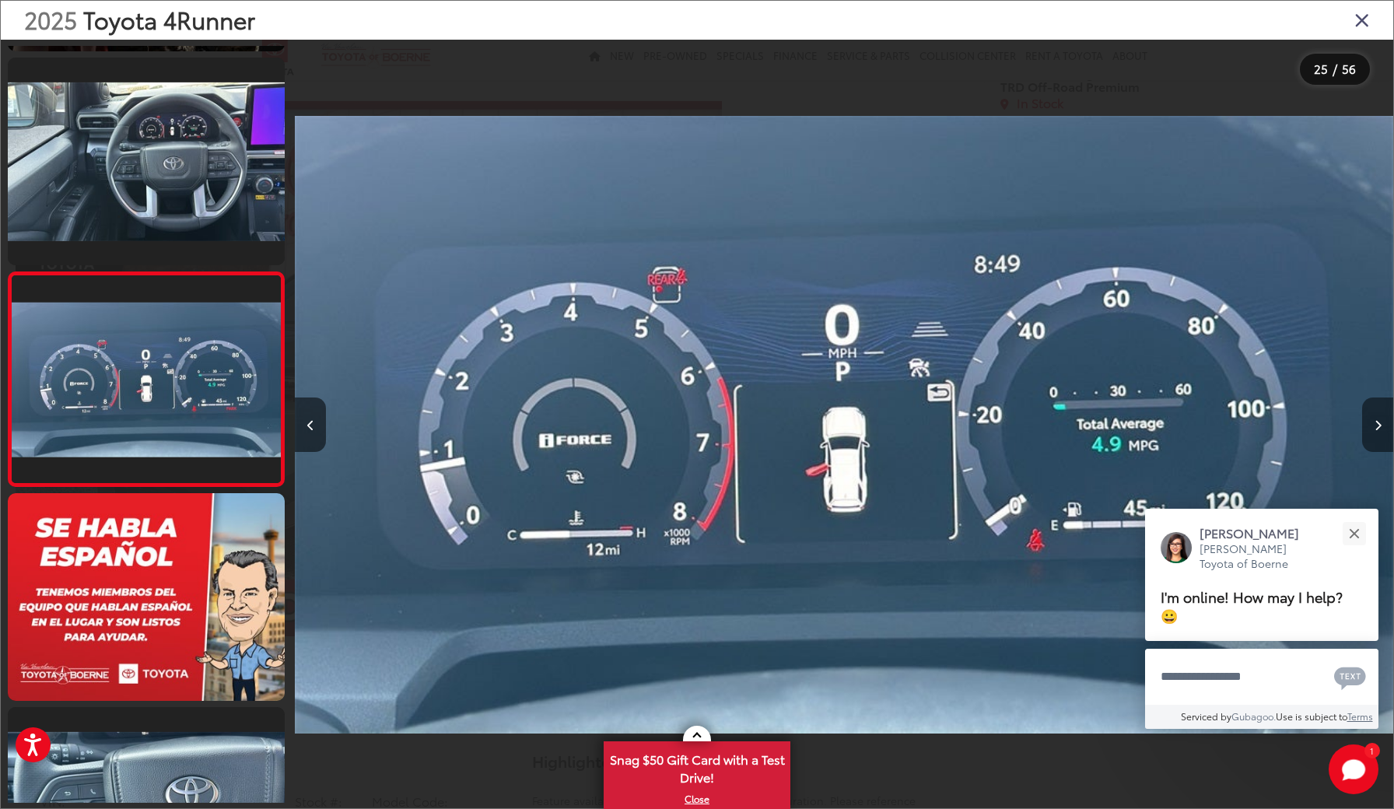
click at [1377, 434] on button "Next image" at bounding box center [1377, 425] width 31 height 54
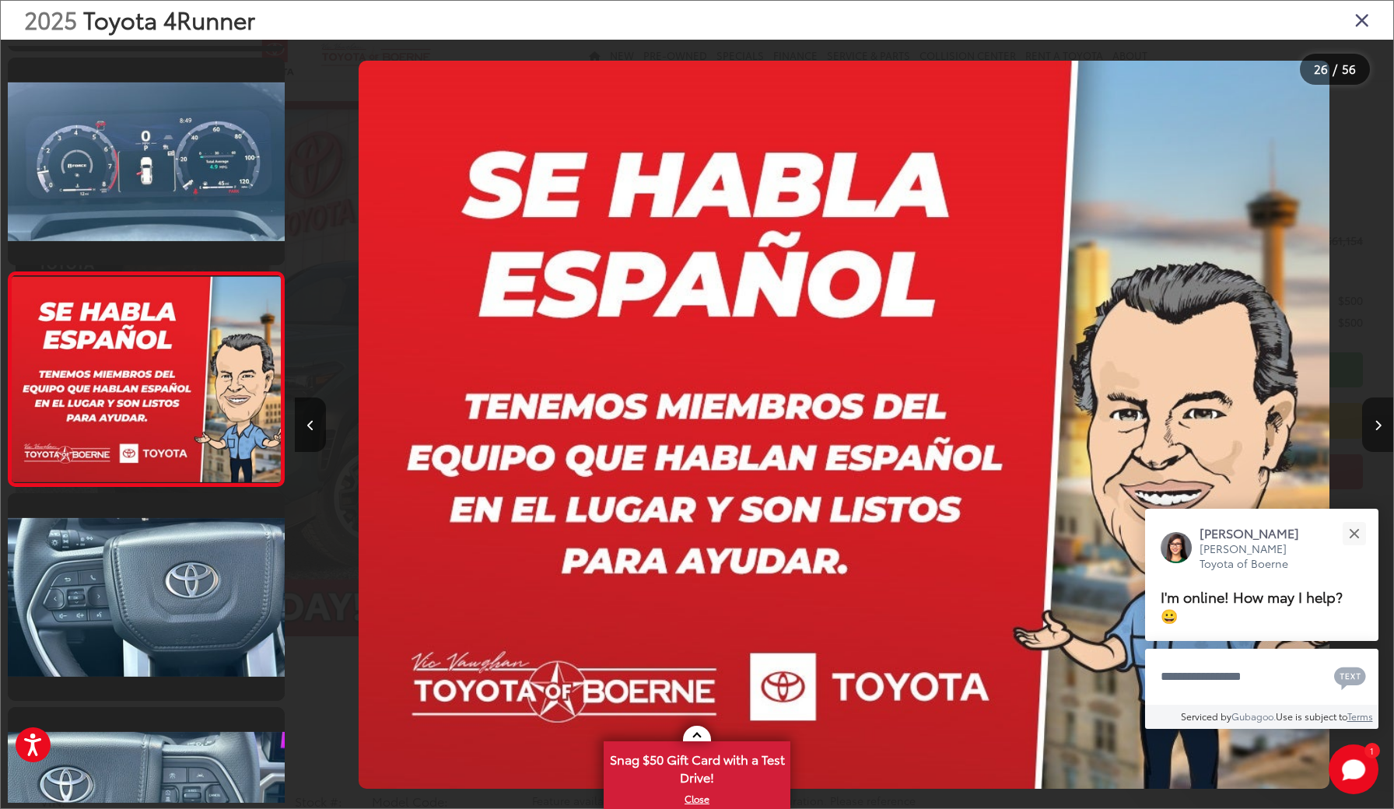
click at [1377, 434] on button "Next image" at bounding box center [1377, 425] width 31 height 54
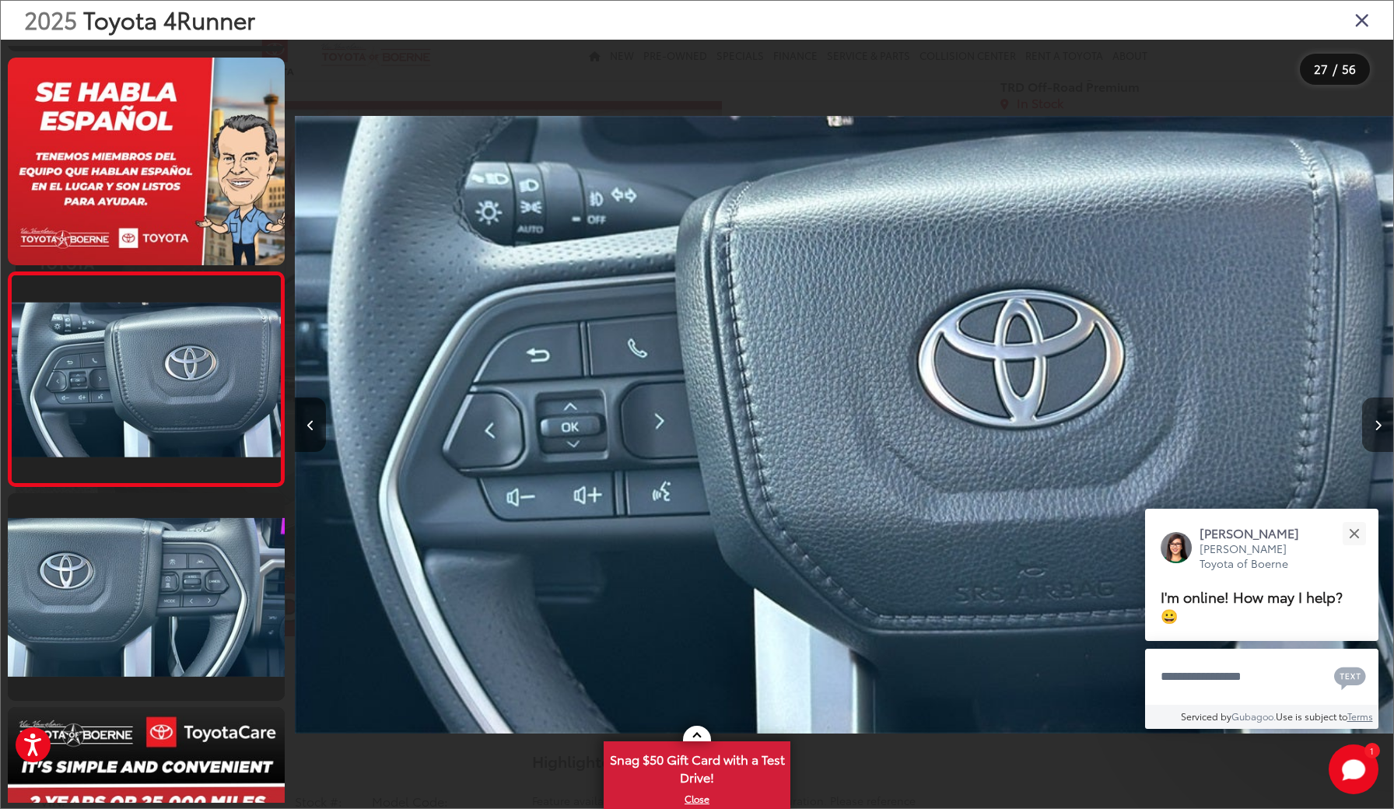
click at [1377, 434] on button "Next image" at bounding box center [1377, 425] width 31 height 54
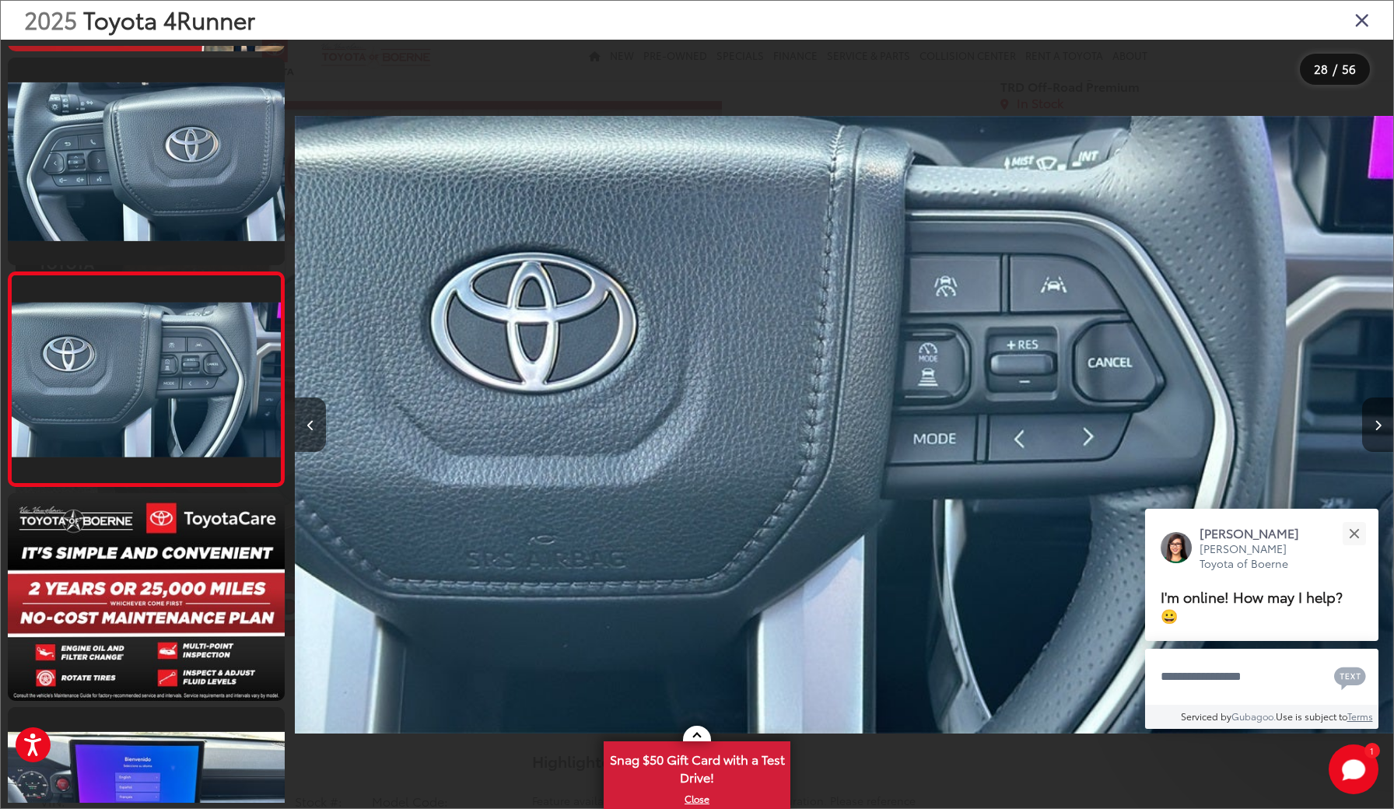
click at [1377, 434] on button "Next image" at bounding box center [1377, 425] width 31 height 54
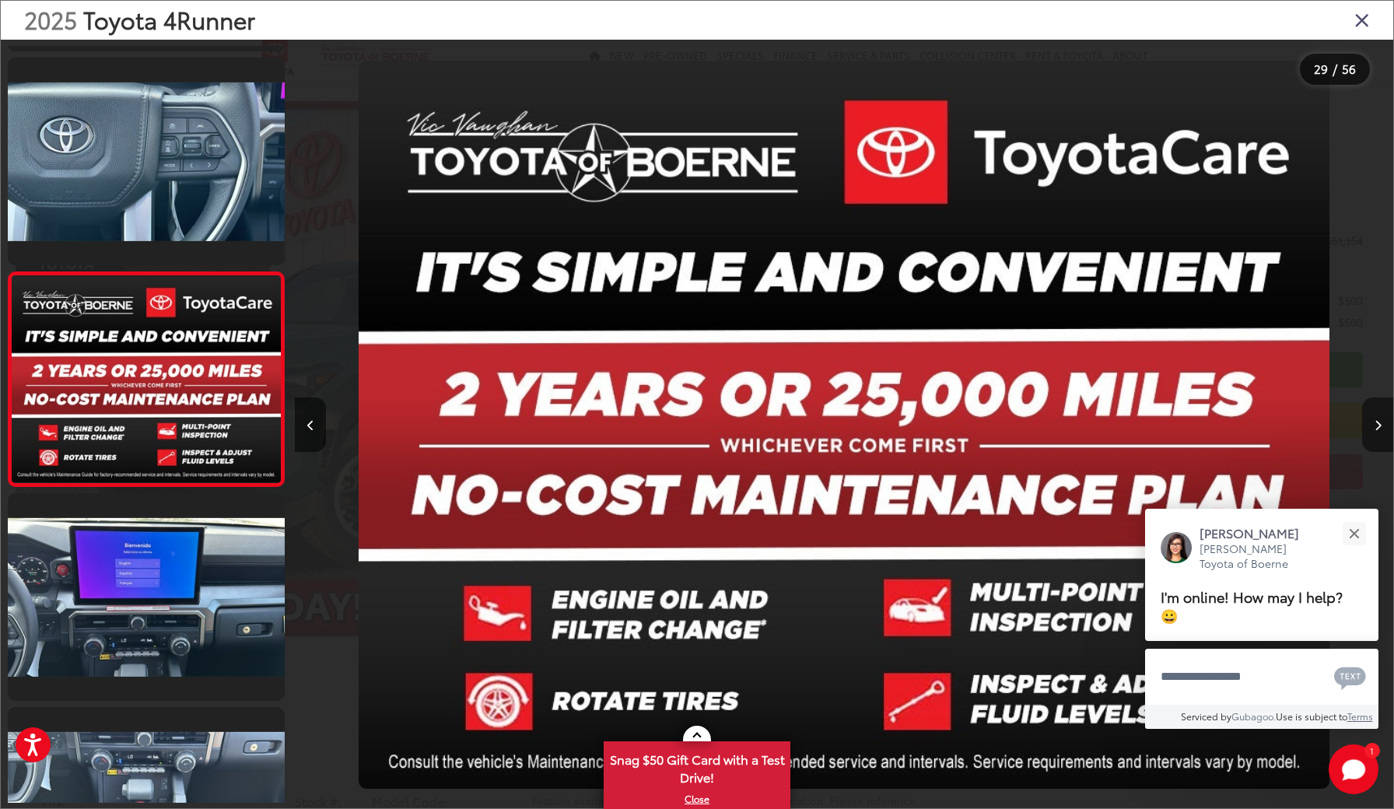
click at [1377, 434] on button "Next image" at bounding box center [1377, 425] width 31 height 54
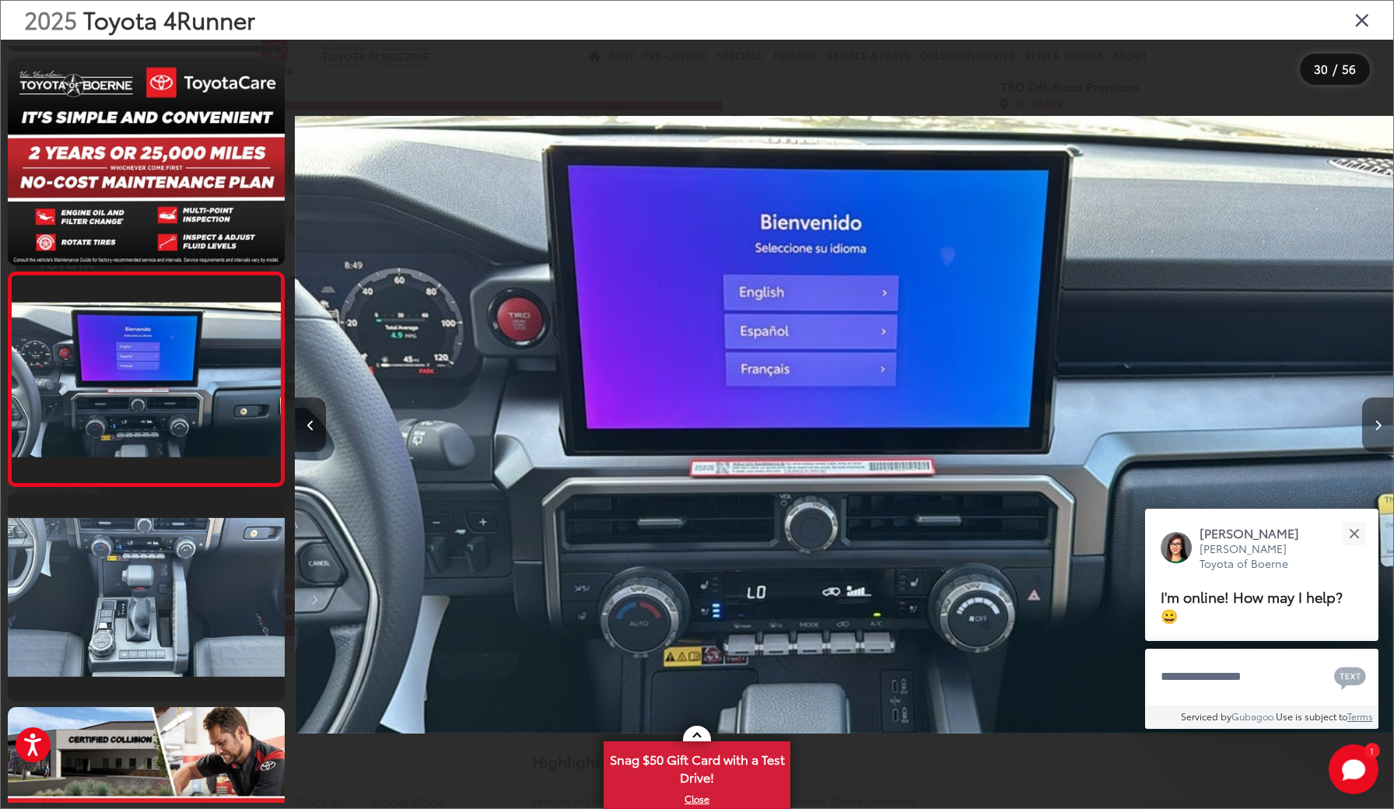
click at [1375, 423] on icon "Next image" at bounding box center [1378, 425] width 7 height 11
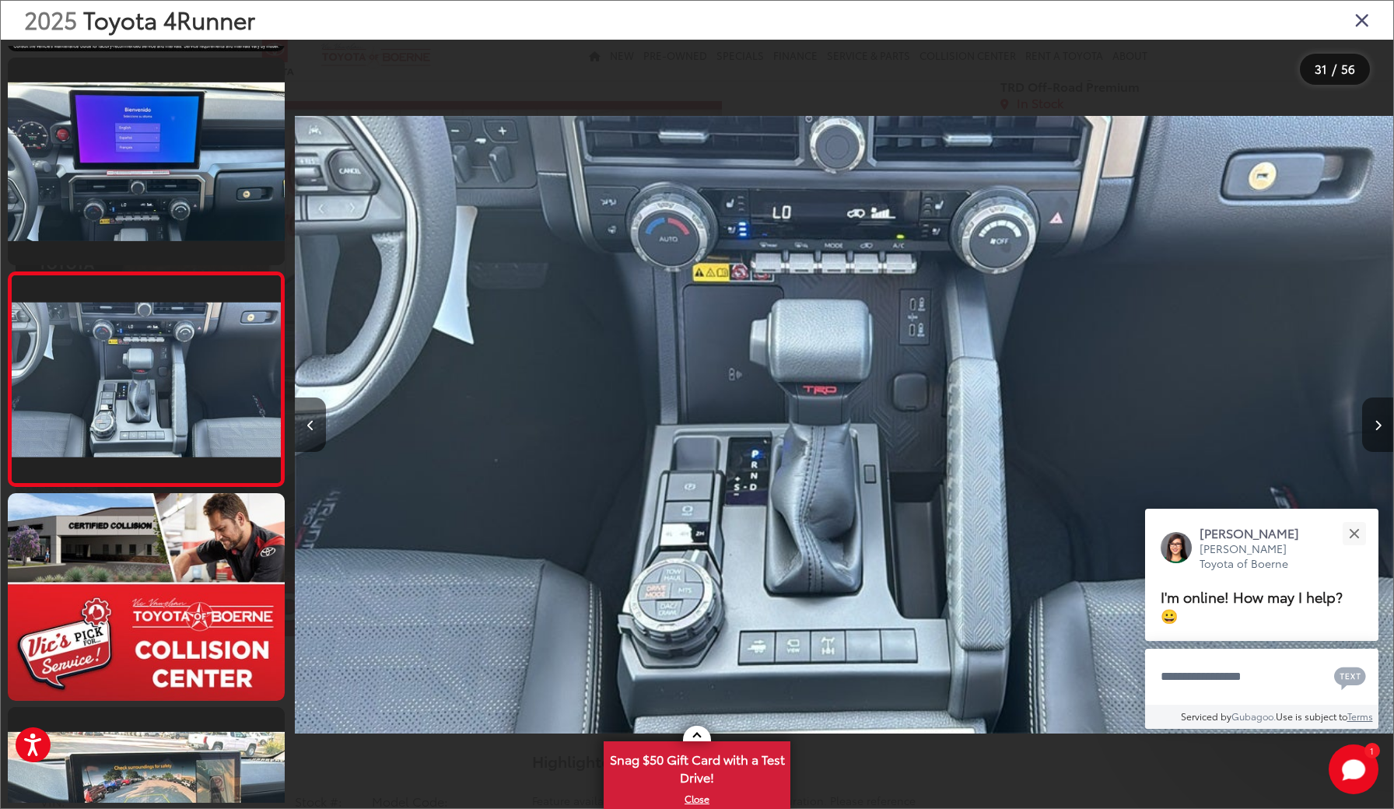
click at [1375, 423] on icon "Next image" at bounding box center [1378, 425] width 7 height 11
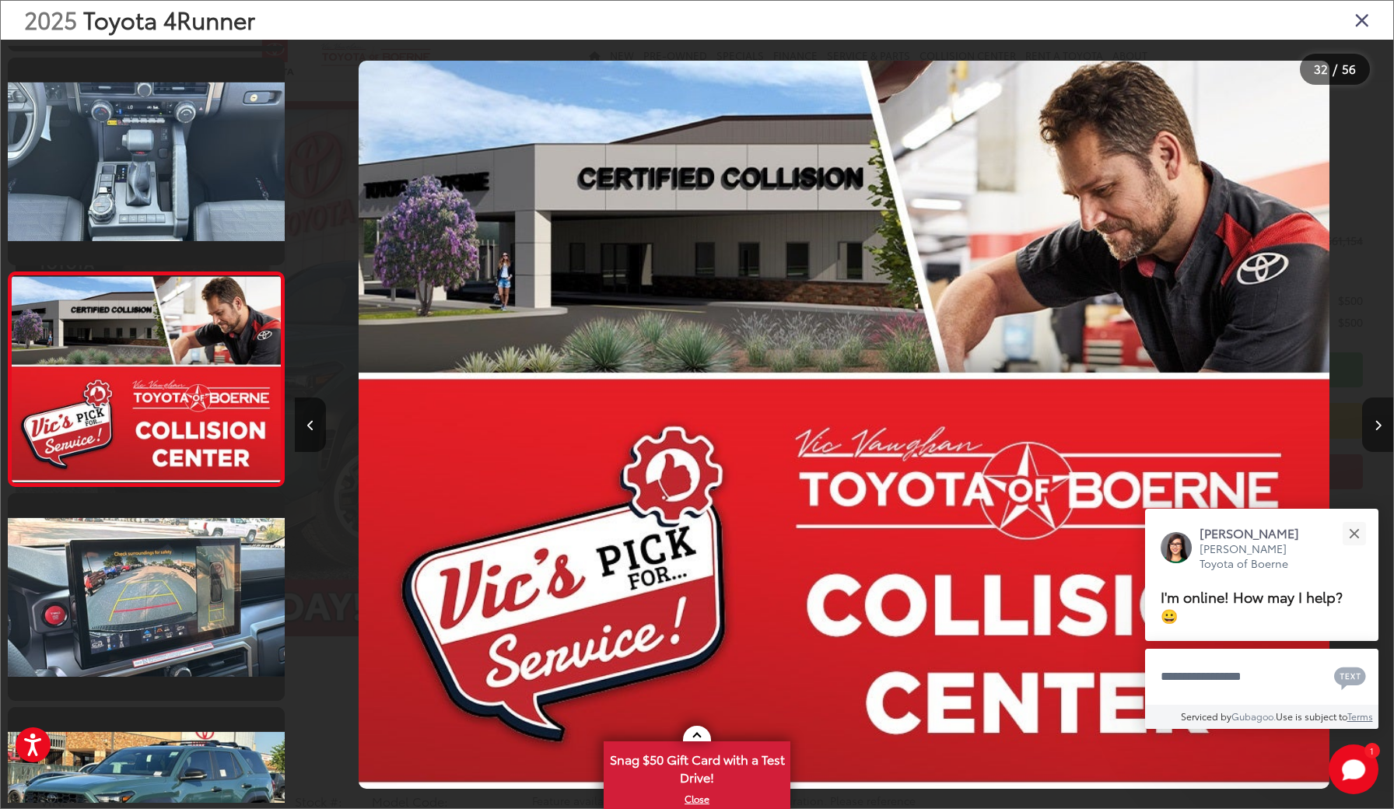
click at [1375, 423] on icon "Next image" at bounding box center [1378, 425] width 7 height 11
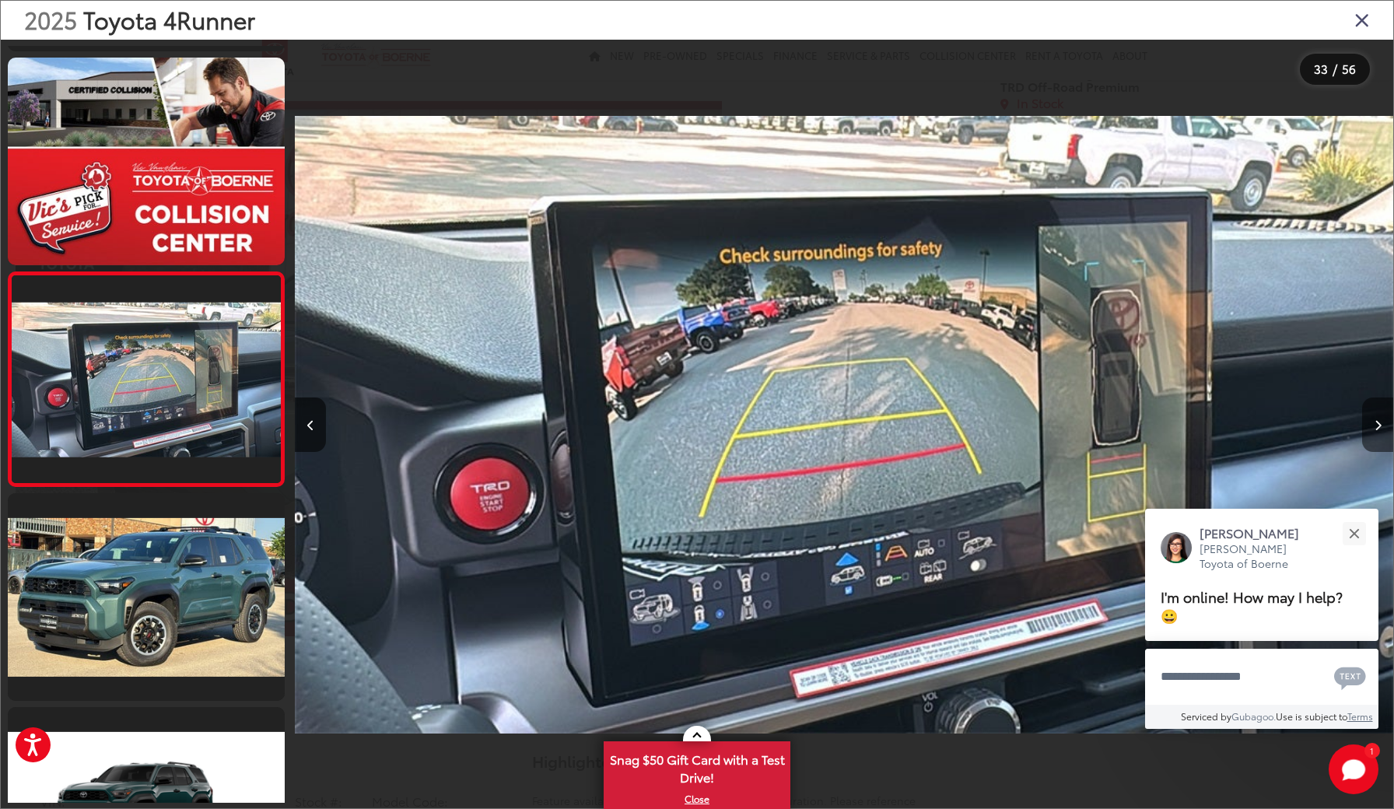
click at [1375, 423] on icon "Next image" at bounding box center [1378, 425] width 7 height 11
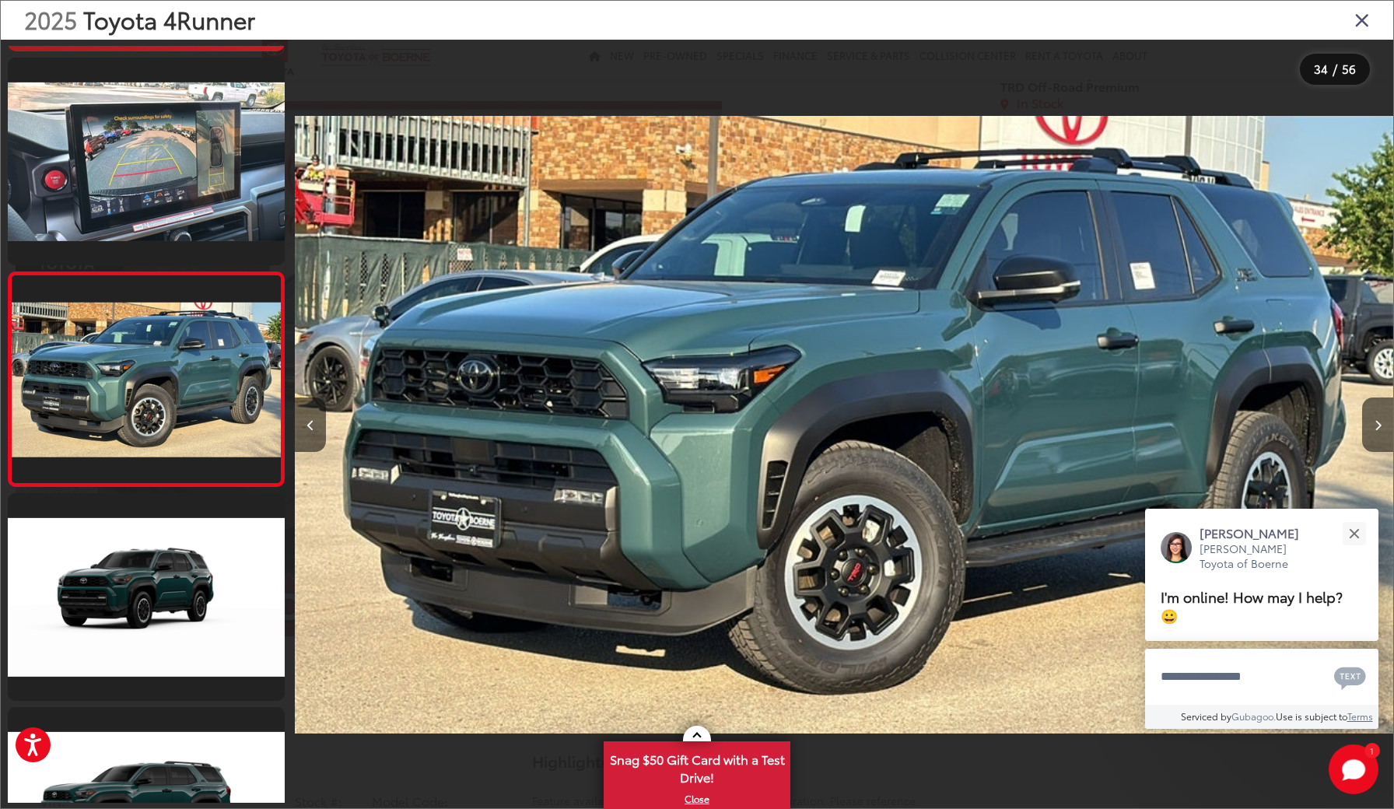
click at [1364, 22] on icon "Close gallery" at bounding box center [1363, 19] width 16 height 20
